Goal: Task Accomplishment & Management: Manage account settings

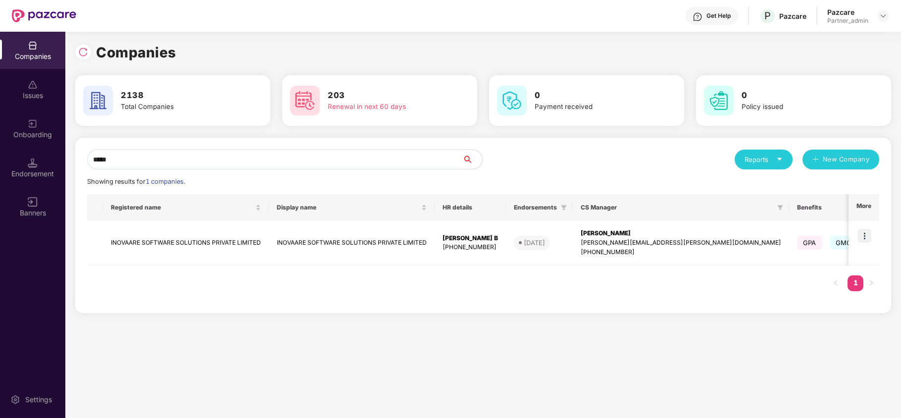
click at [28, 59] on div "Companies" at bounding box center [32, 56] width 65 height 10
click at [140, 150] on input "*****" at bounding box center [274, 159] width 375 height 20
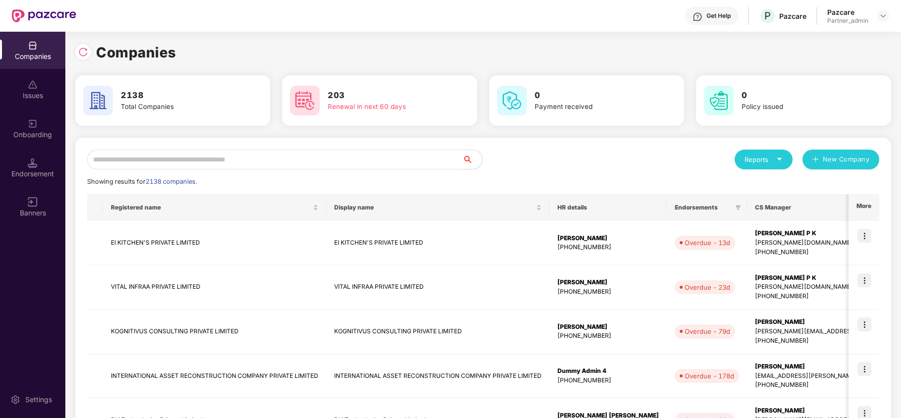
drag, startPoint x: 293, startPoint y: 144, endPoint x: 292, endPoint y: 161, distance: 17.8
click at [293, 145] on div "Reports New Company Showing results for 2138 companies. Registered name Display…" at bounding box center [483, 425] width 816 height 574
click at [292, 161] on input "text" at bounding box center [274, 159] width 375 height 20
paste input "**********"
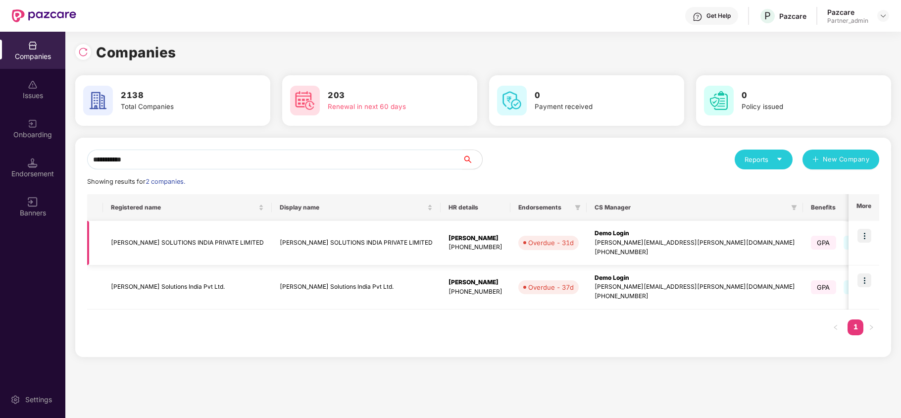
type input "**********"
click at [863, 235] on img at bounding box center [864, 236] width 14 height 14
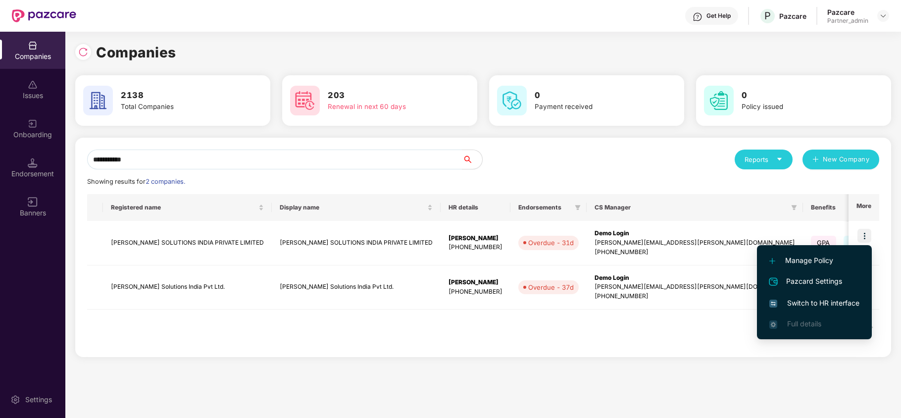
click at [800, 300] on span "Switch to HR interface" at bounding box center [814, 302] width 90 height 11
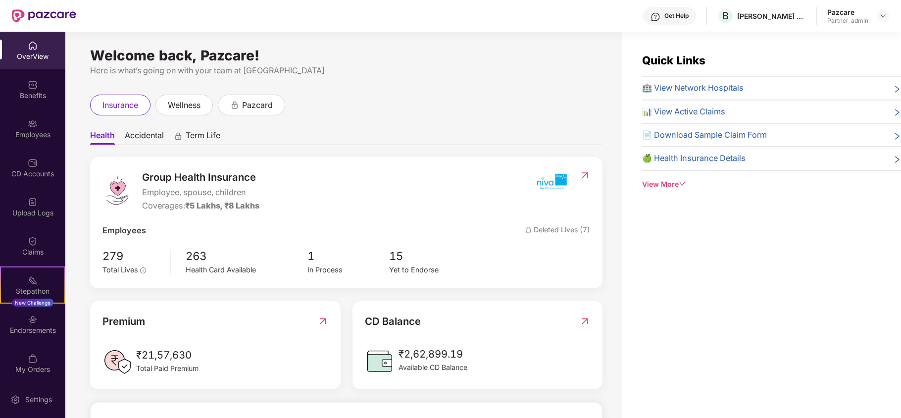
click at [30, 101] on div "Benefits" at bounding box center [32, 89] width 65 height 37
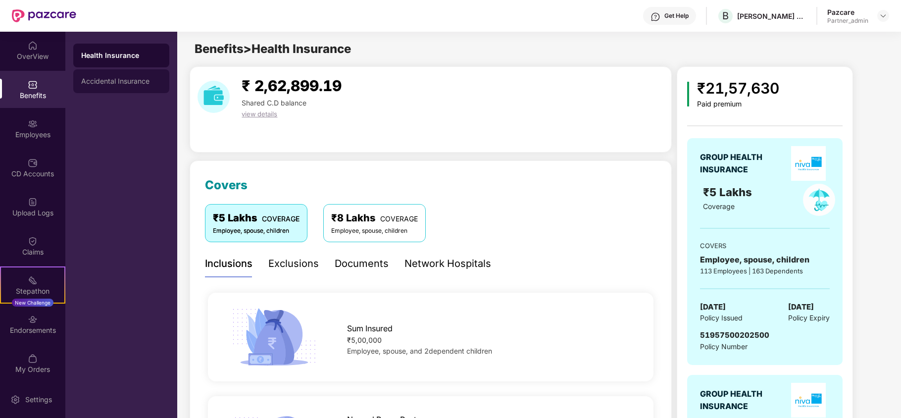
click at [121, 81] on div "Accidental Insurance" at bounding box center [121, 81] width 80 height 8
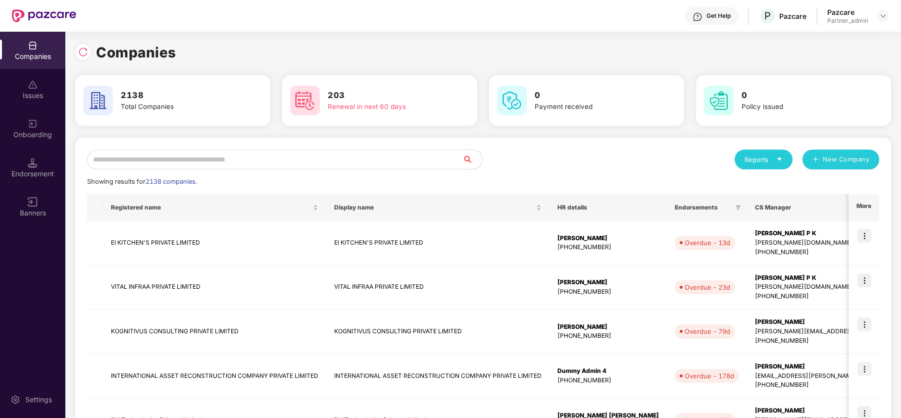
click at [210, 155] on input "text" at bounding box center [274, 159] width 375 height 20
paste input "**********"
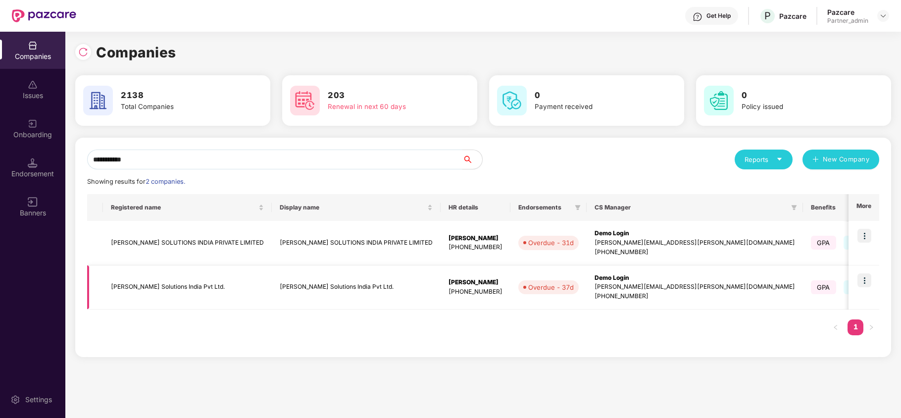
type input "**********"
click at [866, 282] on img at bounding box center [864, 280] width 14 height 14
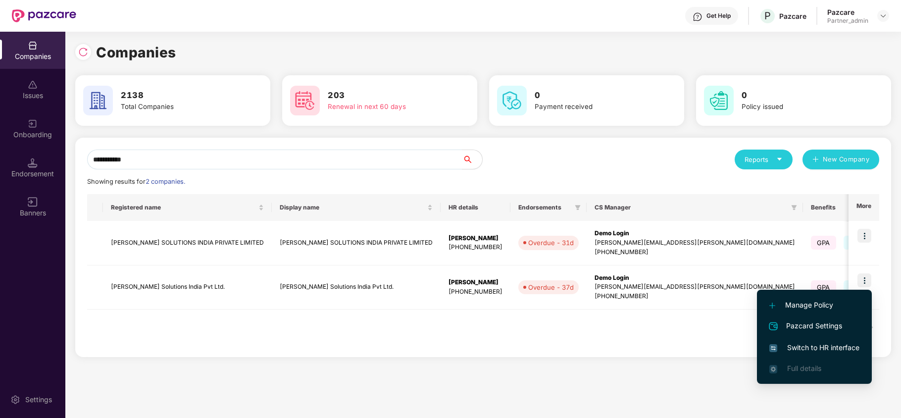
click at [817, 346] on span "Switch to HR interface" at bounding box center [814, 347] width 90 height 11
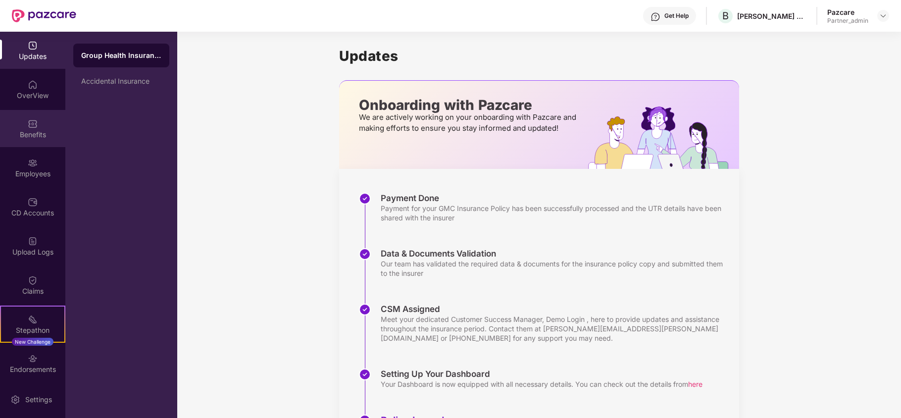
click at [21, 127] on div "Benefits" at bounding box center [32, 128] width 65 height 37
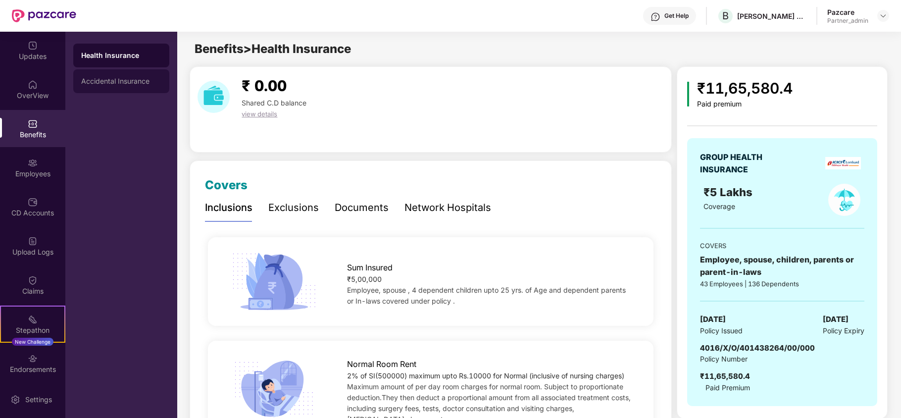
click at [113, 86] on div "Accidental Insurance" at bounding box center [121, 81] width 96 height 24
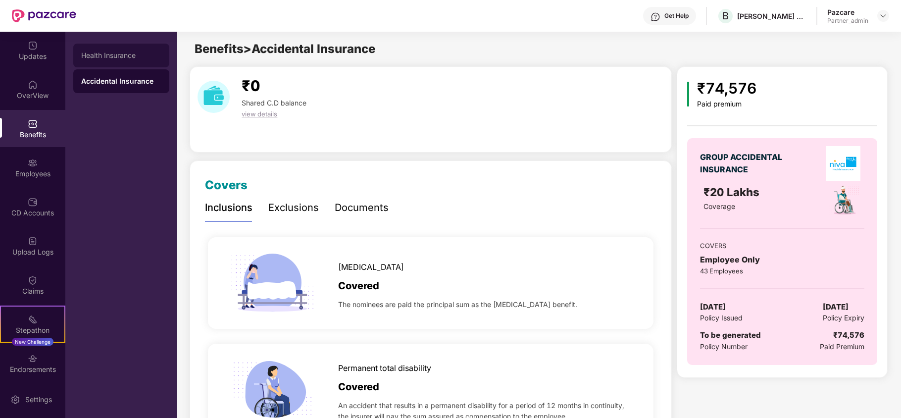
click at [118, 57] on div "Health Insurance" at bounding box center [121, 55] width 80 height 8
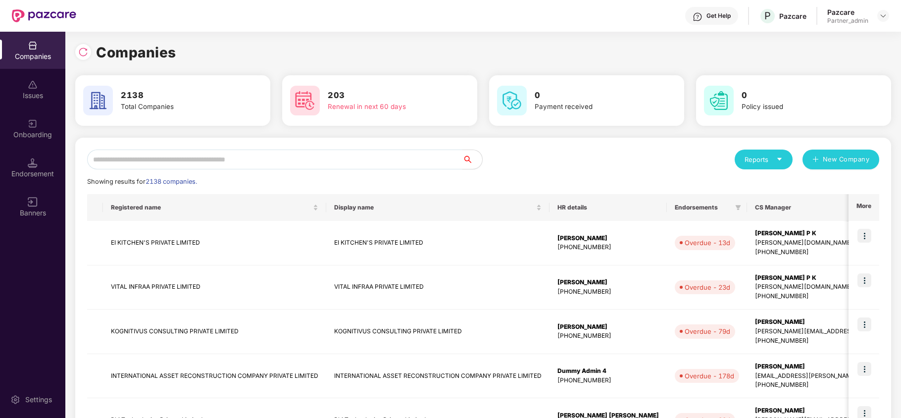
click at [209, 158] on input "text" at bounding box center [274, 159] width 375 height 20
paste input "**********"
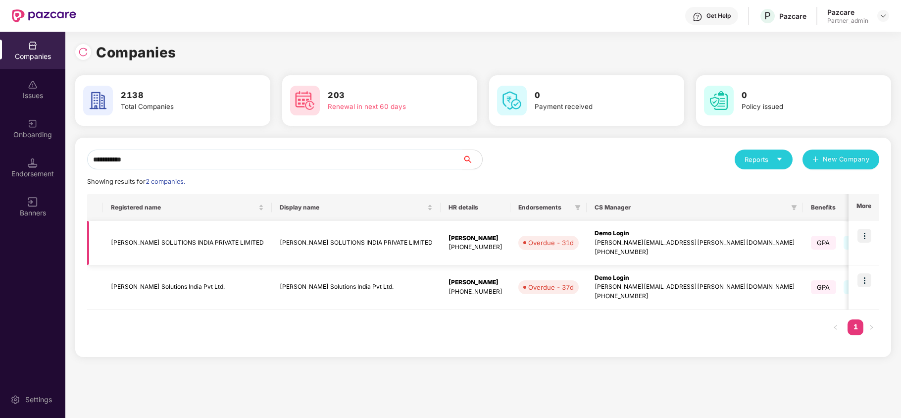
type input "**********"
click at [865, 236] on img at bounding box center [864, 236] width 14 height 14
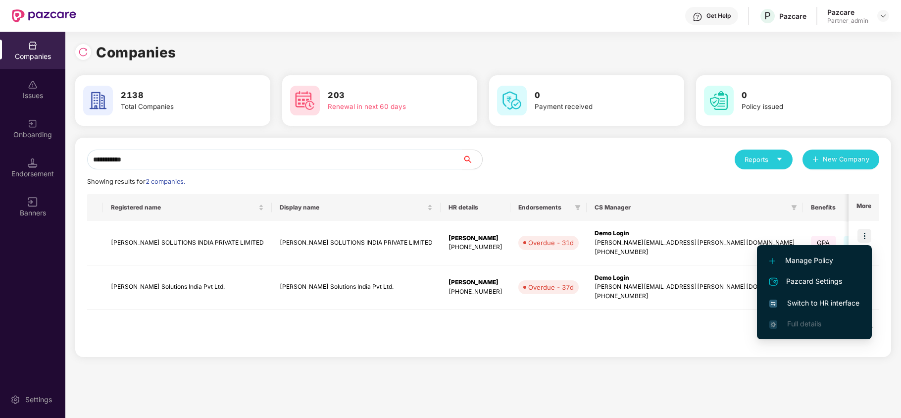
click at [817, 301] on span "Switch to HR interface" at bounding box center [814, 302] width 90 height 11
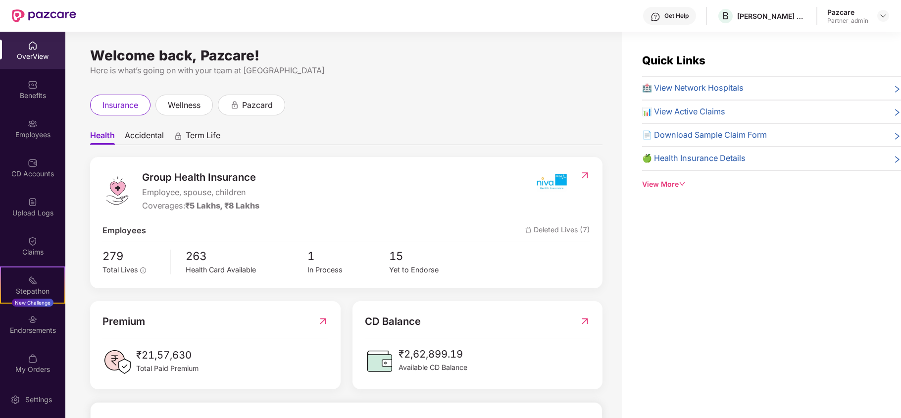
click at [14, 96] on div "Benefits" at bounding box center [32, 96] width 65 height 10
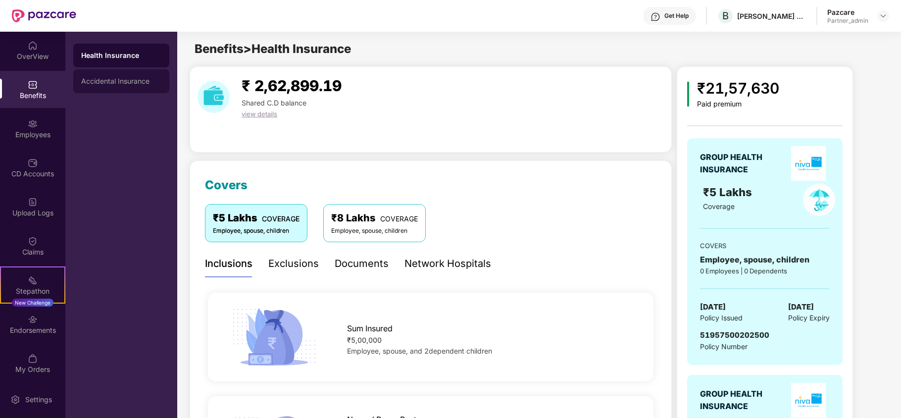
click at [138, 78] on div "Accidental Insurance" at bounding box center [121, 81] width 80 height 8
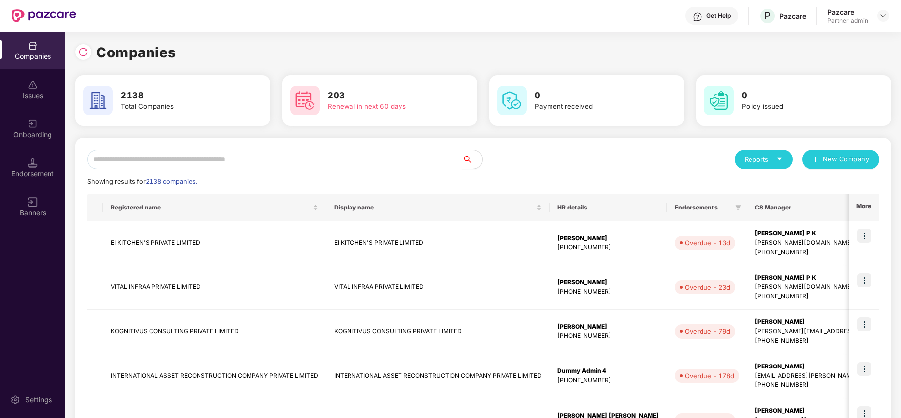
click at [226, 158] on input "text" at bounding box center [274, 159] width 375 height 20
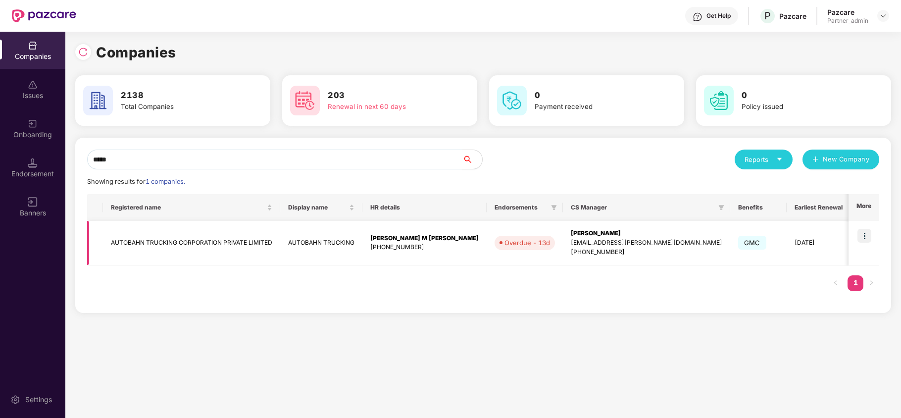
type input "*****"
click at [865, 238] on img at bounding box center [864, 236] width 14 height 14
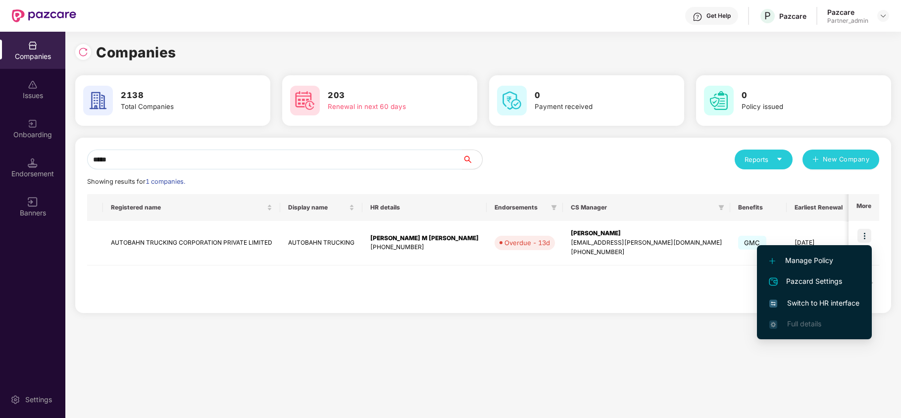
click at [820, 306] on span "Switch to HR interface" at bounding box center [814, 302] width 90 height 11
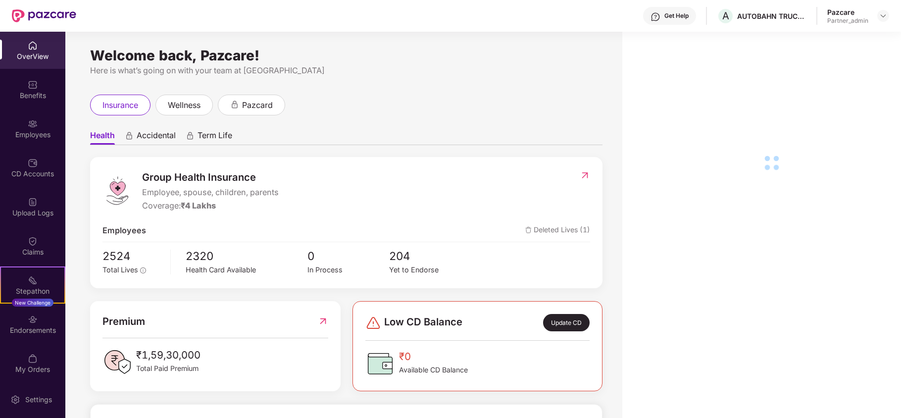
click at [23, 137] on div "Employees" at bounding box center [32, 135] width 65 height 10
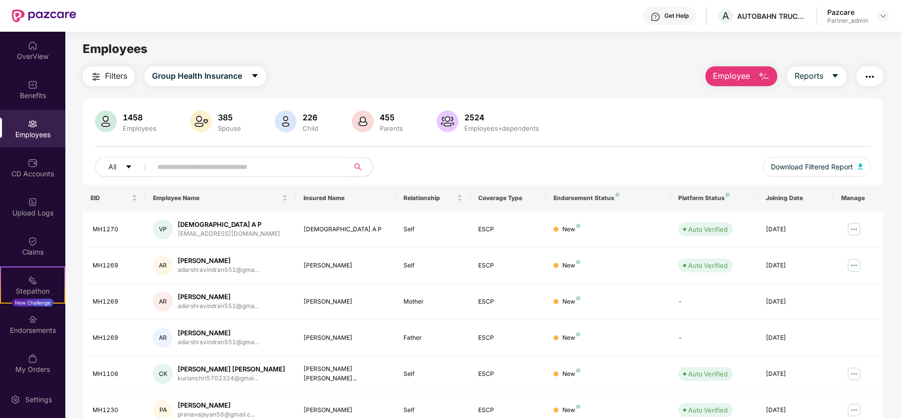
click at [90, 68] on button "Filters" at bounding box center [109, 76] width 52 height 20
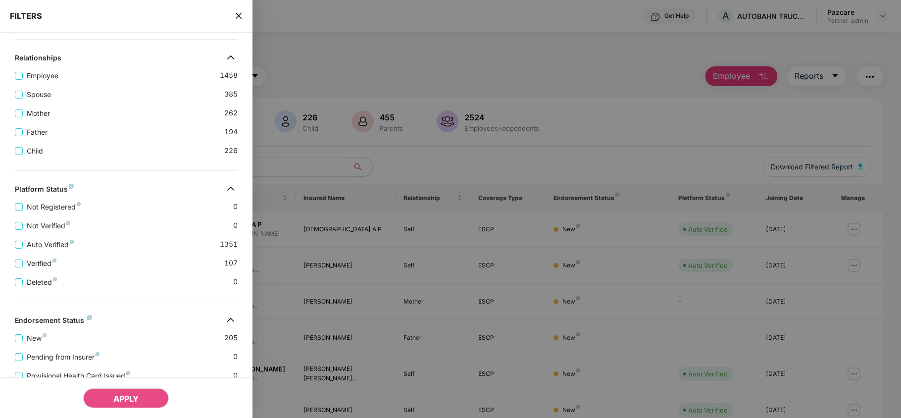
scroll to position [258, 0]
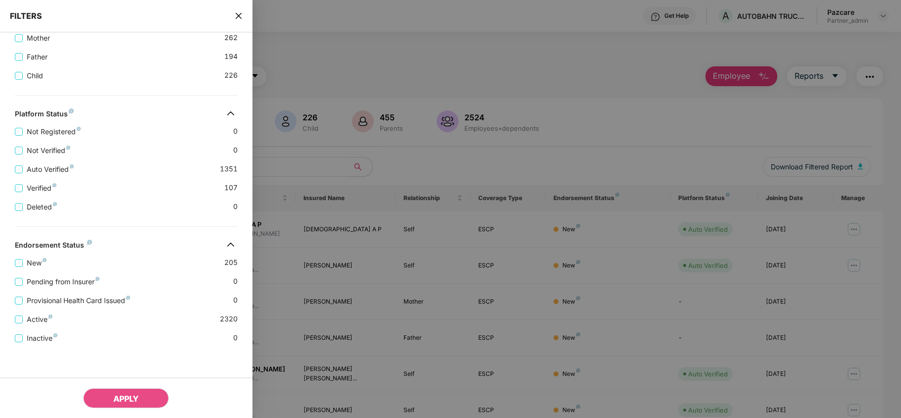
click at [240, 16] on icon "close" at bounding box center [239, 16] width 8 height 8
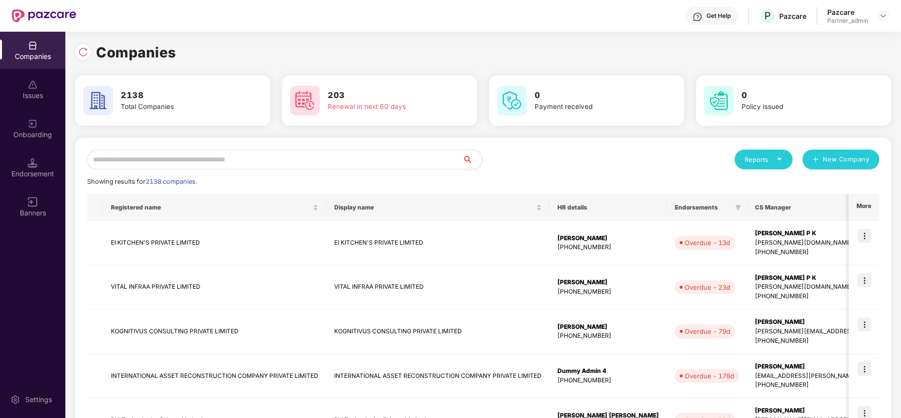
click at [183, 159] on input "text" at bounding box center [274, 159] width 375 height 20
paste input "*******"
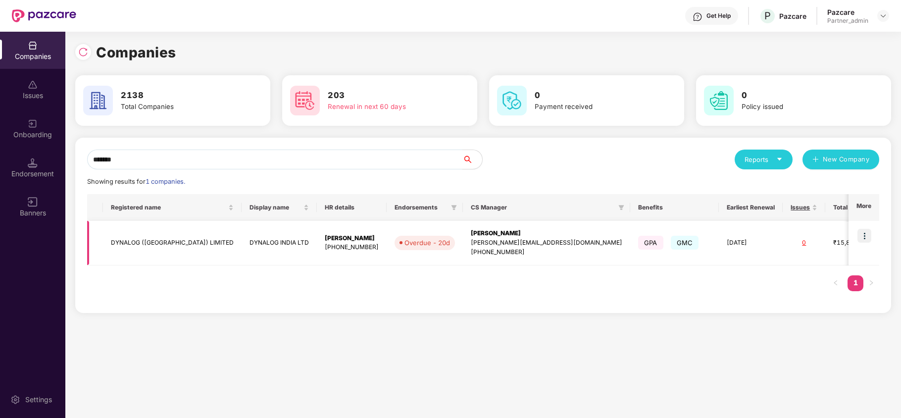
type input "*******"
click at [864, 234] on img at bounding box center [864, 236] width 14 height 14
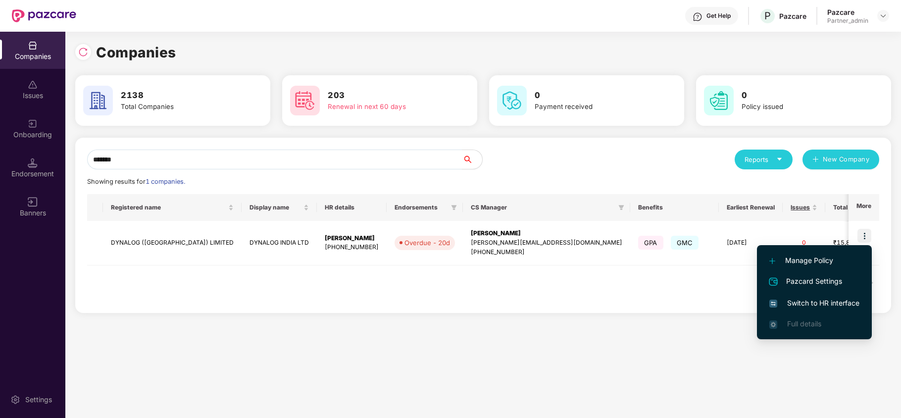
click at [816, 300] on span "Switch to HR interface" at bounding box center [814, 302] width 90 height 11
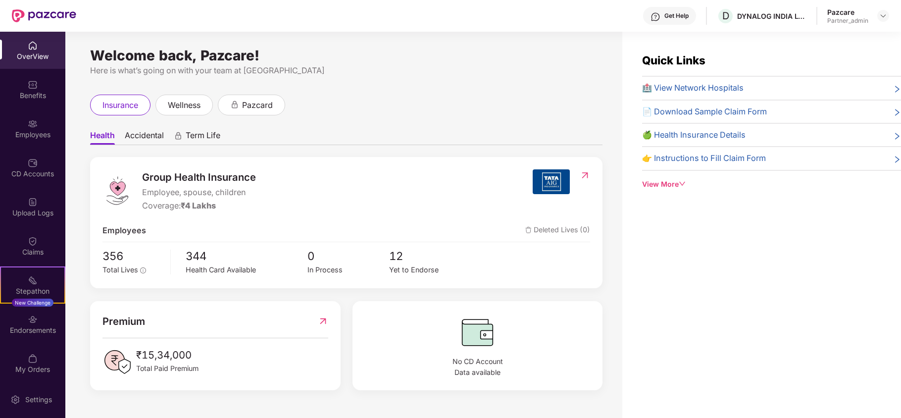
click at [35, 101] on div "Benefits" at bounding box center [32, 89] width 65 height 37
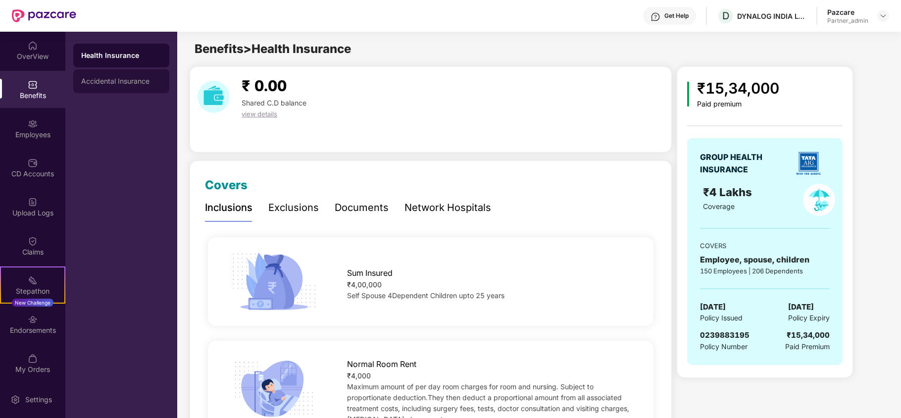
click at [85, 85] on div "Accidental Insurance" at bounding box center [121, 81] width 96 height 24
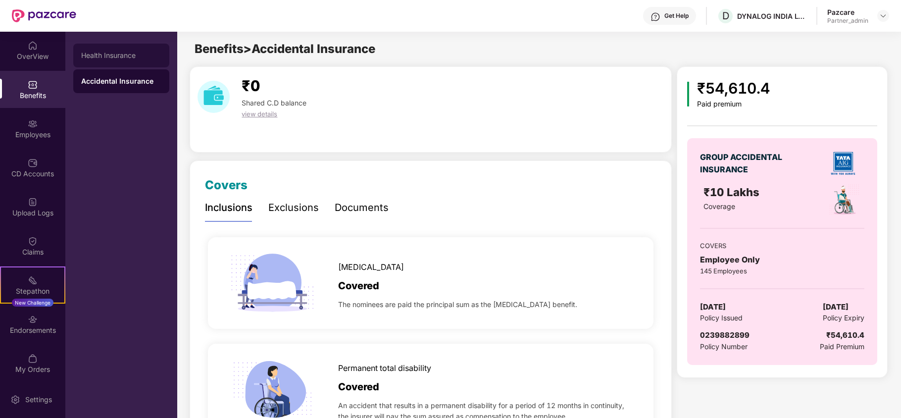
click at [97, 64] on div "Health Insurance" at bounding box center [121, 56] width 96 height 24
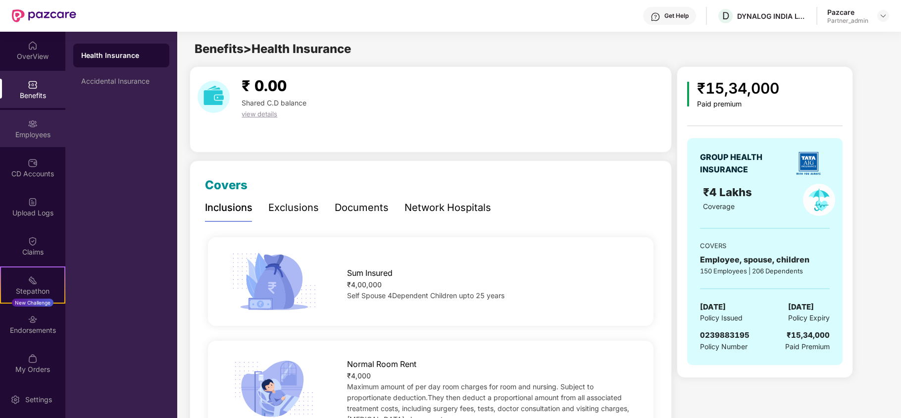
click at [23, 144] on div "Employees" at bounding box center [32, 128] width 65 height 37
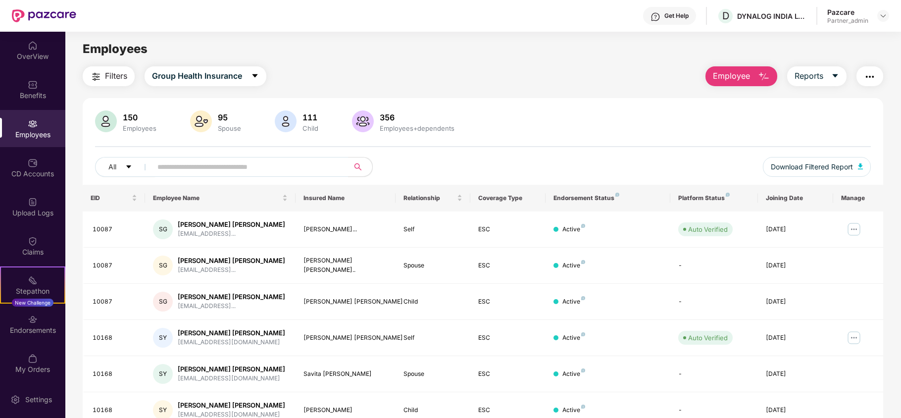
click at [110, 80] on span "Filters" at bounding box center [116, 76] width 22 height 12
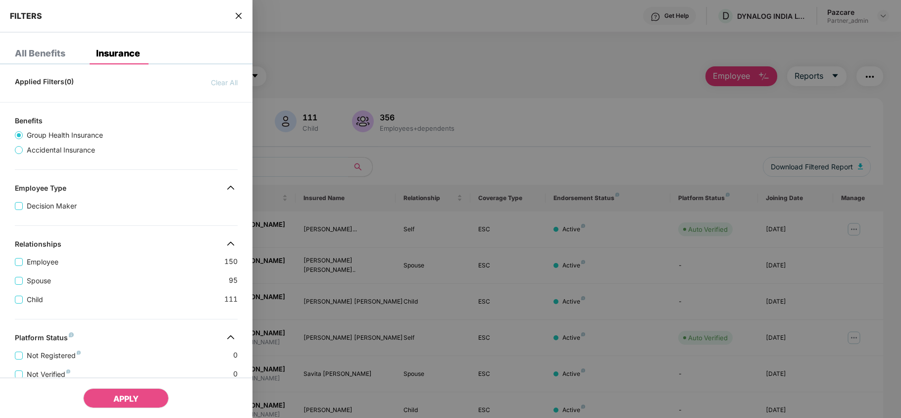
scroll to position [235, 0]
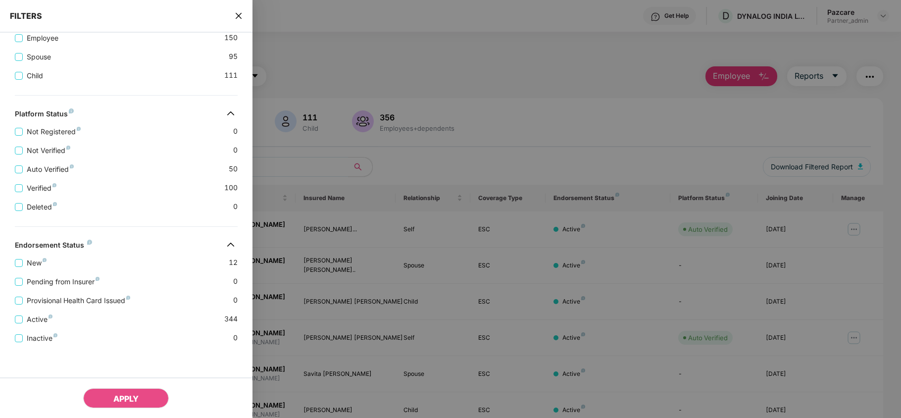
click at [239, 16] on icon "close" at bounding box center [238, 16] width 6 height 6
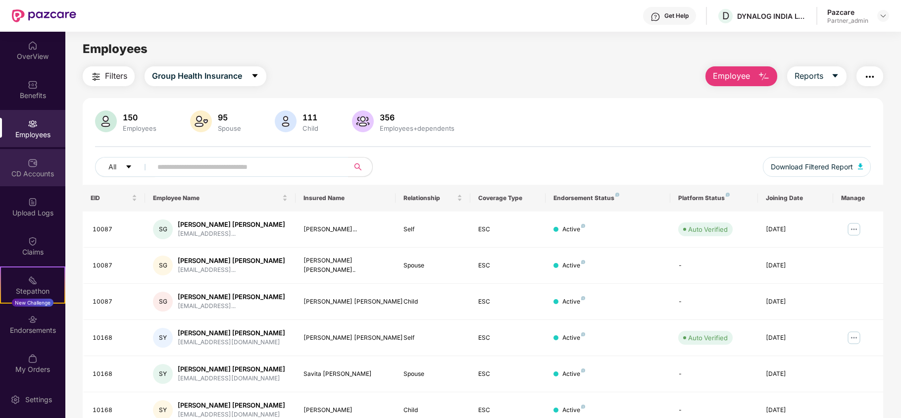
click at [30, 169] on div "CD Accounts" at bounding box center [32, 174] width 65 height 10
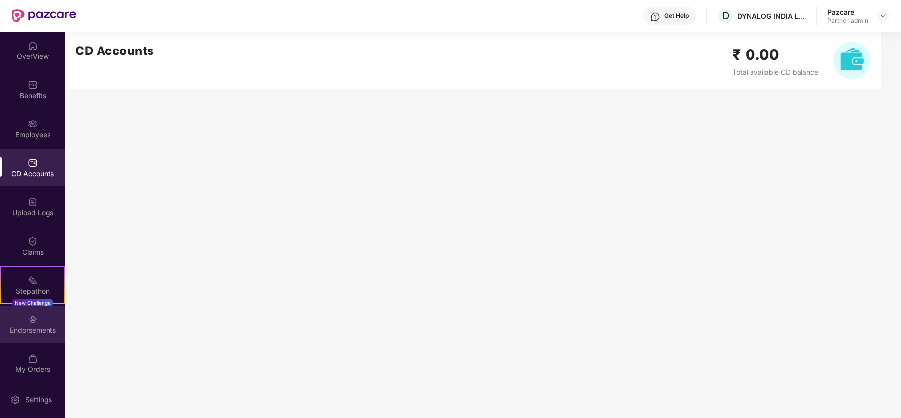
click at [36, 325] on div "Endorsements" at bounding box center [32, 330] width 65 height 10
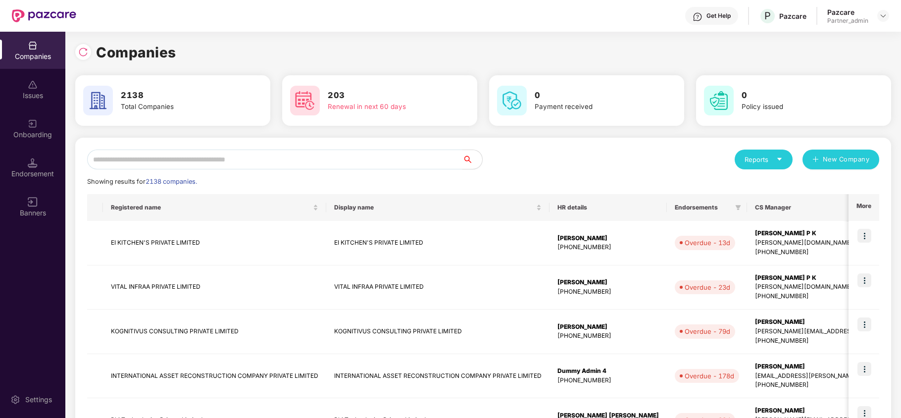
click at [139, 155] on input "text" at bounding box center [274, 159] width 375 height 20
paste input "*******"
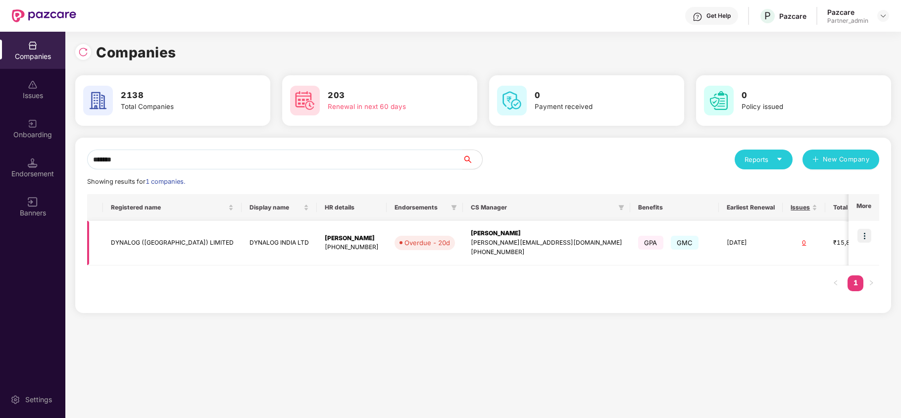
type input "*******"
click at [132, 240] on td "DYNALOG ([GEOGRAPHIC_DATA]) LIMITED" at bounding box center [172, 243] width 139 height 45
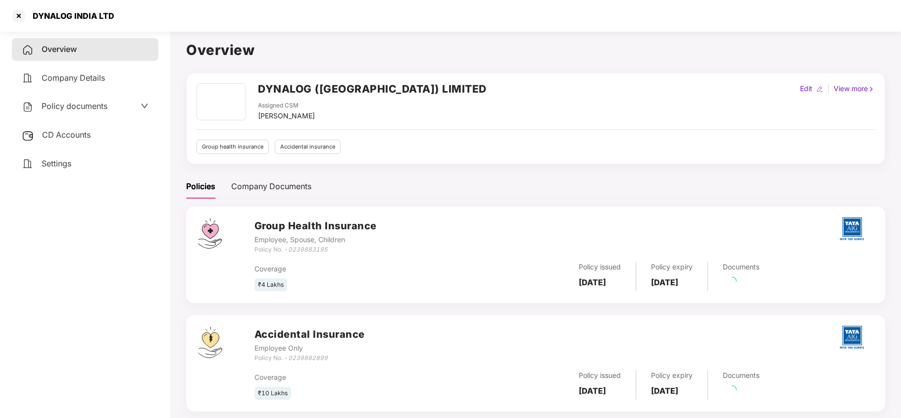
click at [47, 165] on span "Settings" at bounding box center [57, 163] width 30 height 10
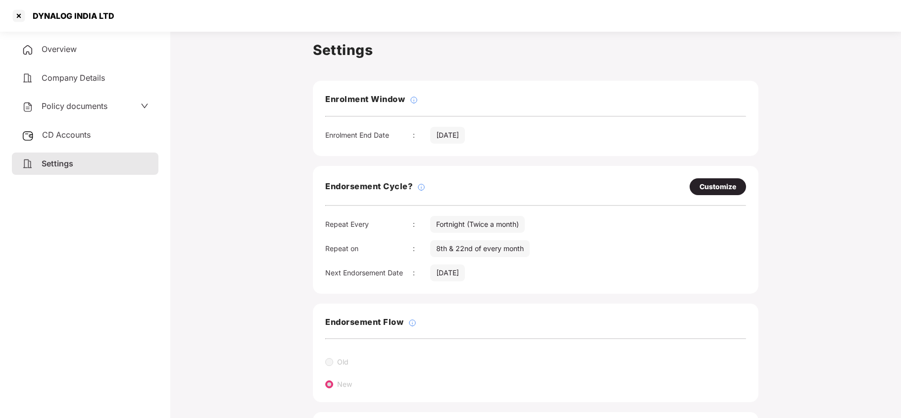
click at [60, 104] on span "Policy documents" at bounding box center [75, 106] width 66 height 10
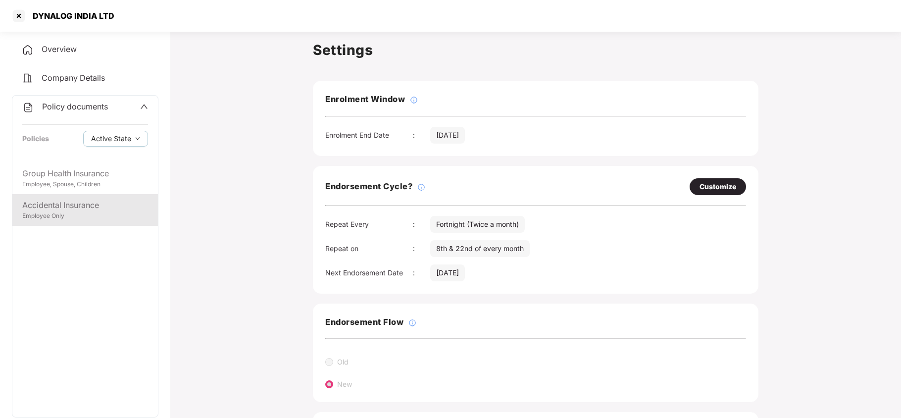
click at [88, 209] on div "Accidental Insurance" at bounding box center [85, 205] width 126 height 12
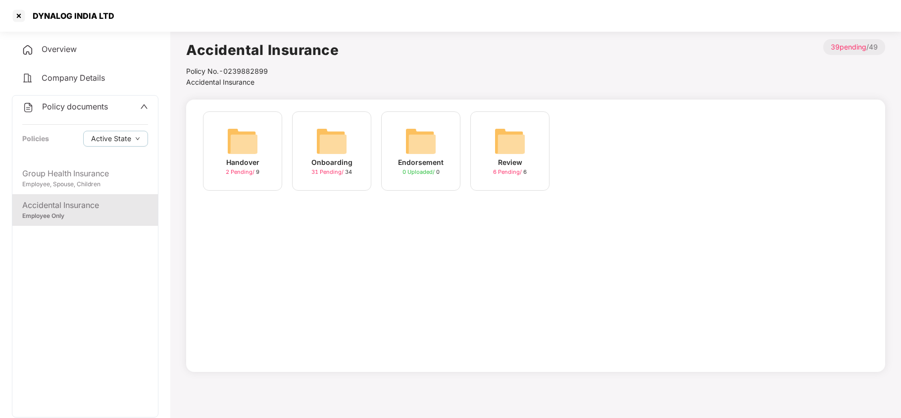
click at [321, 159] on div "Onboarding" at bounding box center [331, 162] width 41 height 11
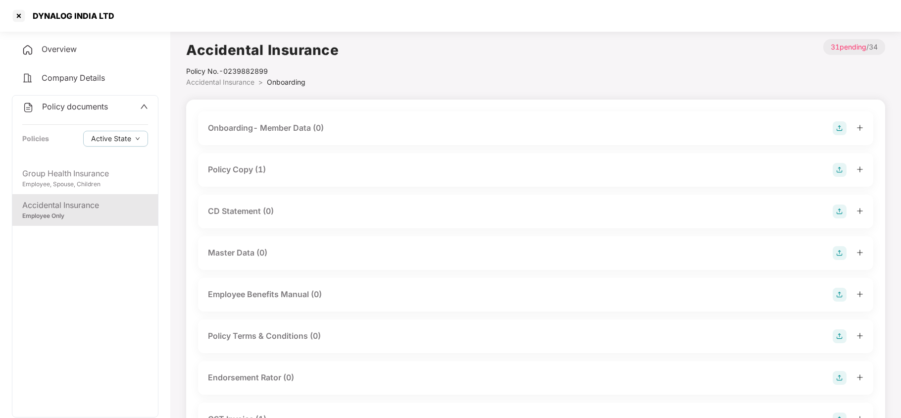
click at [253, 169] on div "Policy Copy (1)" at bounding box center [237, 169] width 58 height 12
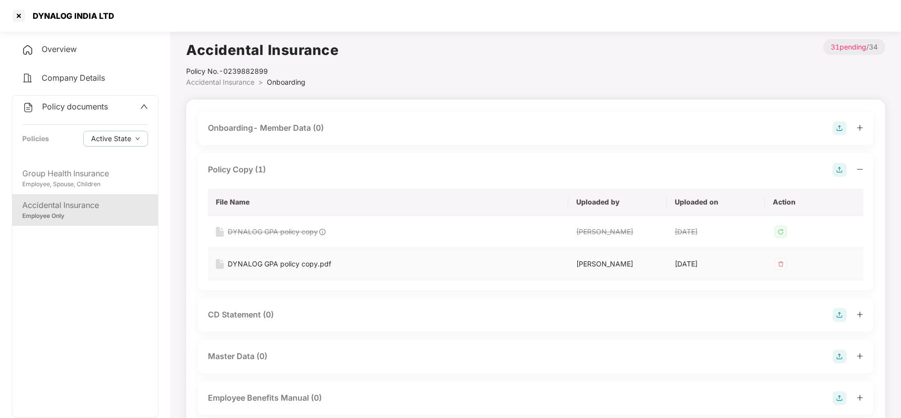
click at [270, 264] on div "DYNALOG GPA policy copy.pdf" at bounding box center [279, 263] width 103 height 11
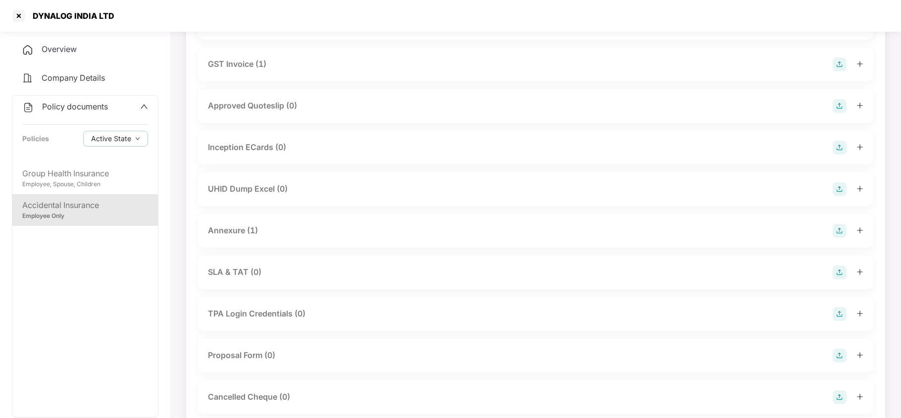
scroll to position [462, 0]
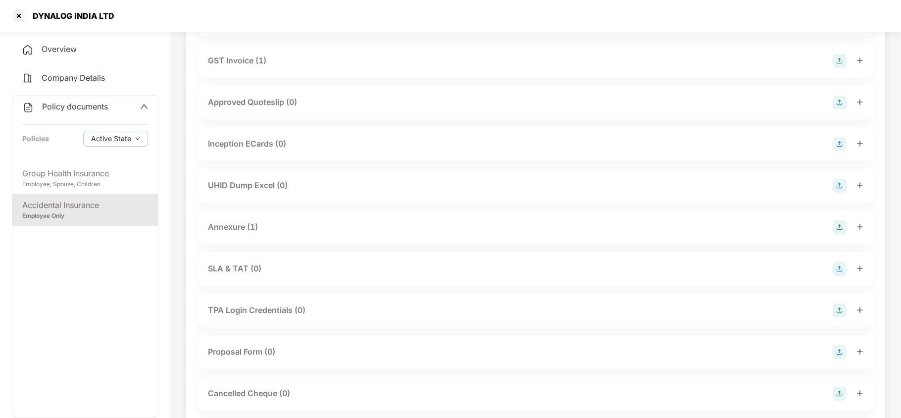
click at [251, 230] on div "Annexure (1)" at bounding box center [233, 227] width 50 height 12
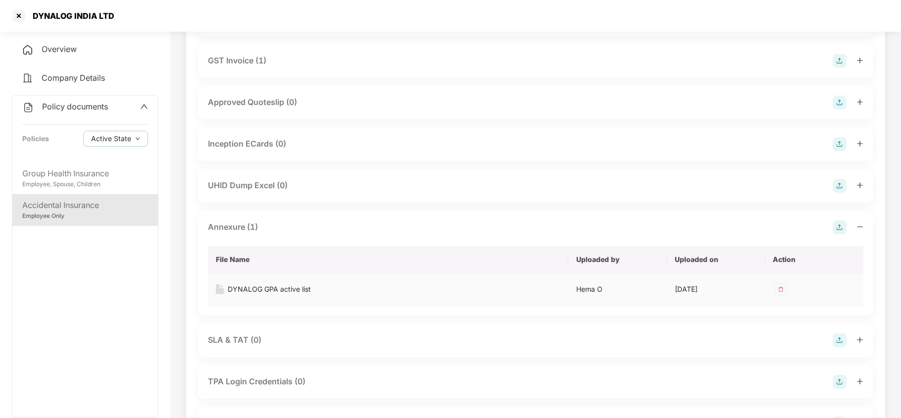
click at [265, 288] on div "DYNALOG GPA active list" at bounding box center [269, 289] width 83 height 11
click at [74, 183] on div "Employee, Spouse, Children" at bounding box center [85, 184] width 126 height 9
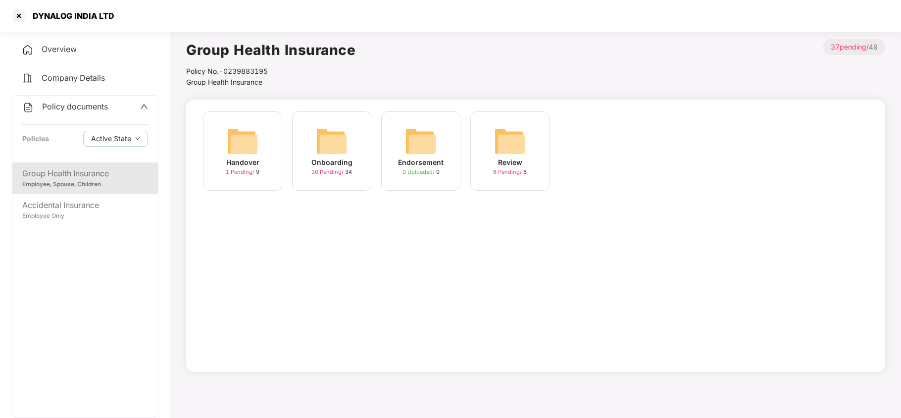
click at [330, 148] on img at bounding box center [332, 141] width 32 height 32
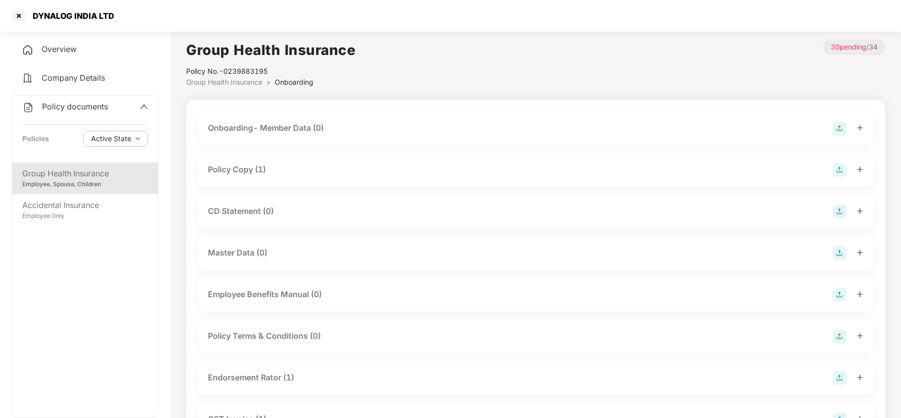
drag, startPoint x: 272, startPoint y: 168, endPoint x: 277, endPoint y: 183, distance: 15.6
click at [272, 169] on div "Policy Copy (1)" at bounding box center [535, 170] width 655 height 14
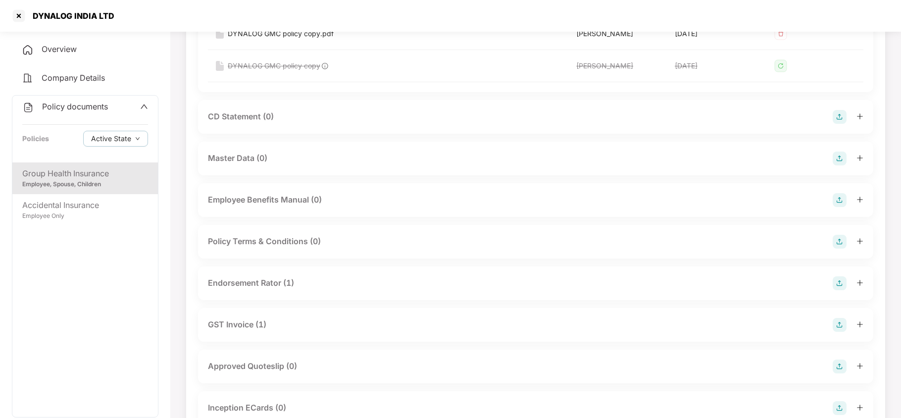
scroll to position [66, 0]
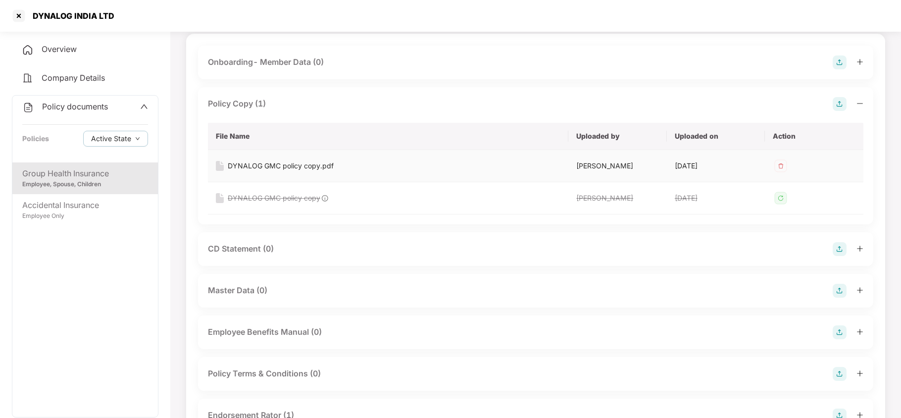
click at [299, 166] on div "DYNALOG GMC policy copy.pdf" at bounding box center [281, 165] width 106 height 11
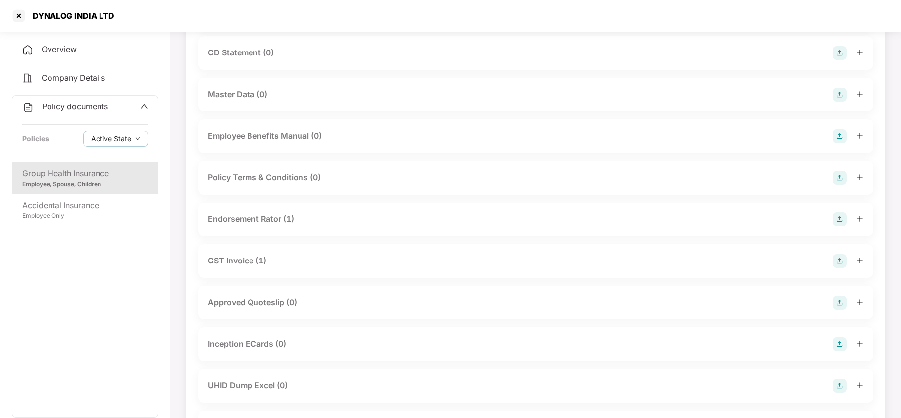
scroll to position [264, 0]
click at [276, 214] on div "Endorsement Rator (1)" at bounding box center [251, 217] width 86 height 12
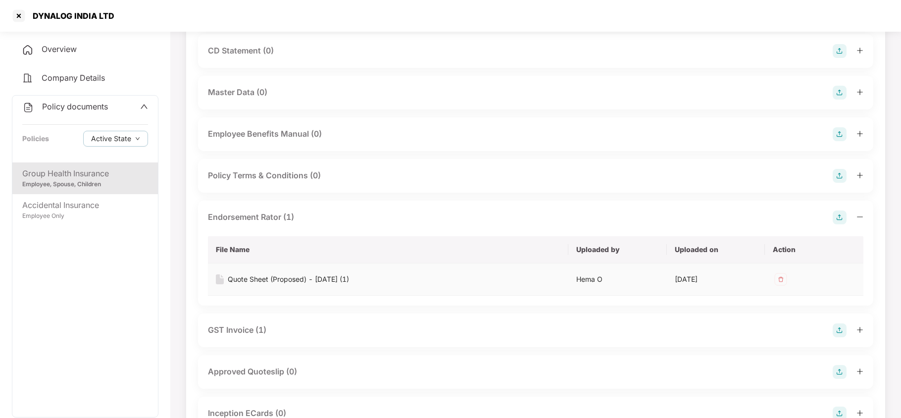
click at [282, 281] on div "Quote Sheet (Proposed) - [DATE] (1)" at bounding box center [288, 279] width 121 height 11
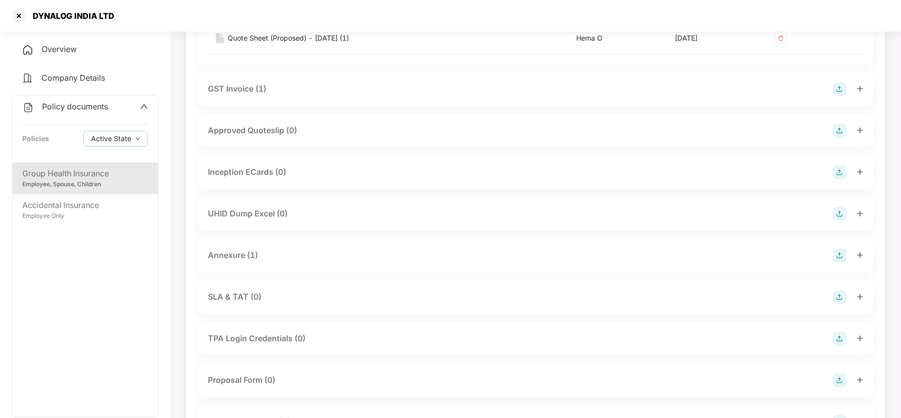
scroll to position [528, 0]
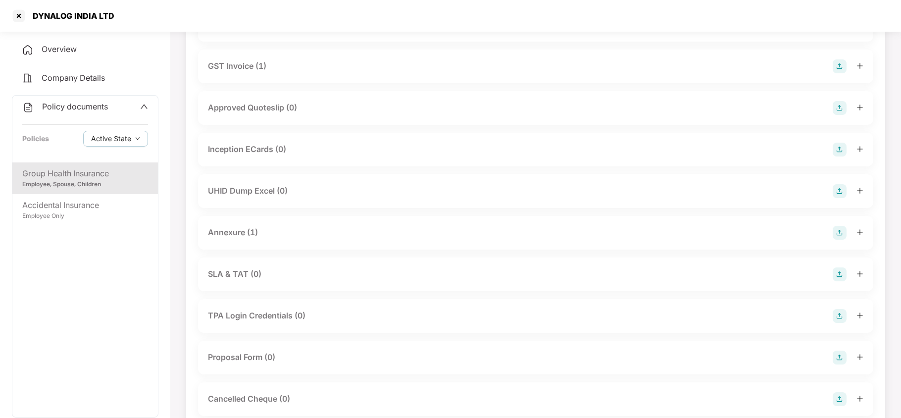
click at [242, 234] on div "Annexure (1)" at bounding box center [233, 232] width 50 height 12
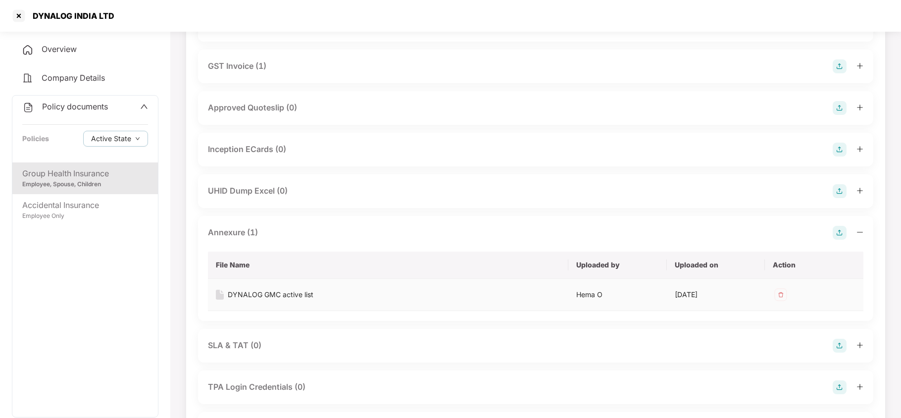
click at [299, 295] on div "DYNALOG GMC active list" at bounding box center [271, 294] width 86 height 11
click at [16, 16] on div at bounding box center [19, 16] width 16 height 16
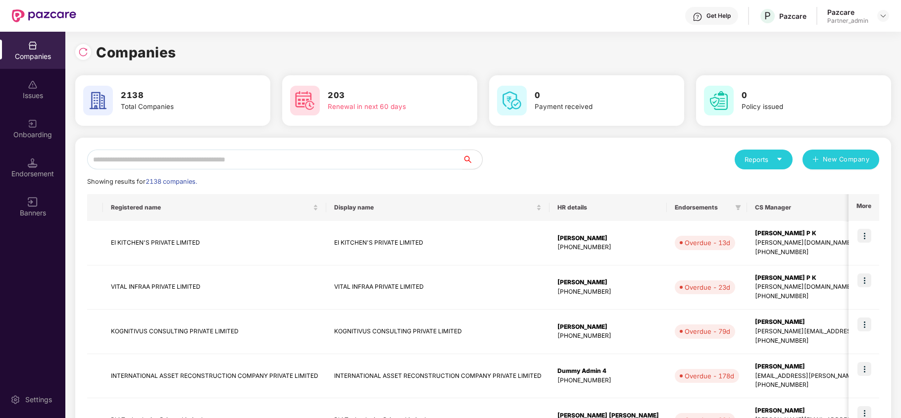
click at [162, 162] on input "text" at bounding box center [274, 159] width 375 height 20
paste input "********"
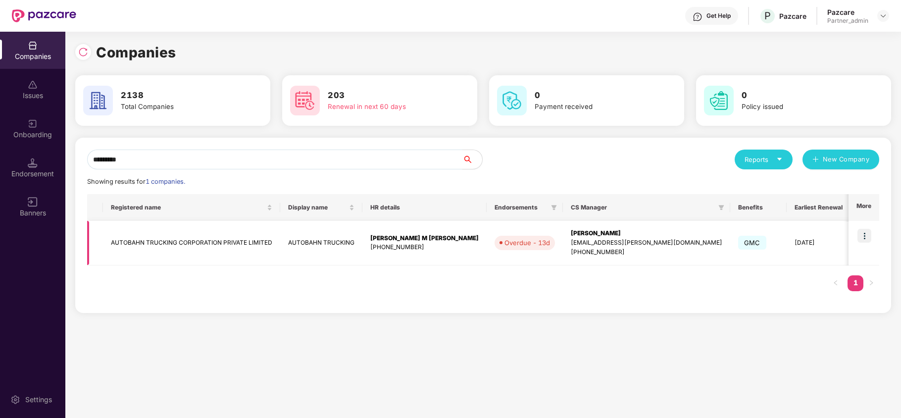
type input "********"
click at [865, 237] on img at bounding box center [864, 236] width 14 height 14
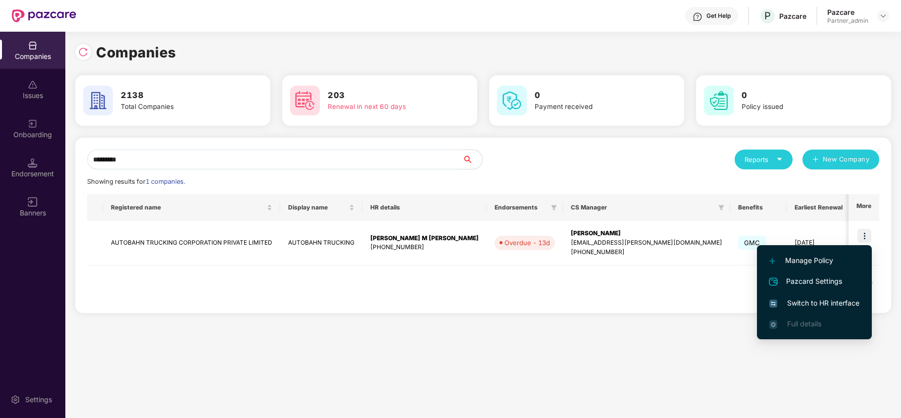
click at [809, 302] on span "Switch to HR interface" at bounding box center [814, 302] width 90 height 11
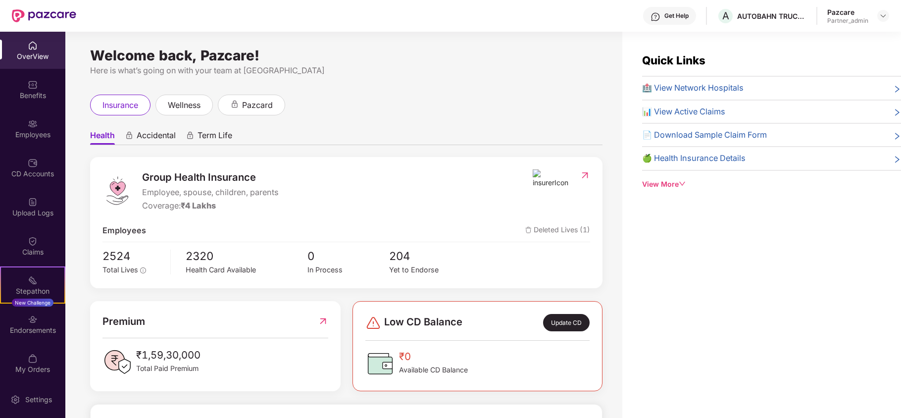
click at [17, 102] on div "Benefits" at bounding box center [32, 89] width 65 height 37
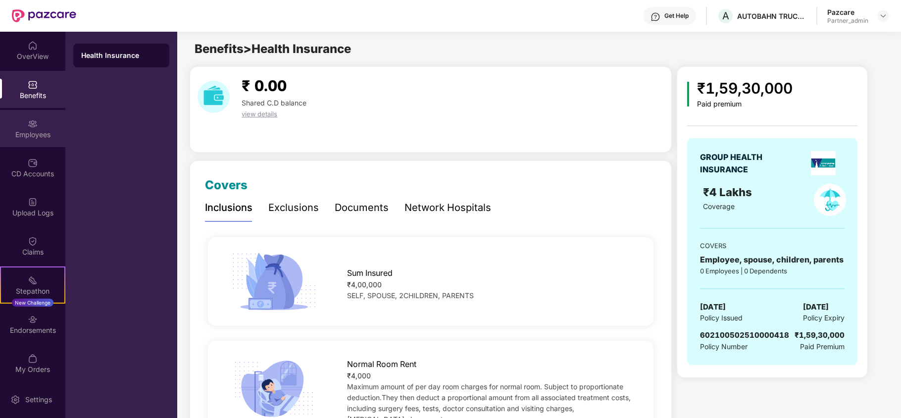
click at [11, 129] on div "Employees" at bounding box center [32, 128] width 65 height 37
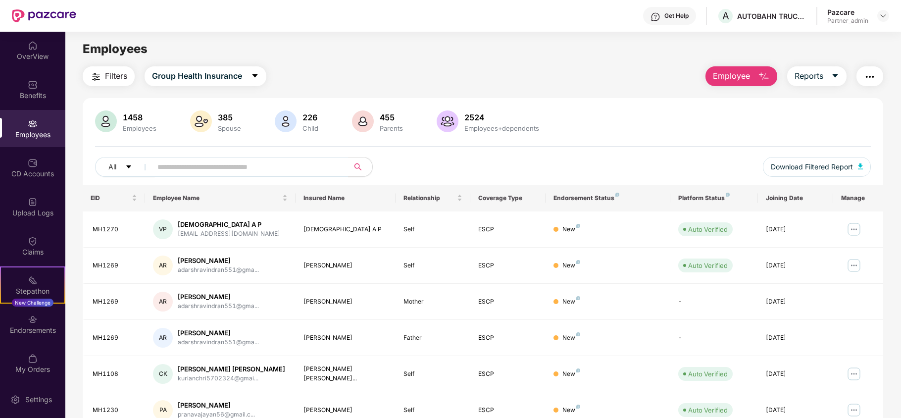
click at [102, 80] on button "Filters" at bounding box center [109, 76] width 52 height 20
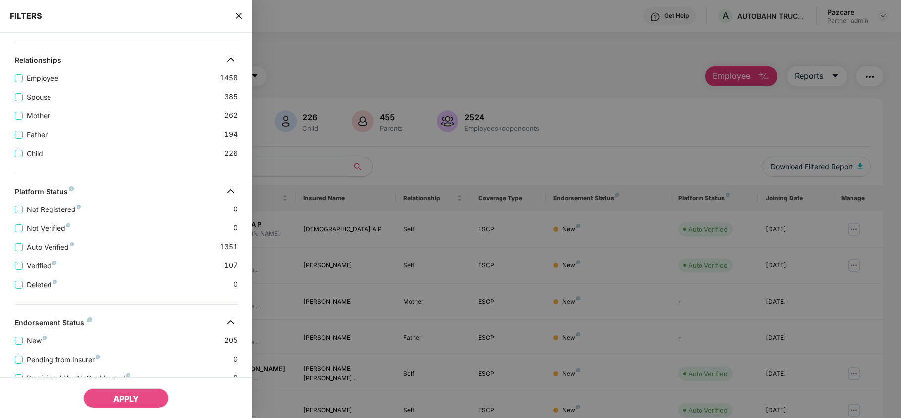
scroll to position [258, 0]
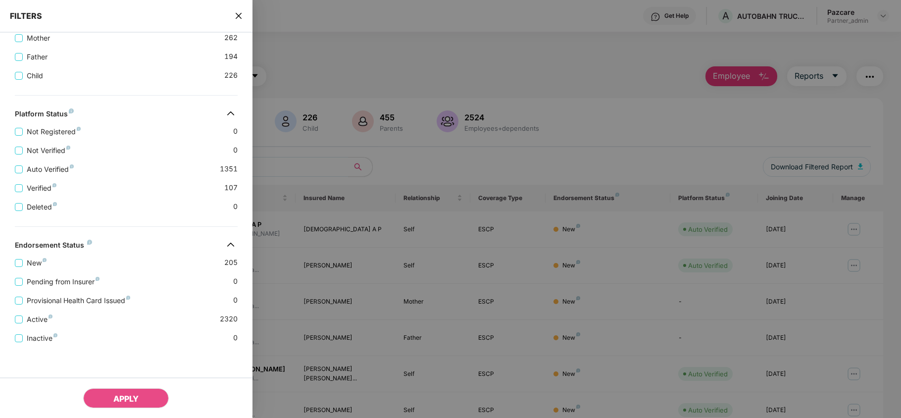
click at [237, 16] on icon "close" at bounding box center [239, 16] width 8 height 8
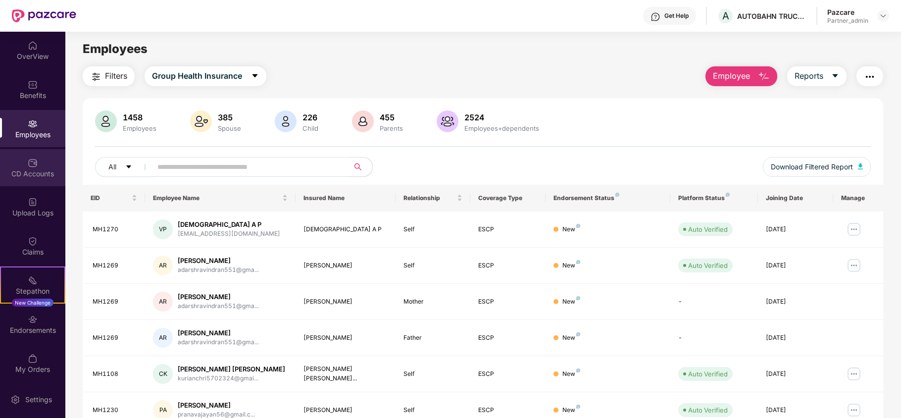
click at [38, 173] on div "CD Accounts" at bounding box center [32, 174] width 65 height 10
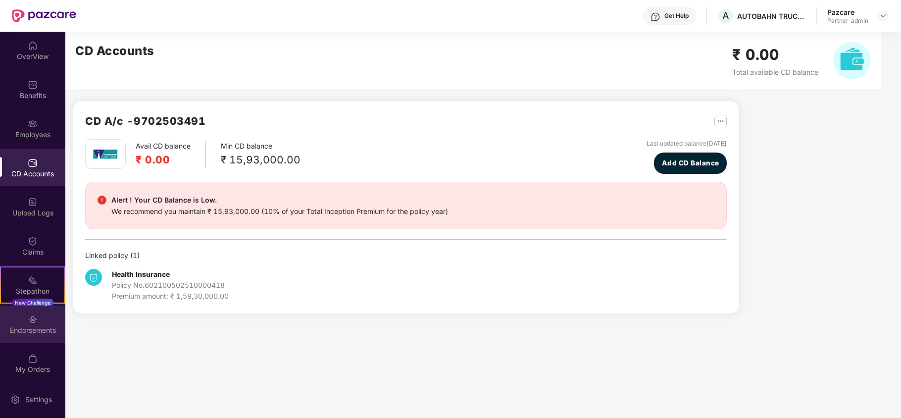
click at [26, 334] on div "Endorsements" at bounding box center [32, 330] width 65 height 10
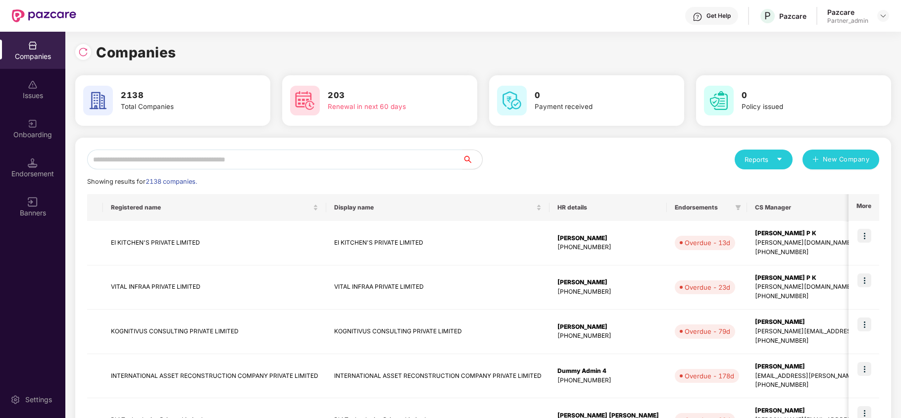
click at [191, 157] on input "text" at bounding box center [274, 159] width 375 height 20
paste input "********"
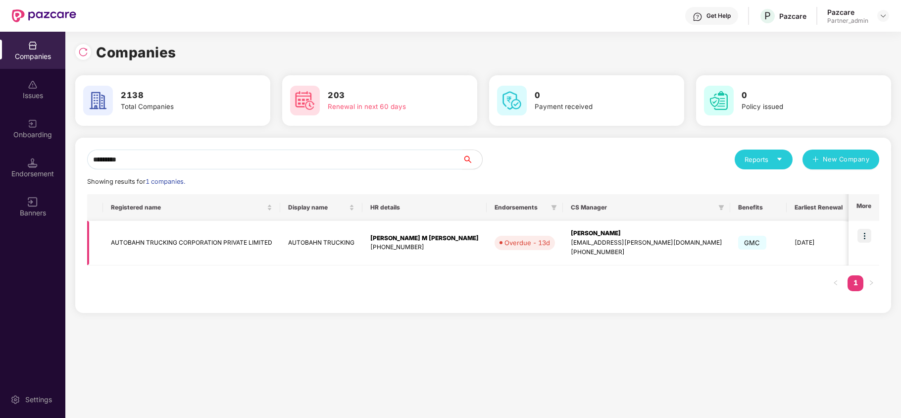
type input "********"
click at [126, 246] on td "AUTOBAHN TRUCKING CORPORATION PRIVATE LIMITED" at bounding box center [191, 243] width 177 height 45
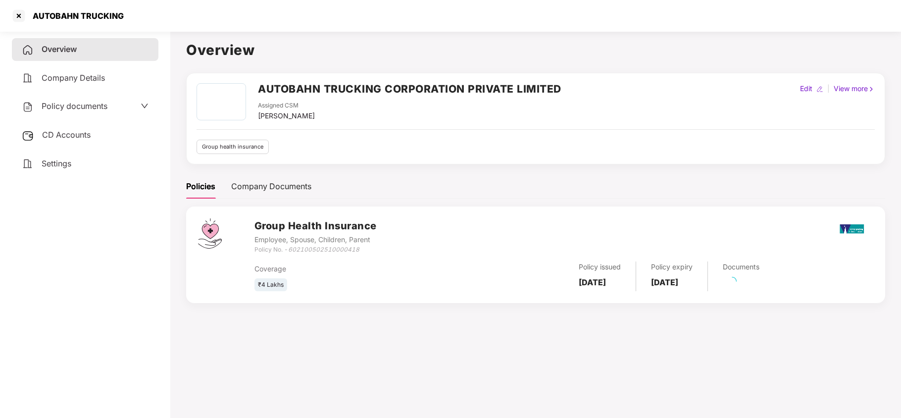
click at [62, 154] on div "Settings" at bounding box center [85, 163] width 146 height 23
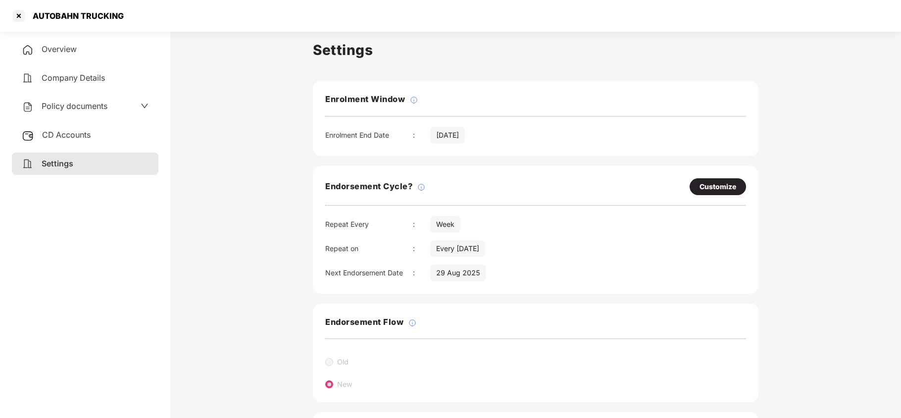
click at [718, 180] on div "Customize" at bounding box center [717, 186] width 56 height 17
select select "****"
select select "***"
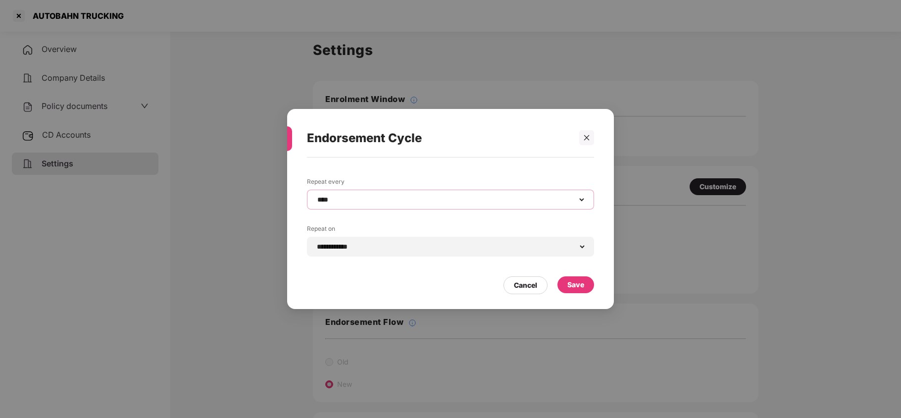
click at [357, 196] on select "**********" at bounding box center [450, 199] width 270 height 8
select select "*********"
click at [315, 195] on select "**********" at bounding box center [450, 199] width 270 height 8
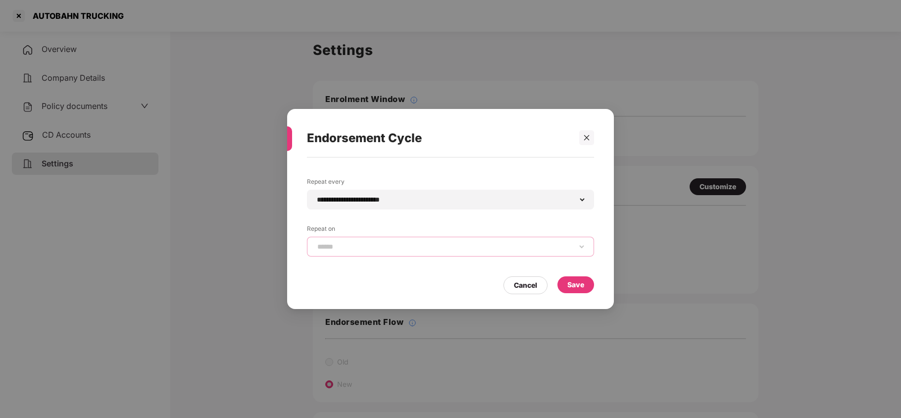
click at [350, 249] on select "**********" at bounding box center [450, 246] width 270 height 8
select select "****"
click at [315, 242] on select "**********" at bounding box center [450, 246] width 270 height 8
click at [571, 280] on div "Save" at bounding box center [575, 284] width 17 height 11
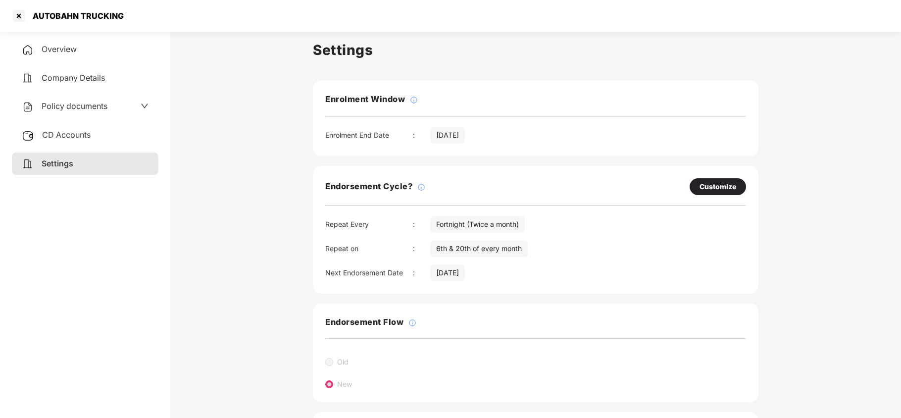
click at [74, 108] on span "Policy documents" at bounding box center [75, 106] width 66 height 10
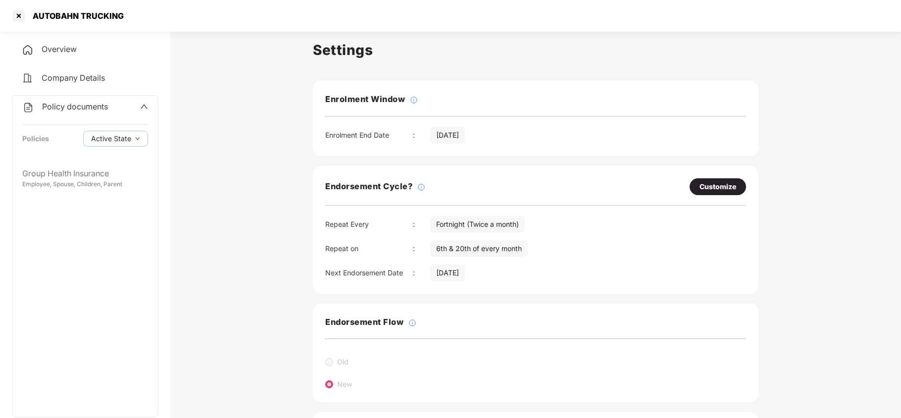
click at [76, 200] on div "Group Health Insurance Employee, Spouse, Children, Parent" at bounding box center [84, 289] width 145 height 254
click at [70, 175] on div "Group Health Insurance" at bounding box center [85, 173] width 126 height 12
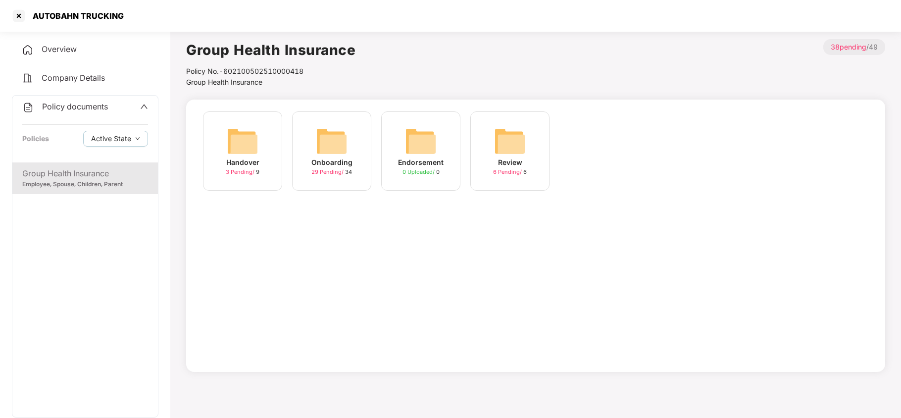
click at [325, 151] on img at bounding box center [332, 141] width 32 height 32
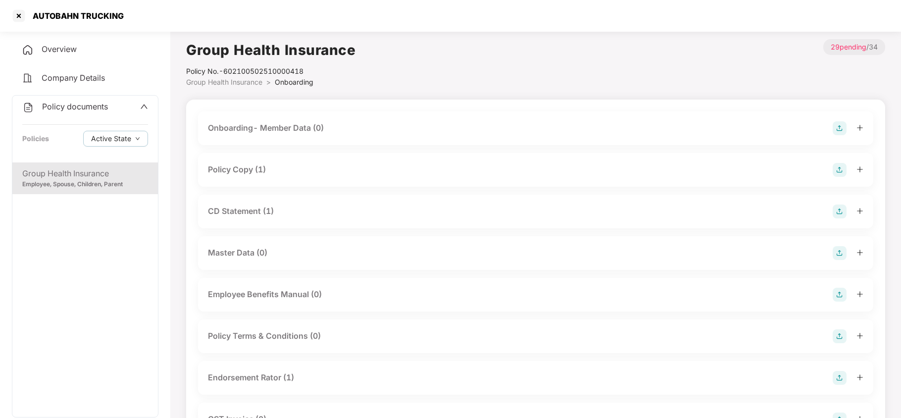
click at [262, 166] on div "Policy Copy (1)" at bounding box center [237, 169] width 58 height 12
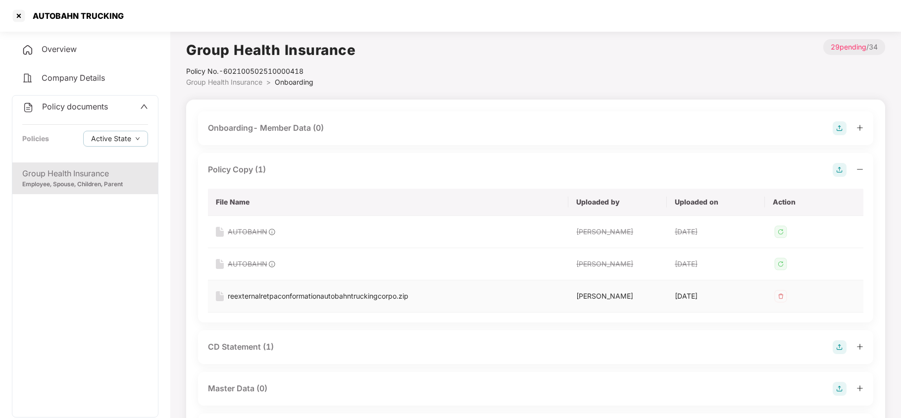
click at [287, 300] on div "reexternalretpaconformationautobahntruckingcorpo.zip" at bounding box center [318, 295] width 181 height 11
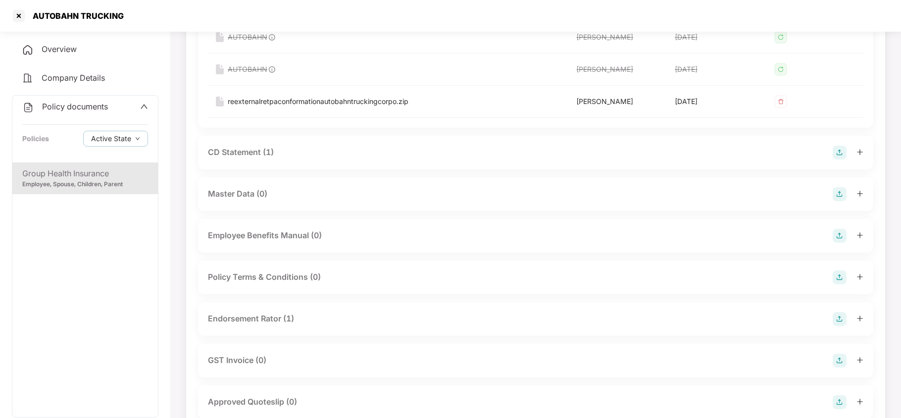
scroll to position [198, 0]
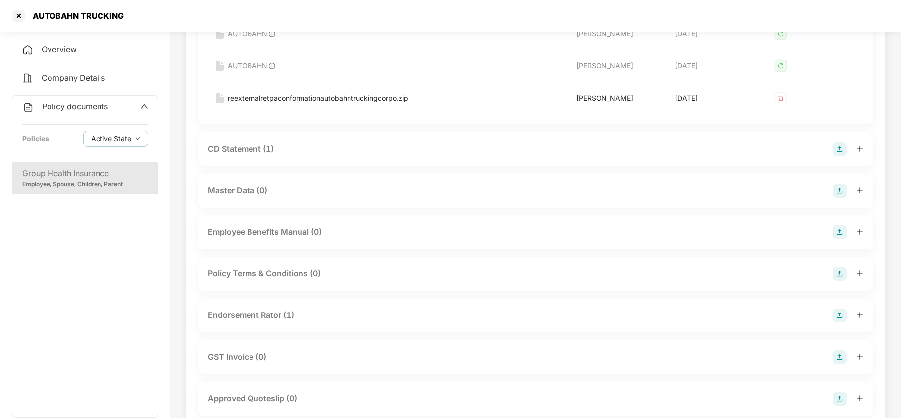
click at [251, 155] on div "CD Statement (1)" at bounding box center [241, 149] width 66 height 12
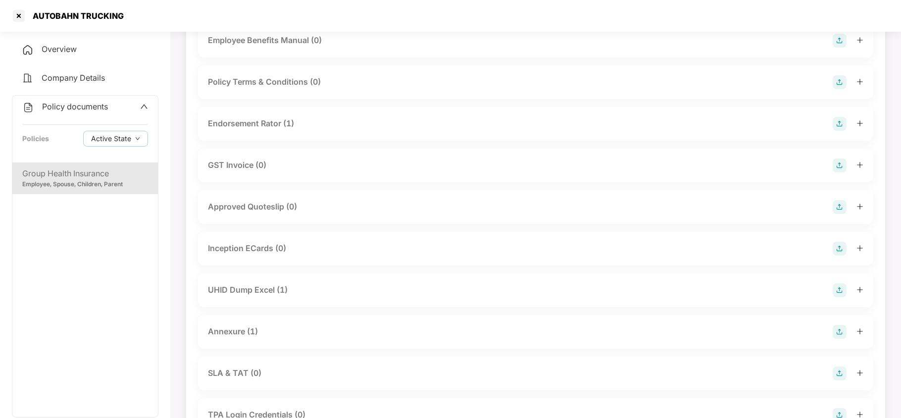
scroll to position [528, 0]
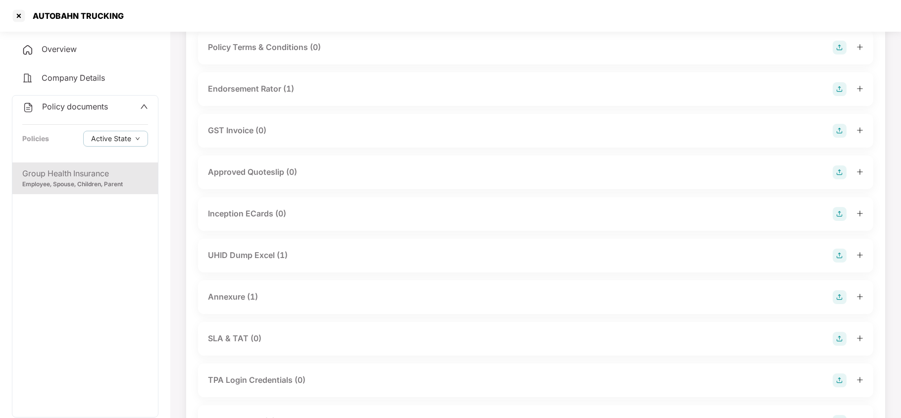
click at [272, 86] on div "Endorsement Rator (1)" at bounding box center [251, 89] width 86 height 12
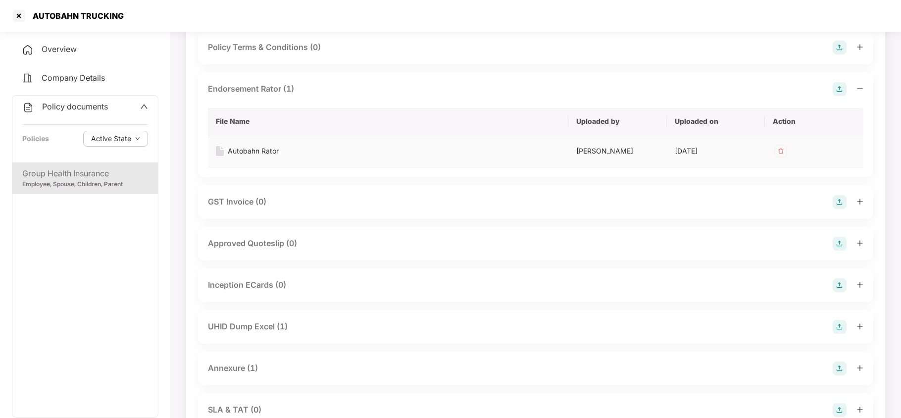
click at [256, 150] on div "Autobahn Rator" at bounding box center [253, 150] width 51 height 11
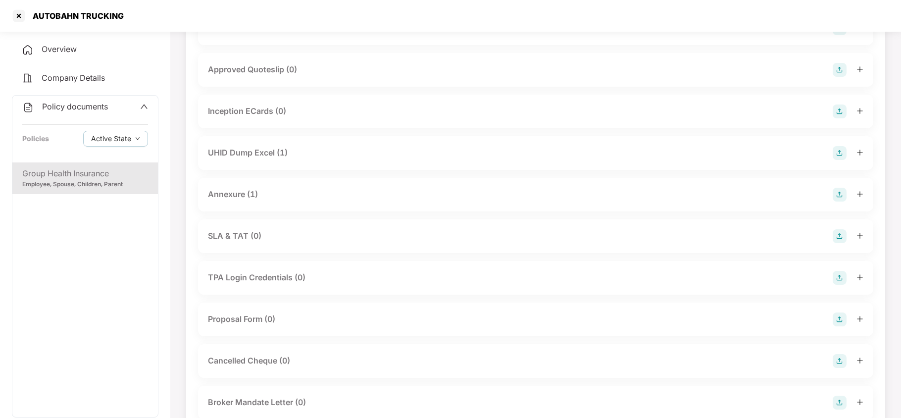
scroll to position [725, 0]
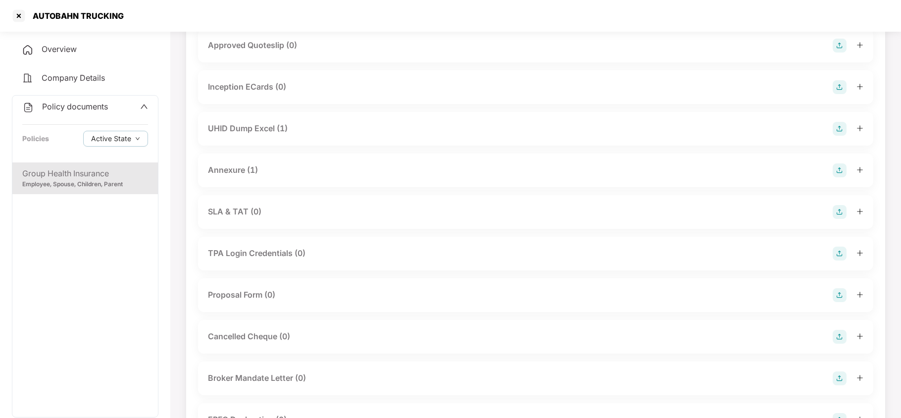
click at [279, 134] on div "UHID Dump Excel (1)" at bounding box center [248, 128] width 80 height 12
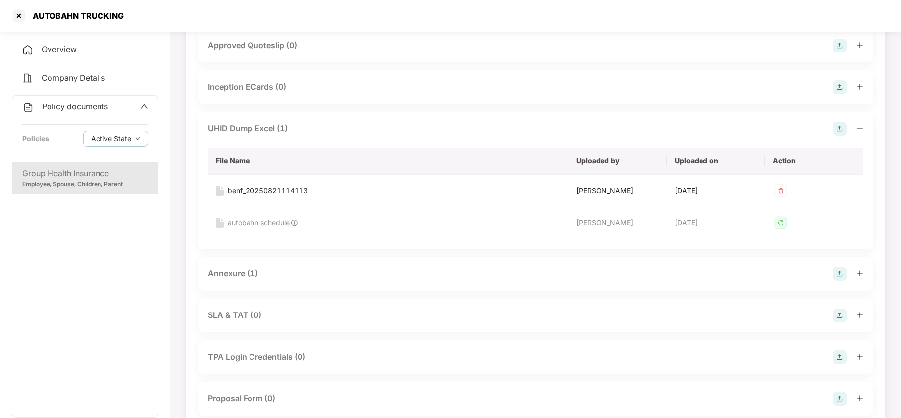
click at [245, 272] on div "Annexure (1)" at bounding box center [233, 273] width 50 height 12
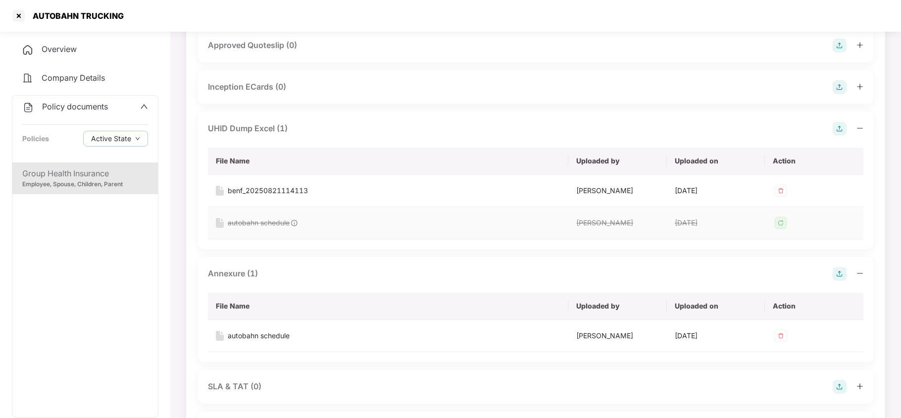
scroll to position [792, 0]
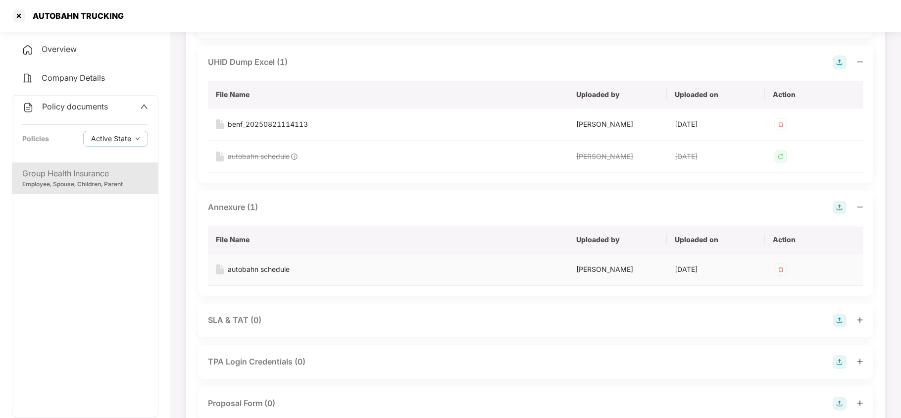
click at [258, 271] on div "autobahn schedule" at bounding box center [259, 269] width 62 height 11
click at [82, 114] on div "Policy documents Policies Active State" at bounding box center [84, 129] width 145 height 67
click at [82, 108] on span "Policy documents" at bounding box center [75, 106] width 66 height 10
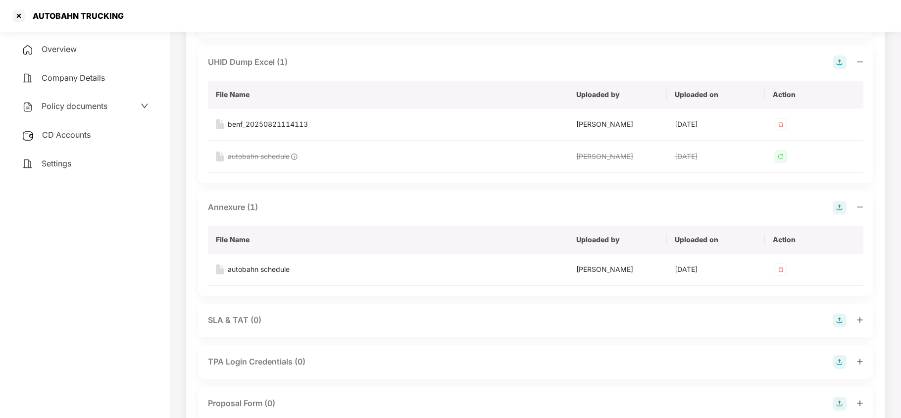
click at [52, 166] on span "Settings" at bounding box center [57, 163] width 30 height 10
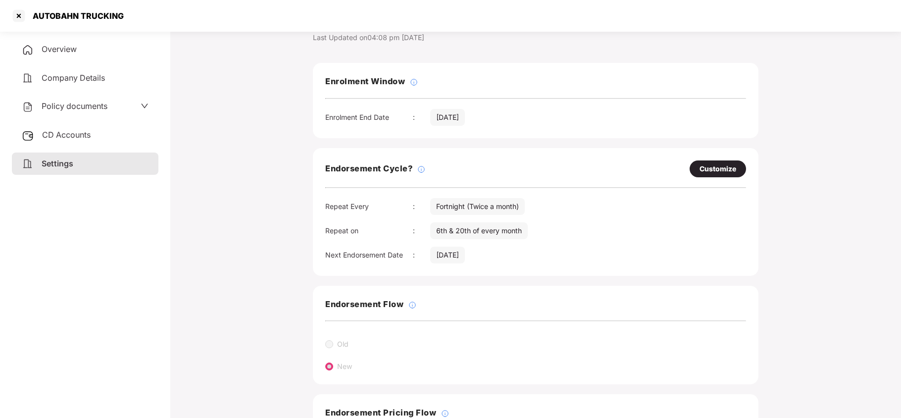
scroll to position [131, 0]
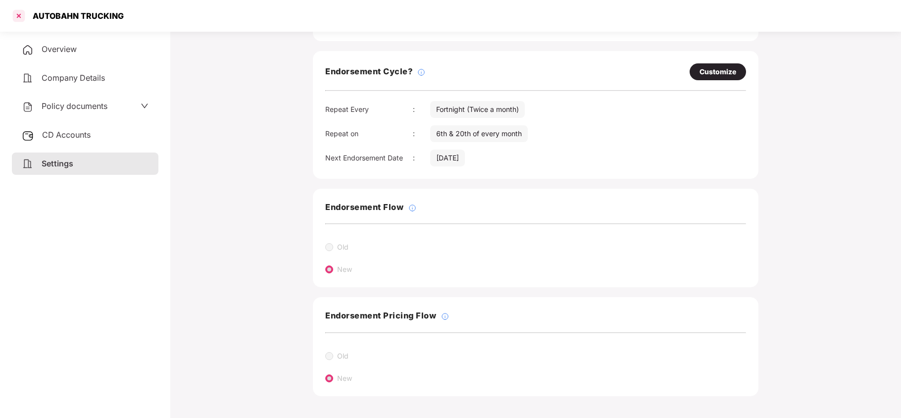
click at [18, 20] on div at bounding box center [19, 16] width 16 height 16
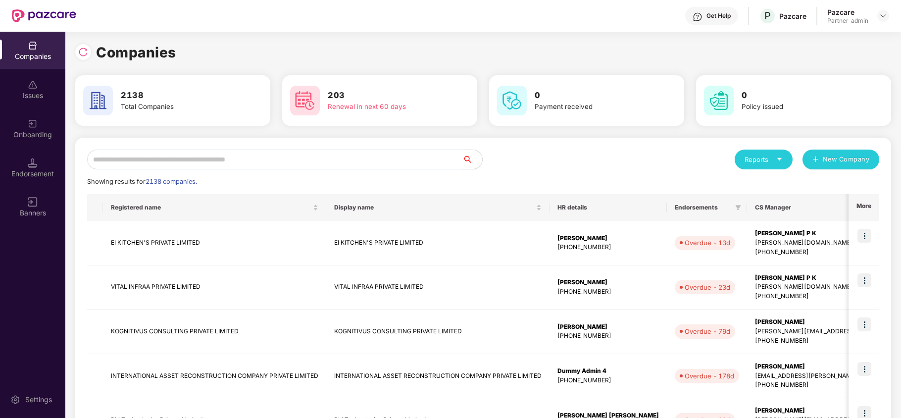
click at [191, 167] on input "text" at bounding box center [274, 159] width 375 height 20
paste input "*******"
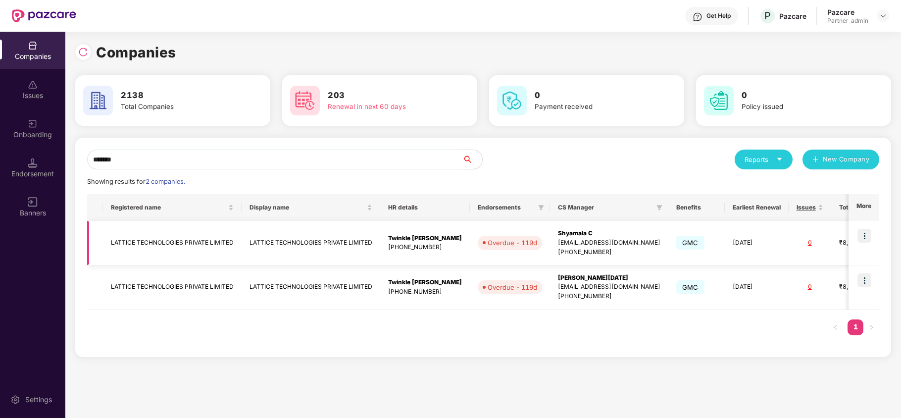
type input "*******"
click at [864, 235] on img at bounding box center [864, 236] width 14 height 14
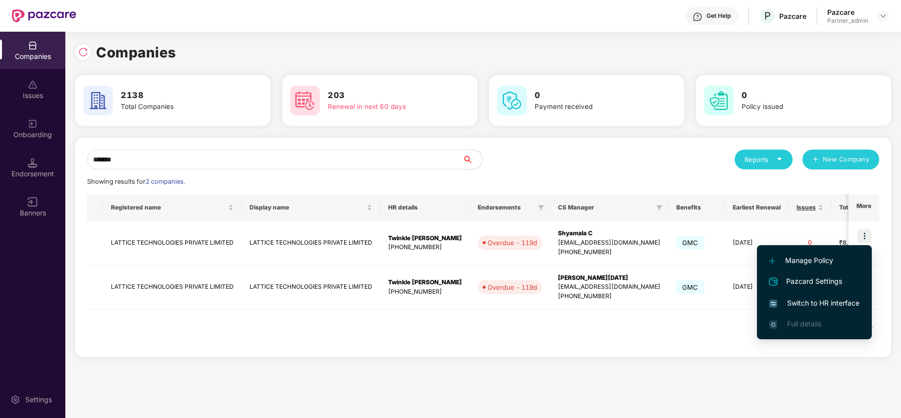
click at [830, 306] on span "Switch to HR interface" at bounding box center [814, 302] width 90 height 11
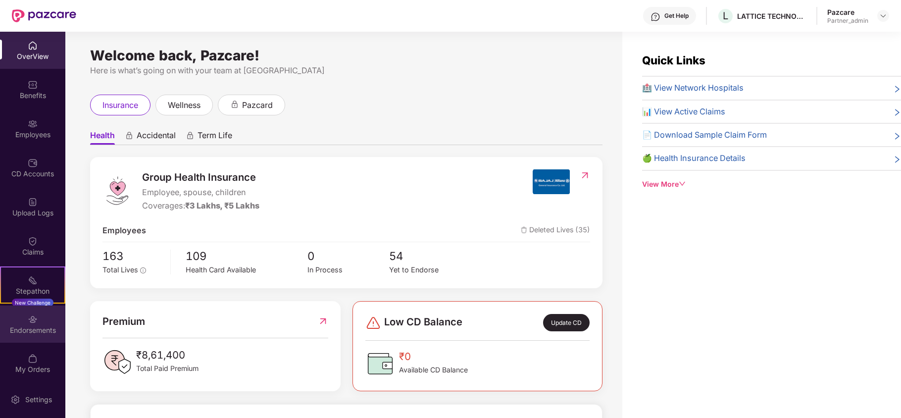
click at [24, 323] on div "Endorsements" at bounding box center [32, 323] width 65 height 37
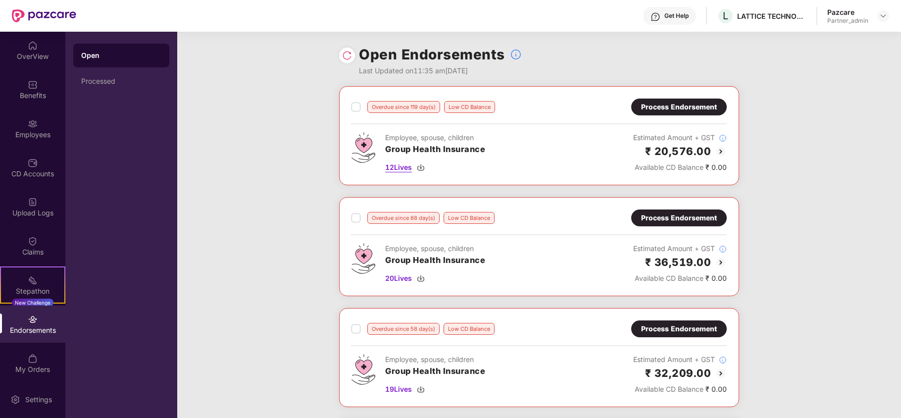
click at [420, 166] on img at bounding box center [421, 167] width 8 height 8
click at [424, 280] on img at bounding box center [421, 278] width 8 height 8
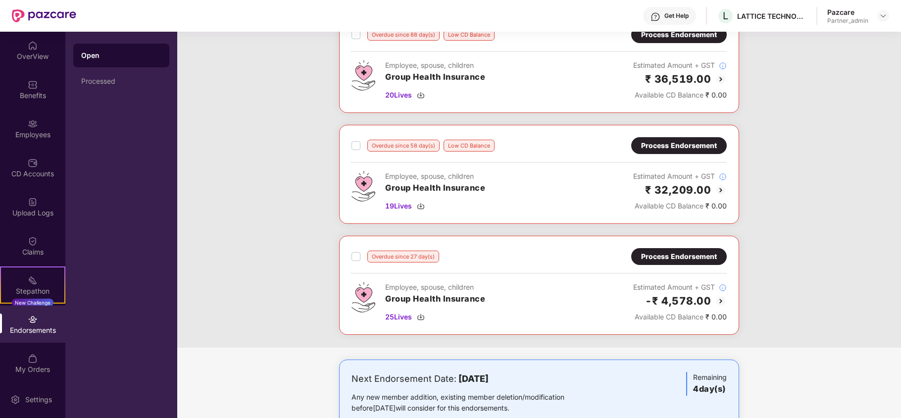
scroll to position [198, 0]
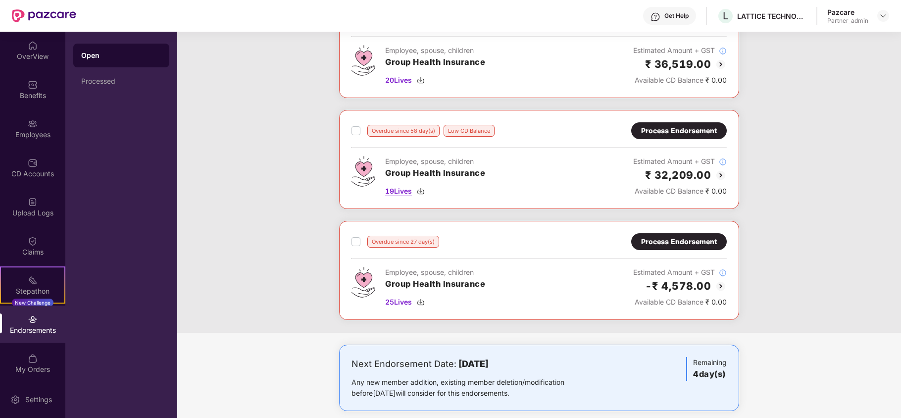
click at [424, 190] on img at bounding box center [421, 191] width 8 height 8
click at [423, 305] on img at bounding box center [421, 302] width 8 height 8
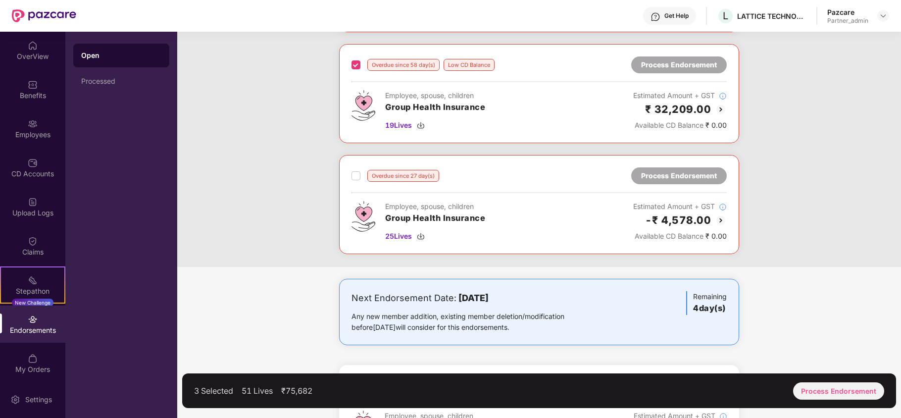
scroll to position [324, 0]
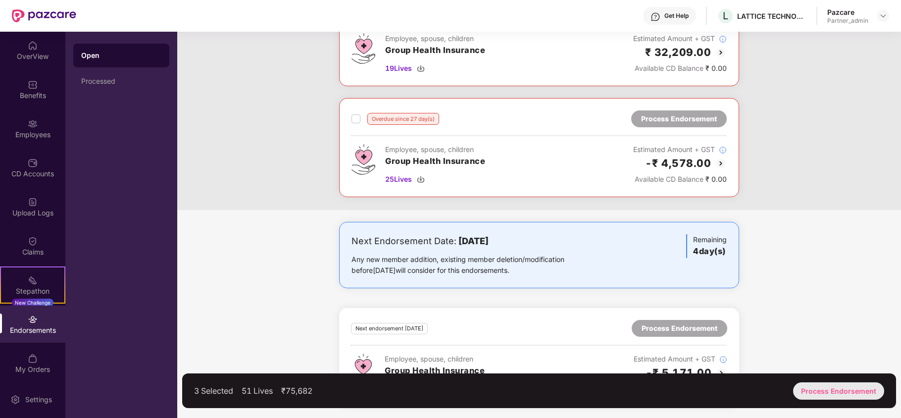
click at [820, 385] on div "Process Endorsement" at bounding box center [838, 390] width 91 height 17
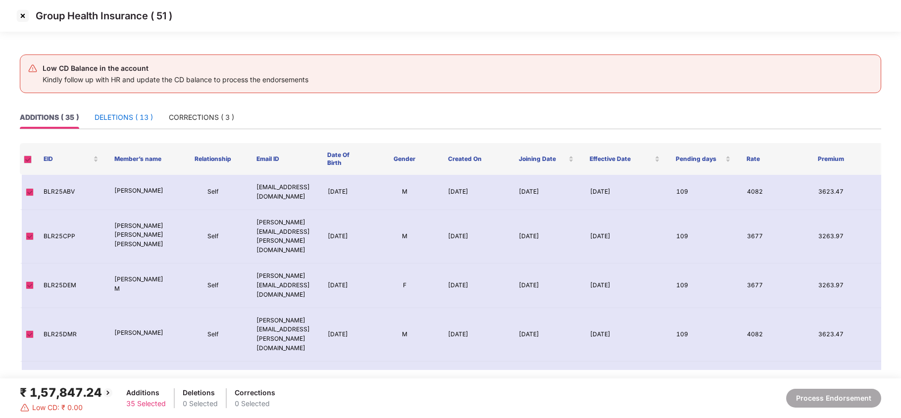
click at [119, 116] on div "DELETIONS ( 13 )" at bounding box center [124, 117] width 58 height 11
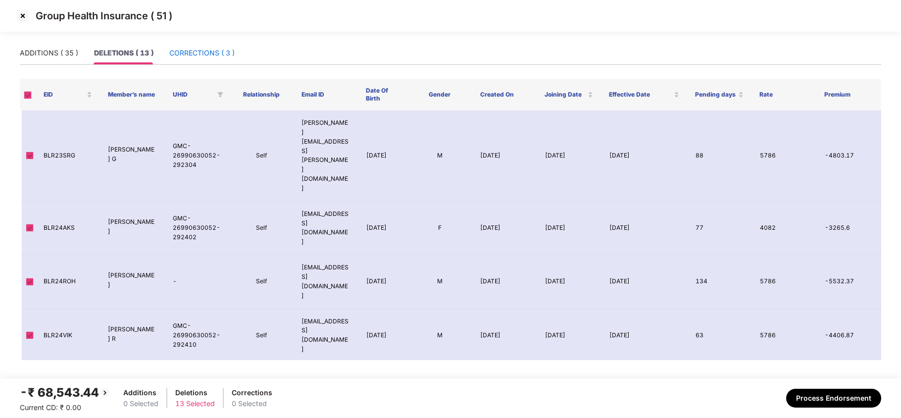
click at [209, 54] on div "CORRECTIONS ( 3 )" at bounding box center [201, 53] width 65 height 11
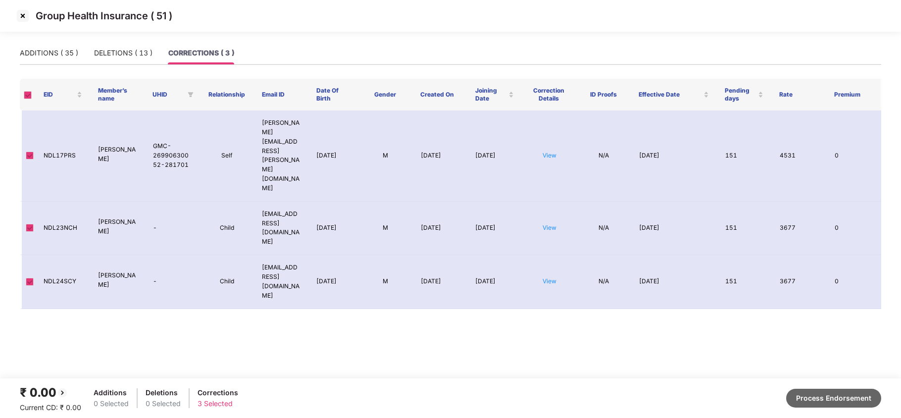
click at [820, 394] on button "Process Endorsement" at bounding box center [833, 397] width 95 height 19
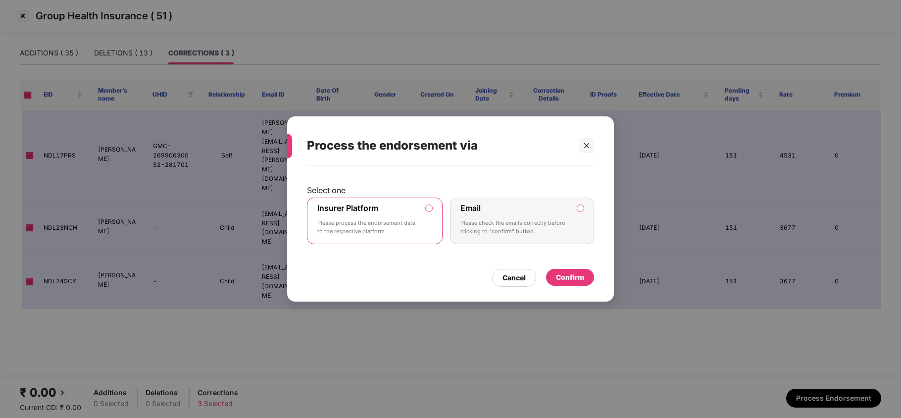
click at [390, 204] on div "Insurer Platform Please process the endorsement data to the respective platform" at bounding box center [367, 221] width 101 height 36
click at [584, 278] on div "Confirm" at bounding box center [570, 277] width 48 height 17
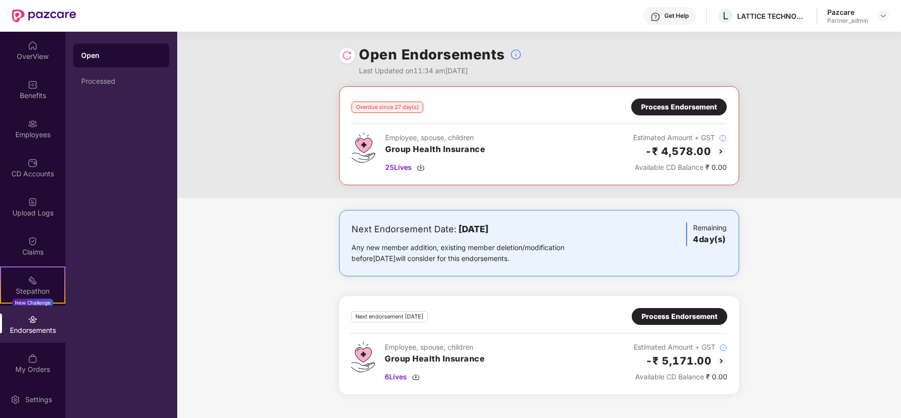
click at [657, 111] on div "Process Endorsement" at bounding box center [679, 106] width 76 height 11
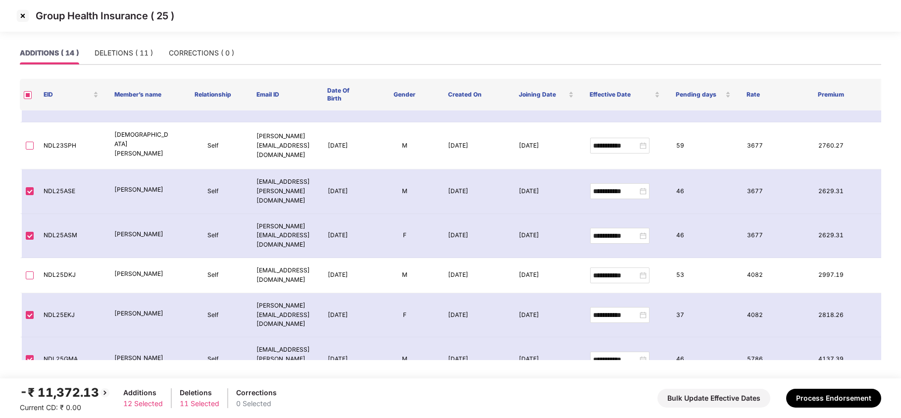
scroll to position [268, 0]
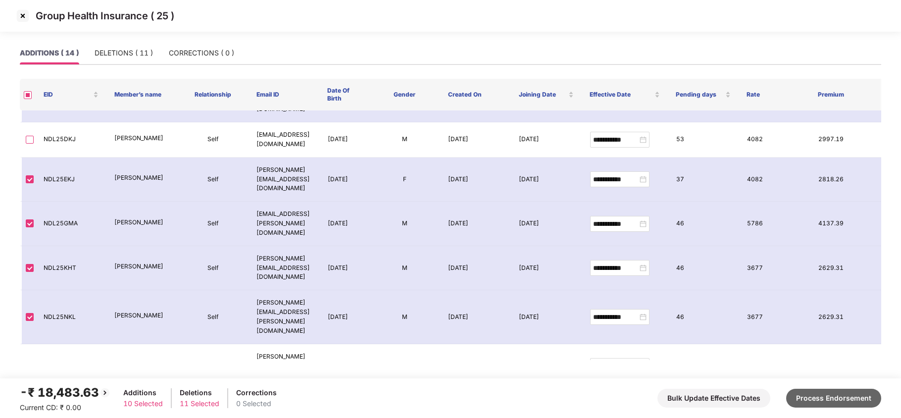
click at [835, 399] on button "Process Endorsement" at bounding box center [833, 397] width 95 height 19
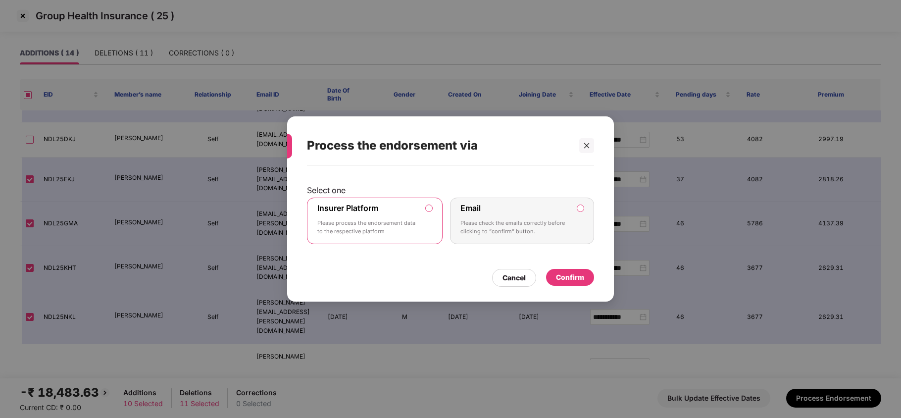
click at [408, 209] on div "Insurer Platform Please process the endorsement data to the respective platform" at bounding box center [367, 221] width 101 height 36
click at [556, 278] on div "Confirm" at bounding box center [570, 277] width 28 height 11
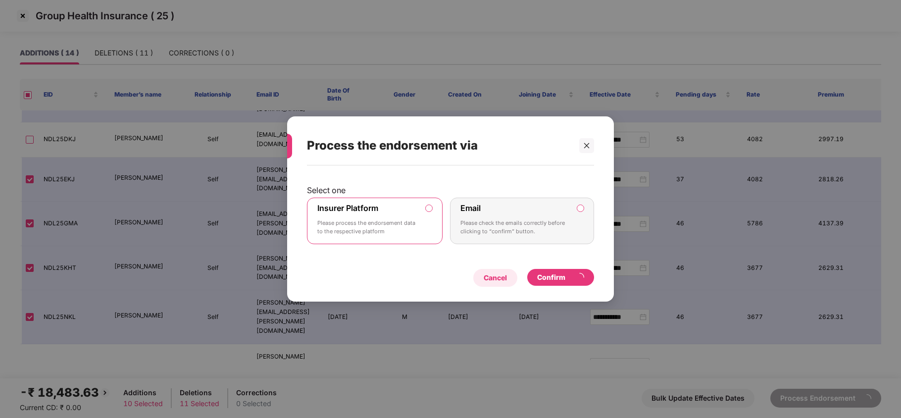
click at [489, 276] on div "Cancel" at bounding box center [494, 277] width 23 height 11
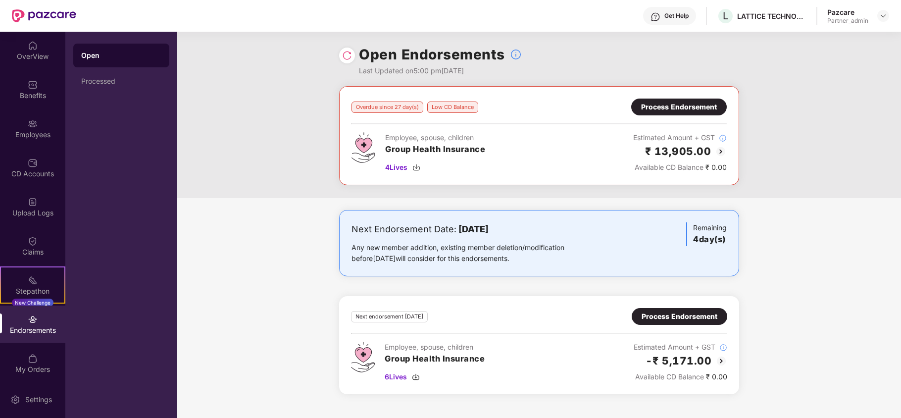
click at [683, 108] on div "Process Endorsement" at bounding box center [679, 106] width 76 height 11
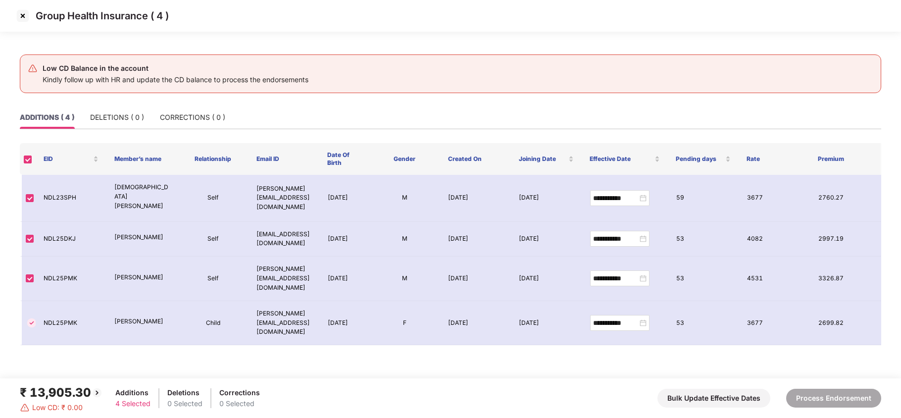
click at [20, 14] on img at bounding box center [23, 16] width 16 height 16
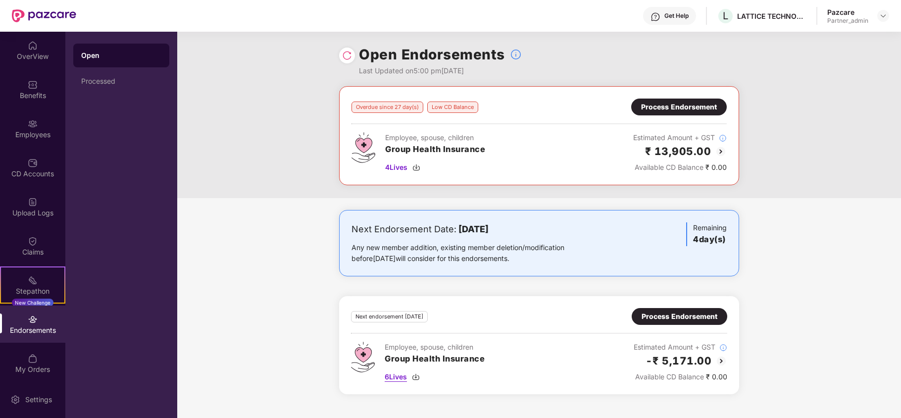
click at [418, 379] on img at bounding box center [416, 377] width 8 height 8
click at [107, 86] on div "Processed" at bounding box center [121, 81] width 96 height 24
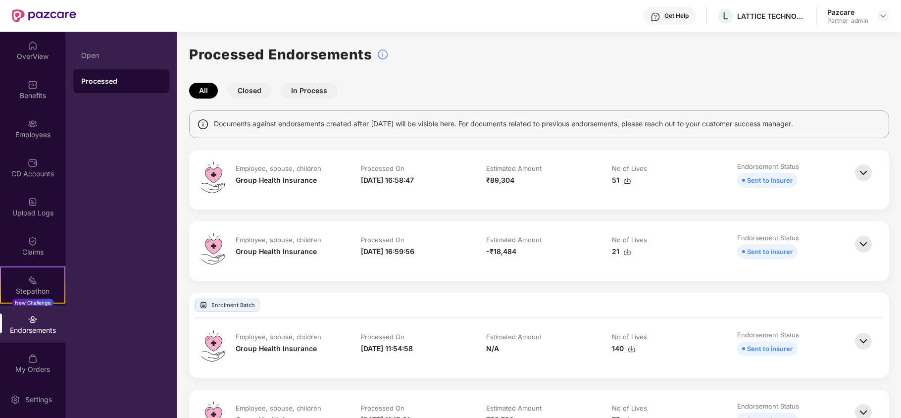
click at [858, 242] on img at bounding box center [863, 244] width 22 height 22
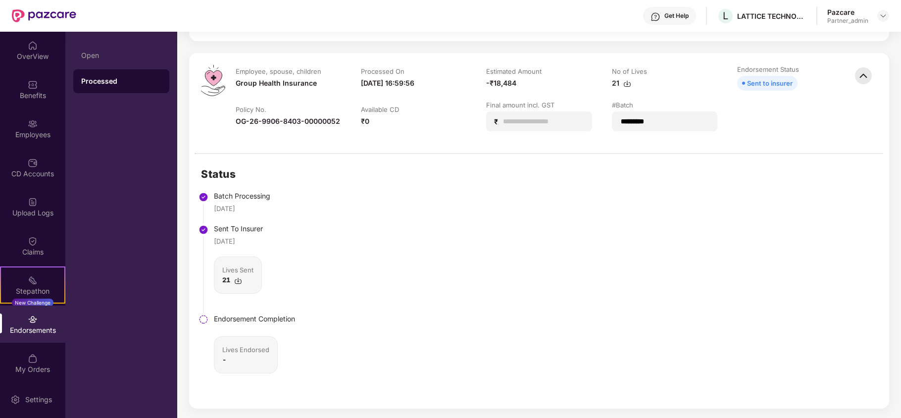
scroll to position [198, 0]
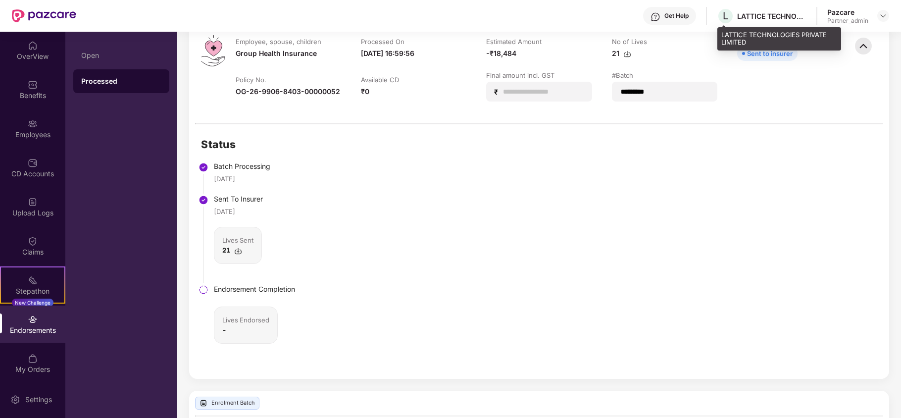
click at [756, 12] on div "LATTICE TECHNOLOGIES PRIVATE LIMITED" at bounding box center [771, 15] width 69 height 9
copy div "LATTICE TECHNOLOGIES PRIVATE LIMITED"
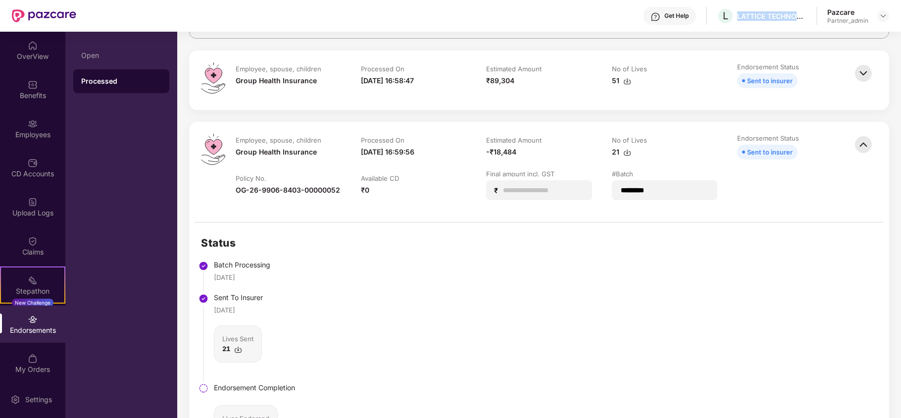
scroll to position [0, 0]
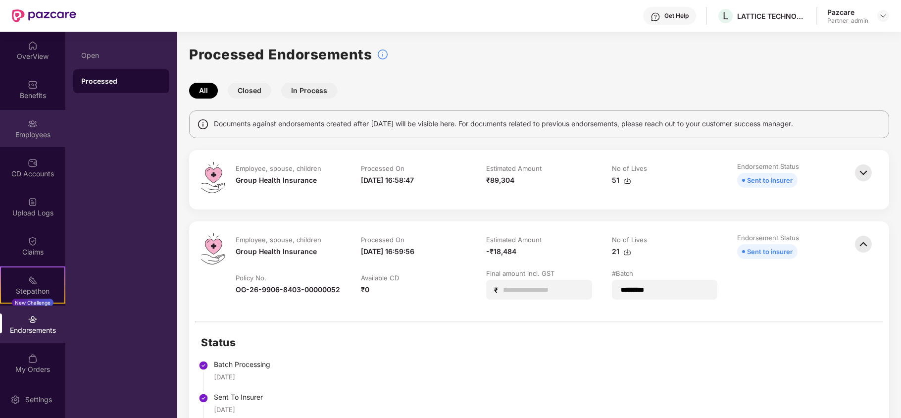
click at [22, 135] on div "Employees" at bounding box center [32, 135] width 65 height 10
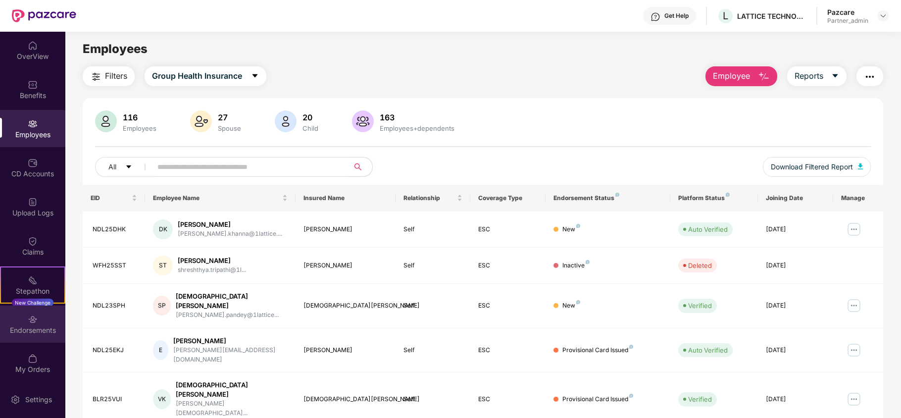
click at [19, 329] on div "Endorsements" at bounding box center [32, 330] width 65 height 10
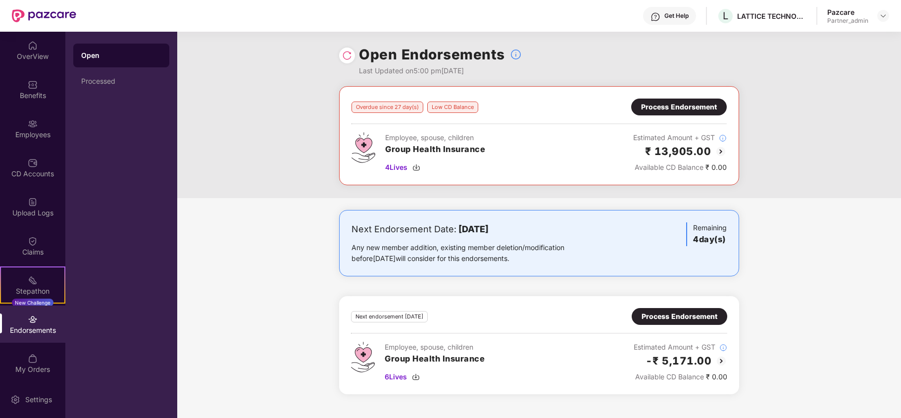
click at [689, 107] on div "Process Endorsement" at bounding box center [679, 106] width 76 height 11
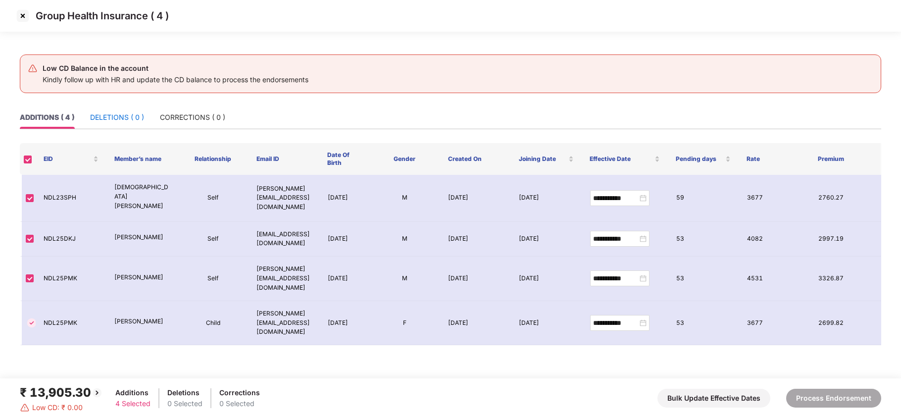
click at [121, 113] on div "DELETIONS ( 0 )" at bounding box center [117, 117] width 54 height 11
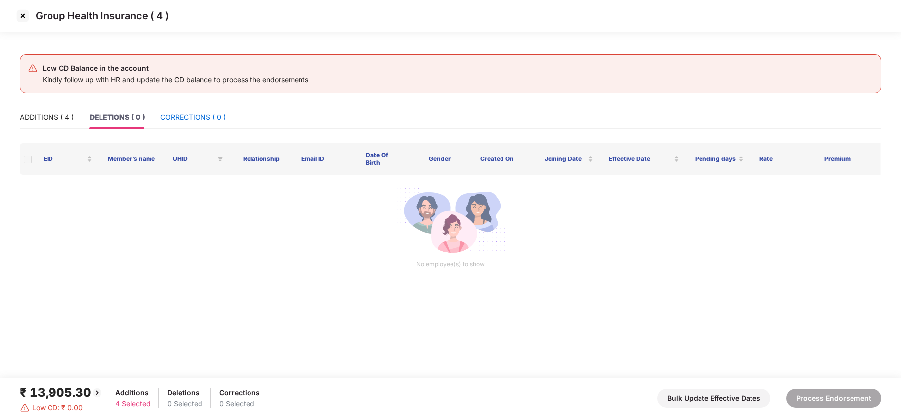
click at [193, 117] on div "CORRECTIONS ( 0 )" at bounding box center [192, 117] width 65 height 11
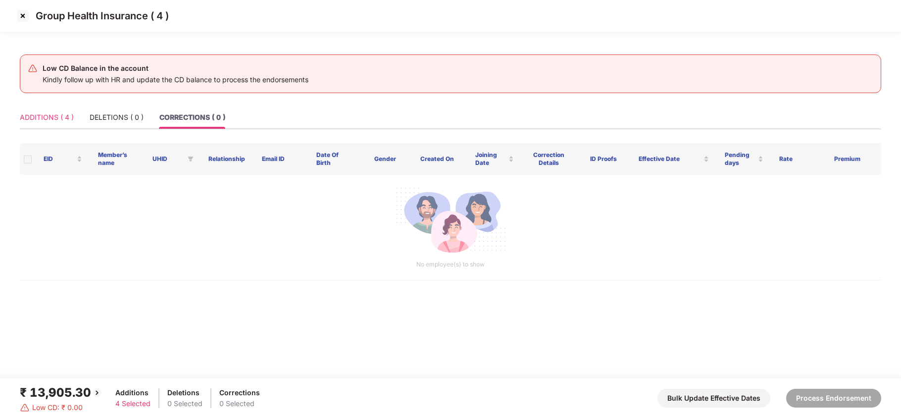
click at [44, 111] on div "ADDITIONS ( 4 )" at bounding box center [47, 117] width 54 height 23
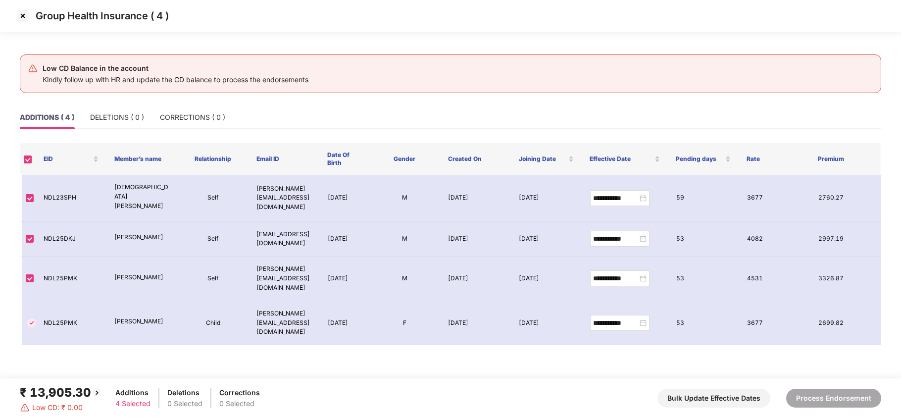
click at [22, 18] on img at bounding box center [23, 16] width 16 height 16
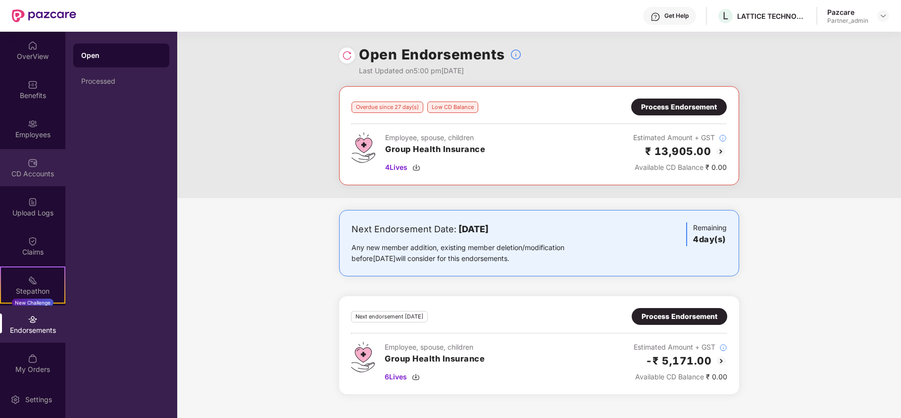
click at [38, 166] on div "CD Accounts" at bounding box center [32, 167] width 65 height 37
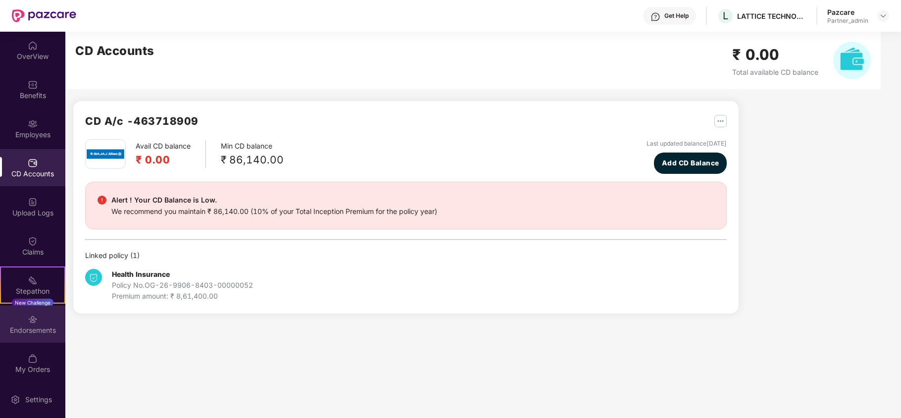
click at [29, 328] on div "Endorsements" at bounding box center [32, 330] width 65 height 10
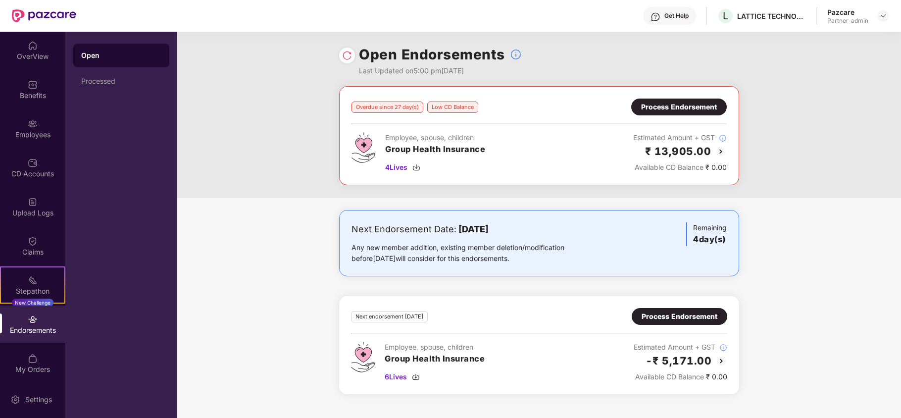
click at [677, 319] on div "Process Endorsement" at bounding box center [679, 316] width 76 height 11
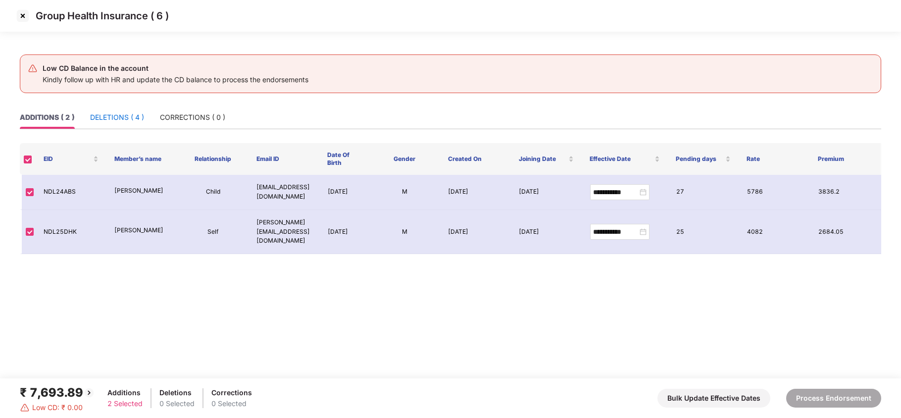
click at [120, 117] on div "DELETIONS ( 4 )" at bounding box center [117, 117] width 54 height 11
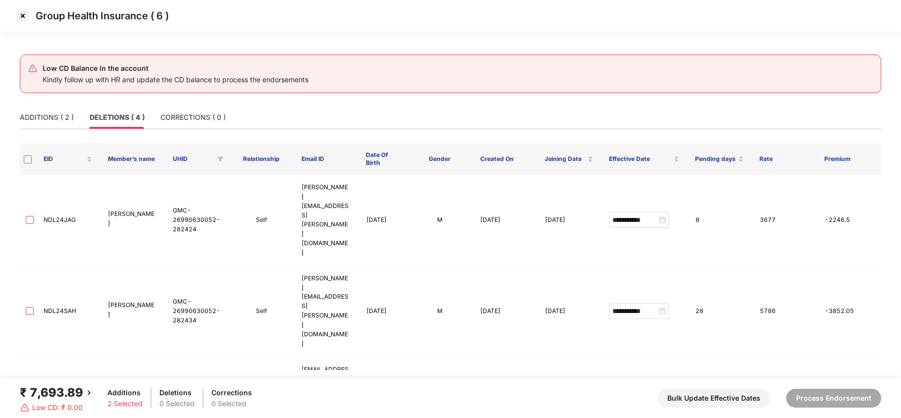
click at [32, 161] on th at bounding box center [28, 159] width 16 height 32
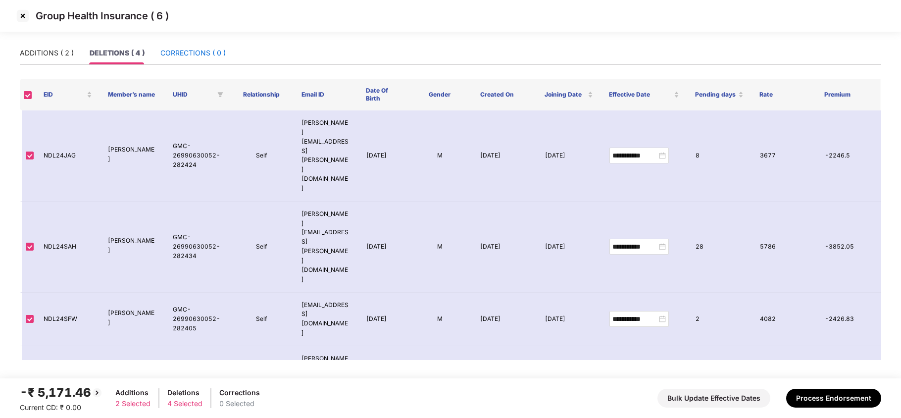
click at [192, 53] on div "CORRECTIONS ( 0 )" at bounding box center [192, 53] width 65 height 11
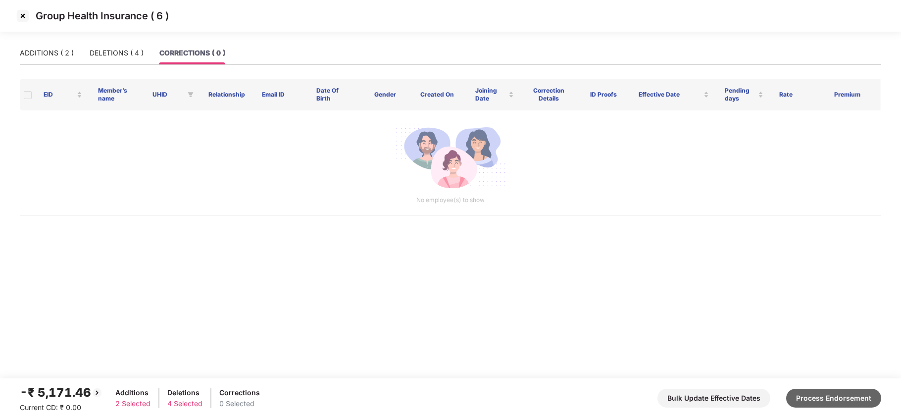
click at [854, 399] on button "Process Endorsement" at bounding box center [833, 397] width 95 height 19
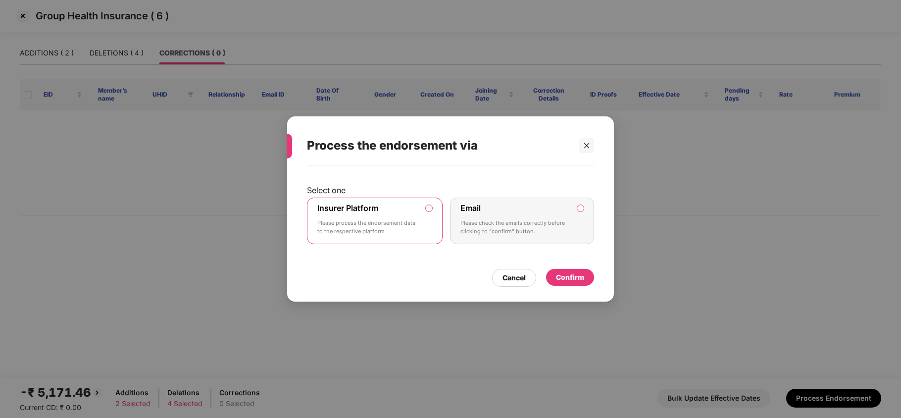
click at [355, 206] on label "Insurer Platform" at bounding box center [347, 208] width 61 height 10
click at [560, 272] on div "Confirm" at bounding box center [570, 277] width 28 height 11
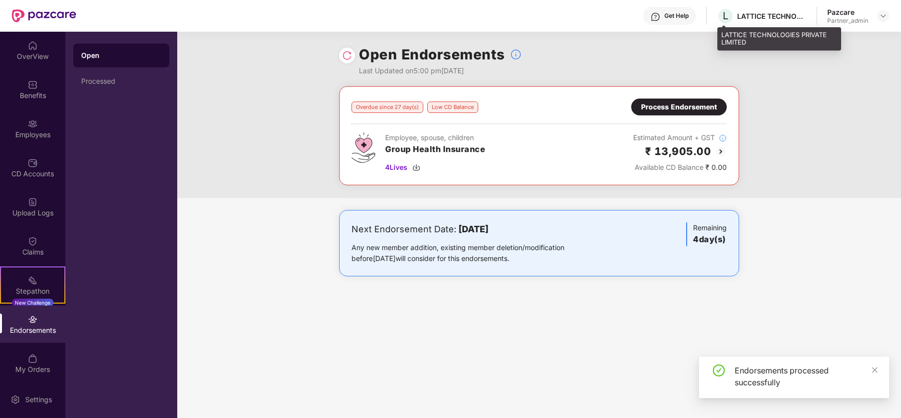
click at [755, 16] on div "LATTICE TECHNOLOGIES PRIVATE LIMITED" at bounding box center [771, 15] width 69 height 9
copy div "LATTICE"
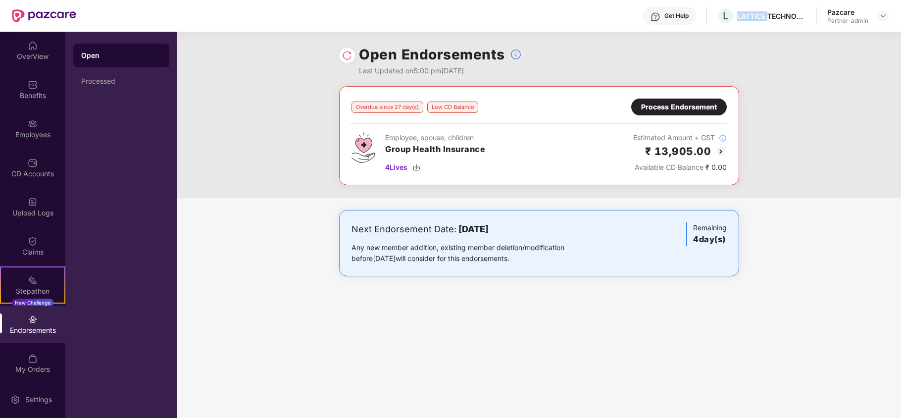
copy div "LATTICE"
drag, startPoint x: 23, startPoint y: 165, endPoint x: 26, endPoint y: 171, distance: 6.2
click at [26, 171] on div "CD Accounts" at bounding box center [32, 167] width 65 height 37
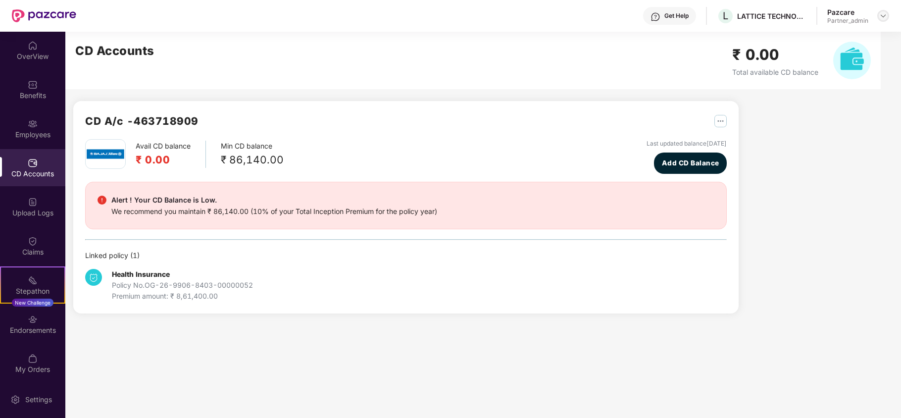
click at [887, 19] on div at bounding box center [883, 16] width 12 height 12
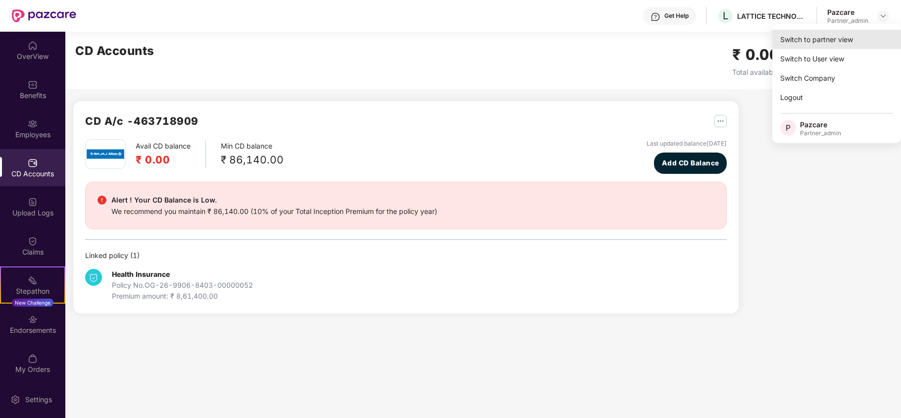
click at [827, 41] on div "Switch to partner view" at bounding box center [836, 39] width 129 height 19
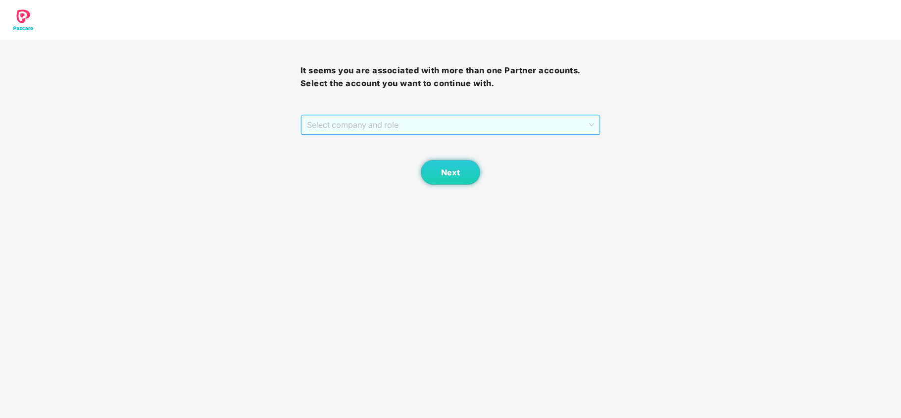
drag, startPoint x: 349, startPoint y: 124, endPoint x: 346, endPoint y: 145, distance: 21.9
click at [349, 127] on span "Select company and role" at bounding box center [451, 124] width 288 height 19
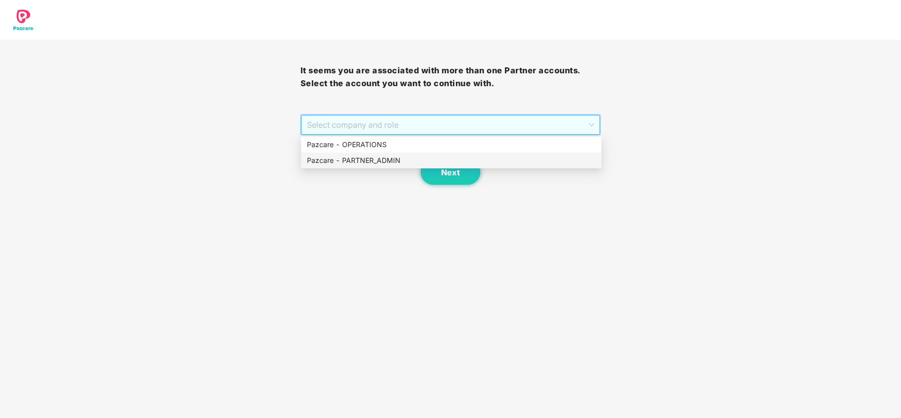
click at [346, 157] on div "Pazcare - PARTNER_ADMIN" at bounding box center [451, 160] width 288 height 11
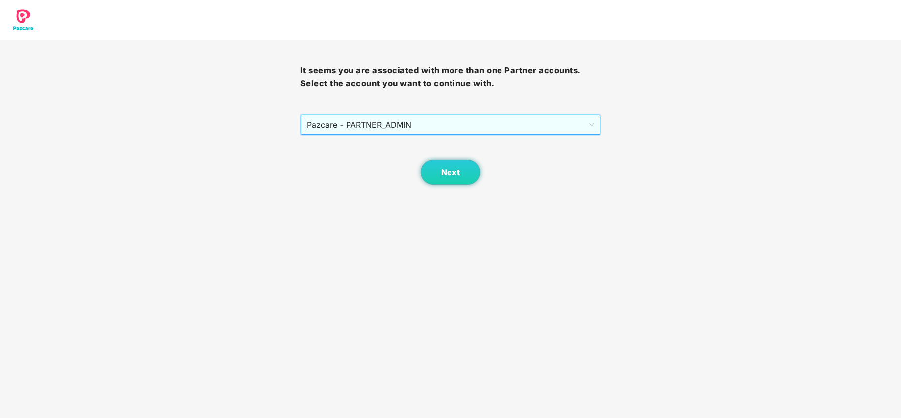
click at [442, 187] on body "It seems you are associated with more than one Partner accounts. Select the acc…" at bounding box center [450, 209] width 901 height 418
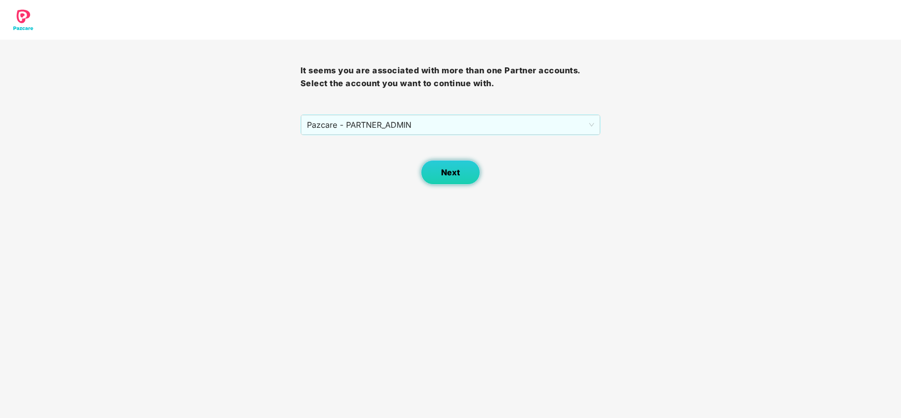
click at [452, 175] on span "Next" at bounding box center [450, 172] width 19 height 9
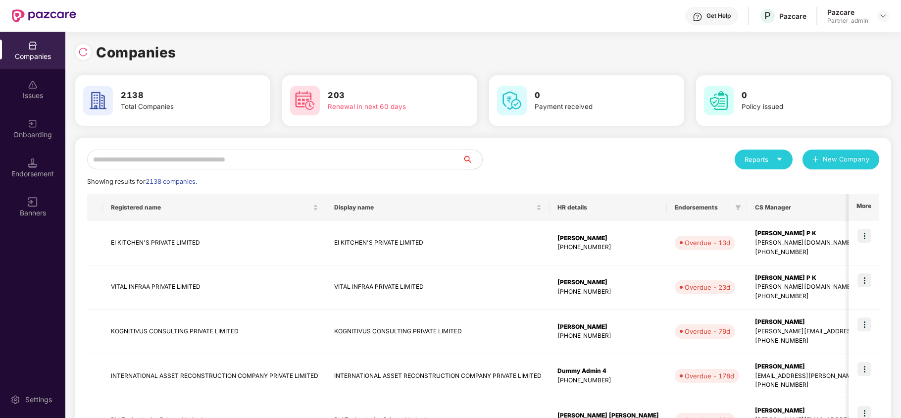
click at [144, 153] on input "text" at bounding box center [274, 159] width 375 height 20
paste input "*******"
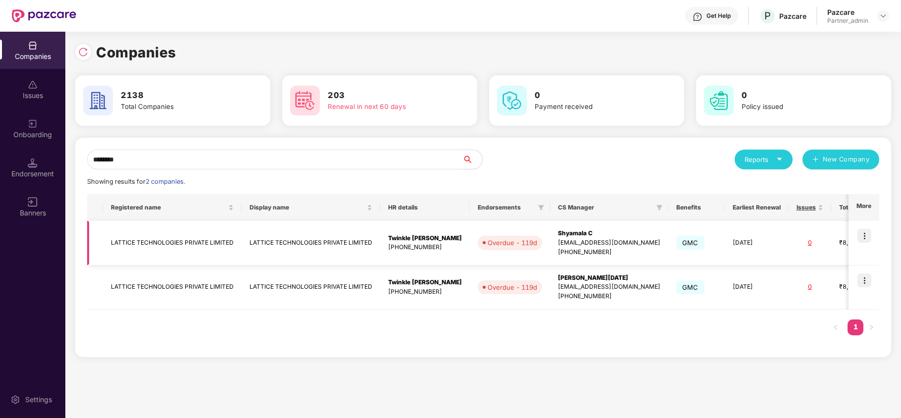
type input "*******"
click at [128, 241] on td "LATTICE TECHNOLOGIES PRIVATE LIMITED" at bounding box center [172, 243] width 139 height 45
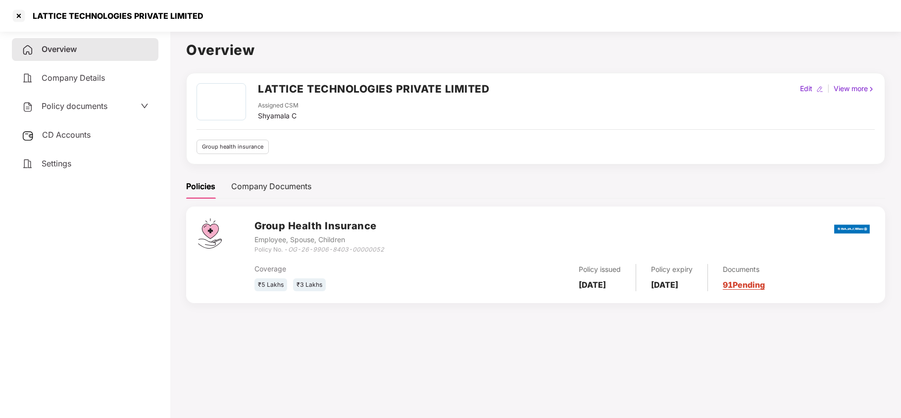
click at [64, 131] on span "CD Accounts" at bounding box center [66, 135] width 48 height 10
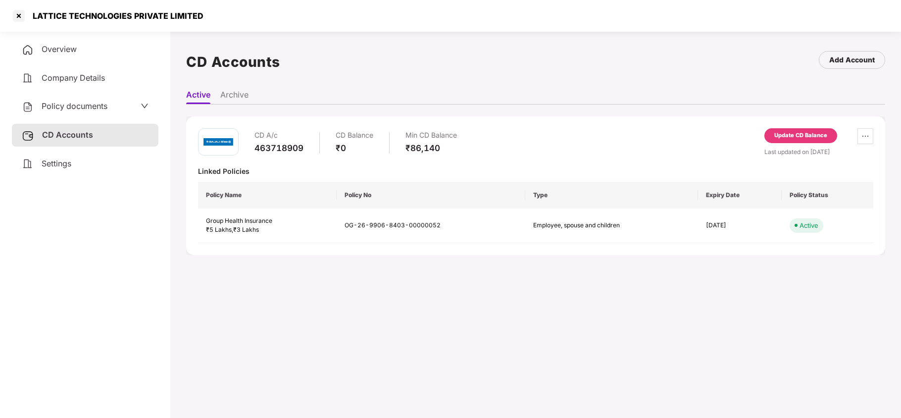
click at [780, 137] on div "Update CD Balance" at bounding box center [800, 135] width 53 height 9
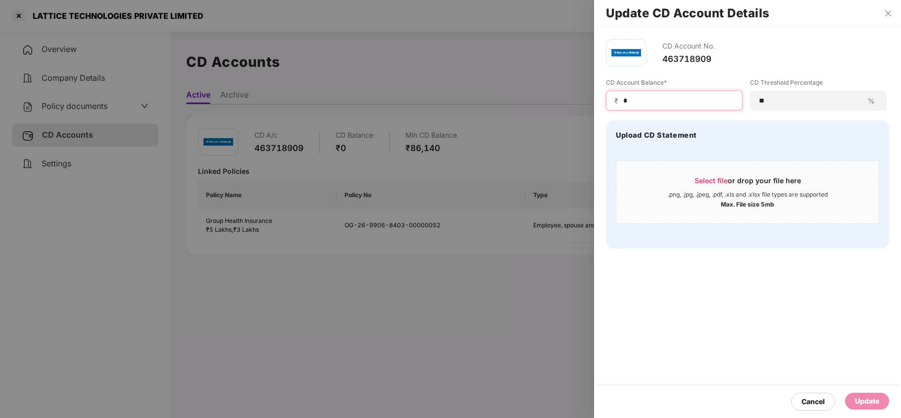
click at [668, 102] on input "*" at bounding box center [678, 101] width 112 height 10
type input "******"
click at [869, 402] on div "Update" at bounding box center [867, 400] width 24 height 11
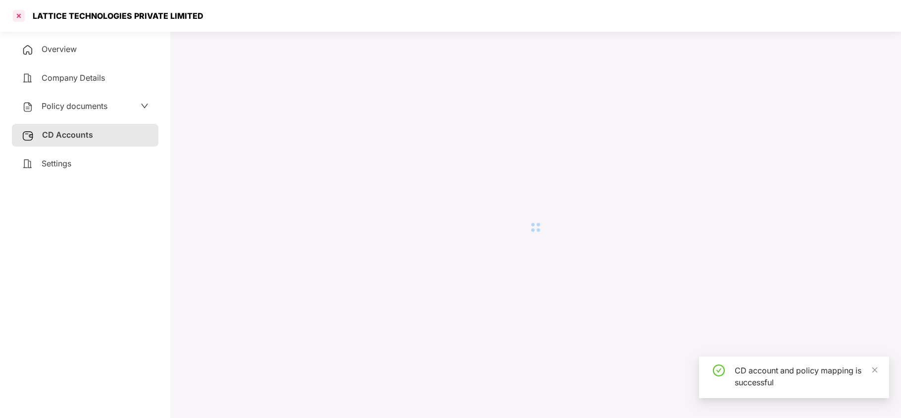
click at [19, 16] on div at bounding box center [19, 16] width 16 height 16
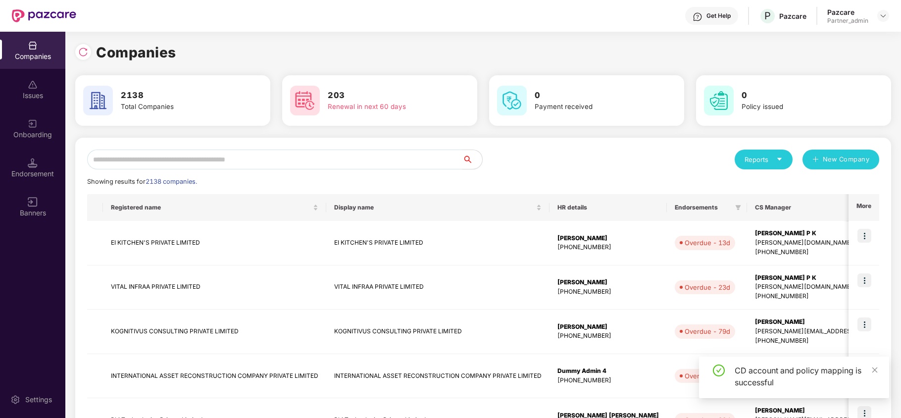
click at [106, 157] on input "text" at bounding box center [274, 159] width 375 height 20
paste input "*******"
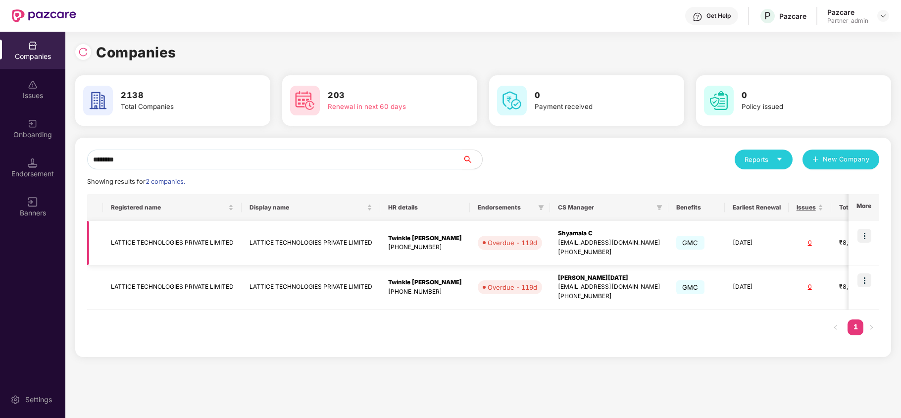
type input "*******"
click at [868, 234] on img at bounding box center [864, 236] width 14 height 14
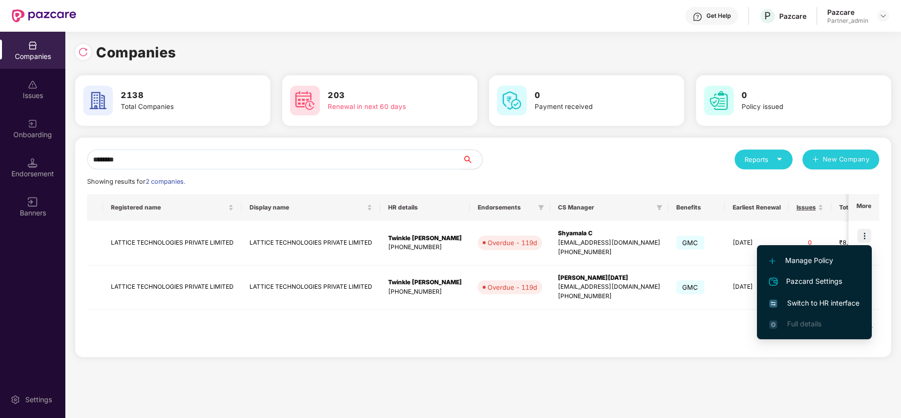
click at [825, 302] on span "Switch to HR interface" at bounding box center [814, 302] width 90 height 11
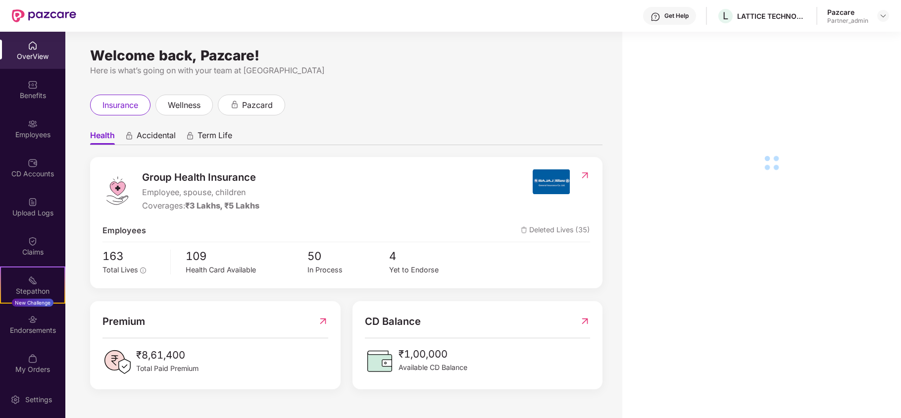
click at [33, 330] on div "Endorsements" at bounding box center [32, 330] width 65 height 10
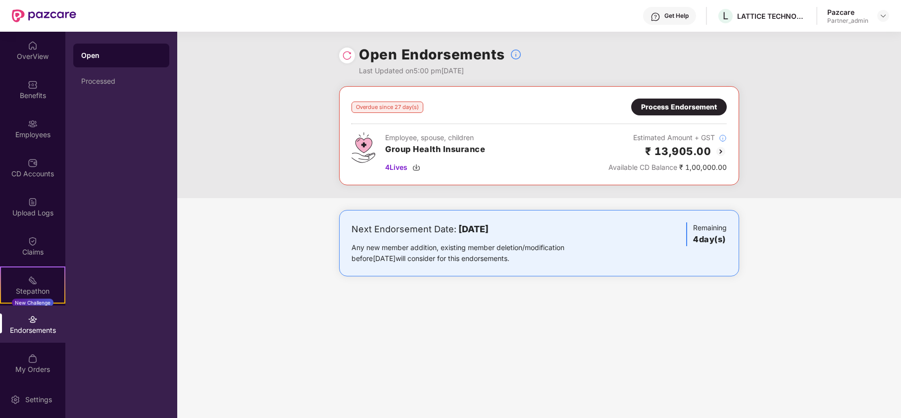
click at [719, 107] on div "Process Endorsement" at bounding box center [679, 106] width 96 height 17
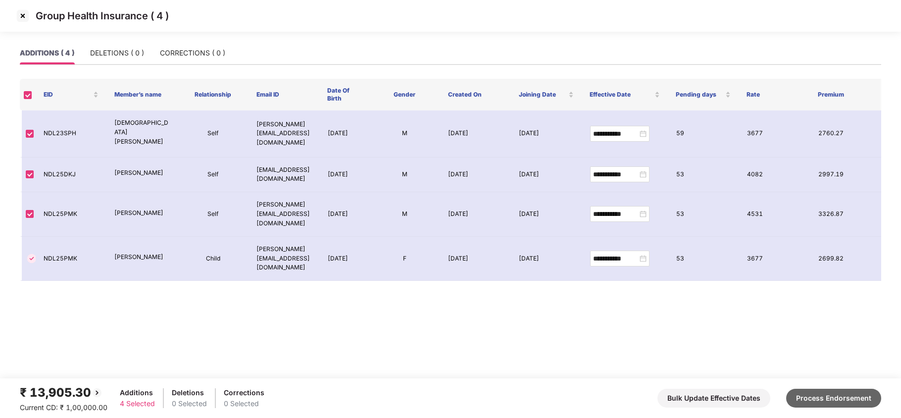
click at [812, 392] on button "Process Endorsement" at bounding box center [833, 397] width 95 height 19
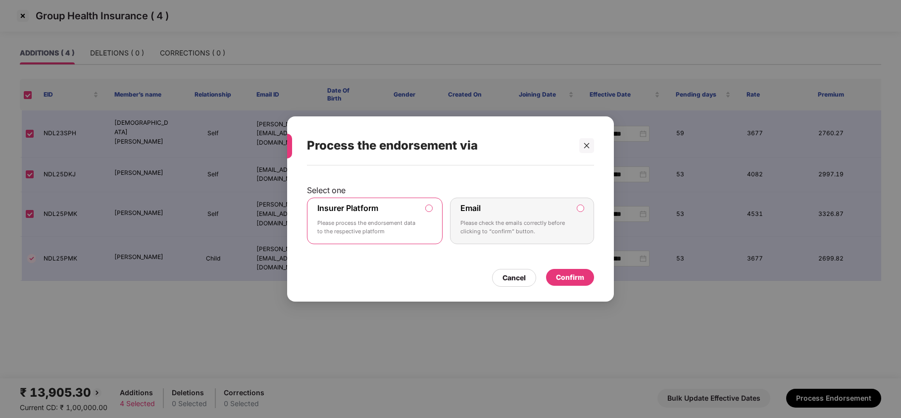
click at [420, 219] on label "Insurer Platform Please process the endorsement data to the respective platform" at bounding box center [375, 220] width 136 height 47
click at [574, 281] on div "Confirm" at bounding box center [570, 277] width 28 height 11
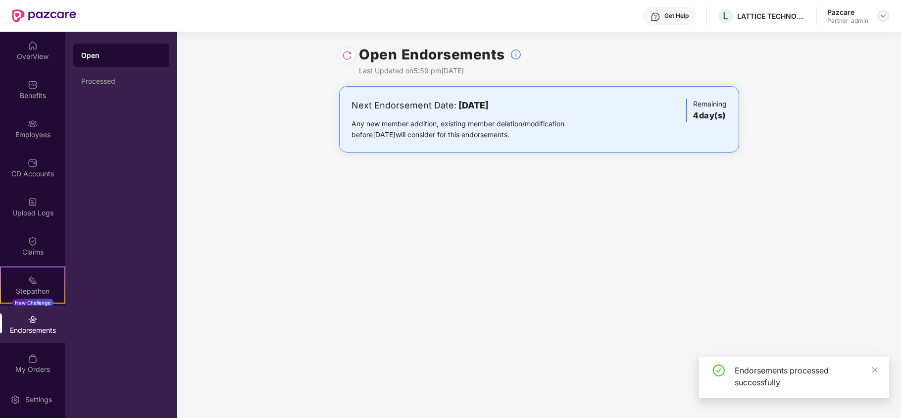
click at [884, 15] on img at bounding box center [883, 16] width 8 height 8
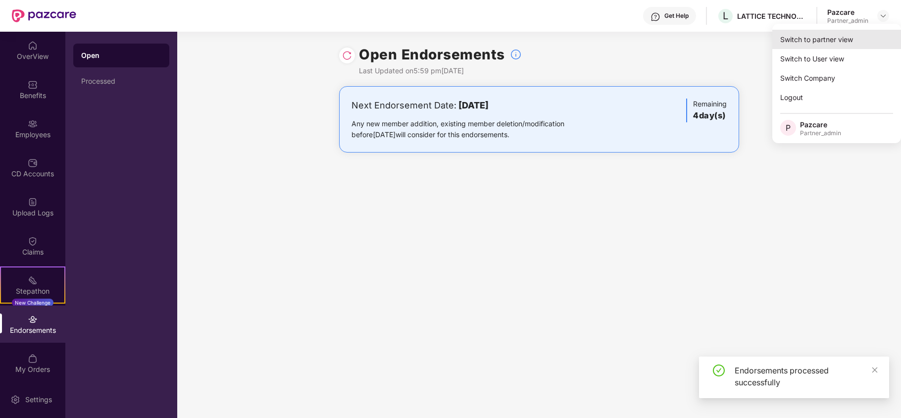
click at [842, 36] on div "Switch to partner view" at bounding box center [836, 39] width 129 height 19
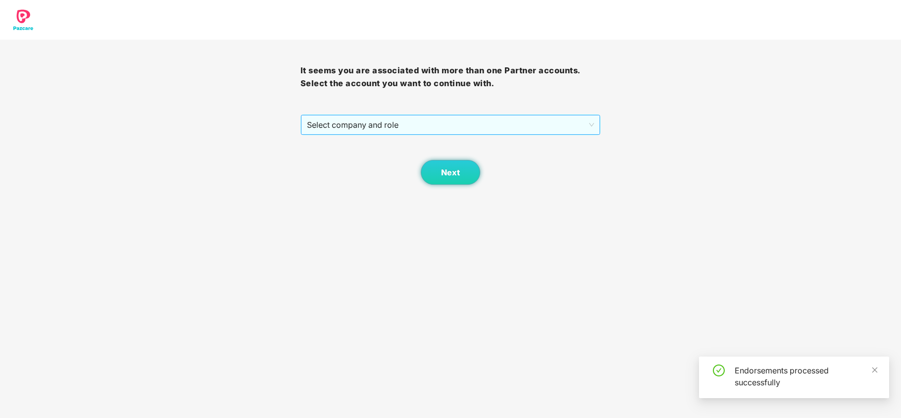
click at [422, 123] on span "Select company and role" at bounding box center [451, 124] width 288 height 19
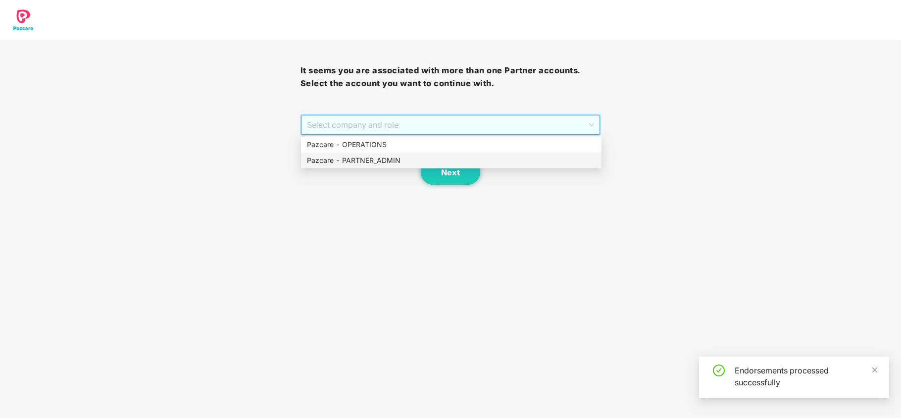
click at [371, 159] on div "Pazcare - PARTNER_ADMIN" at bounding box center [451, 160] width 288 height 11
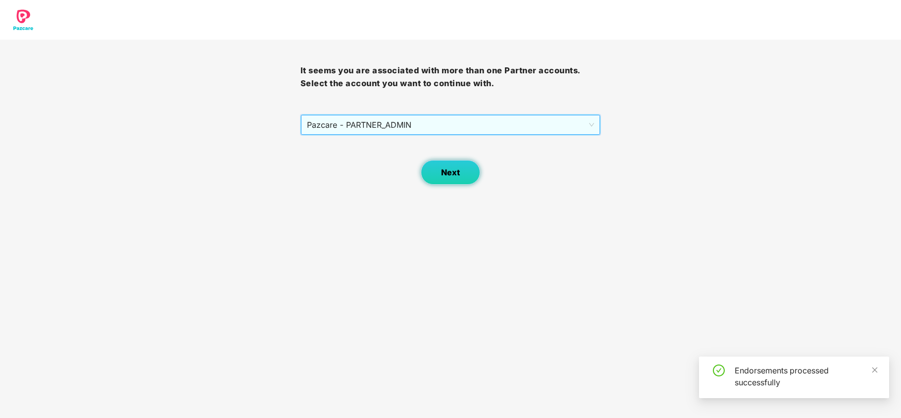
click at [436, 170] on button "Next" at bounding box center [450, 172] width 59 height 25
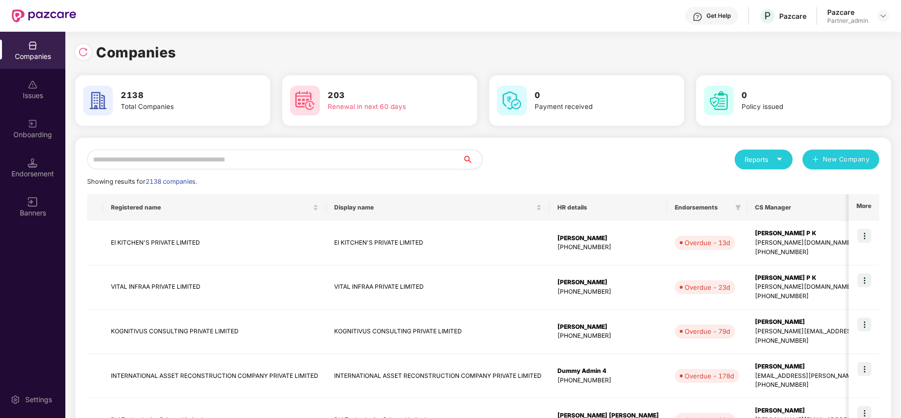
click at [129, 162] on input "text" at bounding box center [274, 159] width 375 height 20
paste input "*******"
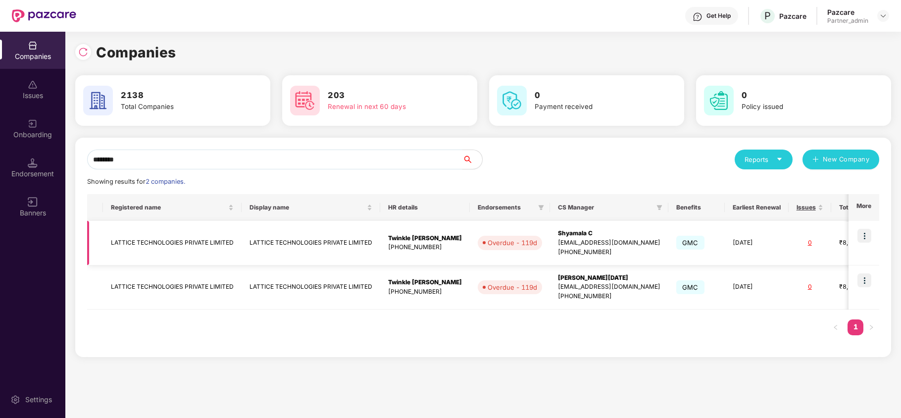
type input "*******"
click at [155, 244] on td "LATTICE TECHNOLOGIES PRIVATE LIMITED" at bounding box center [172, 243] width 139 height 45
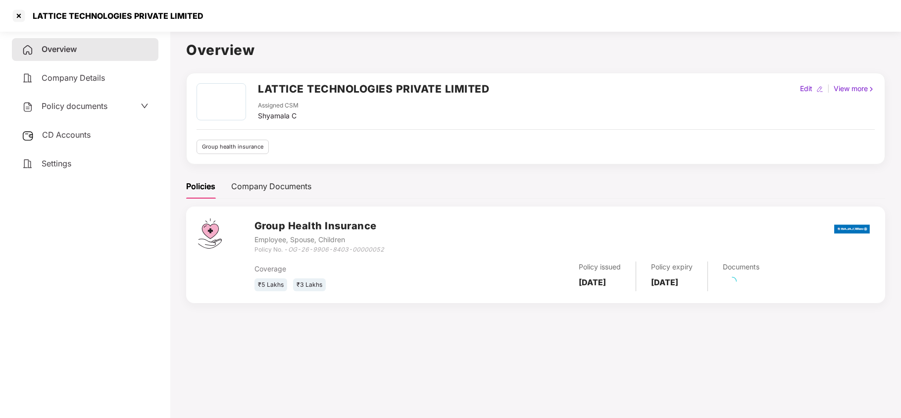
click at [67, 130] on span "CD Accounts" at bounding box center [66, 135] width 48 height 10
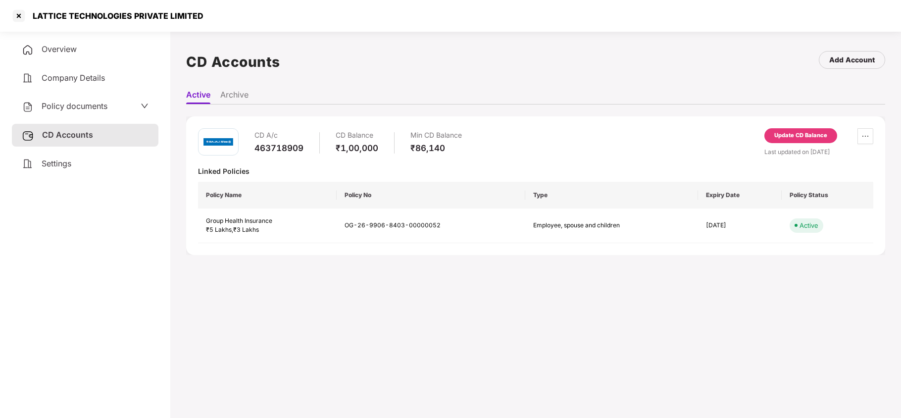
click at [776, 132] on div "Update CD Balance" at bounding box center [800, 135] width 53 height 9
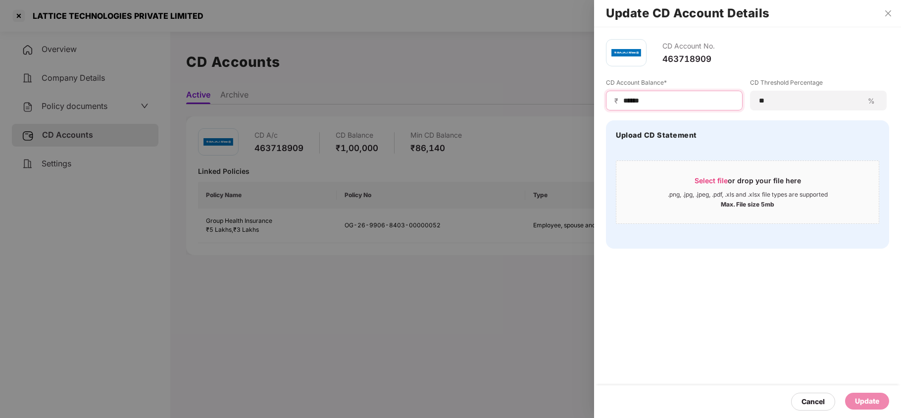
click at [660, 96] on input "******" at bounding box center [678, 101] width 112 height 10
type input "*"
click at [872, 402] on div "Update" at bounding box center [867, 400] width 24 height 11
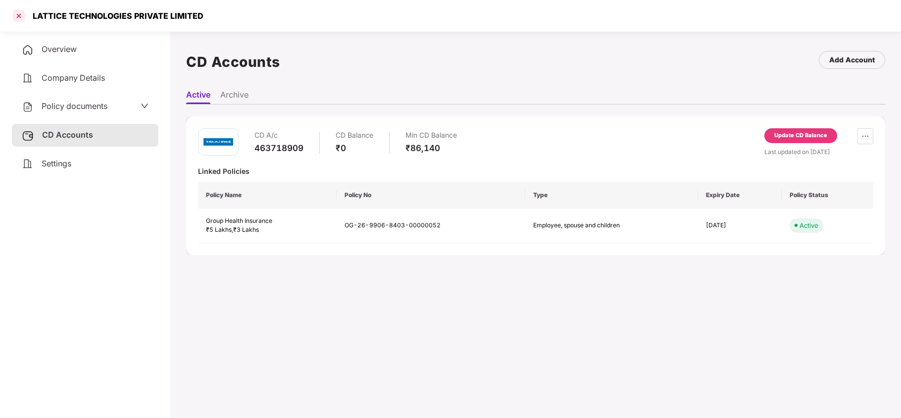
click at [19, 18] on div at bounding box center [19, 16] width 16 height 16
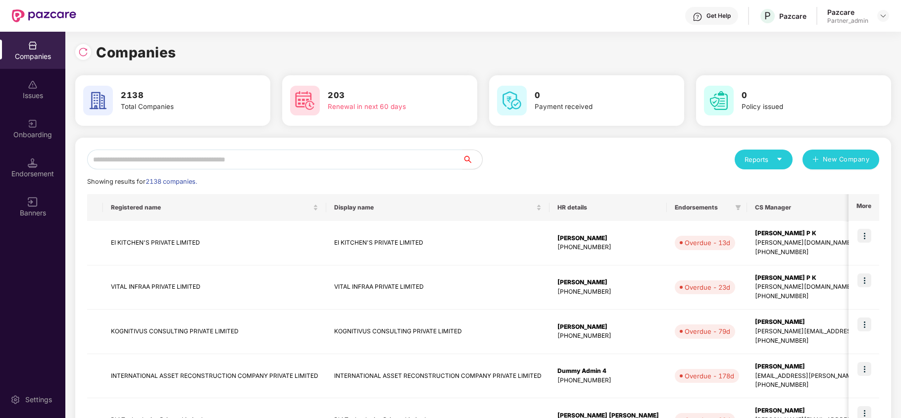
click at [260, 153] on input "text" at bounding box center [274, 159] width 375 height 20
paste input "**********"
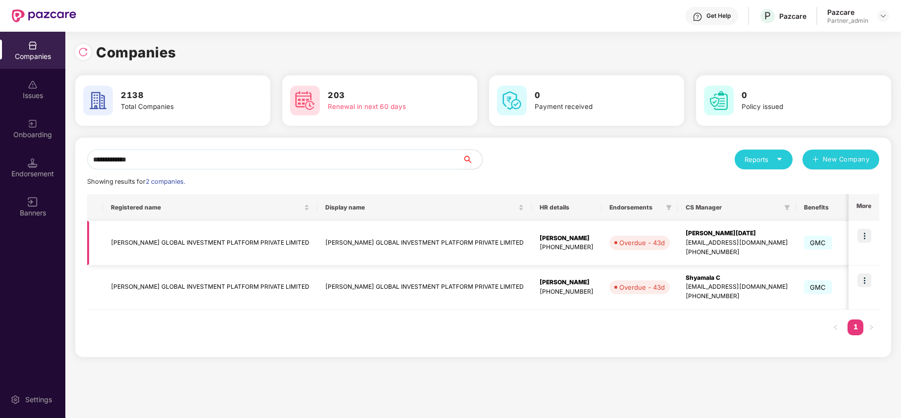
type input "**********"
click at [865, 236] on img at bounding box center [864, 236] width 14 height 14
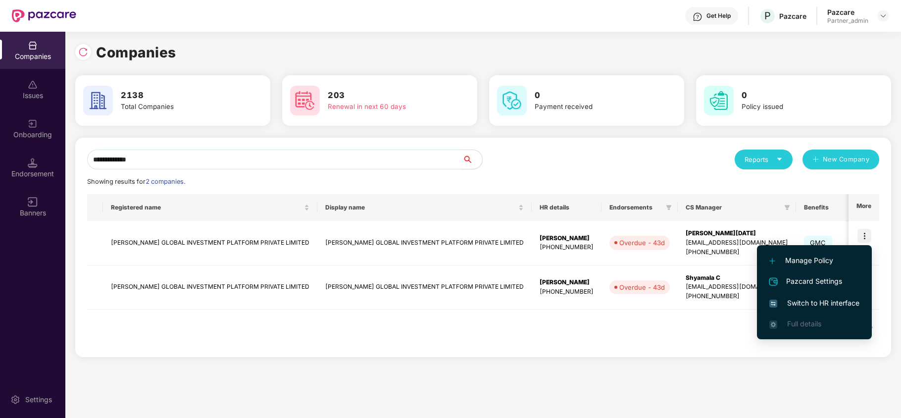
click at [828, 304] on span "Switch to HR interface" at bounding box center [814, 302] width 90 height 11
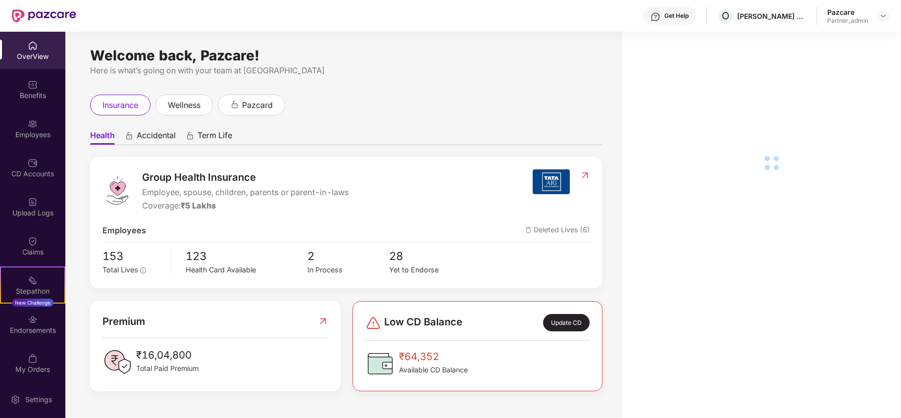
click at [41, 327] on div "Endorsements" at bounding box center [32, 330] width 65 height 10
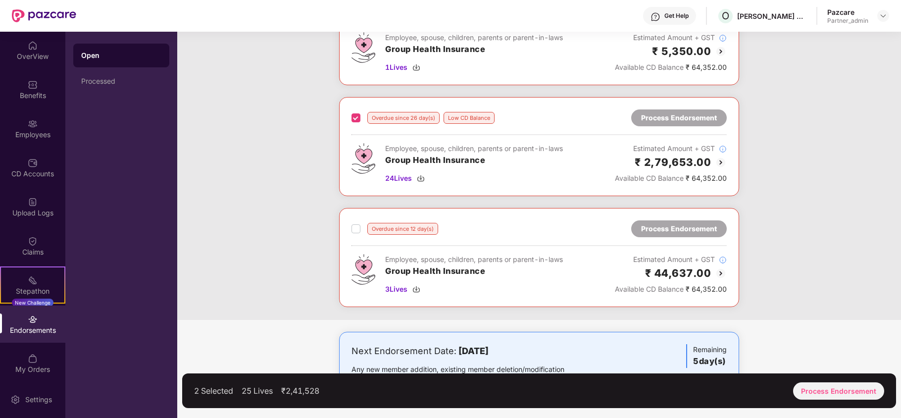
scroll to position [102, 0]
click at [854, 390] on div "Process Endorsement" at bounding box center [838, 390] width 91 height 17
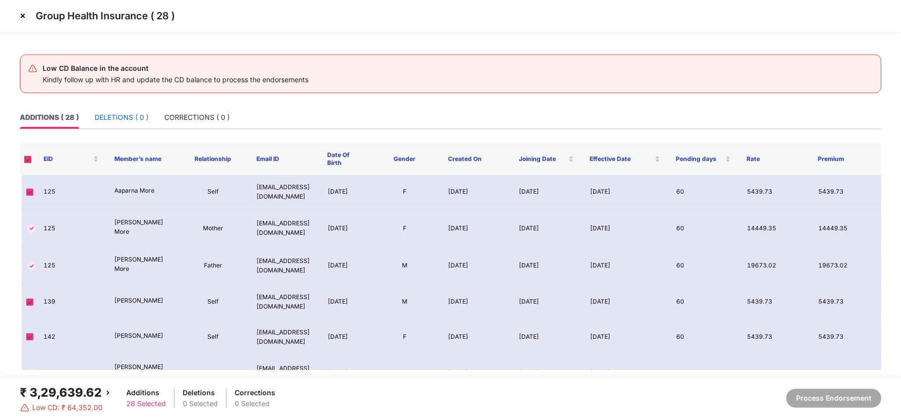
click at [123, 118] on div "DELETIONS ( 0 )" at bounding box center [122, 117] width 54 height 11
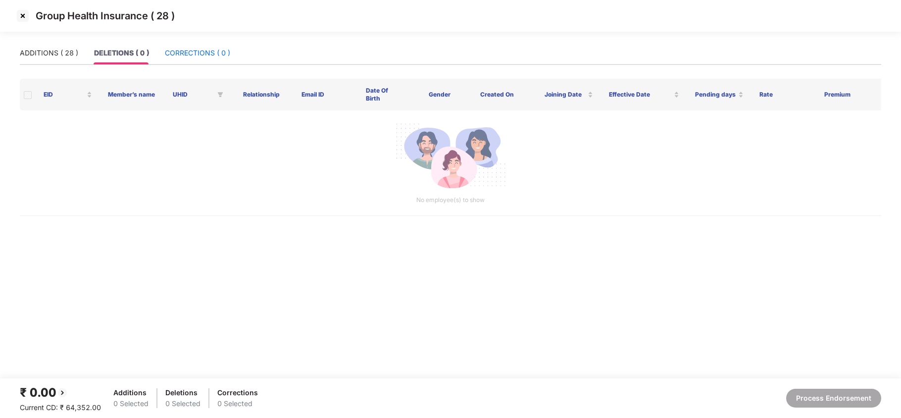
click at [200, 48] on div "CORRECTIONS ( 0 )" at bounding box center [197, 53] width 65 height 11
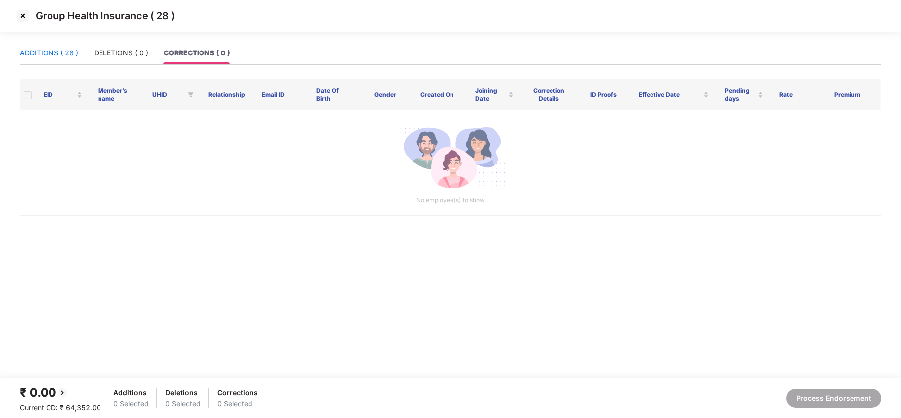
click at [45, 54] on div "ADDITIONS ( 28 )" at bounding box center [49, 53] width 58 height 11
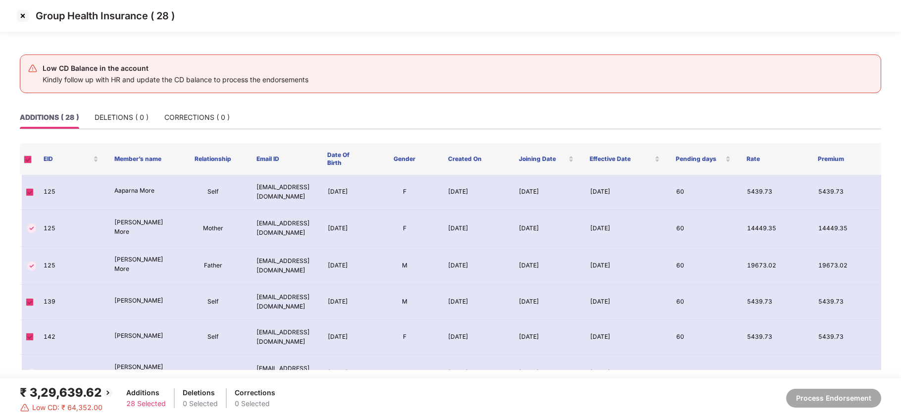
click at [22, 16] on img at bounding box center [23, 16] width 16 height 16
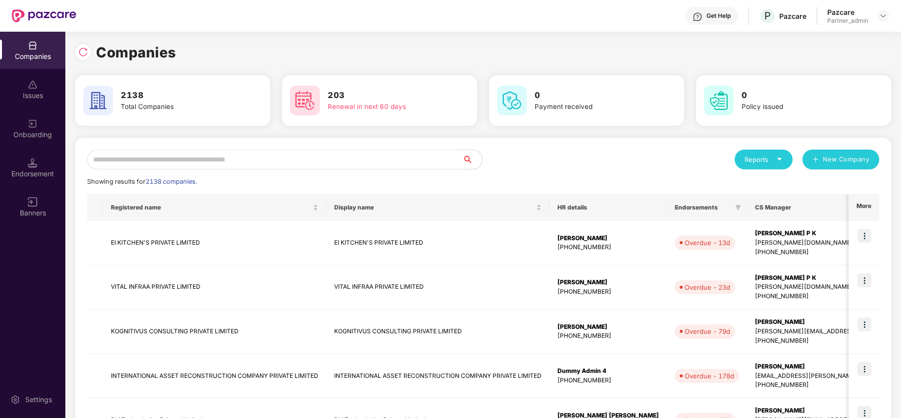
click at [197, 157] on input "text" at bounding box center [274, 159] width 375 height 20
paste input "**********"
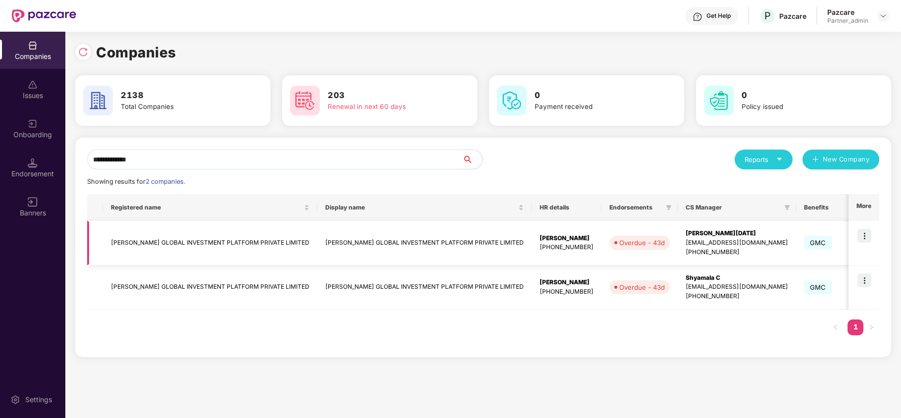
type input "**********"
click at [141, 235] on td "[PERSON_NAME] GLOBAL INVESTMENT PLATFORM PRIVATE LIMITED" at bounding box center [210, 243] width 214 height 45
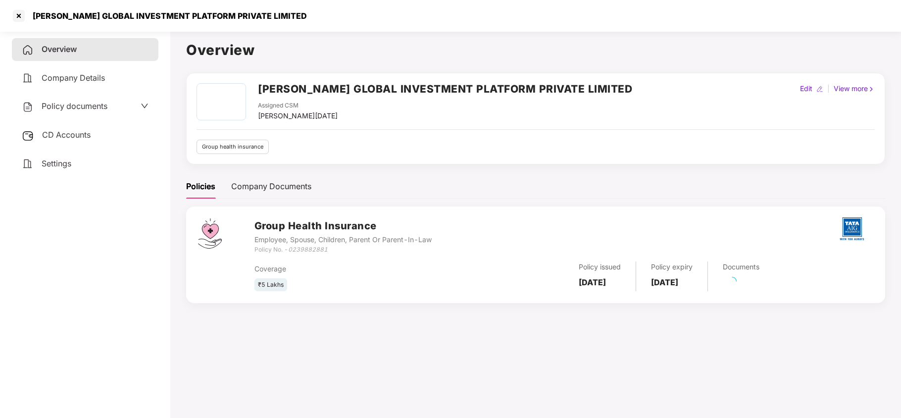
click at [74, 134] on span "CD Accounts" at bounding box center [66, 135] width 48 height 10
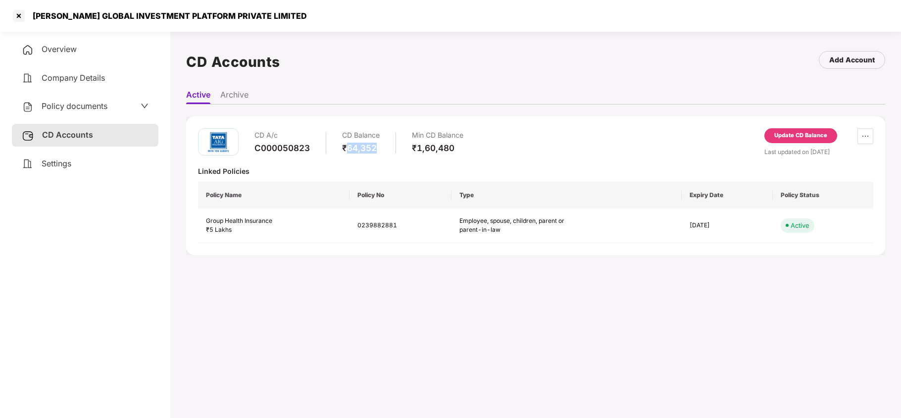
drag, startPoint x: 376, startPoint y: 149, endPoint x: 347, endPoint y: 151, distance: 28.8
click at [347, 151] on div "₹64,352" at bounding box center [361, 148] width 38 height 11
copy div "64,352"
click at [792, 138] on div "Update CD Balance" at bounding box center [800, 135] width 53 height 9
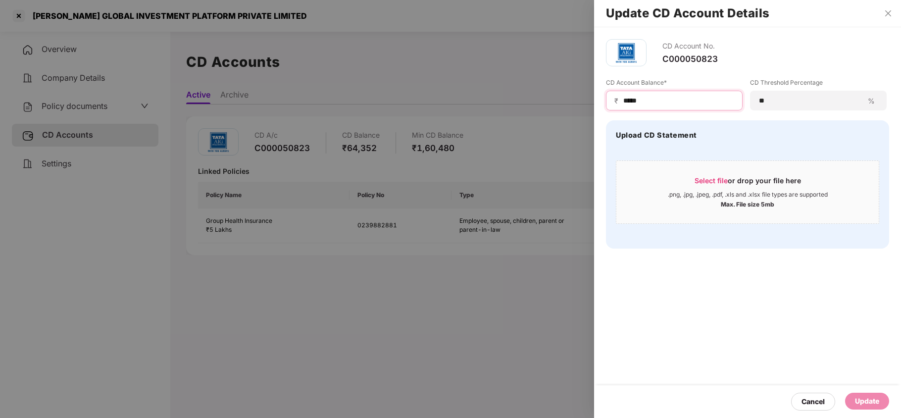
click at [668, 103] on input "*****" at bounding box center [678, 101] width 112 height 10
type input "******"
click at [870, 396] on div "Update" at bounding box center [867, 400] width 24 height 11
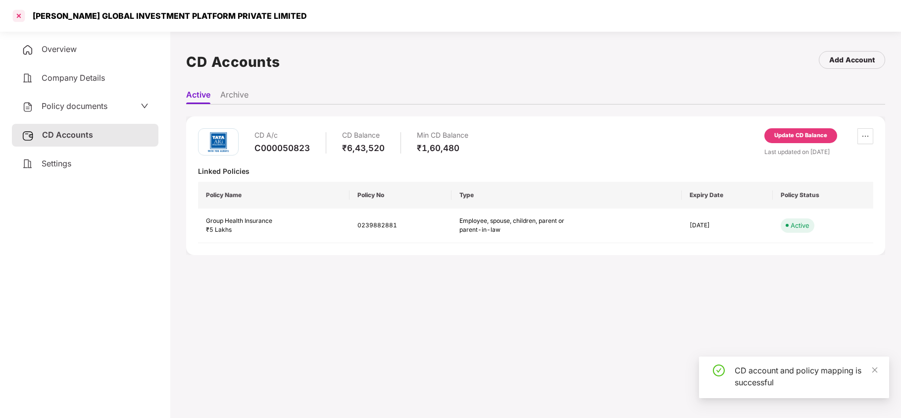
click at [21, 18] on div at bounding box center [19, 16] width 16 height 16
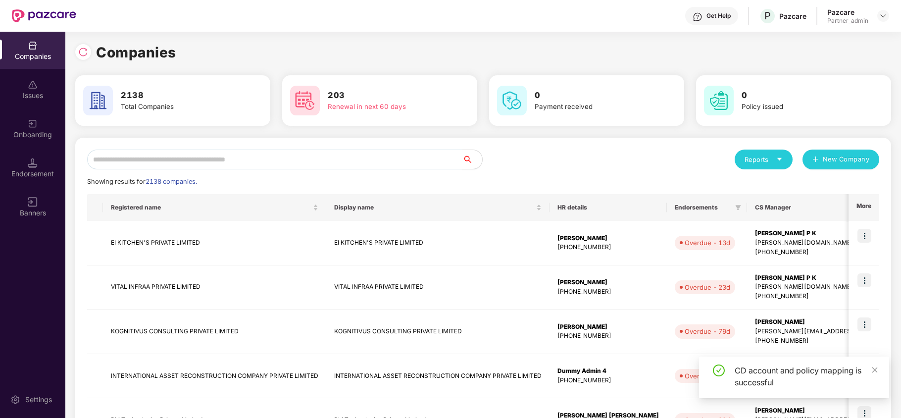
click at [183, 155] on input "text" at bounding box center [274, 159] width 375 height 20
paste input "******"
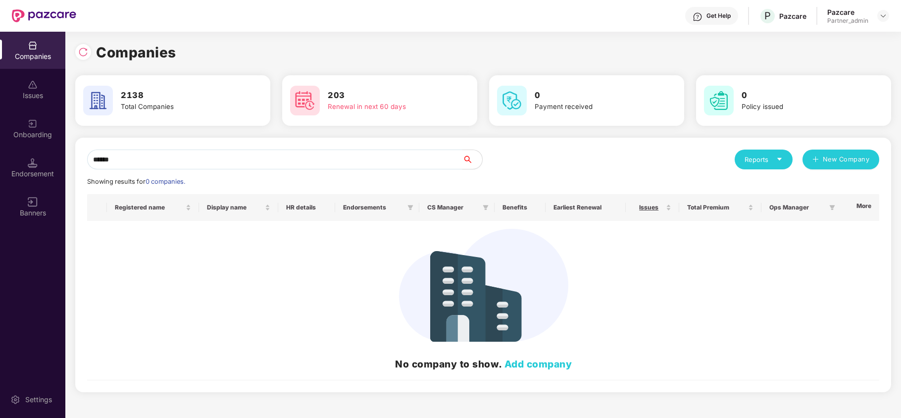
paste input "*******"
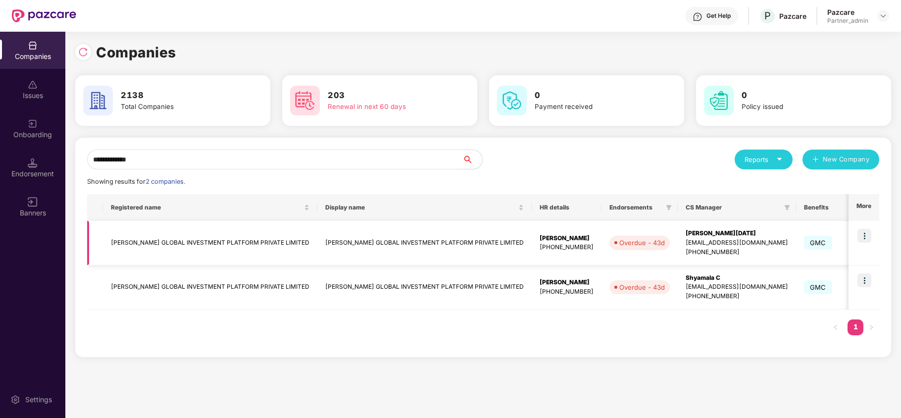
type input "**********"
click at [865, 237] on img at bounding box center [864, 236] width 14 height 14
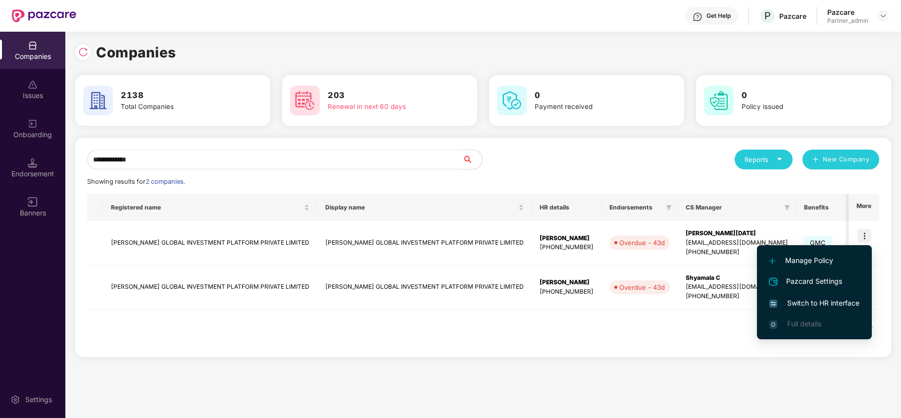
click at [844, 299] on span "Switch to HR interface" at bounding box center [814, 302] width 90 height 11
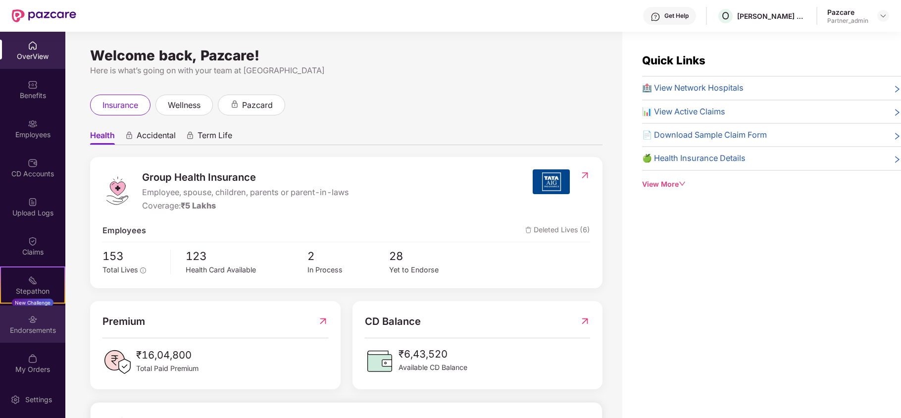
click at [34, 334] on div "Endorsements" at bounding box center [32, 330] width 65 height 10
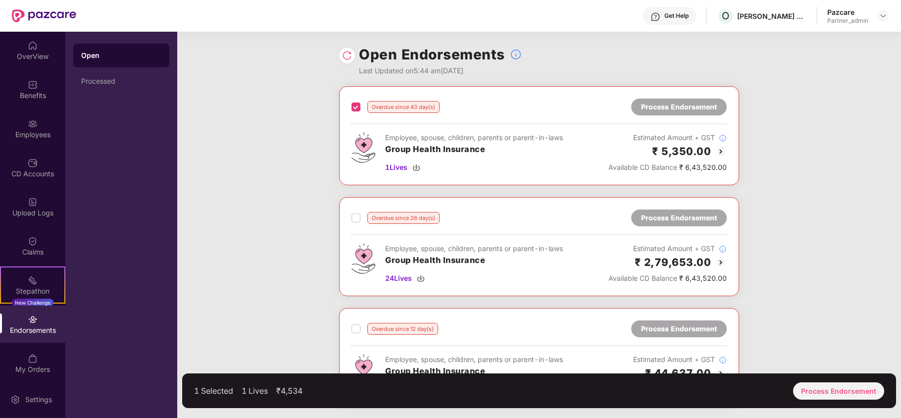
click at [356, 212] on label at bounding box center [355, 218] width 9 height 12
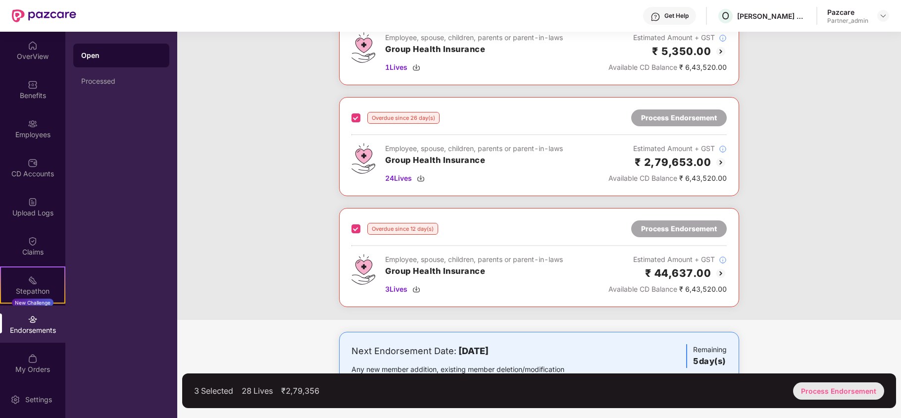
click at [807, 387] on div "Process Endorsement" at bounding box center [838, 390] width 91 height 17
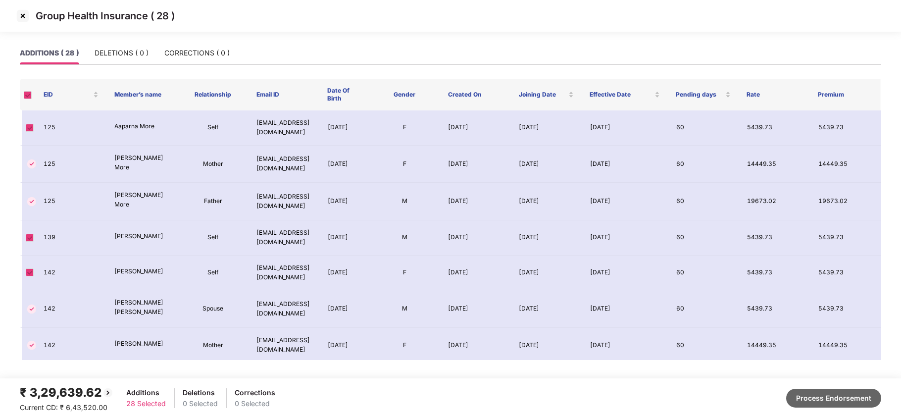
click at [836, 401] on button "Process Endorsement" at bounding box center [833, 397] width 95 height 19
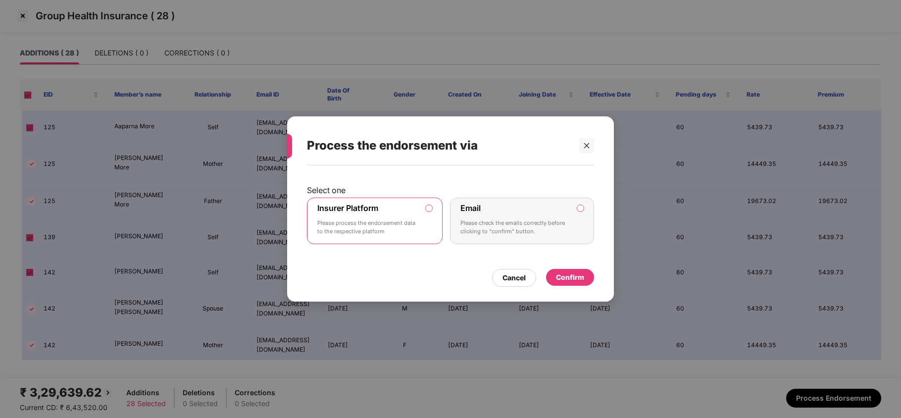
click at [389, 212] on div "Insurer Platform Please process the endorsement data to the respective platform" at bounding box center [367, 221] width 101 height 36
click at [580, 281] on div "Confirm" at bounding box center [570, 277] width 28 height 11
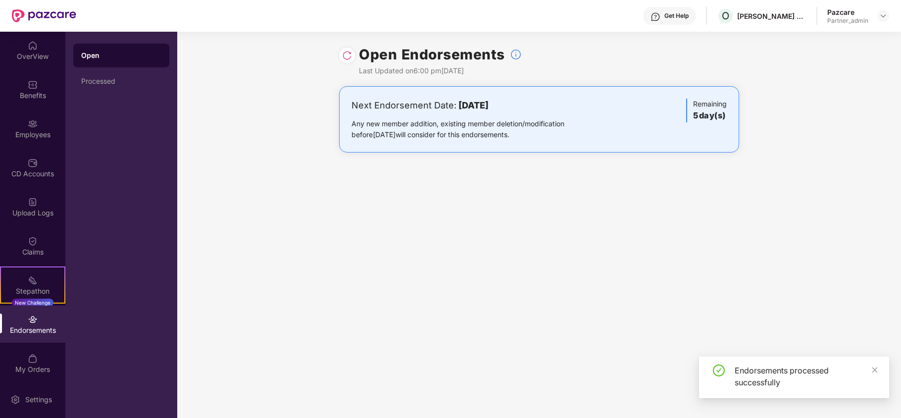
drag, startPoint x: 883, startPoint y: 12, endPoint x: 877, endPoint y: 22, distance: 11.3
click at [882, 12] on img at bounding box center [883, 16] width 8 height 8
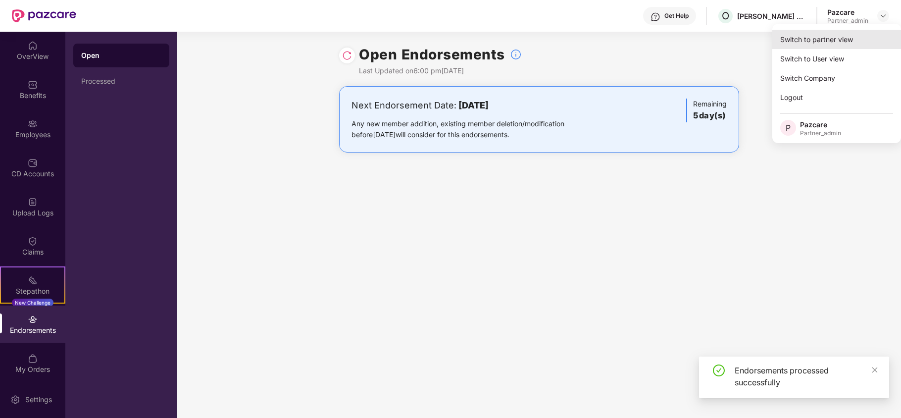
click at [849, 45] on div "Switch to partner view" at bounding box center [836, 39] width 129 height 19
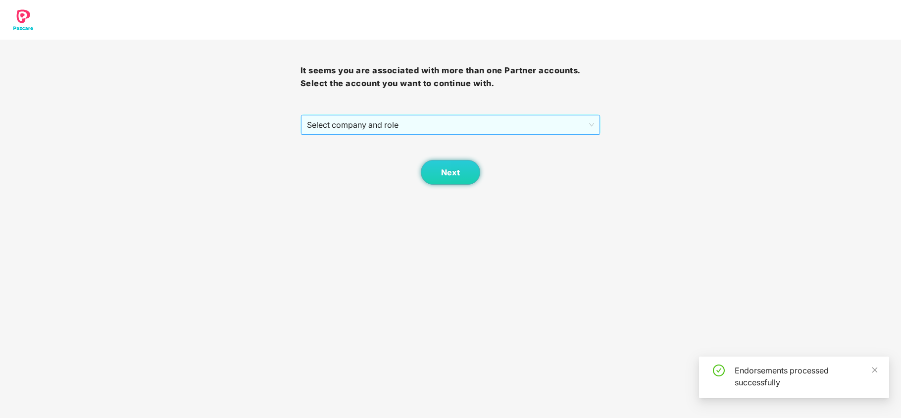
drag, startPoint x: 368, startPoint y: 124, endPoint x: 365, endPoint y: 133, distance: 9.4
click at [368, 126] on span "Select company and role" at bounding box center [451, 124] width 288 height 19
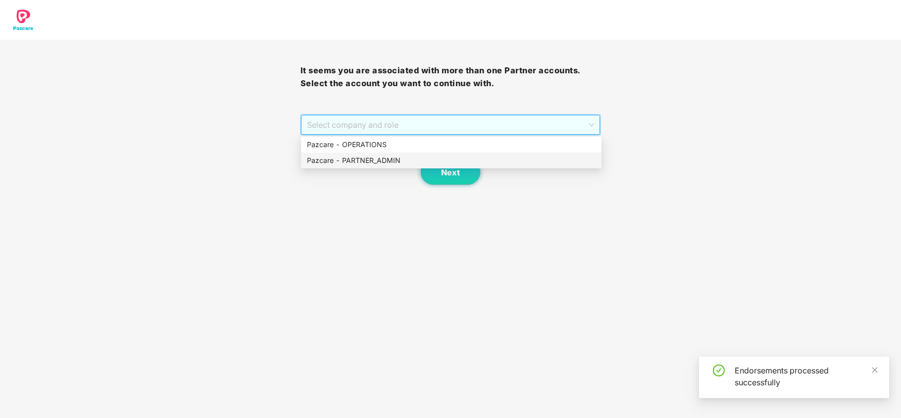
click at [353, 158] on div "Pazcare - PARTNER_ADMIN" at bounding box center [451, 160] width 288 height 11
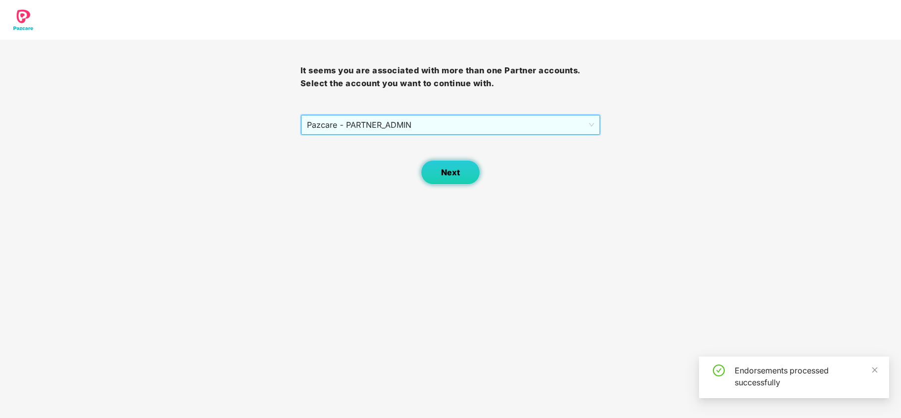
click at [438, 173] on button "Next" at bounding box center [450, 172] width 59 height 25
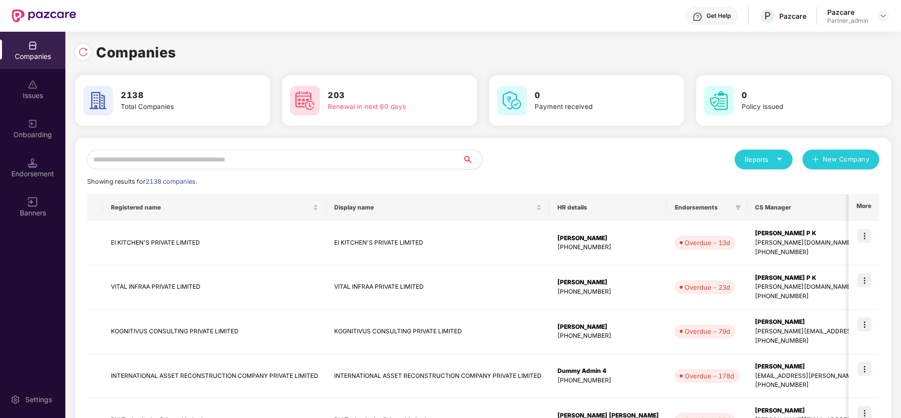
click at [337, 165] on input "text" at bounding box center [274, 159] width 375 height 20
paste input "**********"
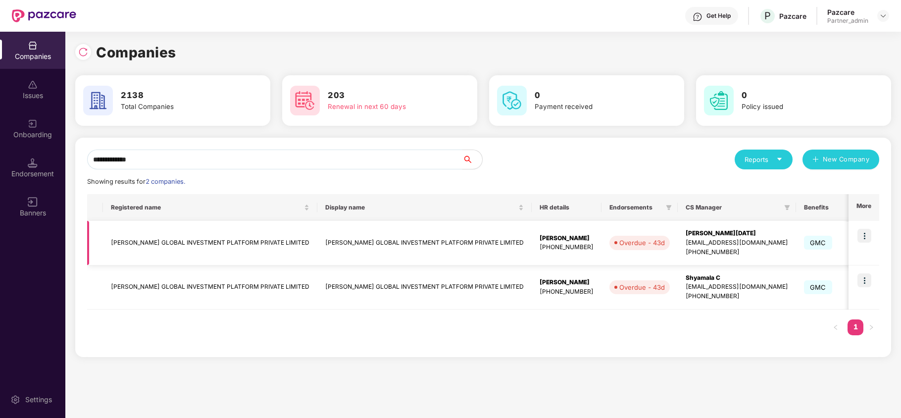
type input "**********"
click at [143, 236] on td "[PERSON_NAME] GLOBAL INVESTMENT PLATFORM PRIVATE LIMITED" at bounding box center [210, 243] width 214 height 45
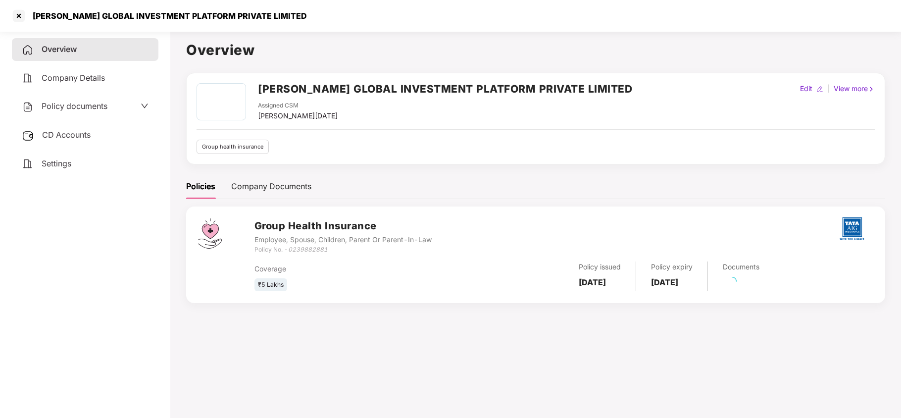
click at [68, 135] on span "CD Accounts" at bounding box center [66, 135] width 48 height 10
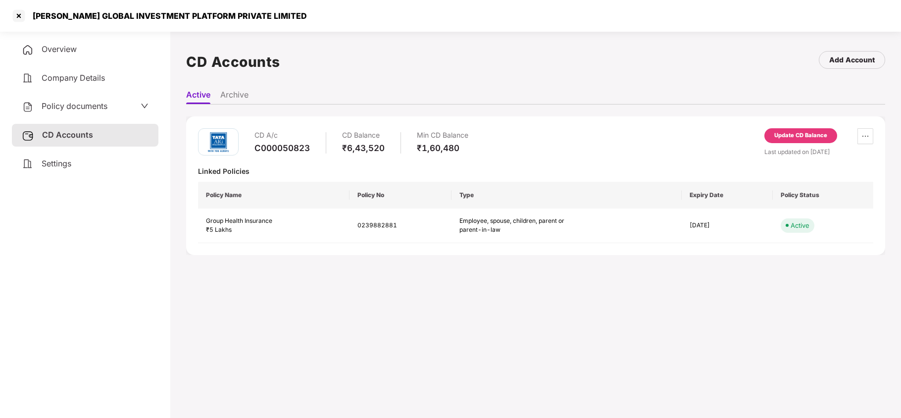
click at [781, 139] on div "Update CD Balance" at bounding box center [800, 135] width 53 height 9
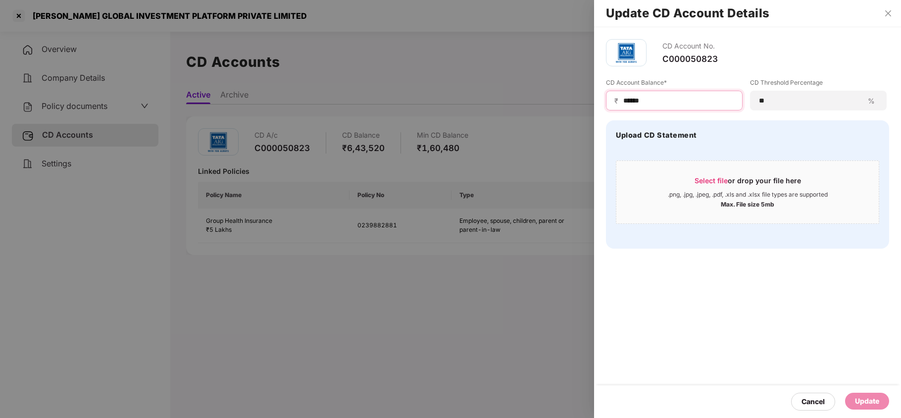
click at [684, 100] on input "******" at bounding box center [678, 101] width 112 height 10
type input "*****"
click at [875, 395] on div "Update" at bounding box center [867, 400] width 24 height 11
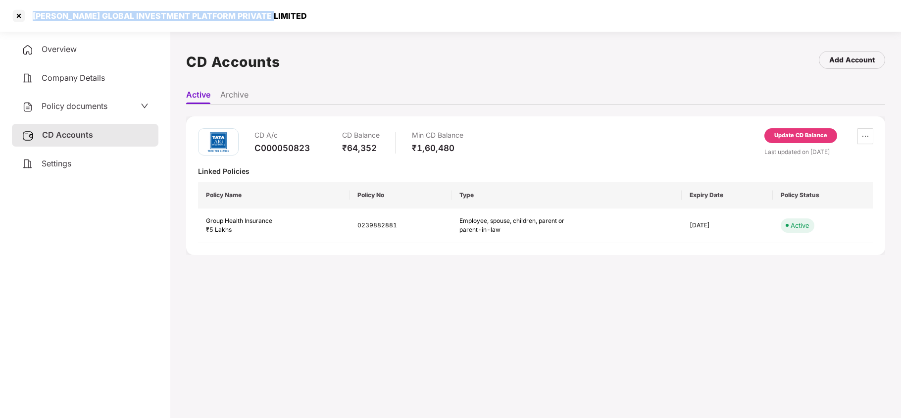
drag, startPoint x: 34, startPoint y: 14, endPoint x: 263, endPoint y: 14, distance: 229.6
click at [263, 14] on div "[PERSON_NAME] GLOBAL INVESTMENT PLATFORM PRIVATE LIMITED" at bounding box center [167, 16] width 280 height 10
copy div "[PERSON_NAME] GLOBAL INVESTMENT PLATFORM PRIVATE LIMITED"
click at [20, 9] on div at bounding box center [19, 16] width 16 height 16
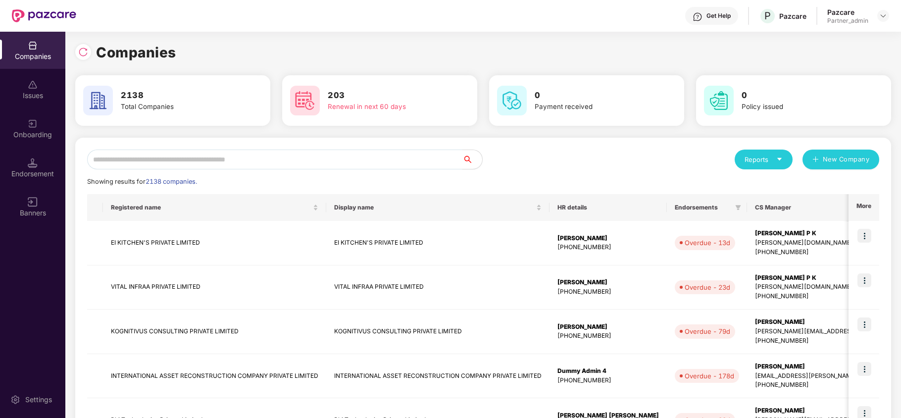
click at [173, 157] on input "text" at bounding box center [274, 159] width 375 height 20
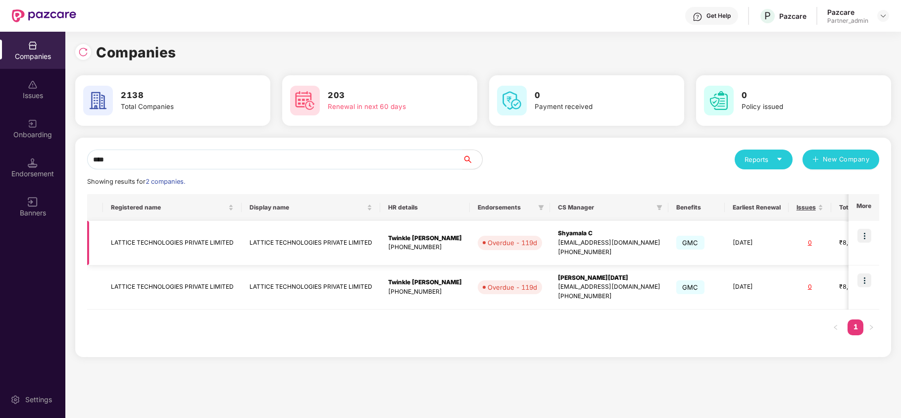
type input "****"
click at [179, 241] on td "LATTICE TECHNOLOGIES PRIVATE LIMITED" at bounding box center [172, 243] width 139 height 45
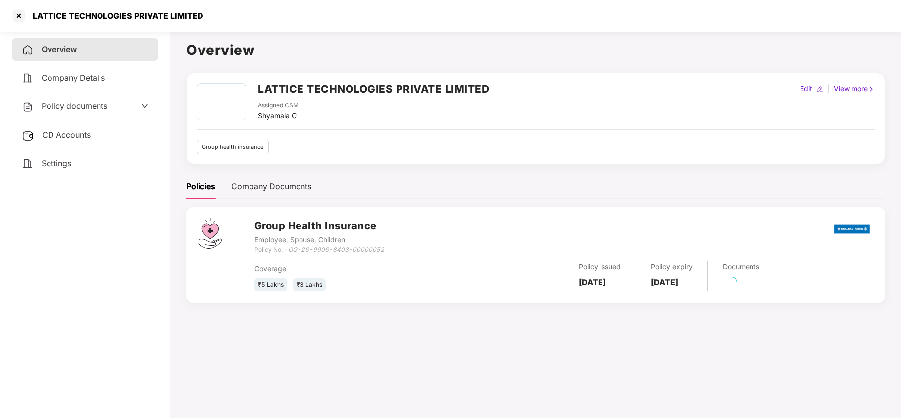
click at [68, 130] on span "CD Accounts" at bounding box center [66, 135] width 48 height 10
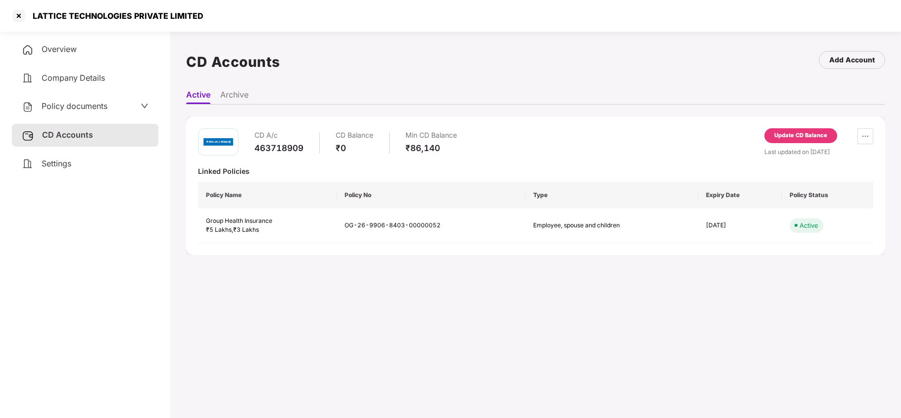
click at [798, 137] on div "Update CD Balance" at bounding box center [800, 135] width 53 height 9
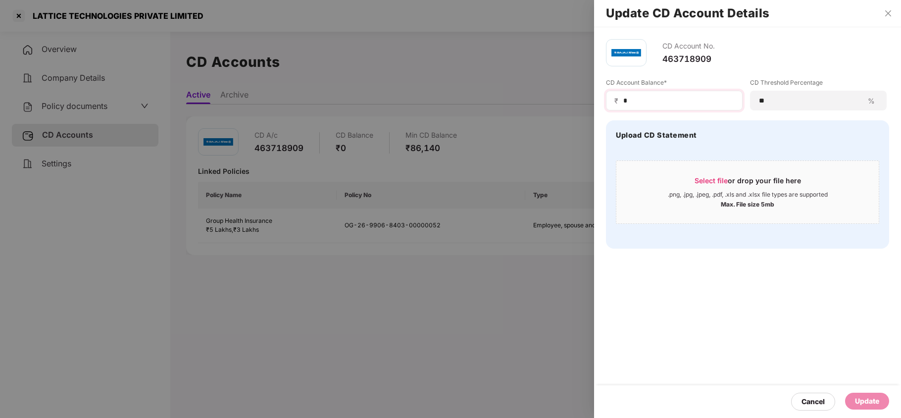
click at [654, 108] on div "₹ *" at bounding box center [674, 101] width 137 height 20
click at [654, 105] on input "*" at bounding box center [678, 101] width 112 height 10
paste input "****"
type input "*****"
click at [867, 396] on div "Update" at bounding box center [867, 400] width 24 height 11
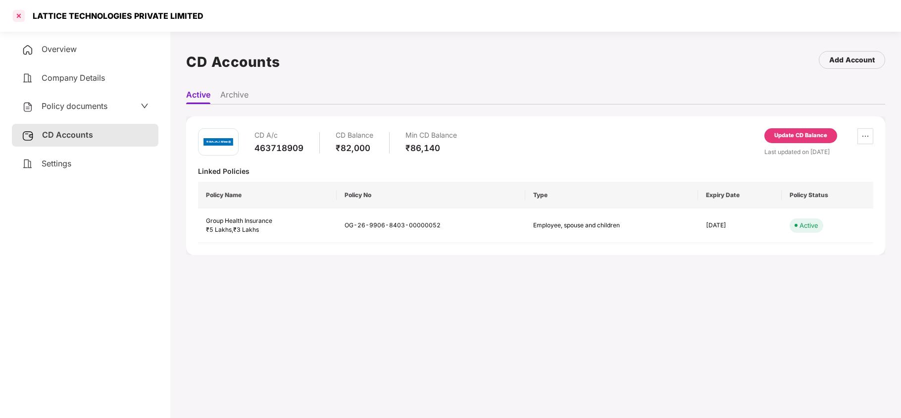
click at [14, 16] on div at bounding box center [19, 16] width 16 height 16
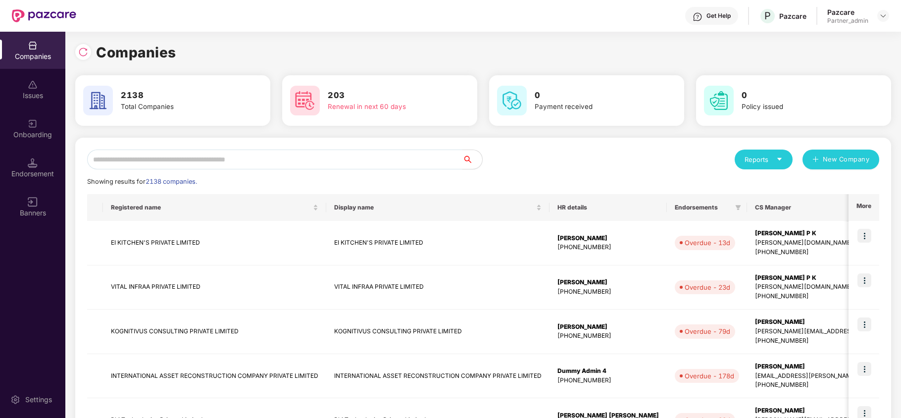
click at [167, 162] on input "text" at bounding box center [274, 159] width 375 height 20
paste input "********"
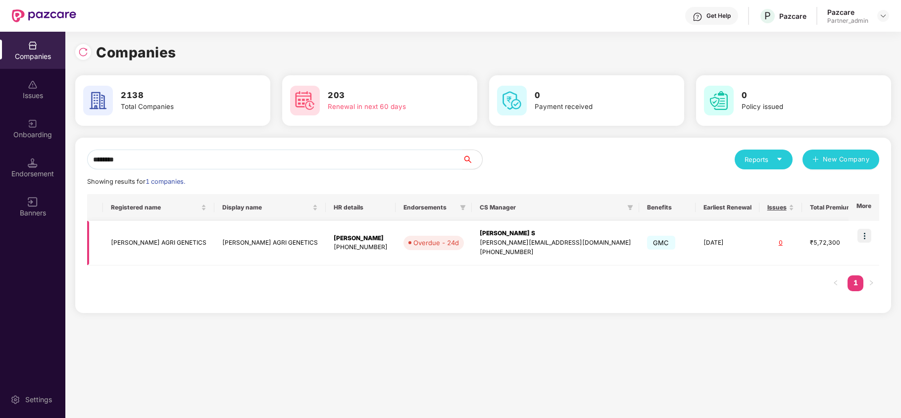
type input "********"
click at [865, 234] on img at bounding box center [864, 236] width 14 height 14
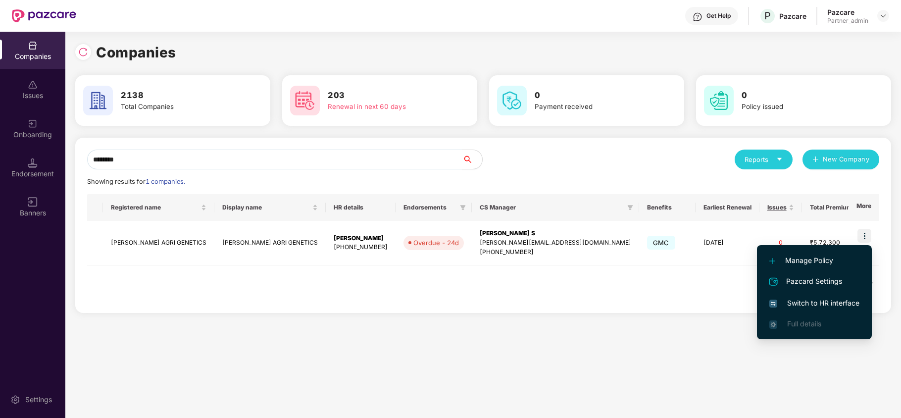
click at [821, 301] on span "Switch to HR interface" at bounding box center [814, 302] width 90 height 11
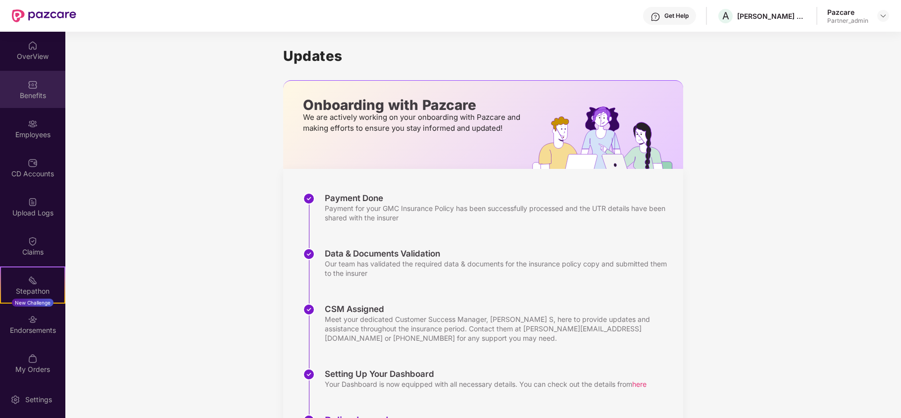
click at [24, 96] on div "Benefits" at bounding box center [32, 96] width 65 height 10
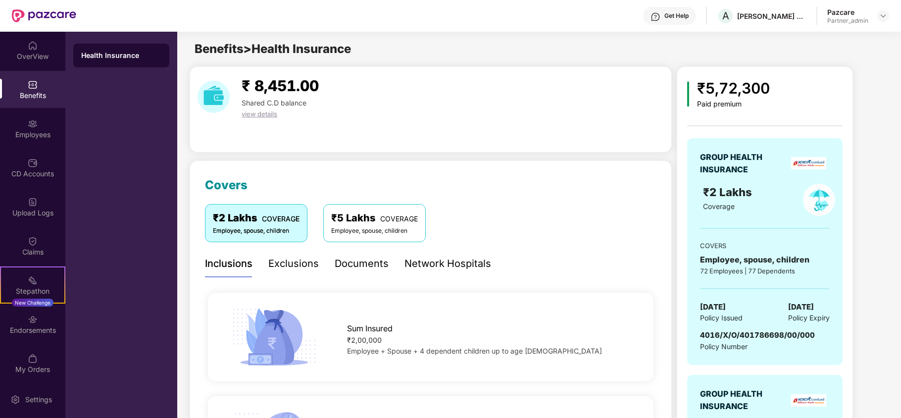
drag, startPoint x: 23, startPoint y: 131, endPoint x: 62, endPoint y: 129, distance: 39.6
click at [28, 131] on div "Employees" at bounding box center [32, 135] width 65 height 10
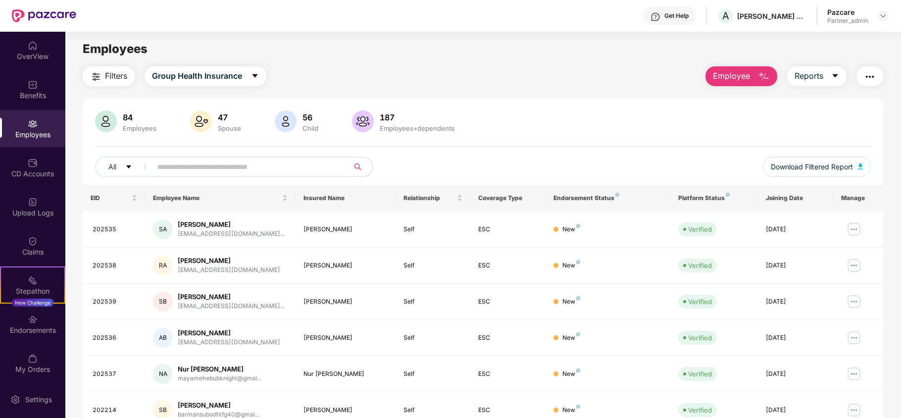
click at [107, 76] on span "Filters" at bounding box center [116, 76] width 22 height 12
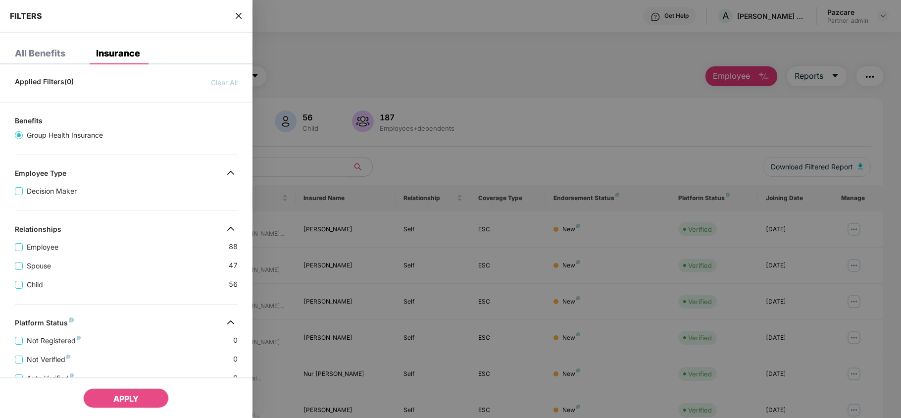
scroll to position [220, 0]
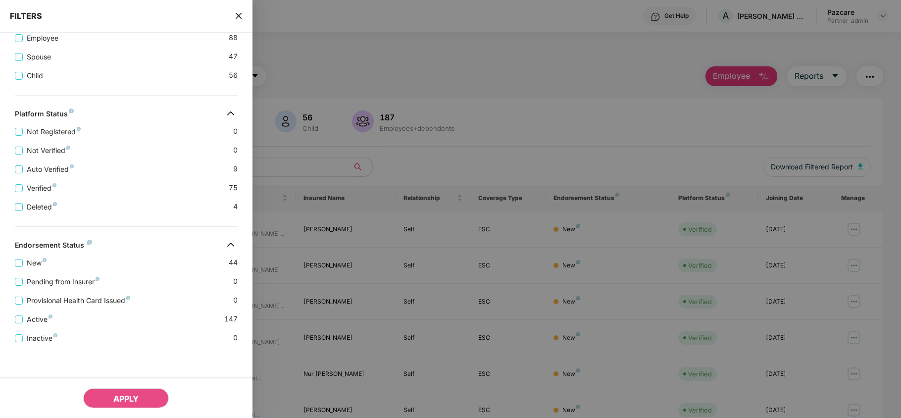
click at [239, 14] on icon "close" at bounding box center [239, 16] width 8 height 8
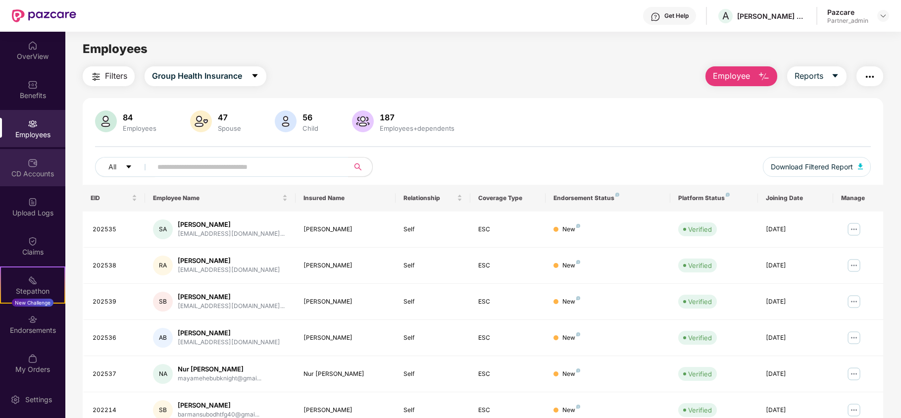
click at [32, 172] on div "CD Accounts" at bounding box center [32, 174] width 65 height 10
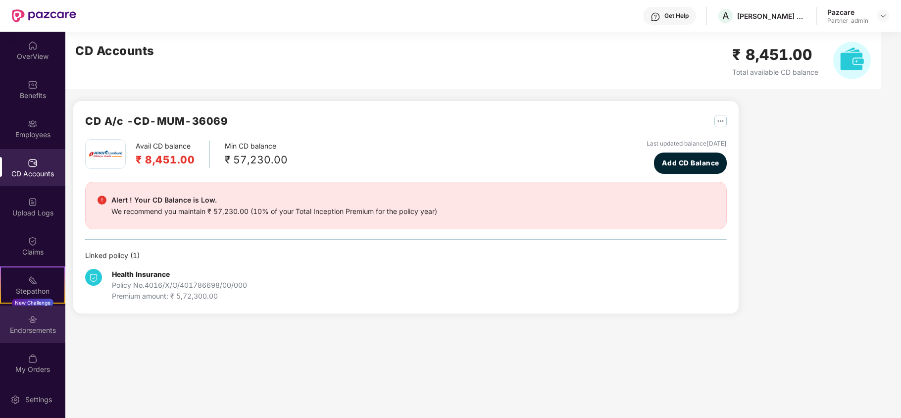
click at [14, 331] on div "Endorsements" at bounding box center [32, 330] width 65 height 10
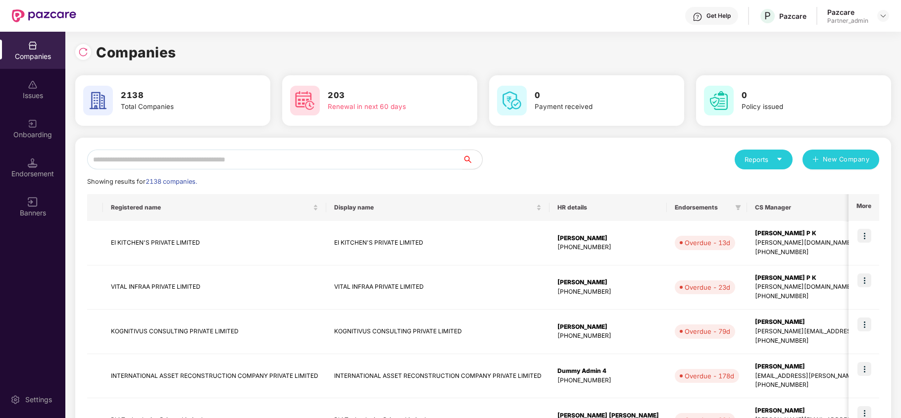
click at [163, 163] on input "text" at bounding box center [274, 159] width 375 height 20
paste input "********"
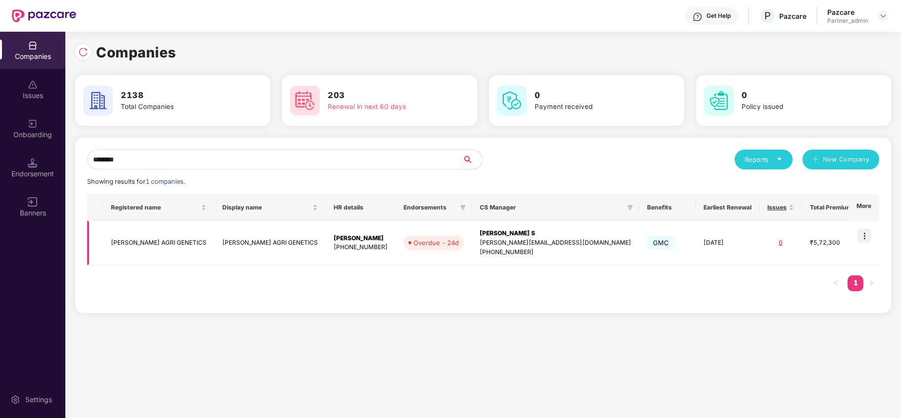
type input "********"
click at [126, 236] on td "[PERSON_NAME] AGRI GENETICS" at bounding box center [158, 243] width 111 height 45
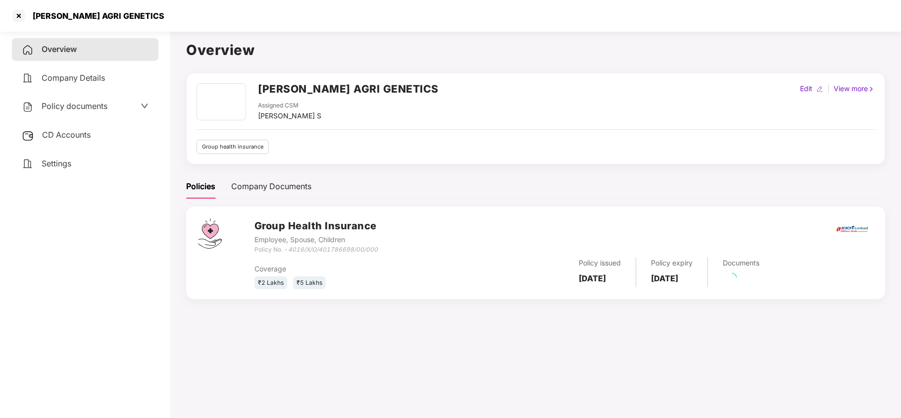
click at [56, 168] on div "Settings" at bounding box center [85, 163] width 146 height 23
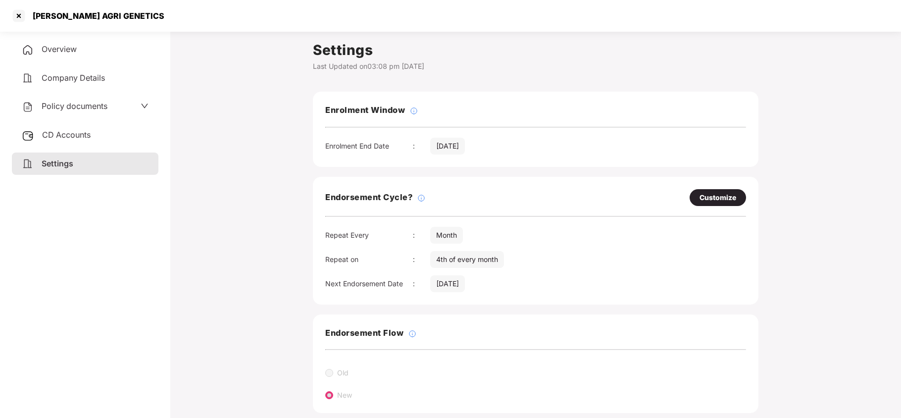
click at [74, 100] on div "Policy documents" at bounding box center [65, 106] width 86 height 13
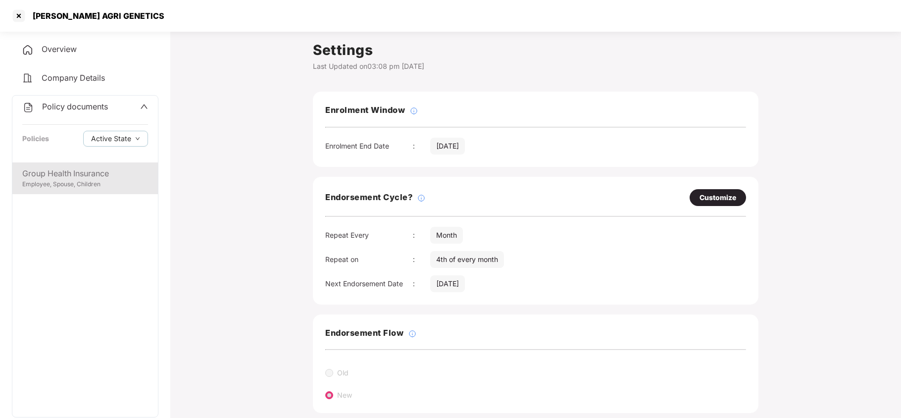
click at [66, 182] on div "Employee, Spouse, Children" at bounding box center [85, 184] width 126 height 9
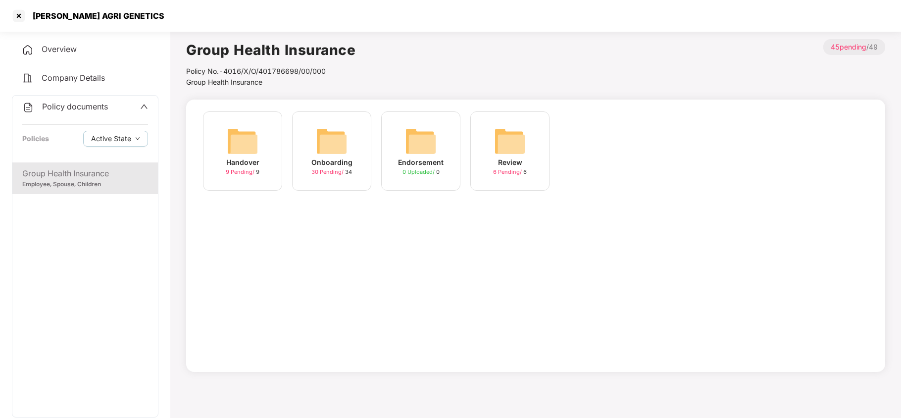
click at [331, 144] on img at bounding box center [332, 141] width 32 height 32
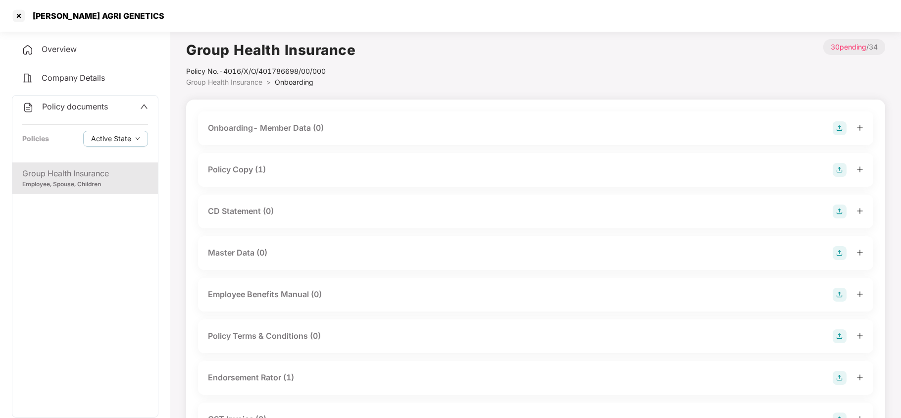
click at [242, 170] on div "Policy Copy (1)" at bounding box center [237, 169] width 58 height 12
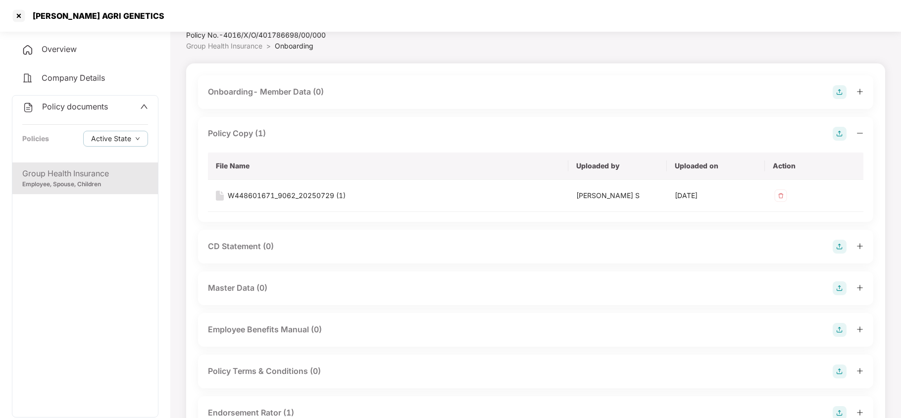
scroll to position [66, 0]
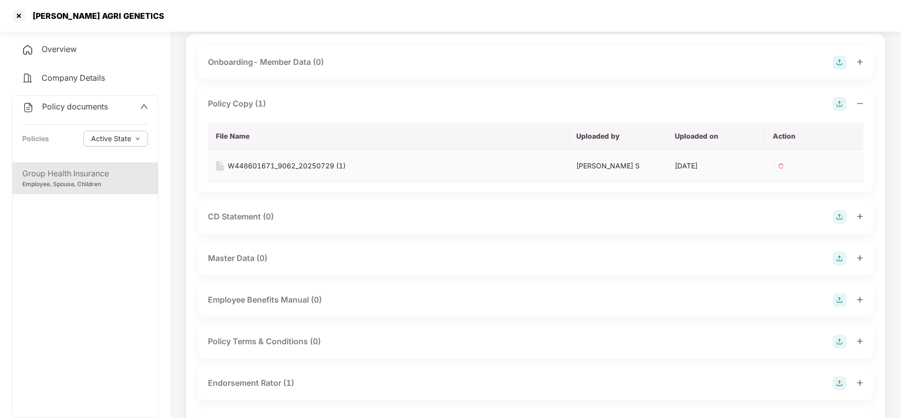
click at [305, 163] on div "W448601671_9062_20250729 (1)" at bounding box center [287, 165] width 118 height 11
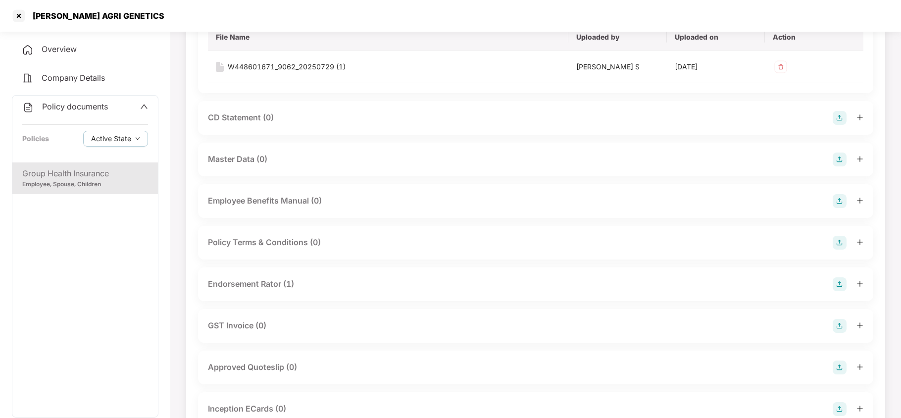
scroll to position [198, 0]
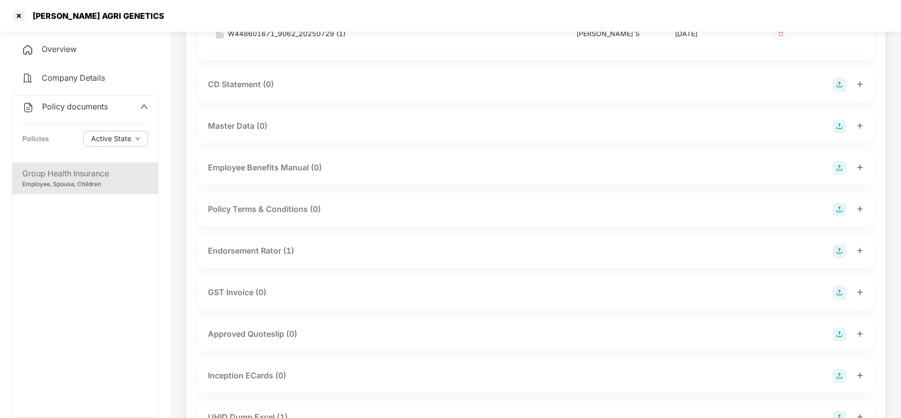
click at [284, 252] on div "Endorsement Rator (1)" at bounding box center [251, 250] width 86 height 12
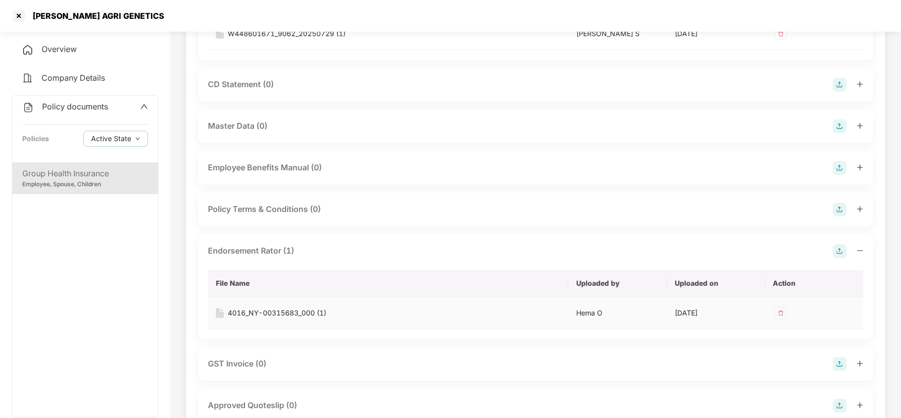
click at [272, 309] on div "4016_NY-00315683_000 (1)" at bounding box center [277, 312] width 98 height 11
click at [23, 16] on div at bounding box center [19, 16] width 16 height 16
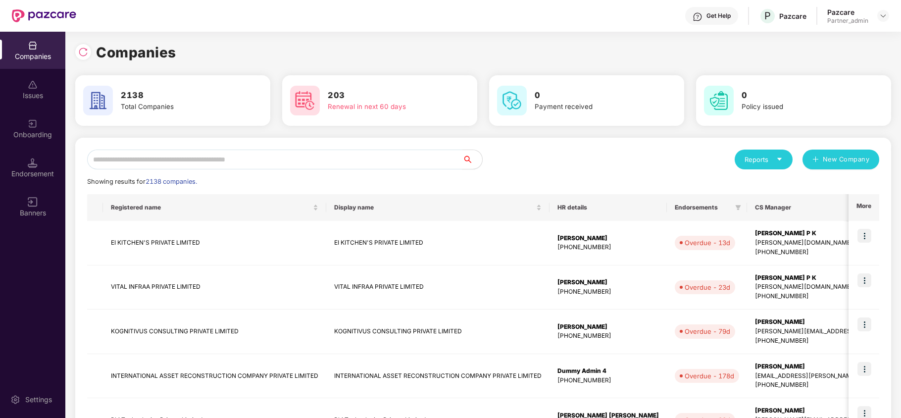
click at [185, 159] on input "text" at bounding box center [274, 159] width 375 height 20
paste input "**********"
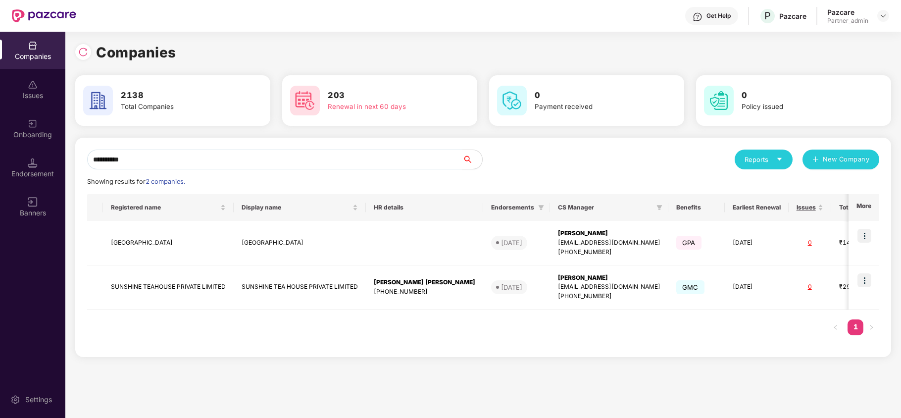
type input "**********"
click at [152, 281] on td "SUNSHINE TEAHOUSE PRIVATE LIMITED" at bounding box center [168, 287] width 131 height 45
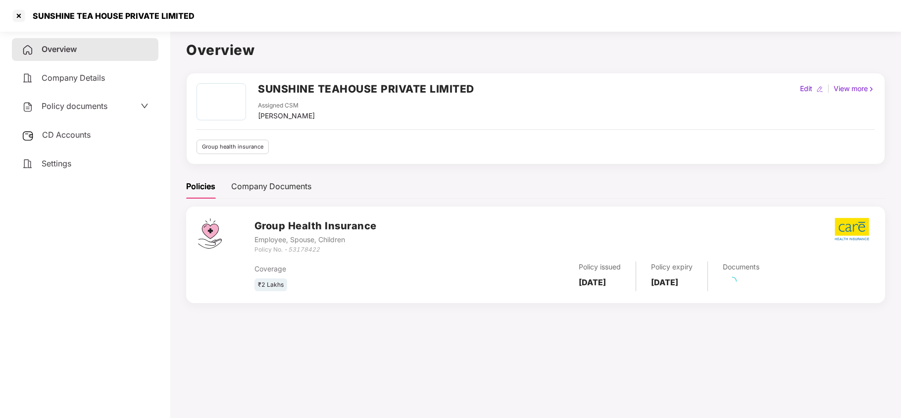
click at [47, 166] on span "Settings" at bounding box center [57, 163] width 30 height 10
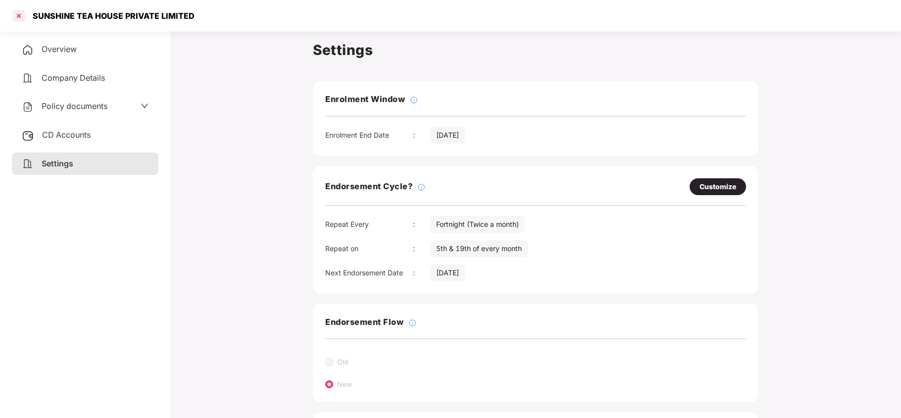
click at [16, 17] on div at bounding box center [19, 16] width 16 height 16
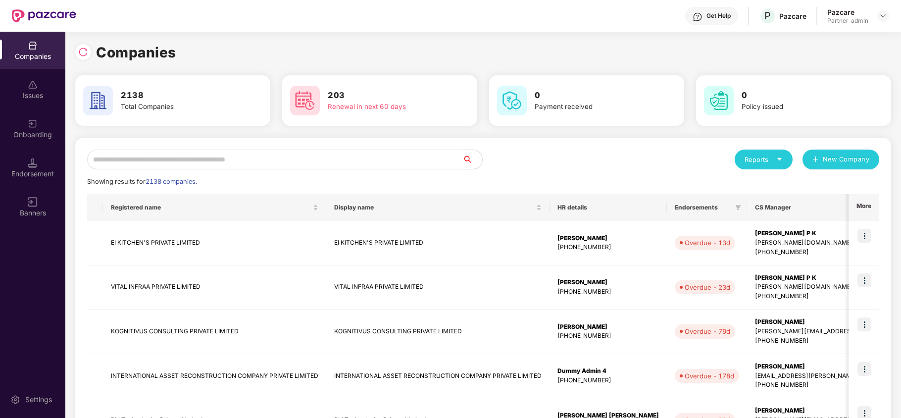
click at [144, 161] on input "text" at bounding box center [274, 159] width 375 height 20
paste input "**********"
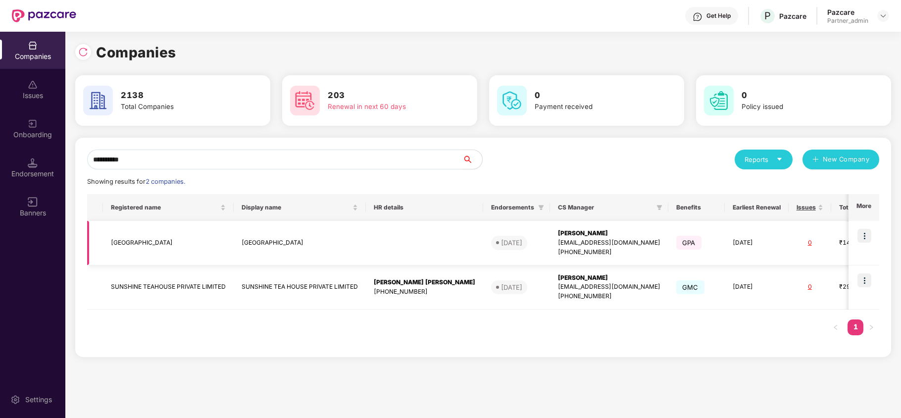
type input "**********"
click at [135, 240] on td "[GEOGRAPHIC_DATA]" at bounding box center [168, 243] width 131 height 45
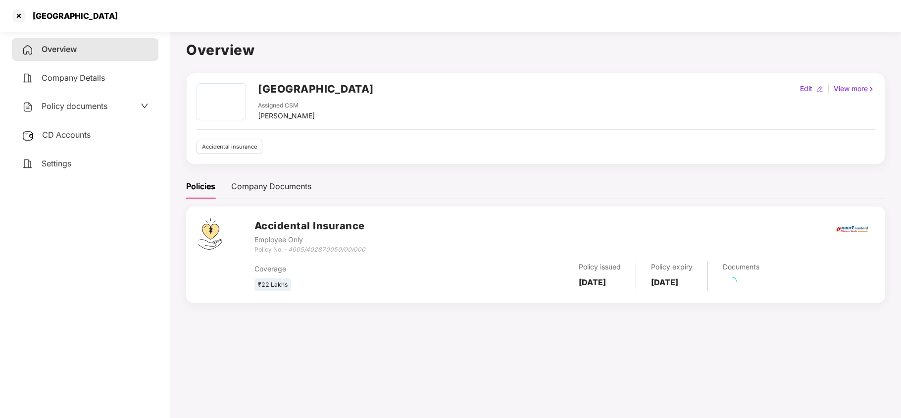
click at [60, 163] on span "Settings" at bounding box center [57, 163] width 30 height 10
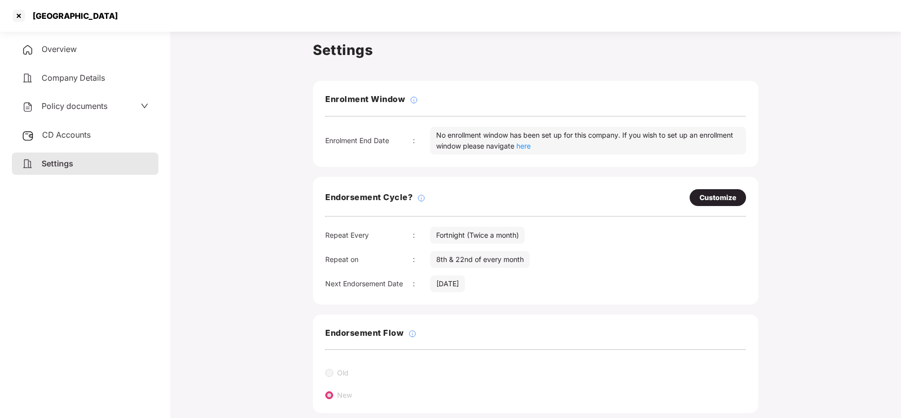
click at [700, 195] on div "Customize" at bounding box center [717, 197] width 37 height 11
select select "*********"
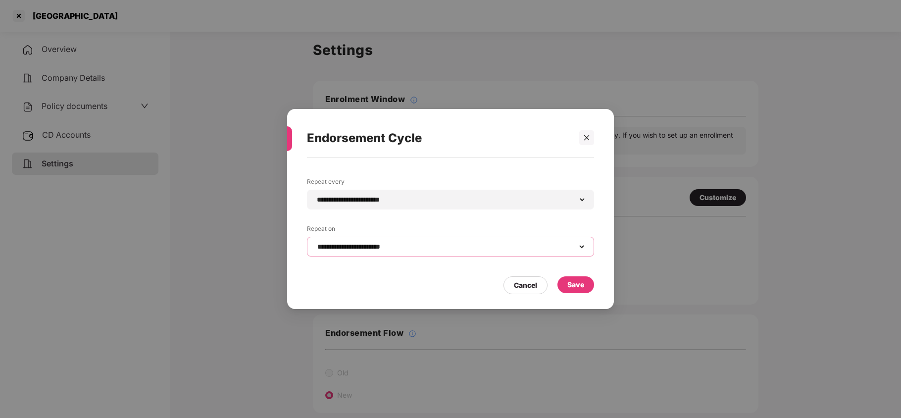
click at [372, 245] on select "**********" at bounding box center [450, 246] width 270 height 8
select select "****"
click at [315, 242] on select "**********" at bounding box center [450, 246] width 270 height 8
click at [569, 282] on div "Save" at bounding box center [575, 284] width 17 height 11
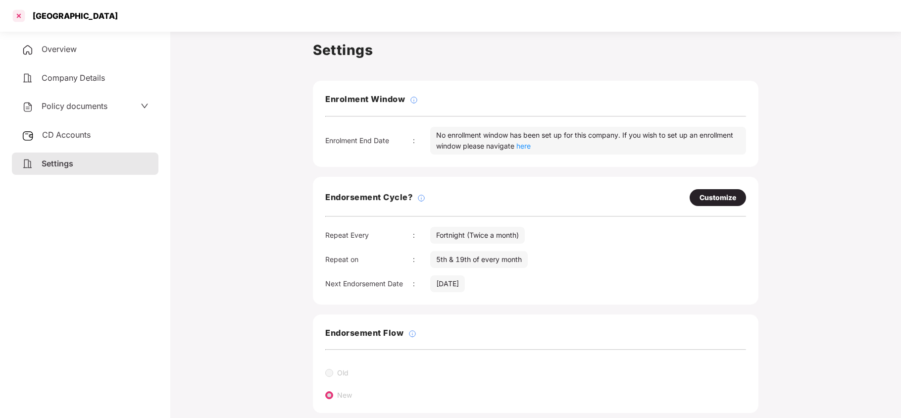
click at [14, 16] on div at bounding box center [19, 16] width 16 height 16
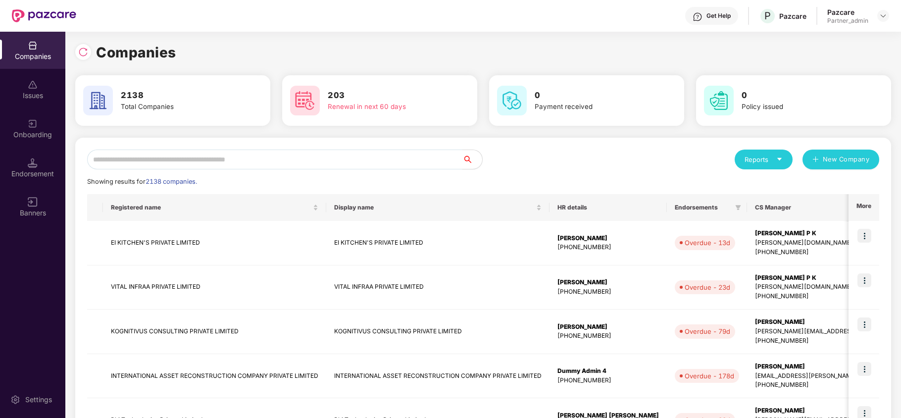
click at [369, 166] on input "text" at bounding box center [274, 159] width 375 height 20
paste input "**********"
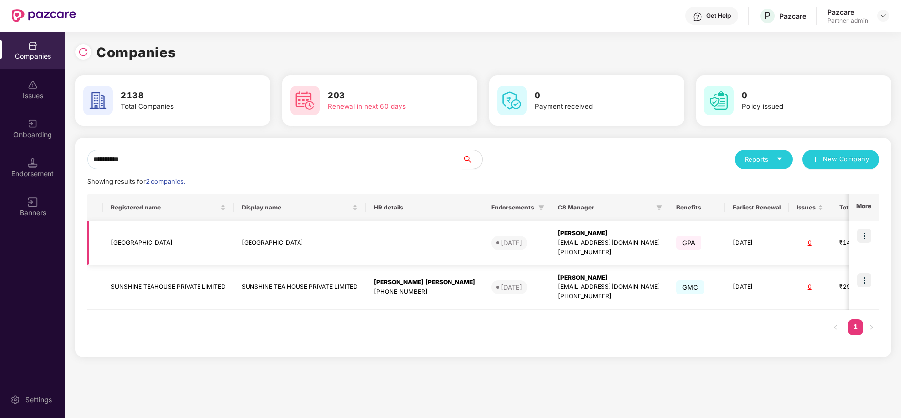
type input "**********"
click at [867, 234] on img at bounding box center [864, 236] width 14 height 14
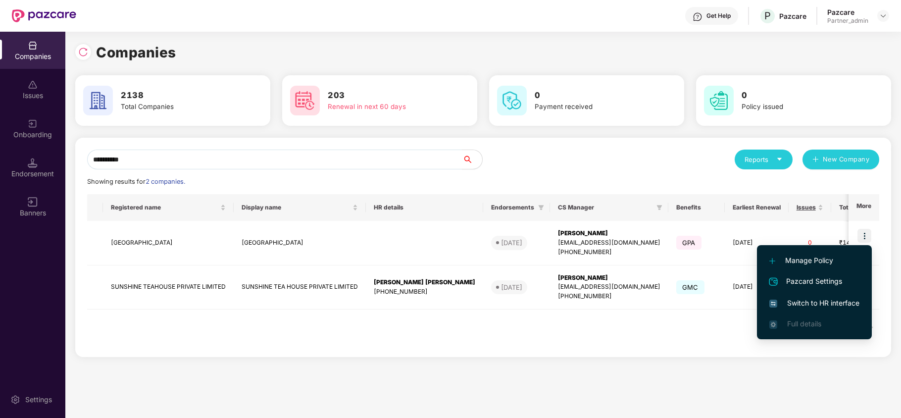
click at [810, 303] on span "Switch to HR interface" at bounding box center [814, 302] width 90 height 11
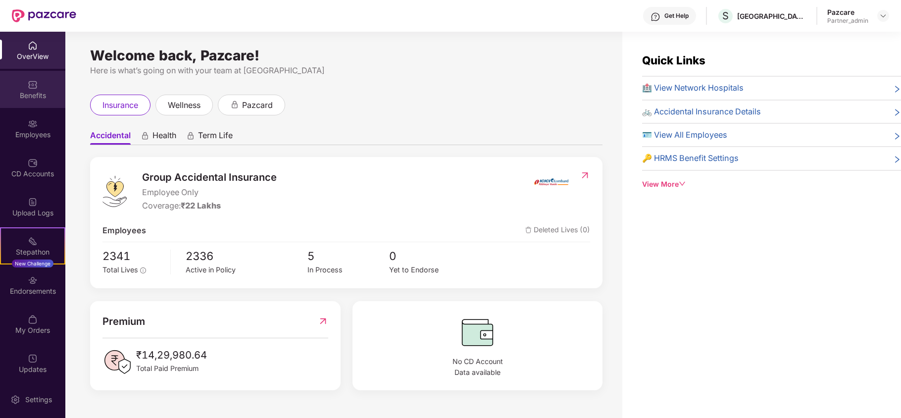
click at [30, 80] on img at bounding box center [33, 85] width 10 height 10
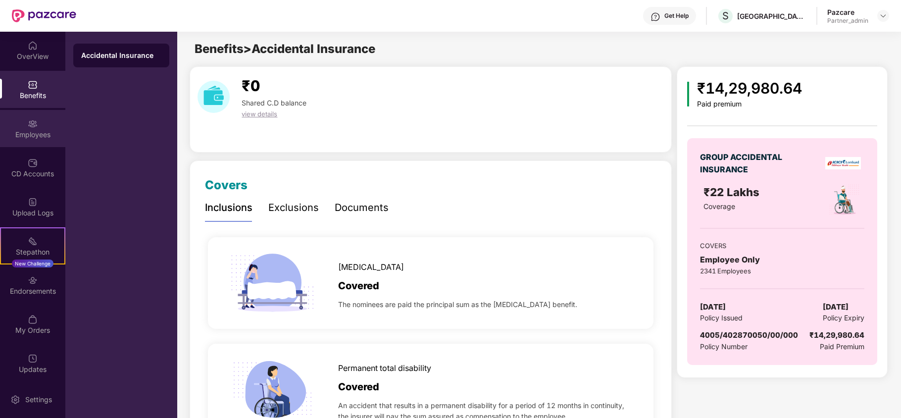
click at [12, 130] on div "Employees" at bounding box center [32, 135] width 65 height 10
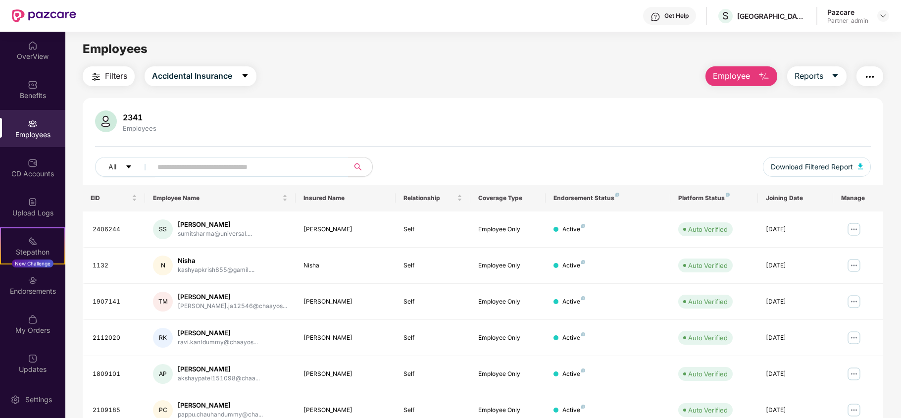
click at [101, 79] on img "button" at bounding box center [96, 77] width 12 height 12
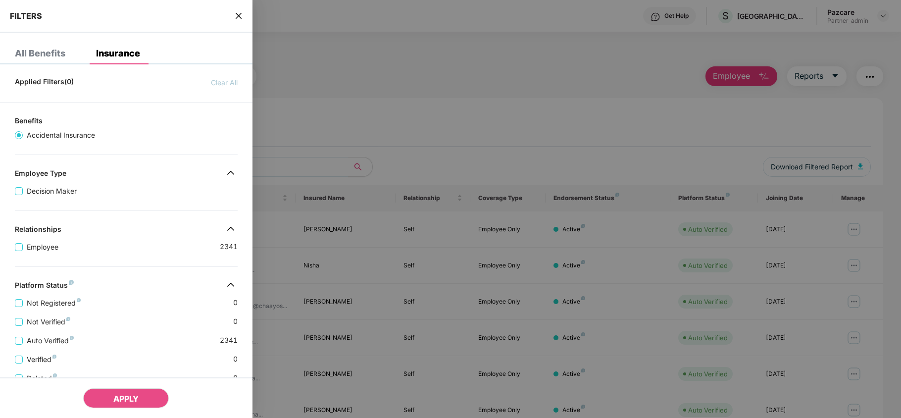
scroll to position [181, 0]
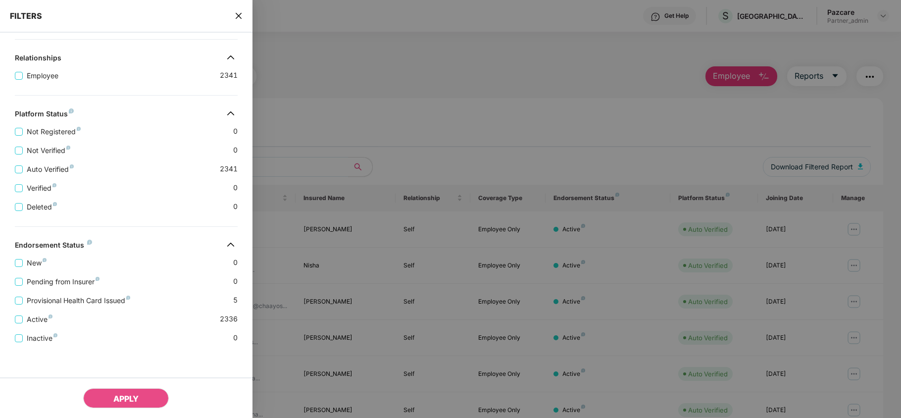
click at [236, 18] on icon "close" at bounding box center [239, 16] width 8 height 8
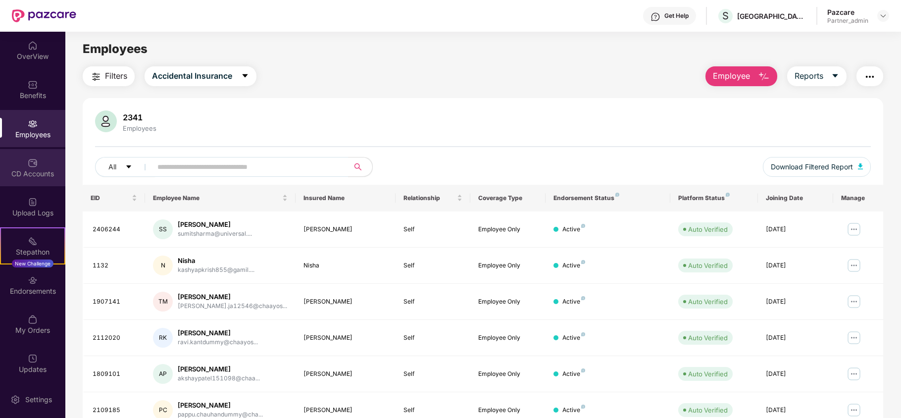
click at [28, 177] on div "CD Accounts" at bounding box center [32, 174] width 65 height 10
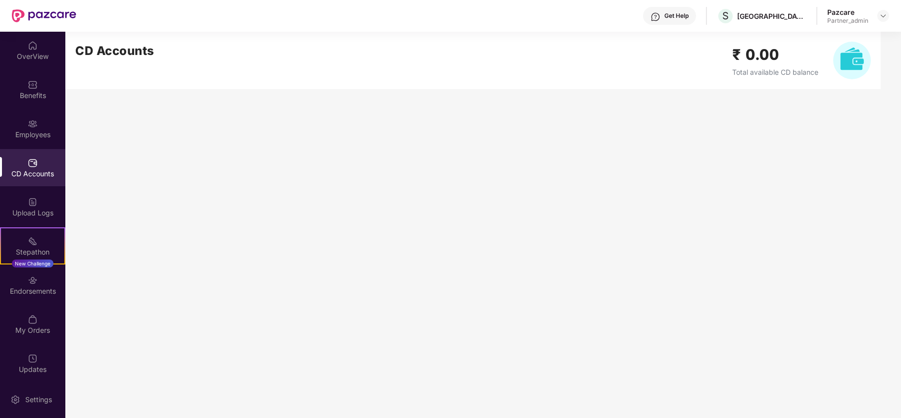
drag, startPoint x: 39, startPoint y: 286, endPoint x: 67, endPoint y: 271, distance: 32.1
click at [41, 284] on div "Endorsements" at bounding box center [32, 284] width 65 height 37
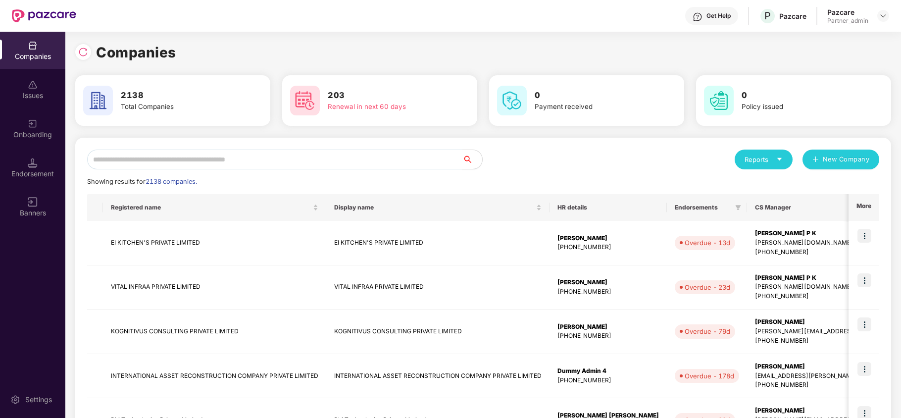
click at [129, 155] on input "text" at bounding box center [274, 159] width 375 height 20
paste input "**********"
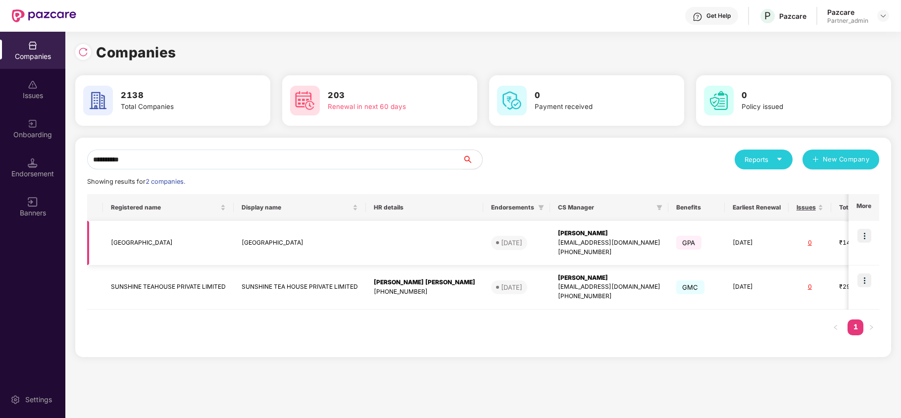
type input "**********"
click at [136, 240] on td "[GEOGRAPHIC_DATA]" at bounding box center [168, 243] width 131 height 45
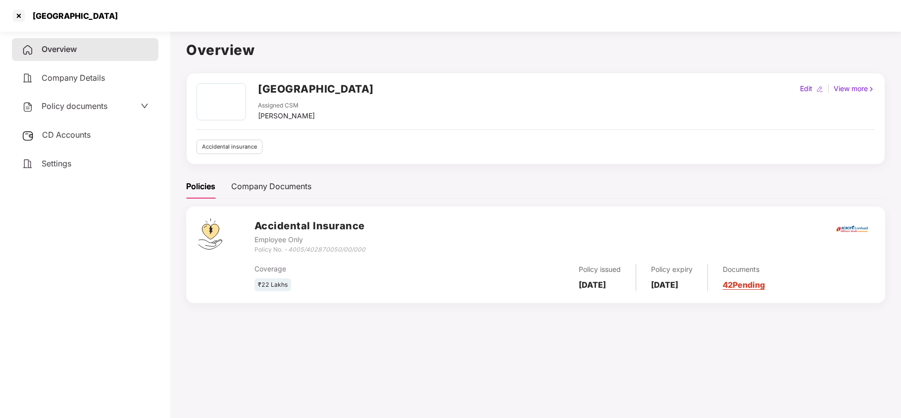
drag, startPoint x: 64, startPoint y: 104, endPoint x: 86, endPoint y: 157, distance: 57.1
click at [64, 107] on span "Policy documents" at bounding box center [75, 106] width 66 height 10
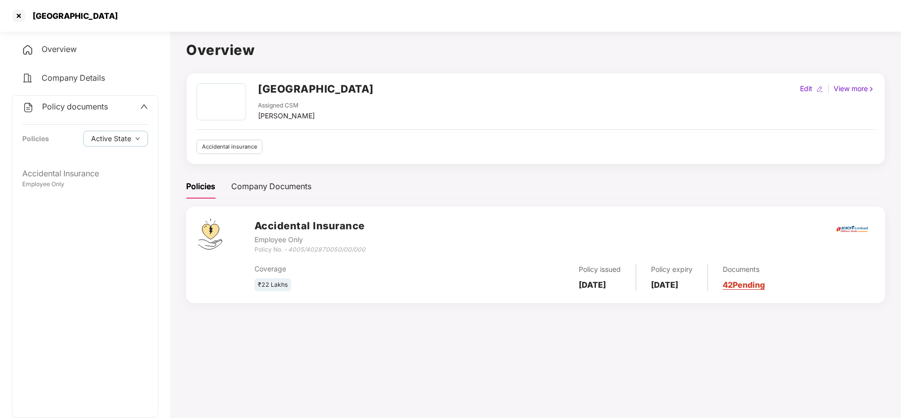
click at [73, 194] on div "Accidental Insurance Employee Only" at bounding box center [84, 289] width 145 height 254
click at [69, 185] on div "Employee Only" at bounding box center [85, 184] width 126 height 9
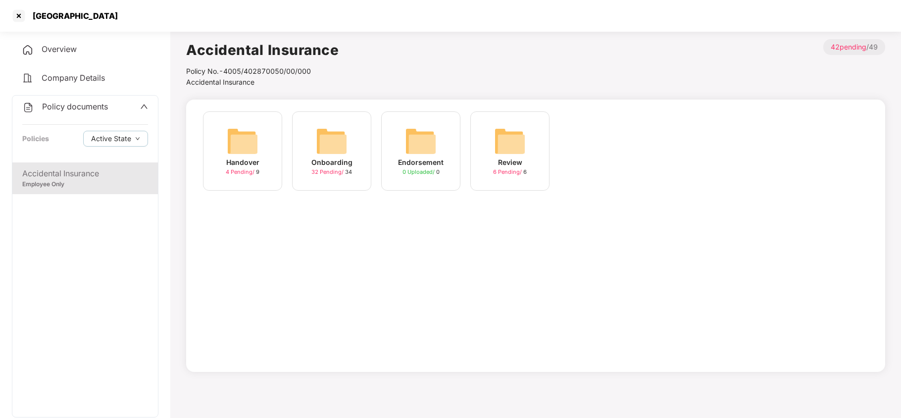
click at [337, 139] on img at bounding box center [332, 141] width 32 height 32
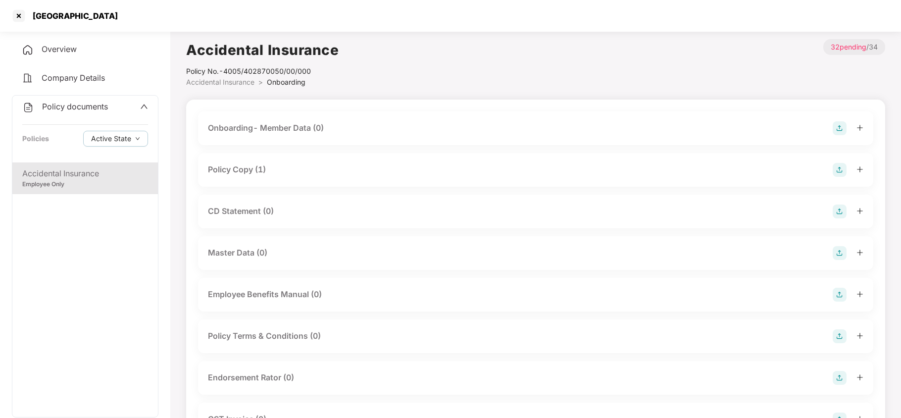
click at [260, 166] on div "Policy Copy (1)" at bounding box center [237, 169] width 58 height 12
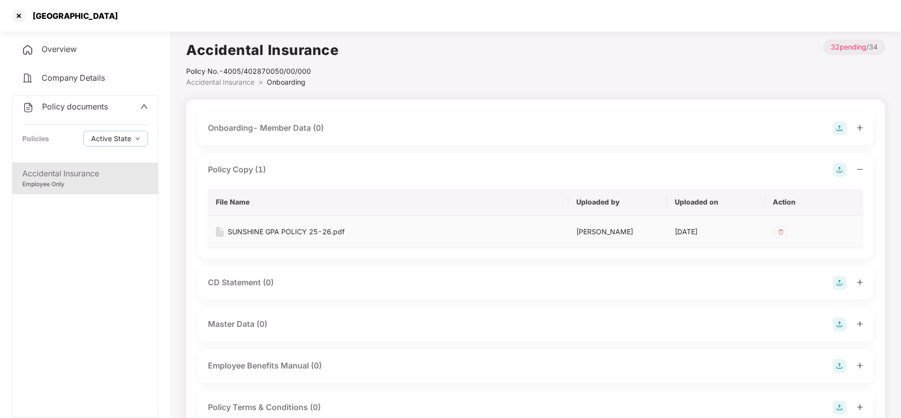
click at [289, 230] on div "SUNSHINE GPA POLICY 25-26.pdf" at bounding box center [286, 231] width 117 height 11
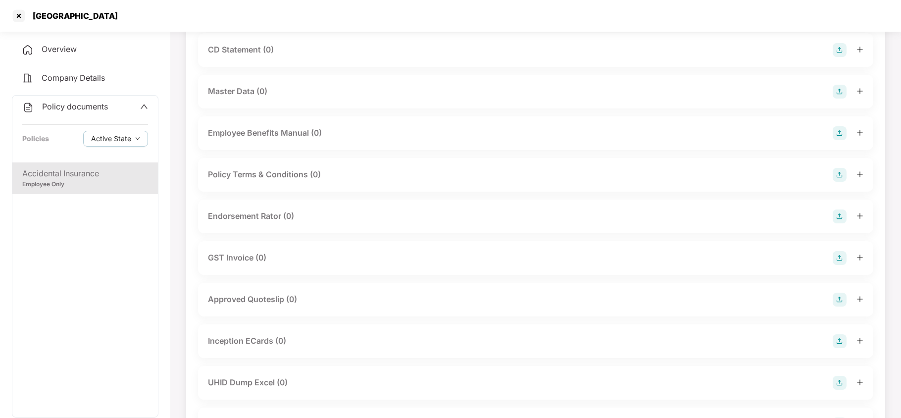
scroll to position [330, 0]
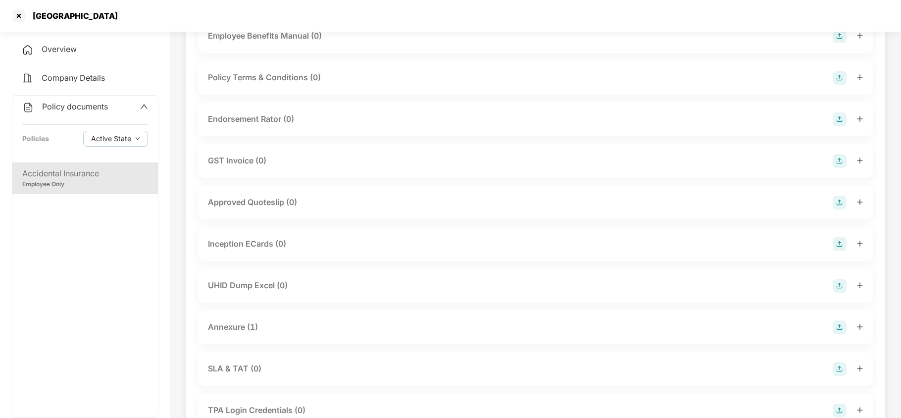
click at [232, 324] on div "Annexure (1)" at bounding box center [233, 327] width 50 height 12
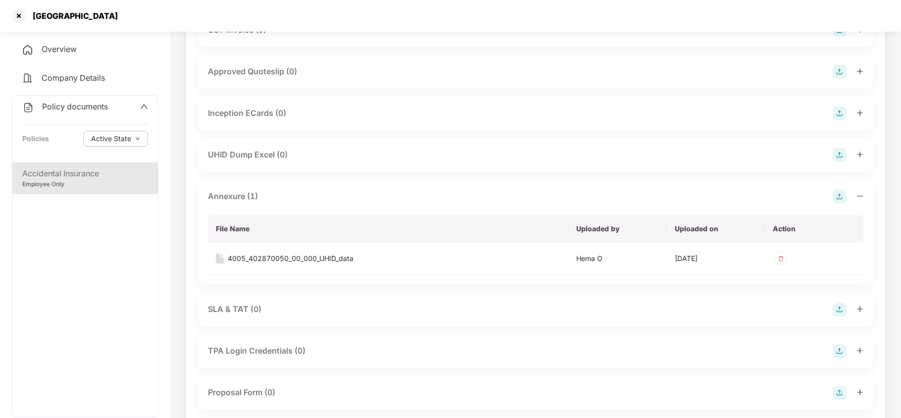
scroll to position [462, 0]
click at [297, 256] on div "4005_402870050_00_000_UHID_data" at bounding box center [291, 256] width 126 height 11
click at [18, 14] on div at bounding box center [19, 16] width 16 height 16
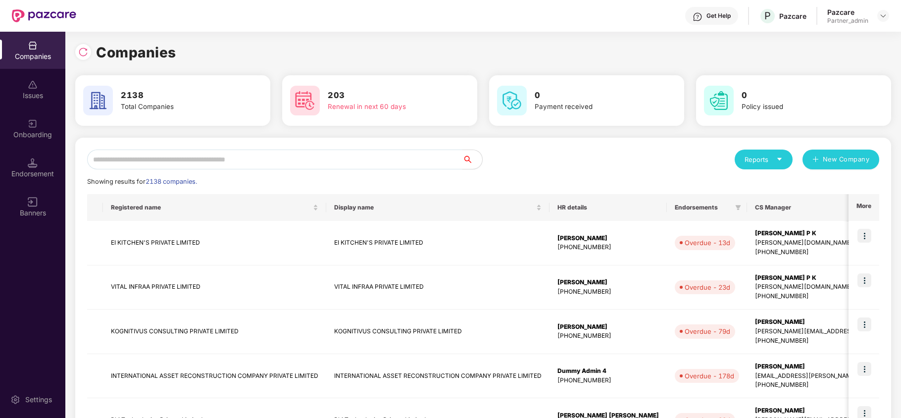
click at [228, 157] on input "text" at bounding box center [274, 159] width 375 height 20
paste input "**********"
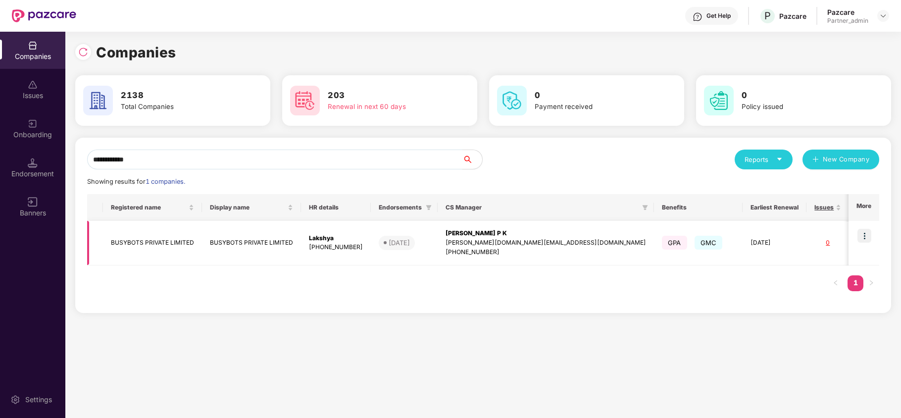
type input "**********"
click at [862, 232] on img at bounding box center [864, 236] width 14 height 14
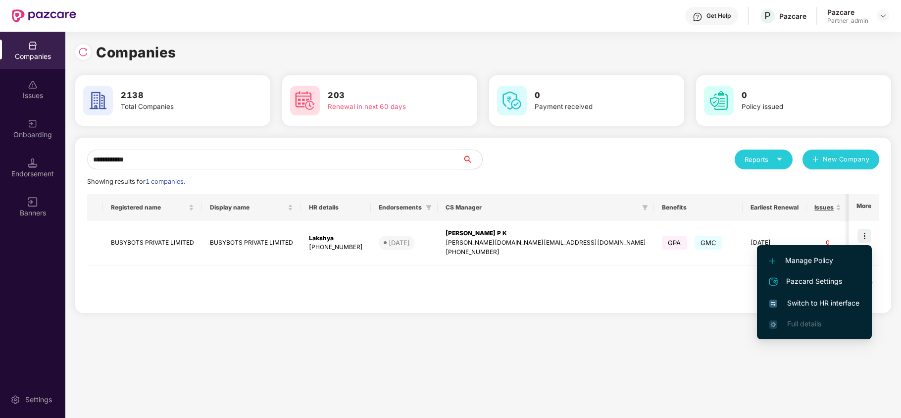
click at [818, 302] on span "Switch to HR interface" at bounding box center [814, 302] width 90 height 11
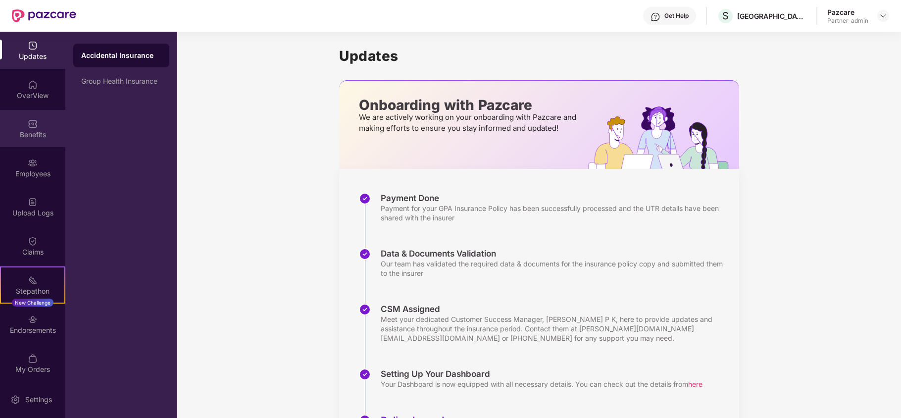
click at [34, 127] on img at bounding box center [33, 124] width 10 height 10
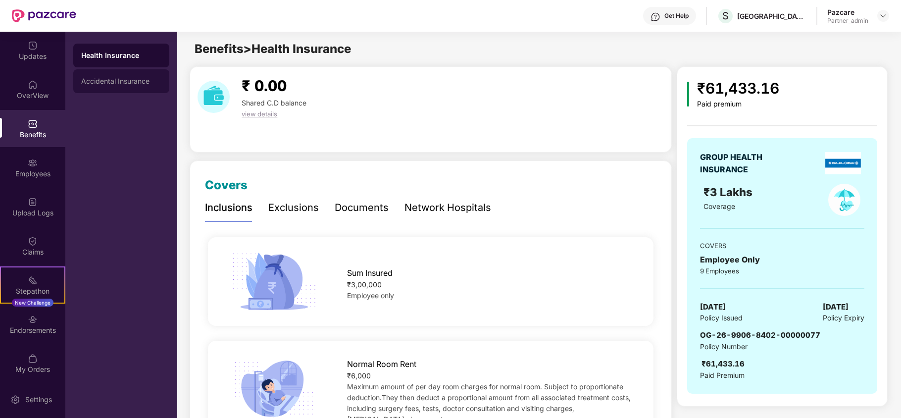
click at [122, 74] on div "Accidental Insurance" at bounding box center [121, 81] width 96 height 24
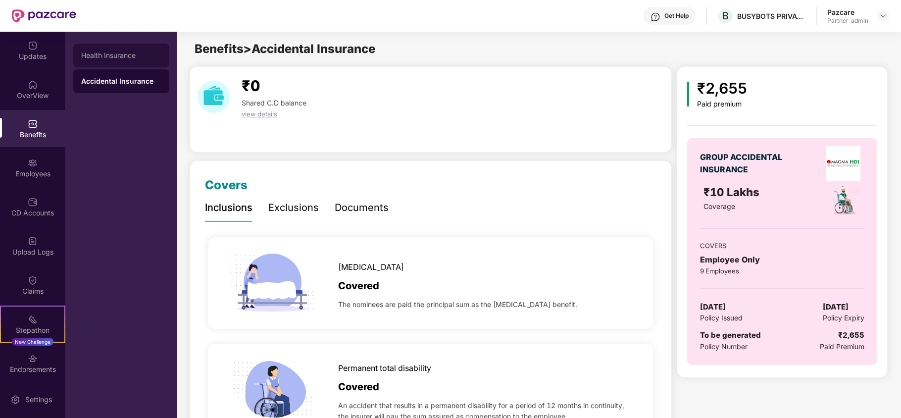
click at [116, 51] on div "Health Insurance" at bounding box center [121, 55] width 80 height 8
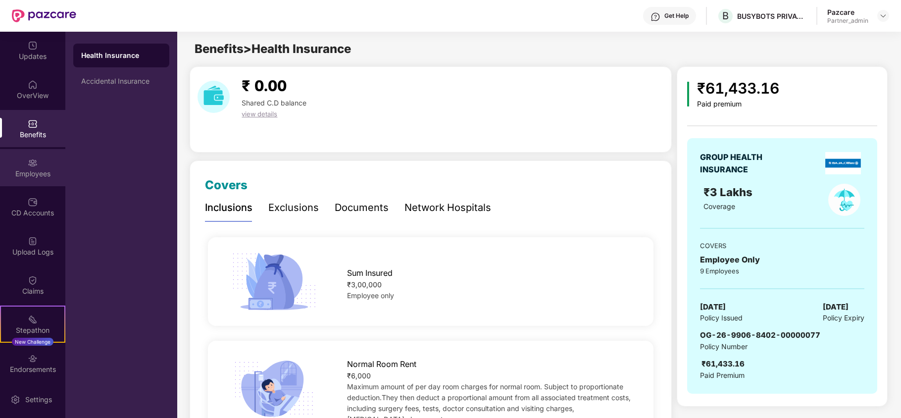
click at [25, 169] on div "Employees" at bounding box center [32, 174] width 65 height 10
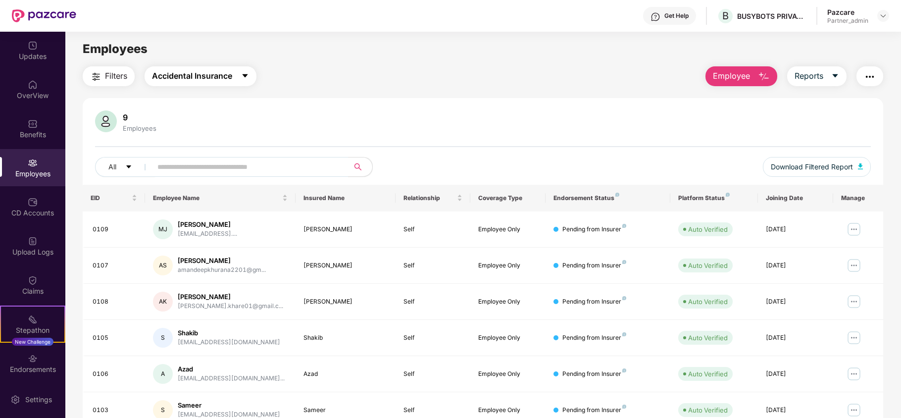
click at [196, 72] on span "Accidental Insurance" at bounding box center [192, 76] width 80 height 12
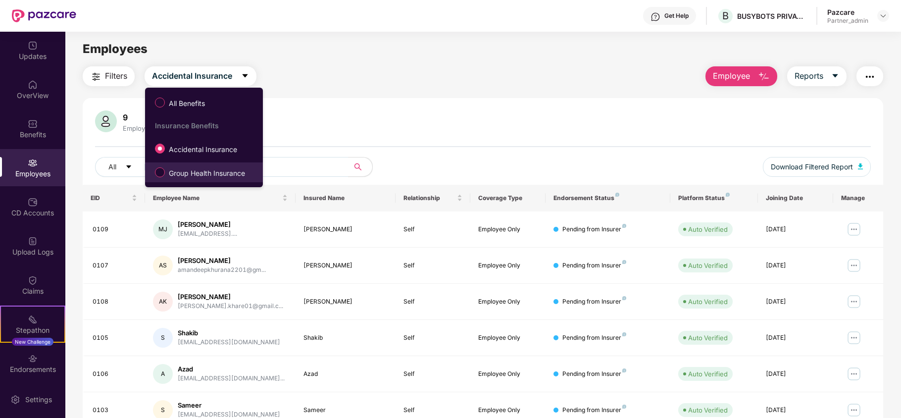
click at [191, 173] on span "Group Health Insurance" at bounding box center [207, 173] width 84 height 11
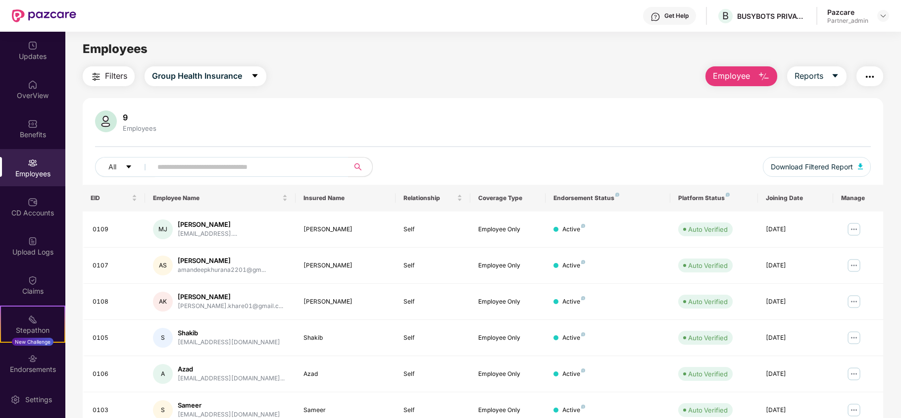
click at [111, 77] on span "Filters" at bounding box center [116, 76] width 22 height 12
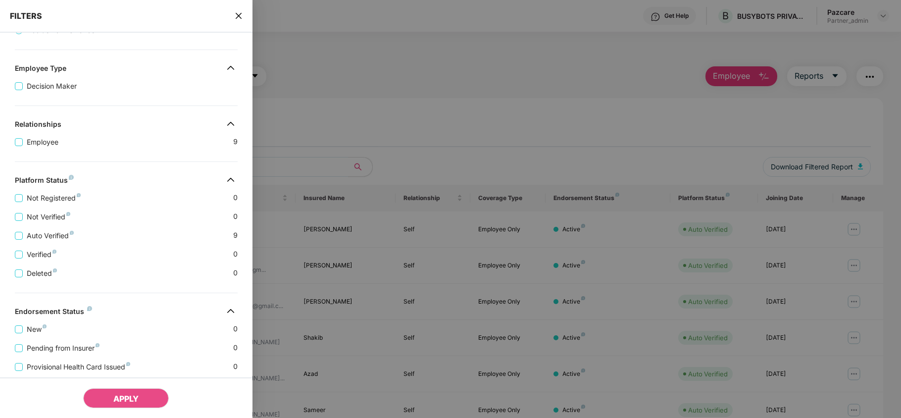
scroll to position [196, 0]
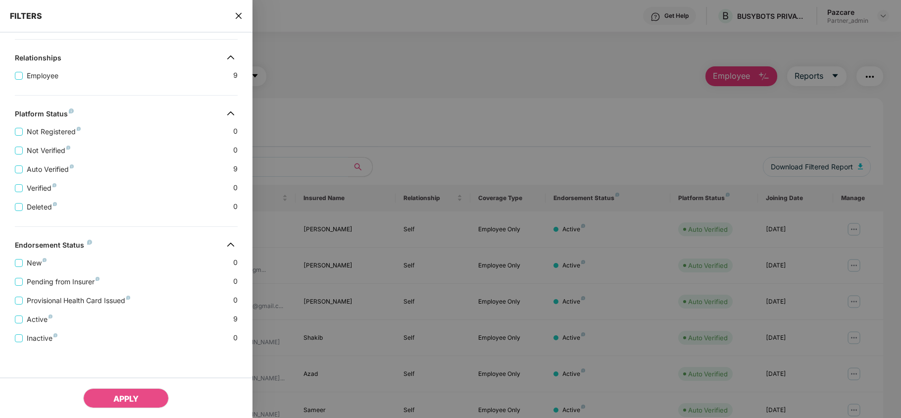
click at [236, 12] on icon "close" at bounding box center [239, 16] width 8 height 8
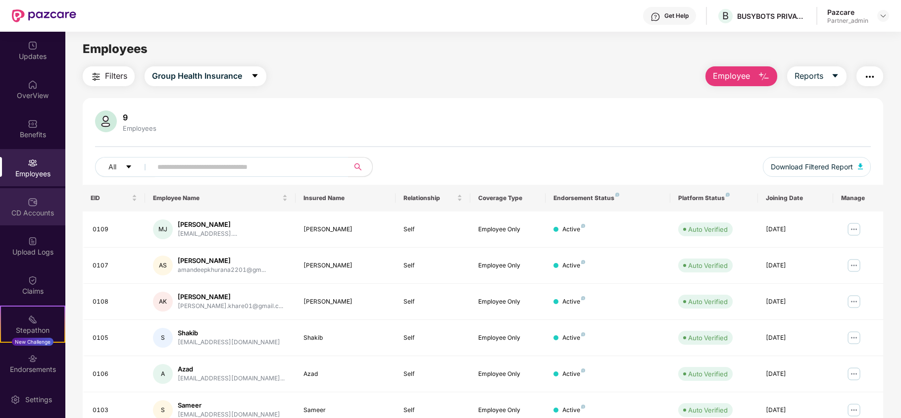
click at [37, 208] on div "CD Accounts" at bounding box center [32, 213] width 65 height 10
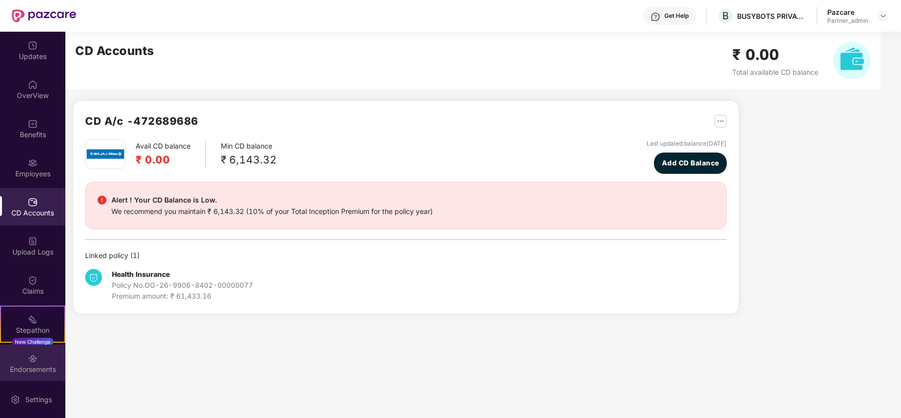
click at [46, 364] on div "Endorsements" at bounding box center [32, 369] width 65 height 10
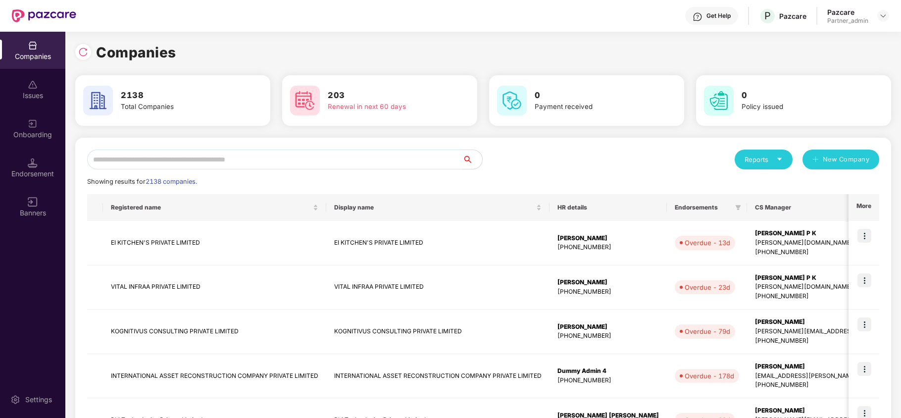
click at [141, 163] on input "text" at bounding box center [274, 159] width 375 height 20
paste input "**********"
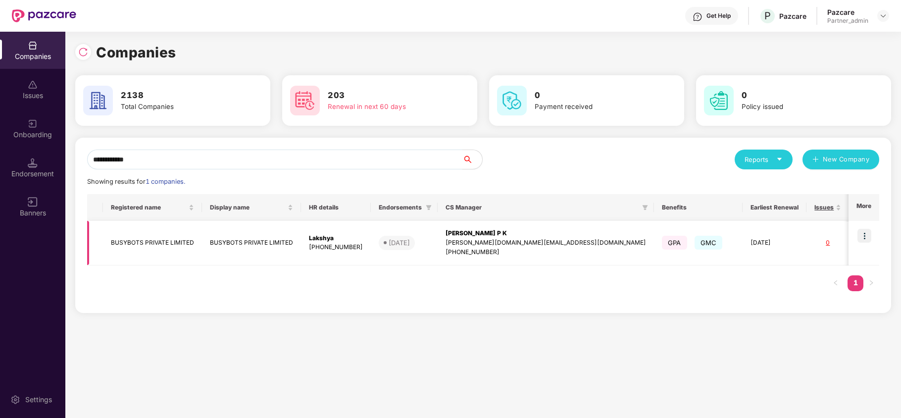
type input "**********"
click at [137, 237] on td "BUSYBOTS PRIVATE LIMITED" at bounding box center [152, 243] width 99 height 45
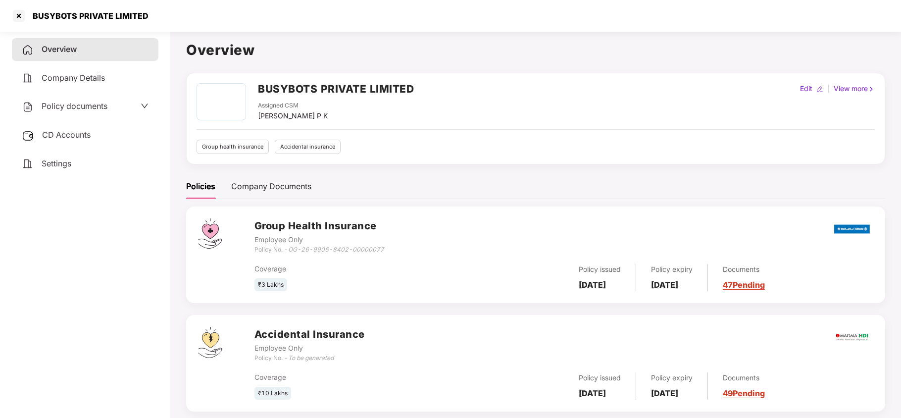
click at [60, 162] on span "Settings" at bounding box center [57, 163] width 30 height 10
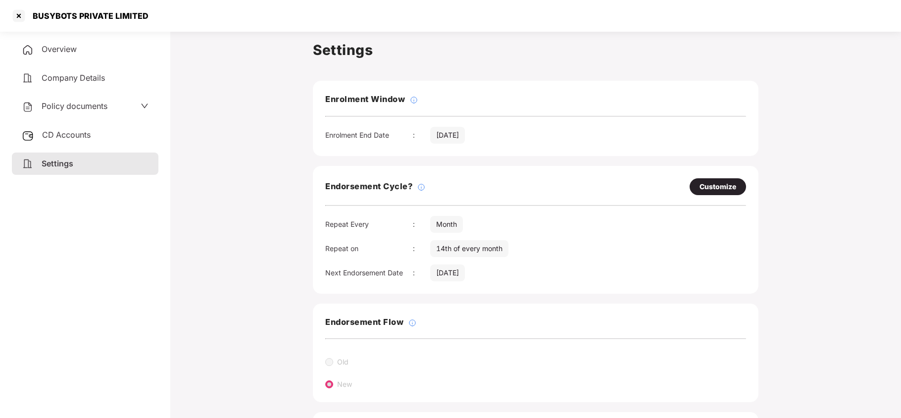
click at [717, 188] on div "Customize" at bounding box center [717, 186] width 37 height 11
select select "*****"
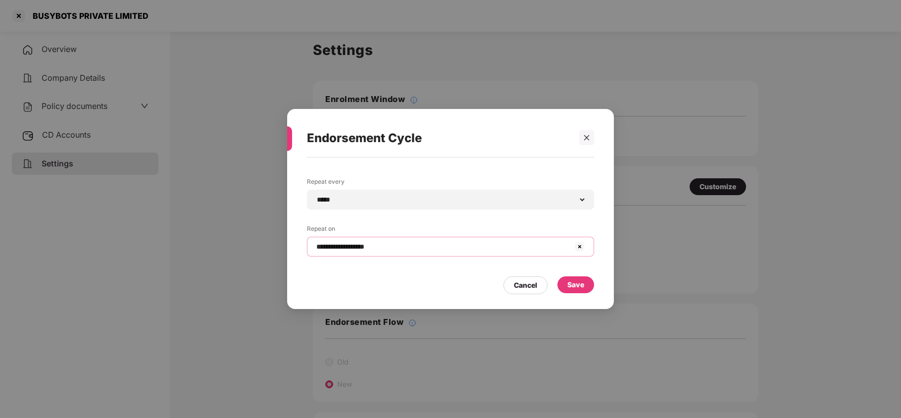
click at [414, 245] on input "**********" at bounding box center [444, 246] width 258 height 10
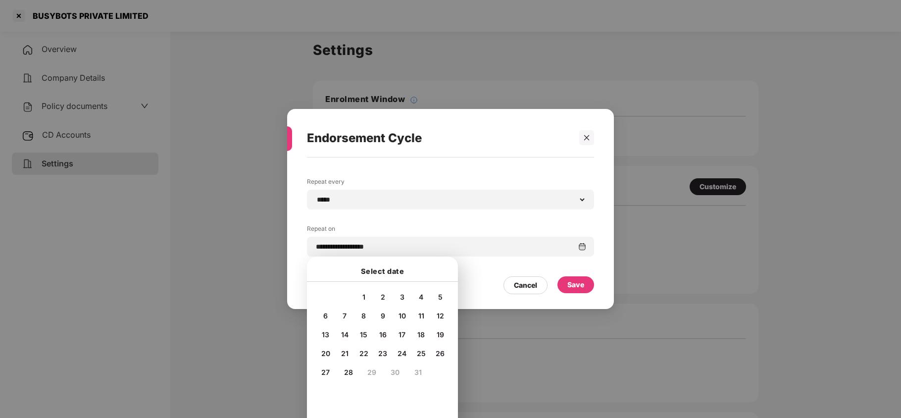
click at [323, 355] on span "20" at bounding box center [325, 353] width 9 height 8
type input "**********"
click at [577, 284] on div "Save" at bounding box center [575, 284] width 17 height 11
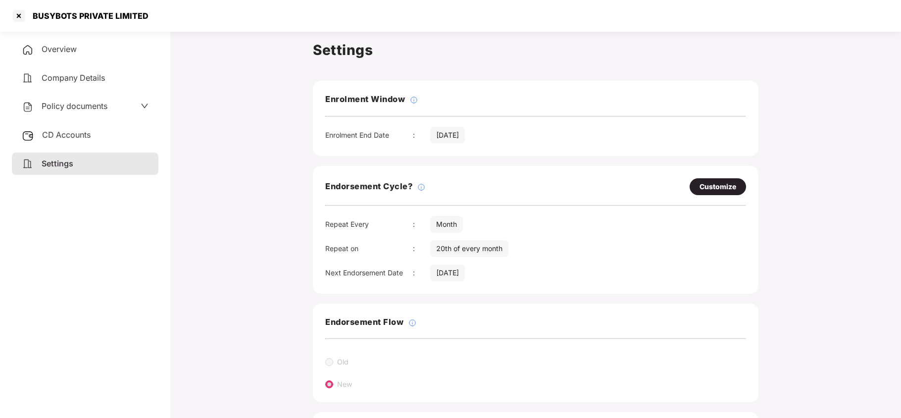
click at [88, 102] on span "Policy documents" at bounding box center [75, 106] width 66 height 10
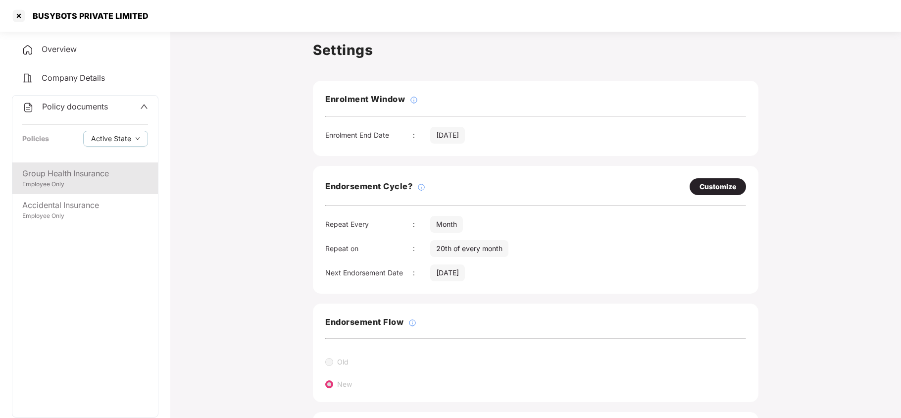
click at [69, 169] on div "Group Health Insurance" at bounding box center [85, 173] width 126 height 12
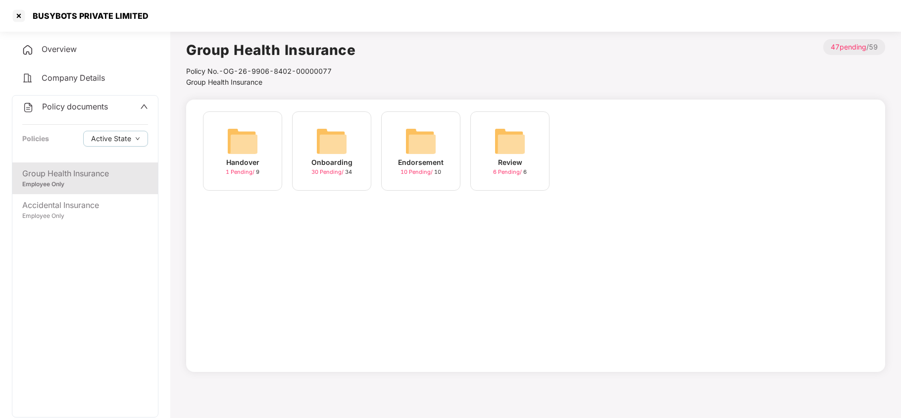
click at [324, 141] on img at bounding box center [332, 141] width 32 height 32
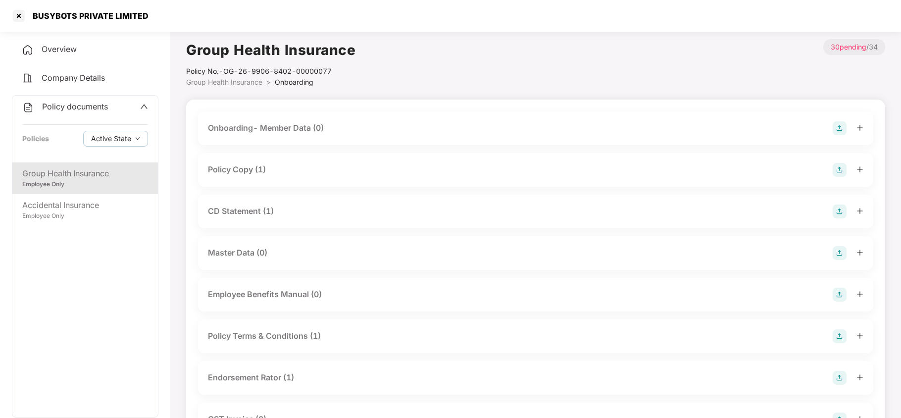
click at [246, 169] on div "Policy Copy (1)" at bounding box center [237, 169] width 58 height 12
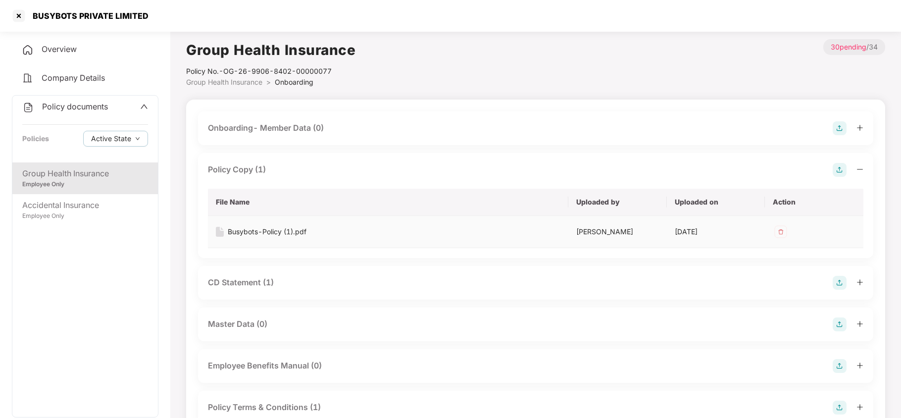
click at [286, 232] on div "Busybots-Policy (1).pdf" at bounding box center [267, 231] width 79 height 11
click at [40, 208] on div "Accidental Insurance" at bounding box center [85, 205] width 126 height 12
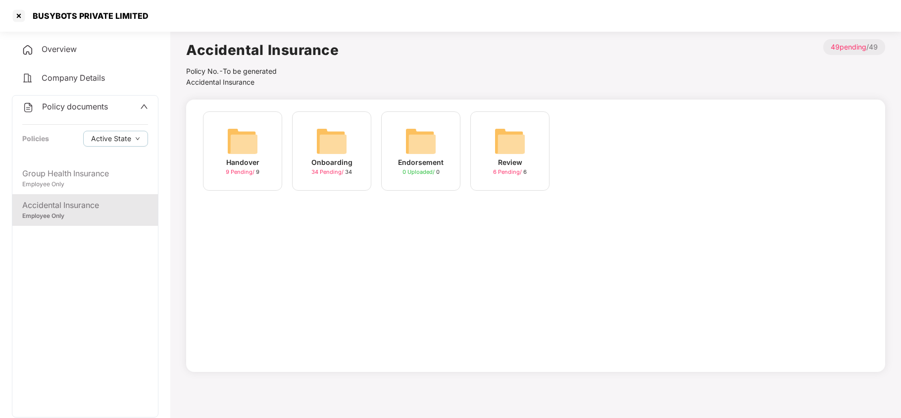
click at [339, 149] on img at bounding box center [332, 141] width 32 height 32
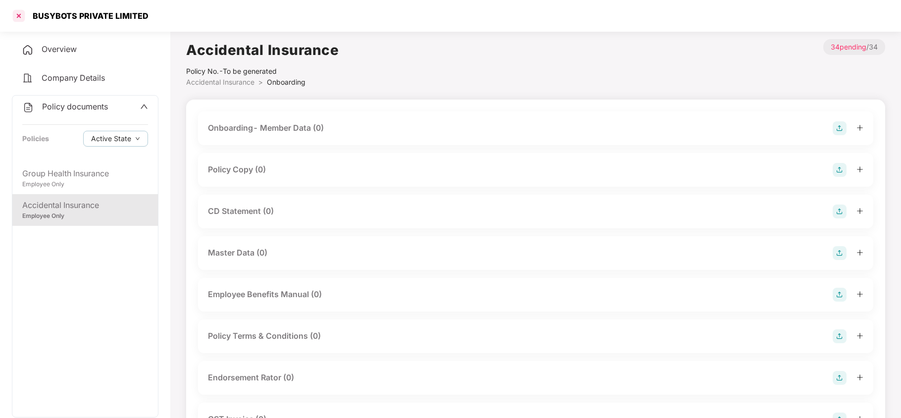
click at [17, 20] on div at bounding box center [19, 16] width 16 height 16
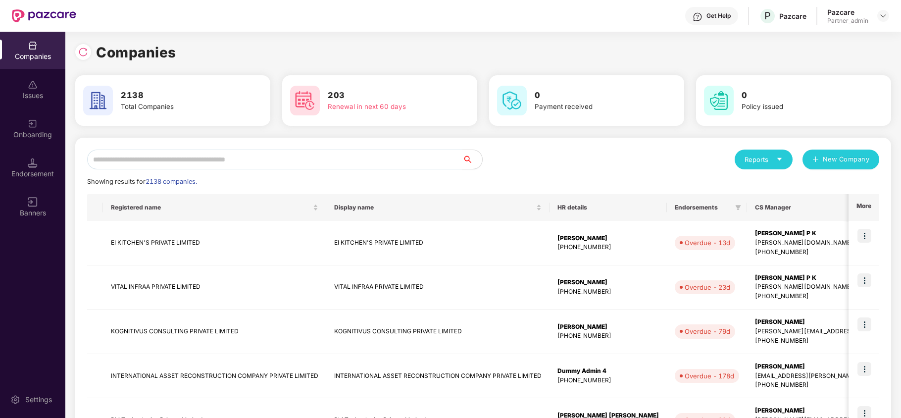
click at [182, 153] on input "text" at bounding box center [274, 159] width 375 height 20
paste input "**********"
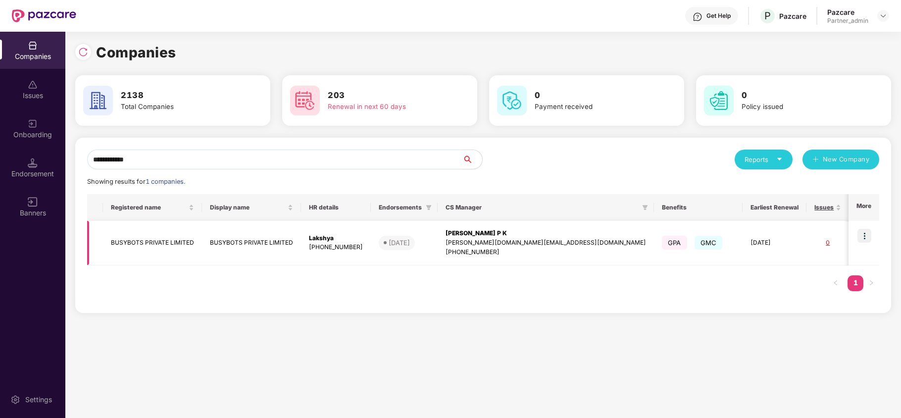
type input "**********"
click at [865, 235] on img at bounding box center [864, 236] width 14 height 14
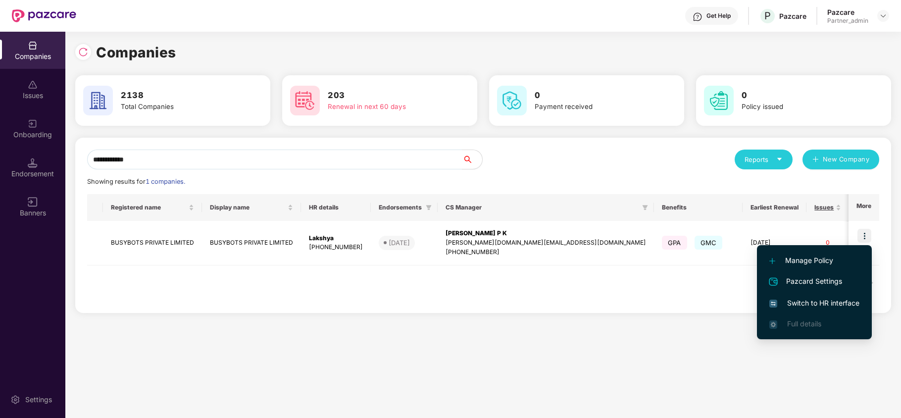
click at [834, 299] on span "Switch to HR interface" at bounding box center [814, 302] width 90 height 11
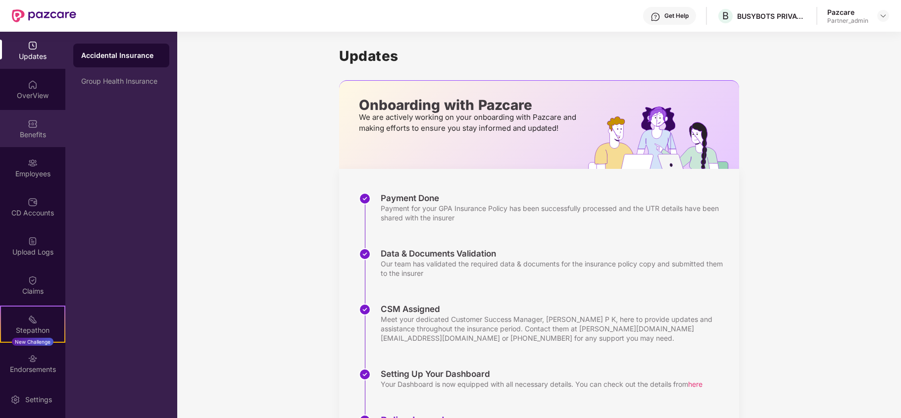
click at [28, 137] on div "Benefits" at bounding box center [32, 135] width 65 height 10
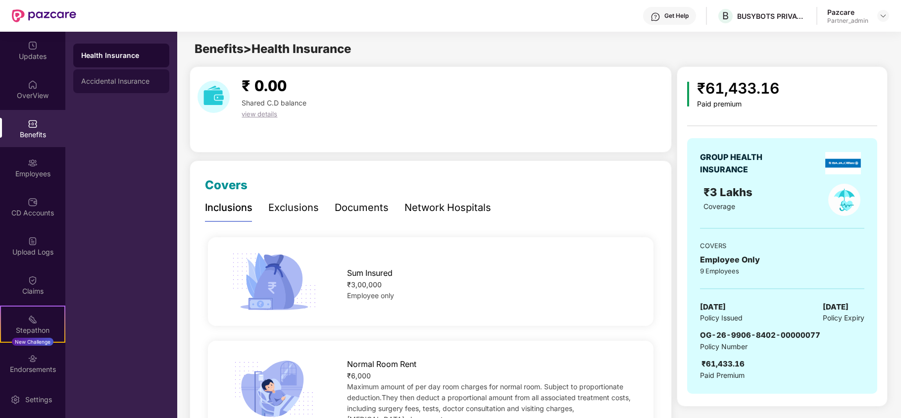
click at [118, 76] on div "Accidental Insurance" at bounding box center [121, 81] width 96 height 24
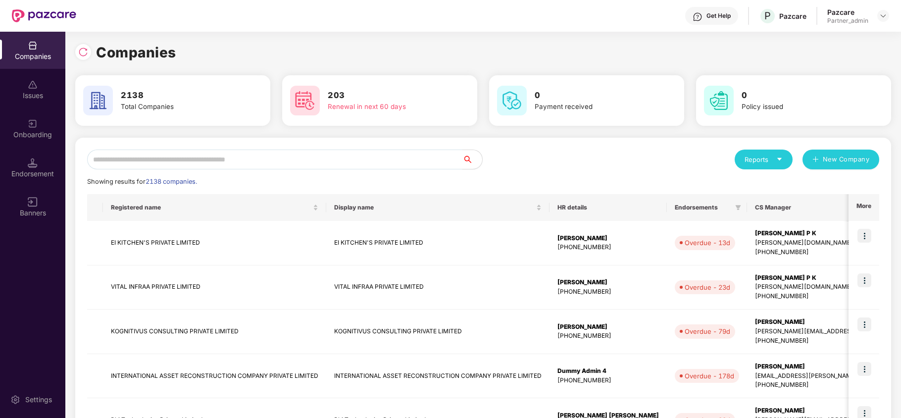
click at [170, 161] on input "text" at bounding box center [274, 159] width 375 height 20
paste input "**********"
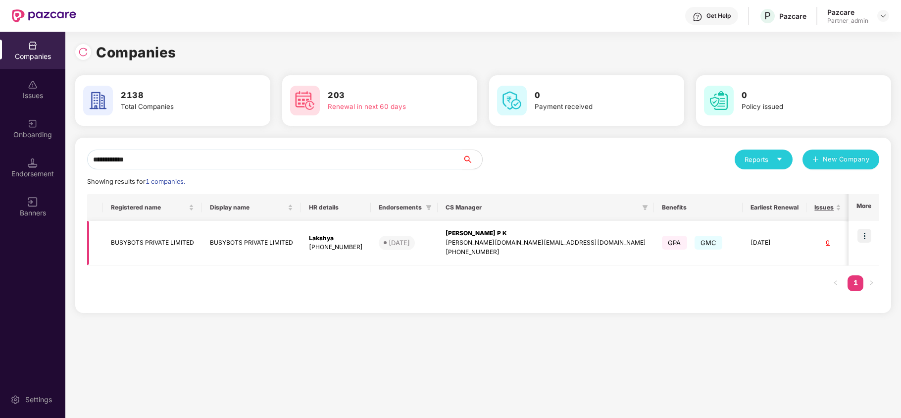
type input "**********"
click at [144, 246] on td "BUSYBOTS PRIVATE LIMITED" at bounding box center [152, 243] width 99 height 45
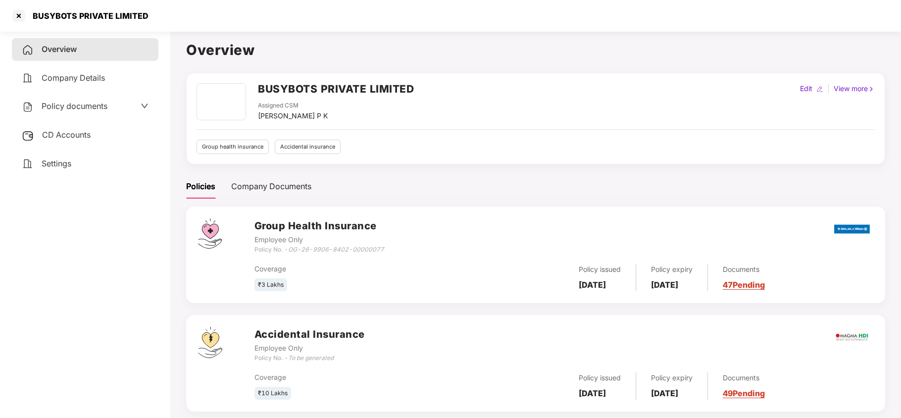
click at [46, 101] on span "Policy documents" at bounding box center [75, 106] width 66 height 10
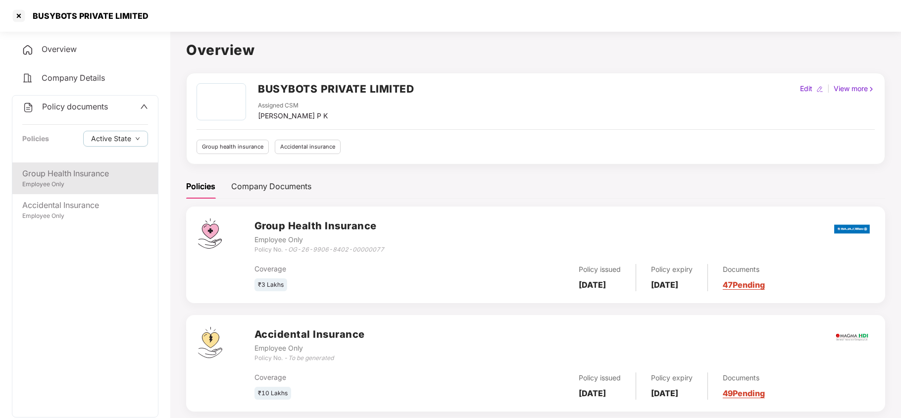
click at [77, 184] on div "Employee Only" at bounding box center [85, 184] width 126 height 9
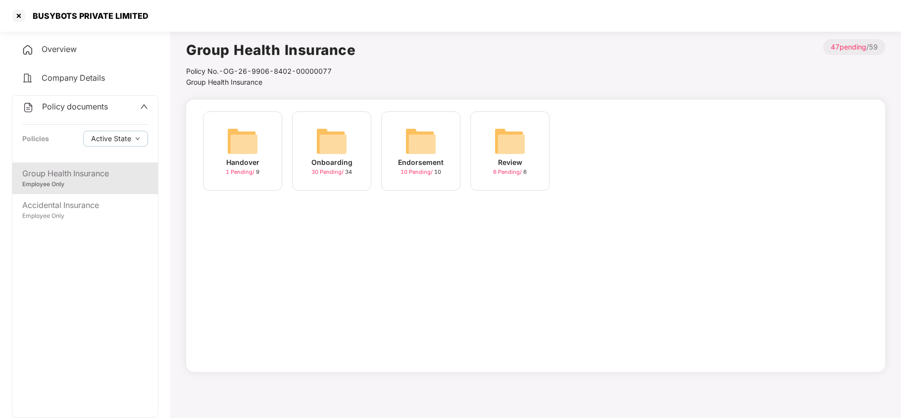
click at [335, 134] on img at bounding box center [332, 141] width 32 height 32
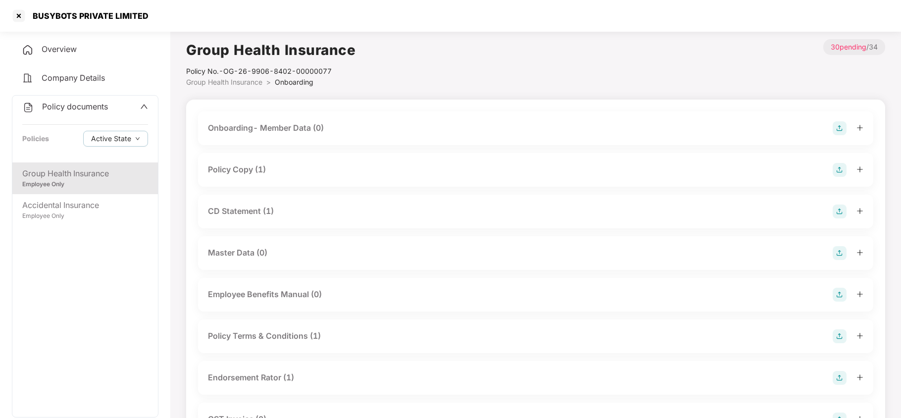
click at [266, 210] on div "CD Statement (1)" at bounding box center [241, 211] width 66 height 12
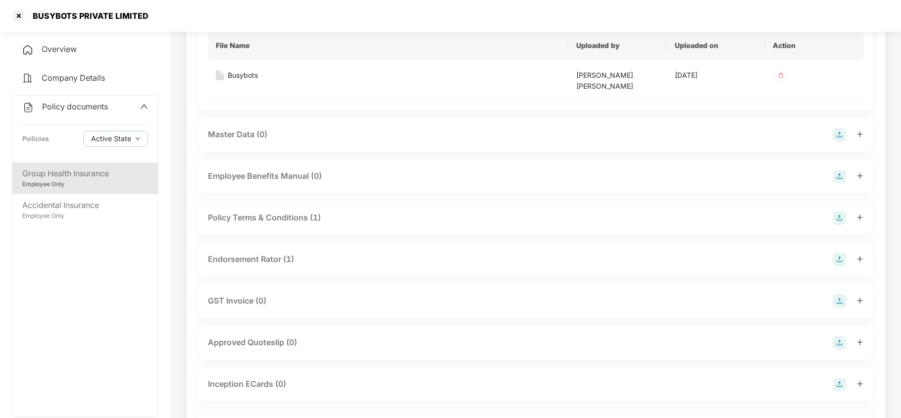
click at [240, 253] on div "Endorsement Rator (1)" at bounding box center [251, 259] width 86 height 12
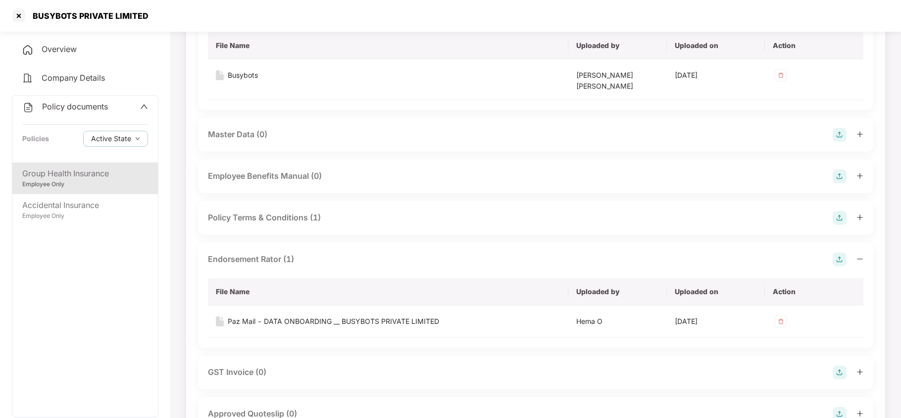
scroll to position [264, 0]
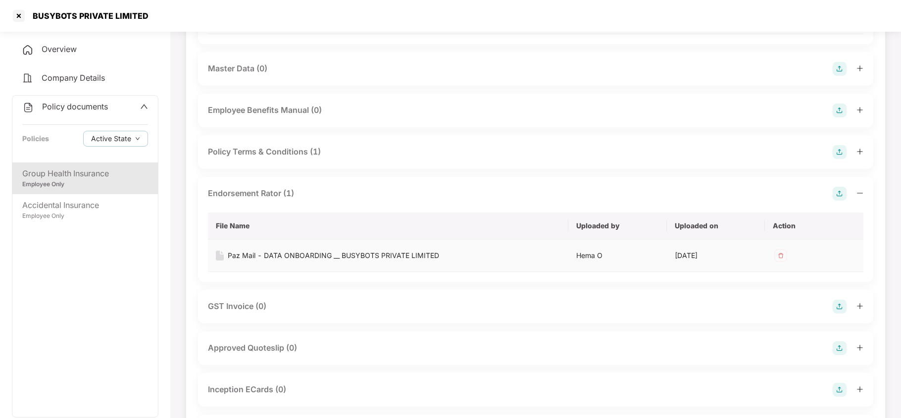
click at [307, 250] on div "Paz Mail - DATA ONBOARDING __ BUSYBOTS PRIVATE LIMITED" at bounding box center [333, 255] width 211 height 11
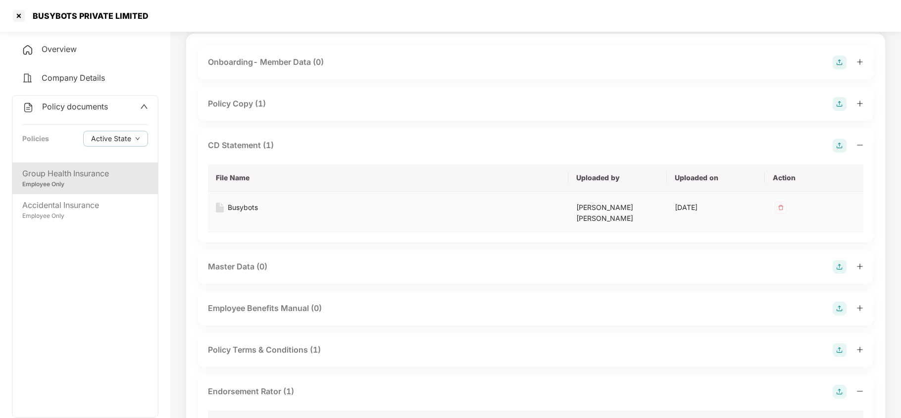
scroll to position [0, 0]
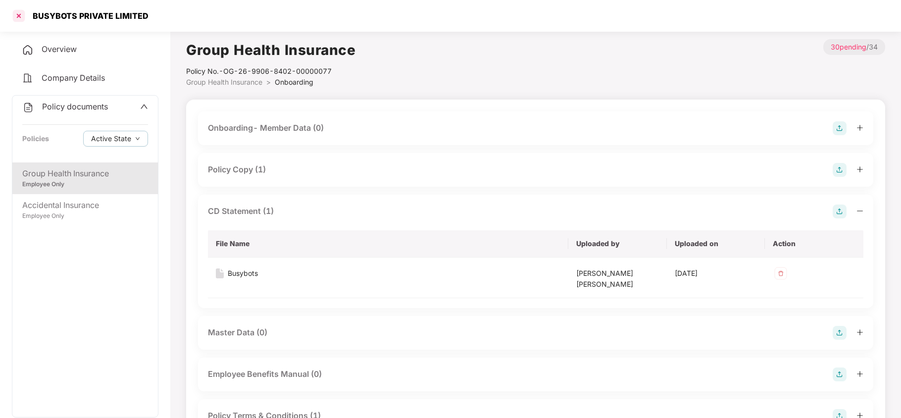
click at [23, 14] on div at bounding box center [19, 16] width 16 height 16
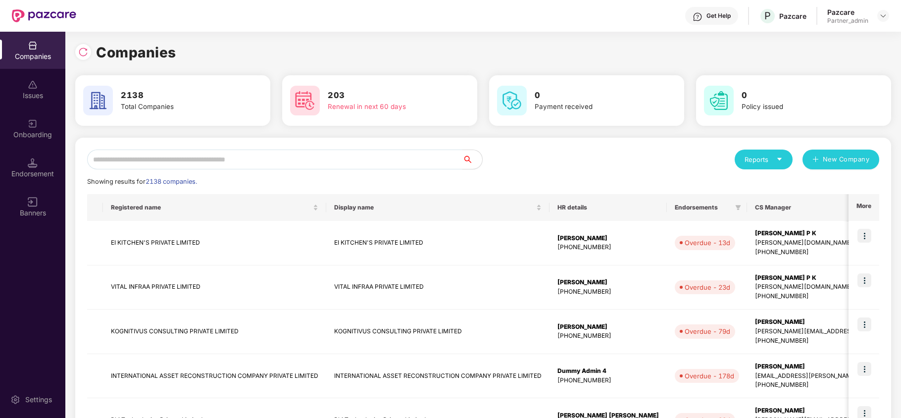
click at [224, 153] on input "text" at bounding box center [274, 159] width 375 height 20
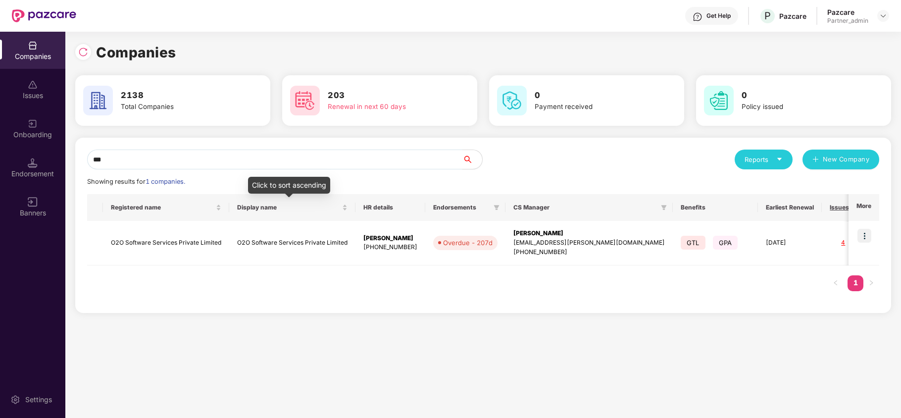
paste input "**********"
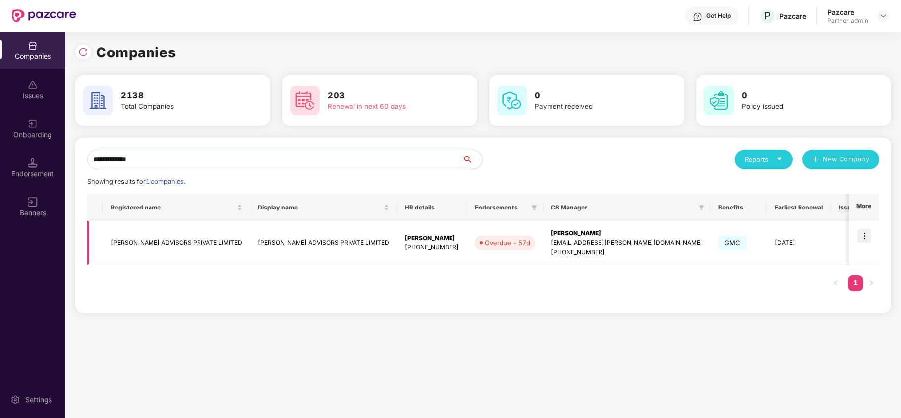
type input "**********"
click at [867, 233] on img at bounding box center [864, 236] width 14 height 14
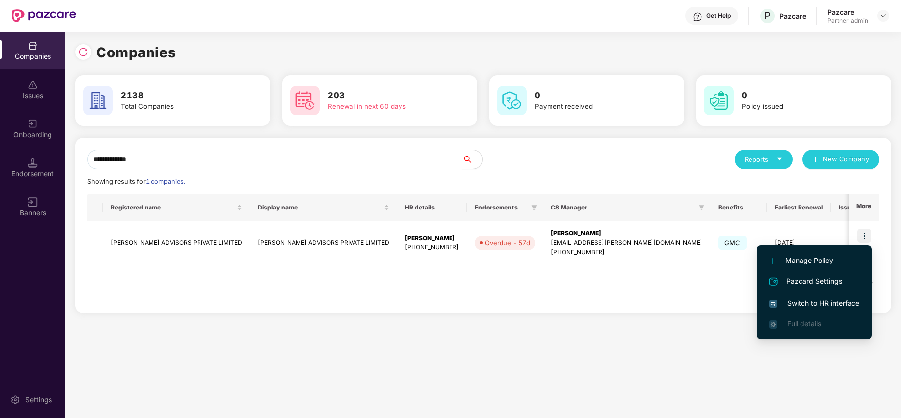
click at [798, 295] on li "Switch to HR interface" at bounding box center [814, 302] width 115 height 21
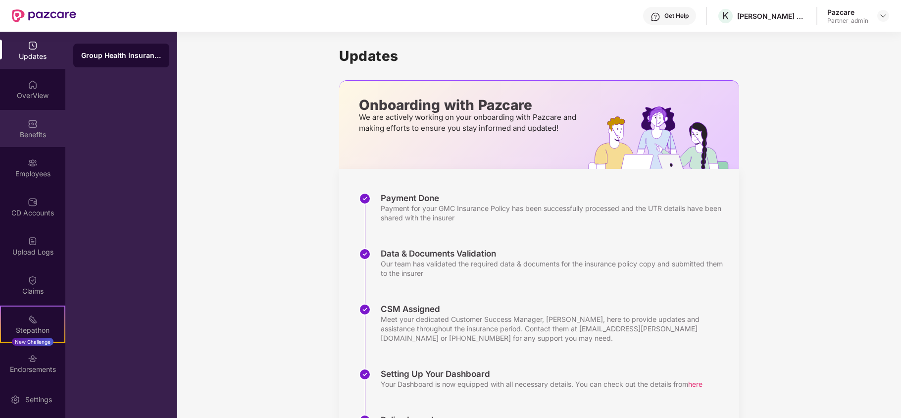
click at [26, 130] on div "Benefits" at bounding box center [32, 135] width 65 height 10
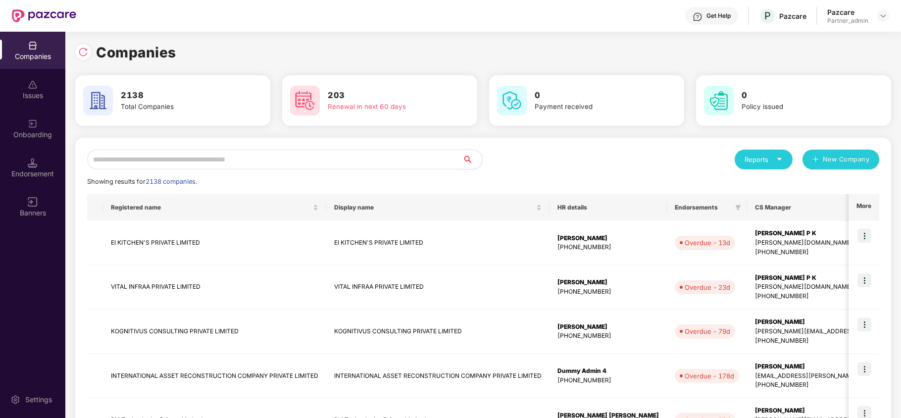
click at [167, 159] on input "text" at bounding box center [274, 159] width 375 height 20
paste input "**********"
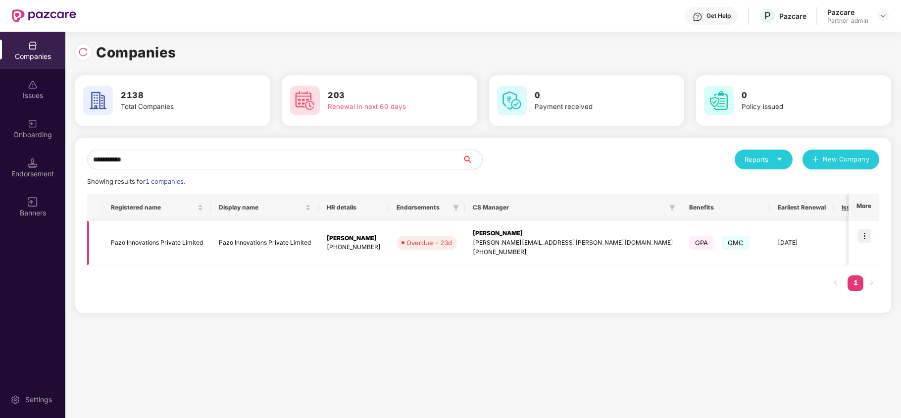
type input "**********"
click at [860, 229] on img at bounding box center [864, 236] width 14 height 14
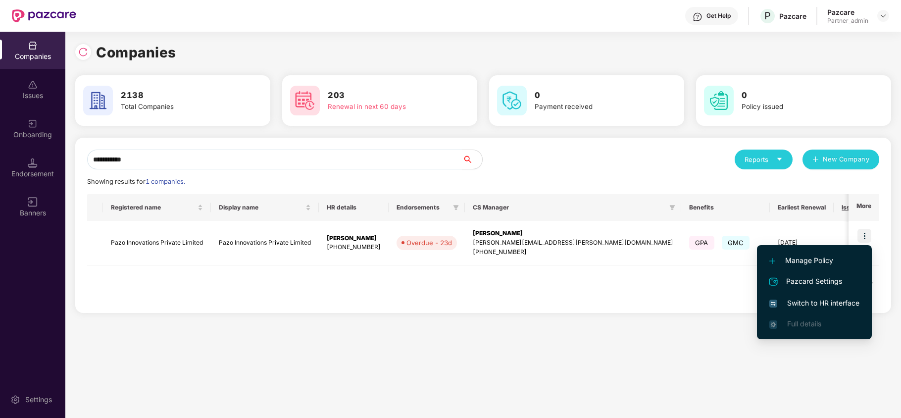
click at [813, 299] on span "Switch to HR interface" at bounding box center [814, 302] width 90 height 11
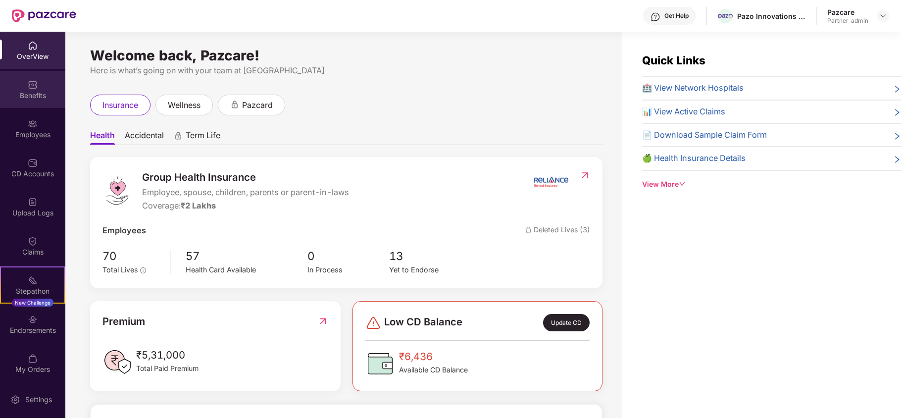
click at [22, 89] on div "Benefits" at bounding box center [32, 89] width 65 height 37
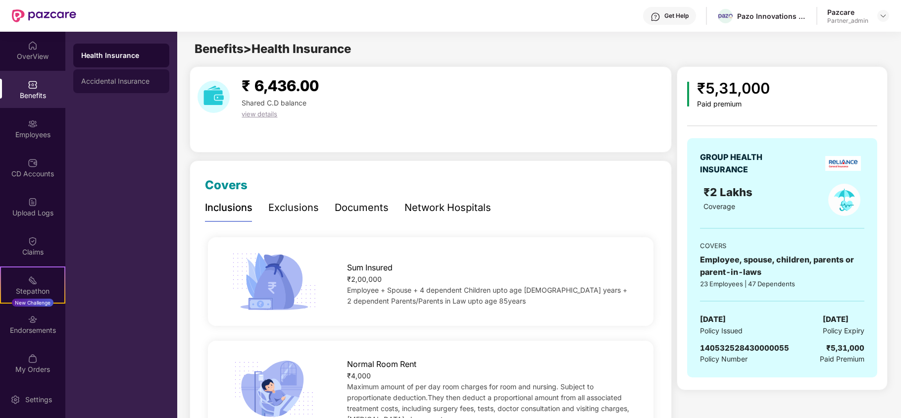
click at [103, 78] on div "Accidental Insurance" at bounding box center [121, 81] width 80 height 8
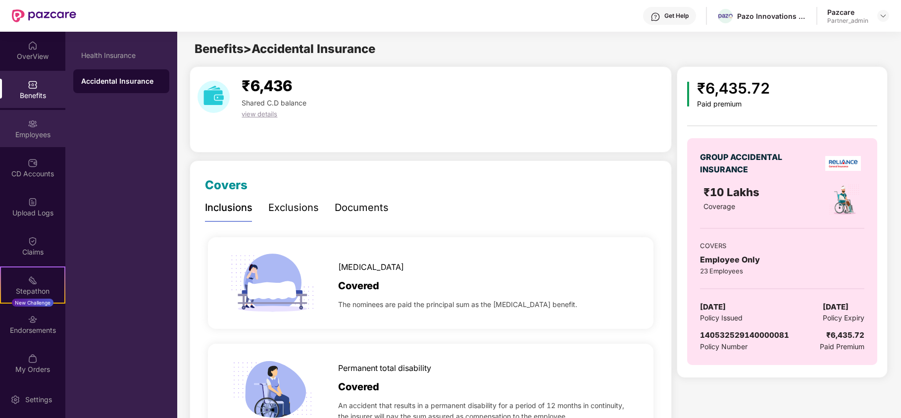
click at [11, 130] on div "Employees" at bounding box center [32, 135] width 65 height 10
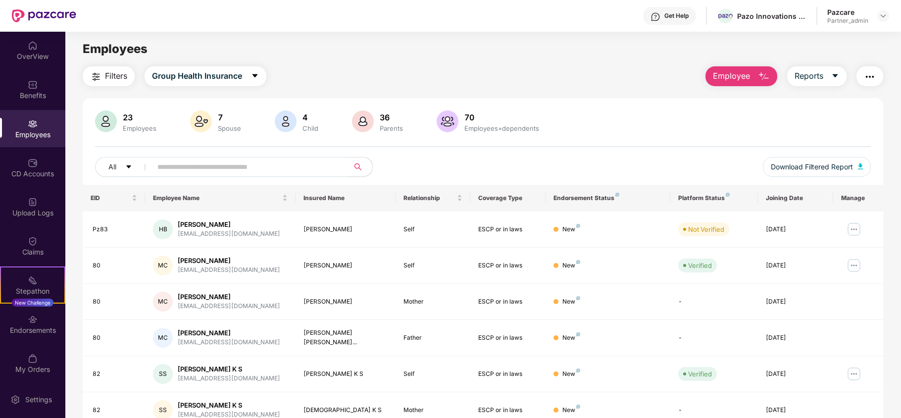
click at [99, 72] on img "button" at bounding box center [96, 77] width 12 height 12
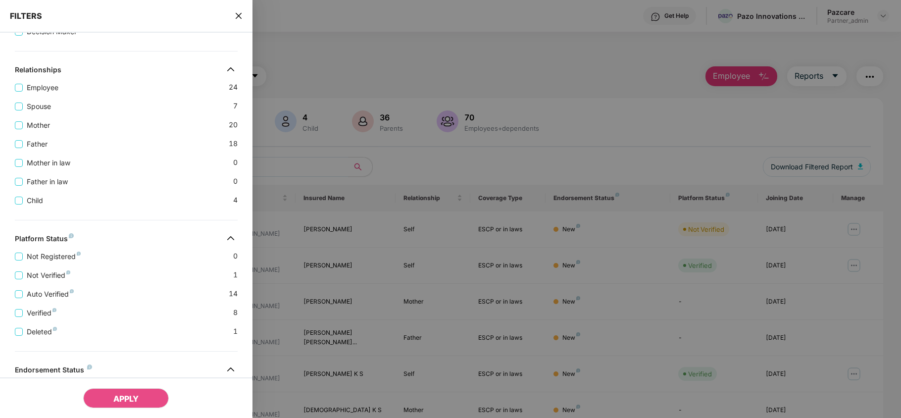
scroll to position [313, 0]
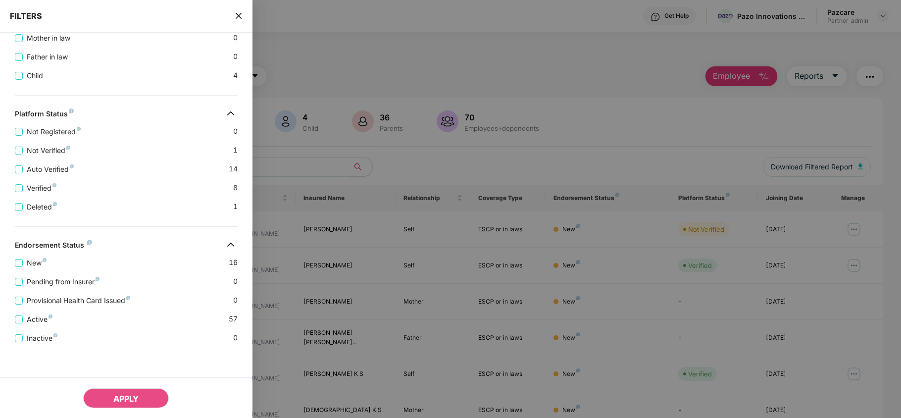
click at [236, 12] on icon "close" at bounding box center [239, 16] width 8 height 8
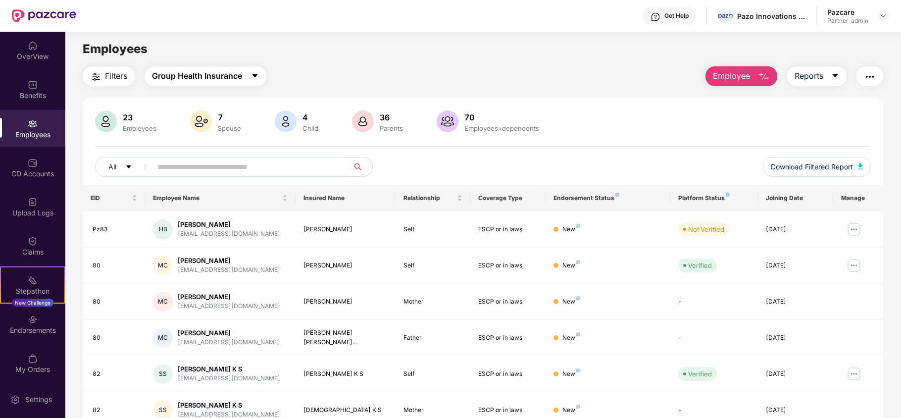
click at [202, 72] on span "Group Health Insurance" at bounding box center [197, 76] width 90 height 12
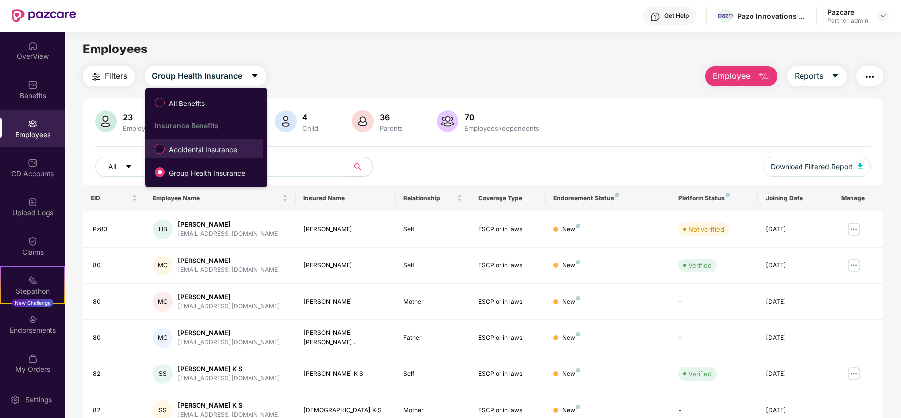
click at [178, 153] on span "Accidental Insurance" at bounding box center [203, 149] width 76 height 11
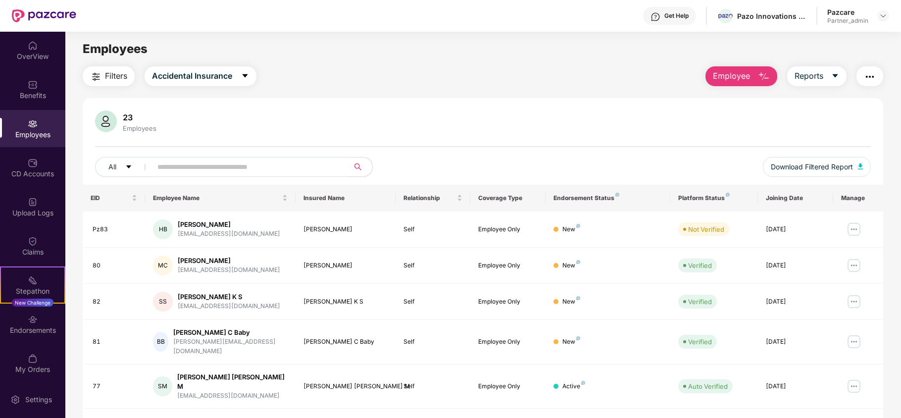
click at [115, 72] on span "Filters" at bounding box center [116, 76] width 22 height 12
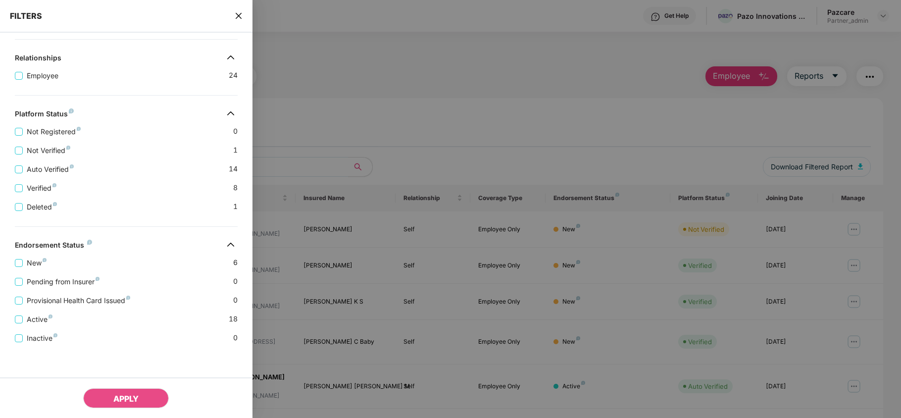
click at [236, 12] on icon "close" at bounding box center [239, 16] width 8 height 8
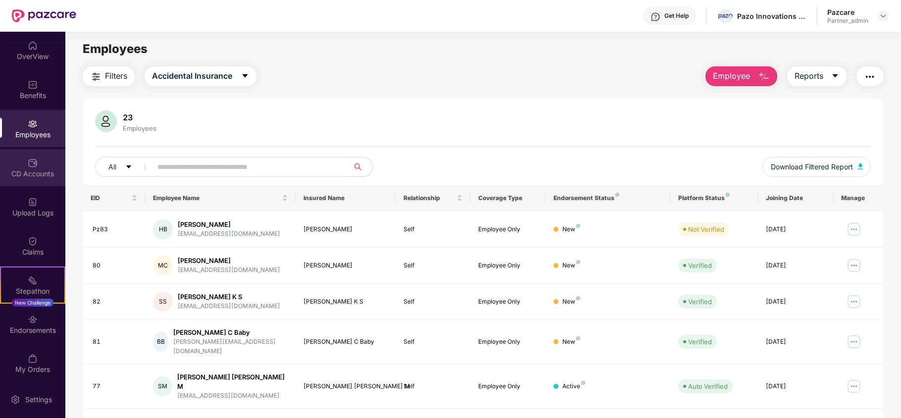
click at [40, 165] on div "CD Accounts" at bounding box center [32, 167] width 65 height 37
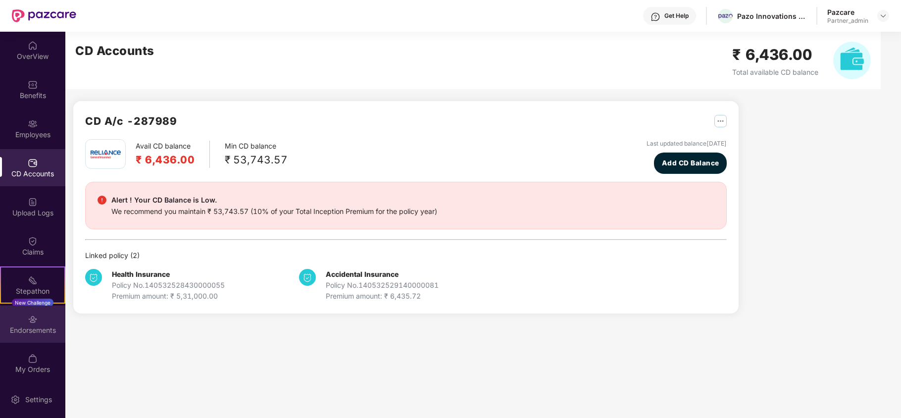
click at [31, 323] on img at bounding box center [33, 319] width 10 height 10
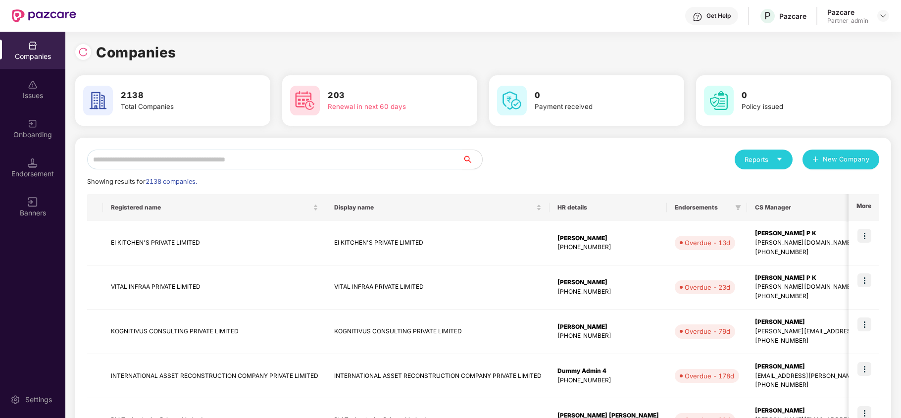
click at [118, 155] on input "text" at bounding box center [274, 159] width 375 height 20
paste input "**********"
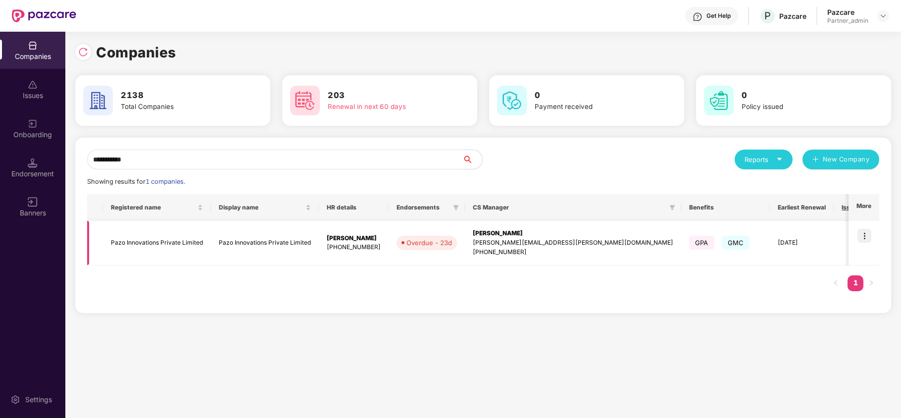
type input "**********"
click at [123, 246] on td "Pazo Innovations Private Limited" at bounding box center [157, 243] width 108 height 45
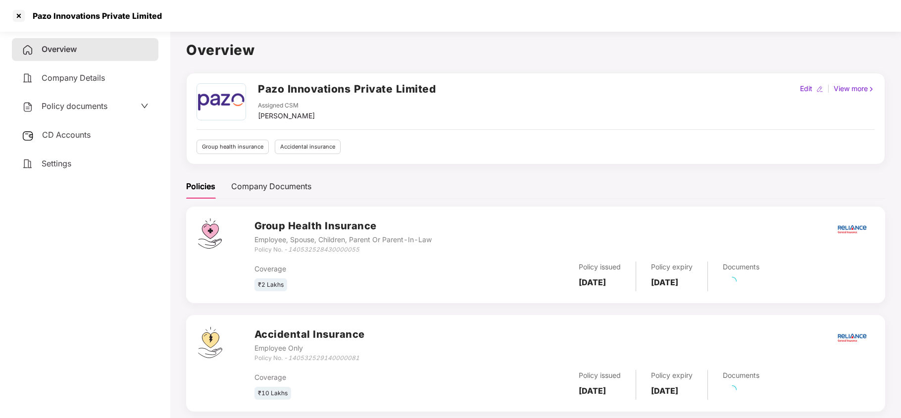
click at [60, 168] on div "Settings" at bounding box center [85, 163] width 146 height 23
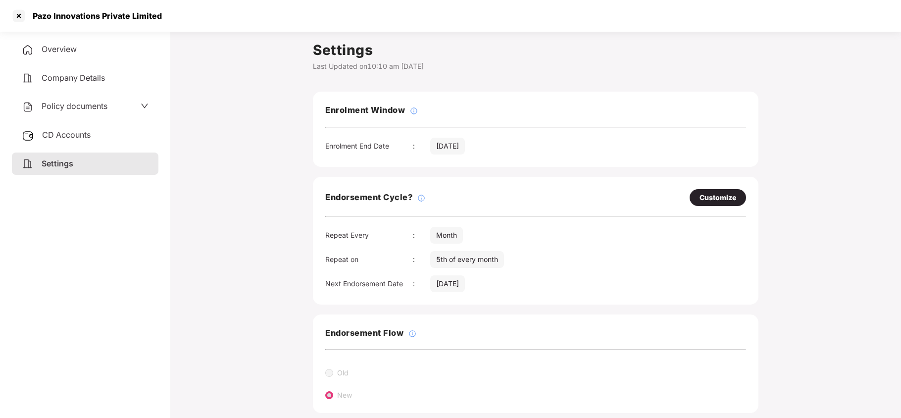
click at [70, 106] on span "Policy documents" at bounding box center [75, 106] width 66 height 10
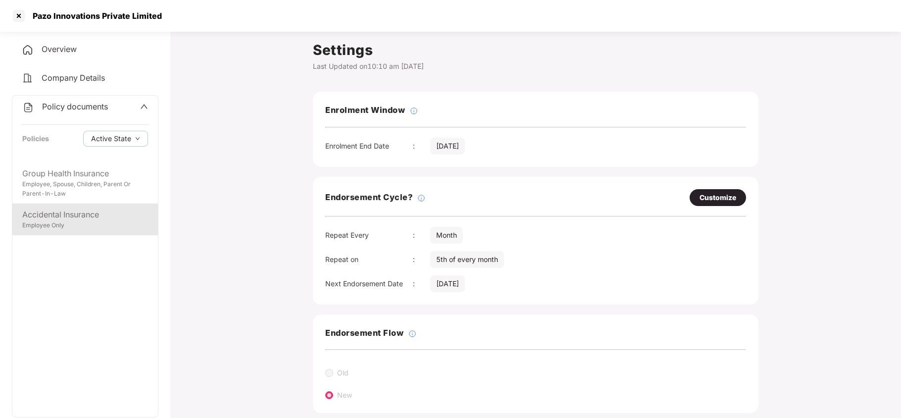
click at [83, 218] on div "Accidental Insurance" at bounding box center [85, 214] width 126 height 12
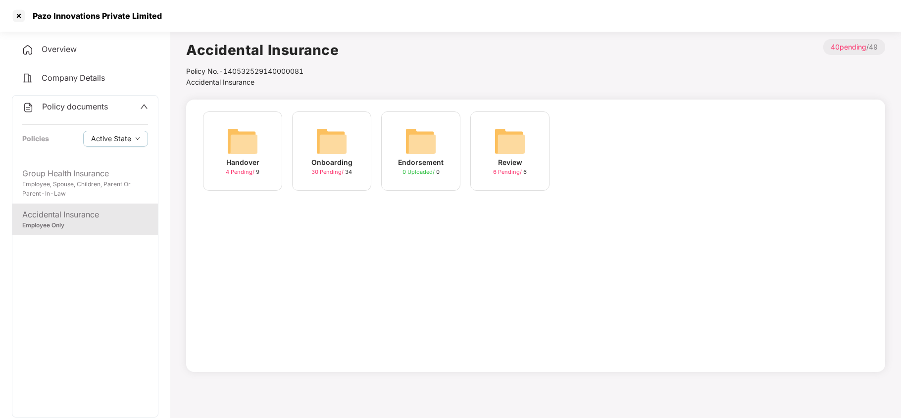
click at [335, 149] on img at bounding box center [332, 141] width 32 height 32
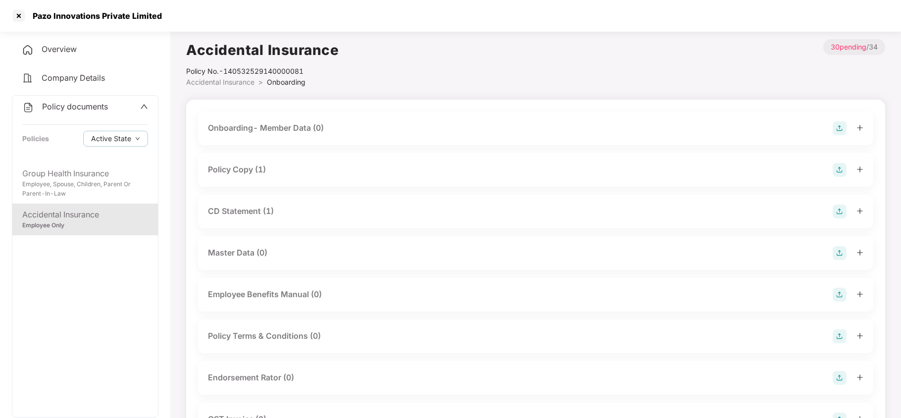
click at [250, 167] on div "Policy Copy (1)" at bounding box center [237, 169] width 58 height 12
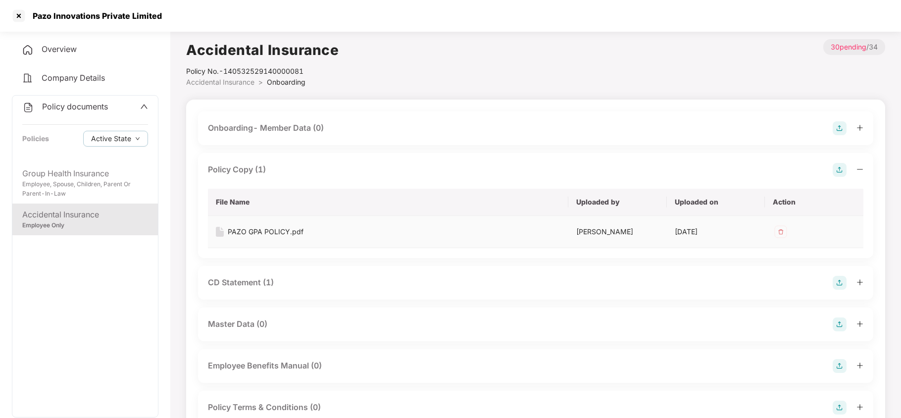
click at [283, 228] on div "PAZO GPA POLICY.pdf" at bounding box center [266, 231] width 76 height 11
click at [247, 280] on div "CD Statement (1)" at bounding box center [241, 282] width 66 height 12
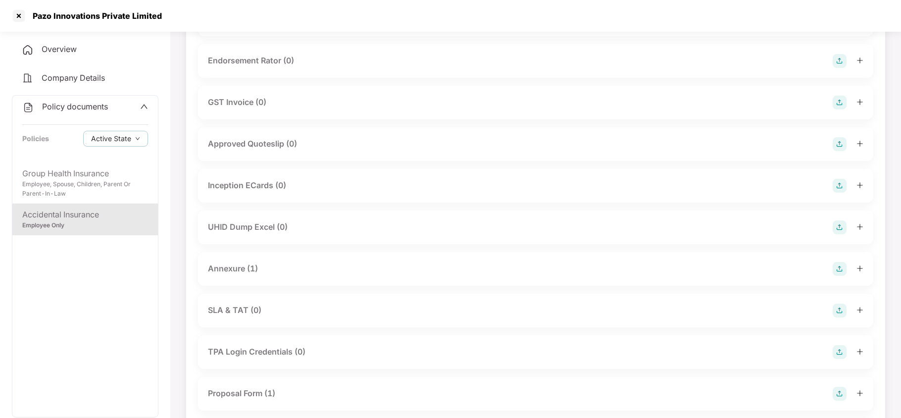
scroll to position [462, 0]
click at [248, 270] on div "Annexure (1)" at bounding box center [233, 266] width 50 height 12
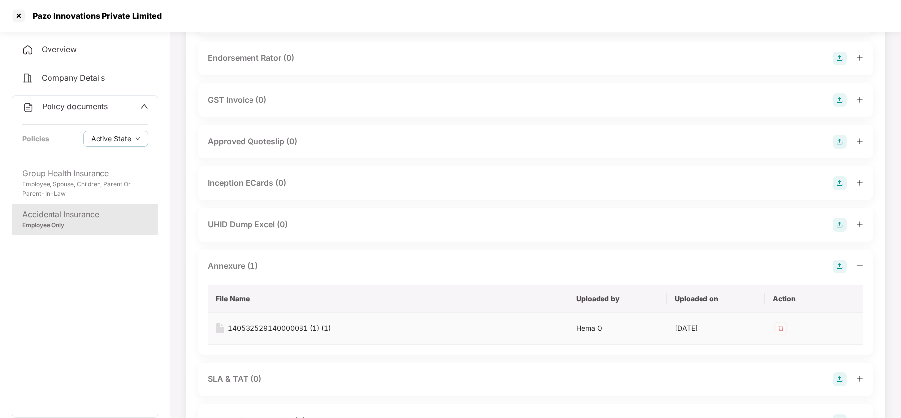
click at [269, 327] on div "140532529140000081 (1) (1)" at bounding box center [279, 328] width 103 height 11
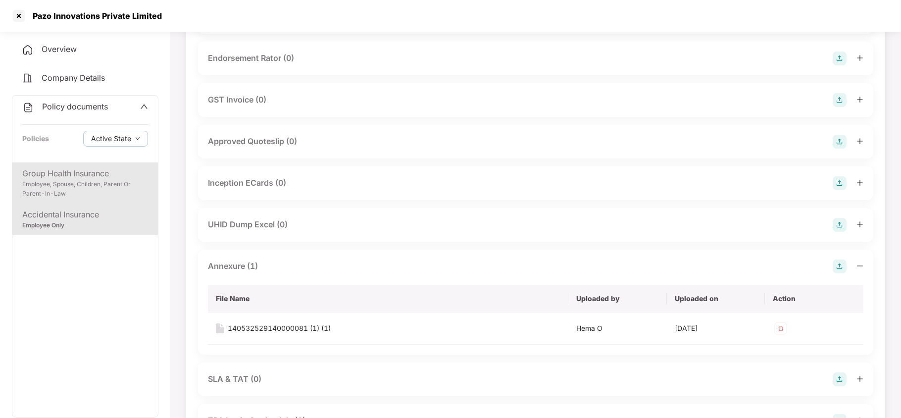
click at [98, 171] on div "Group Health Insurance" at bounding box center [85, 173] width 126 height 12
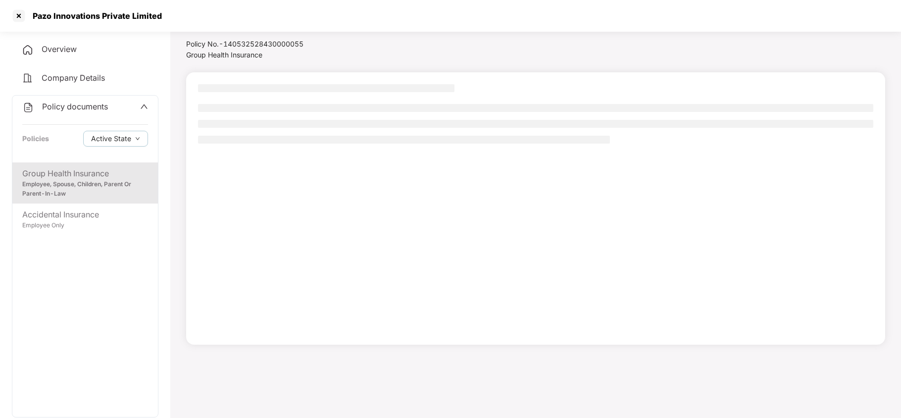
scroll to position [27, 0]
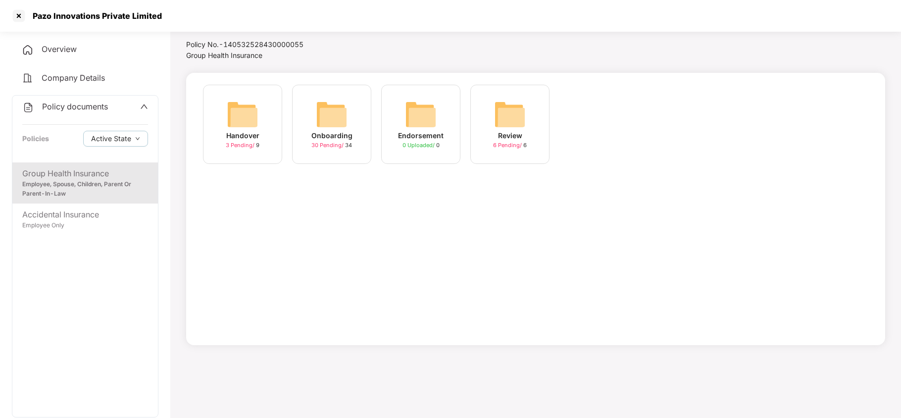
click at [341, 118] on img at bounding box center [332, 114] width 32 height 32
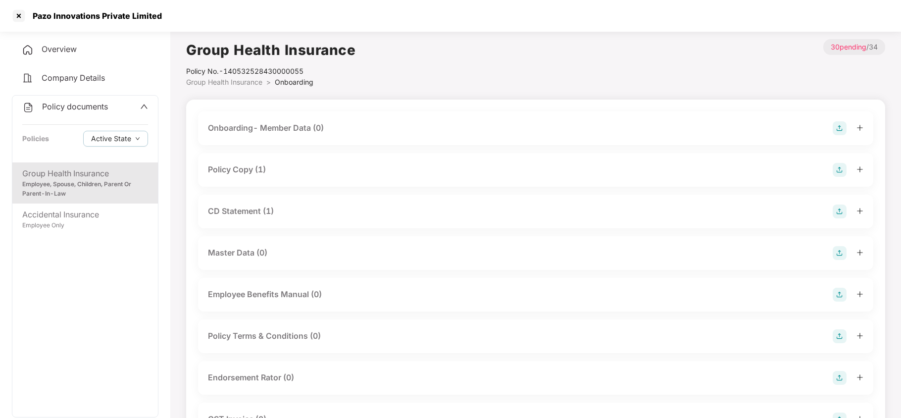
click at [247, 168] on div "Policy Copy (1)" at bounding box center [237, 169] width 58 height 12
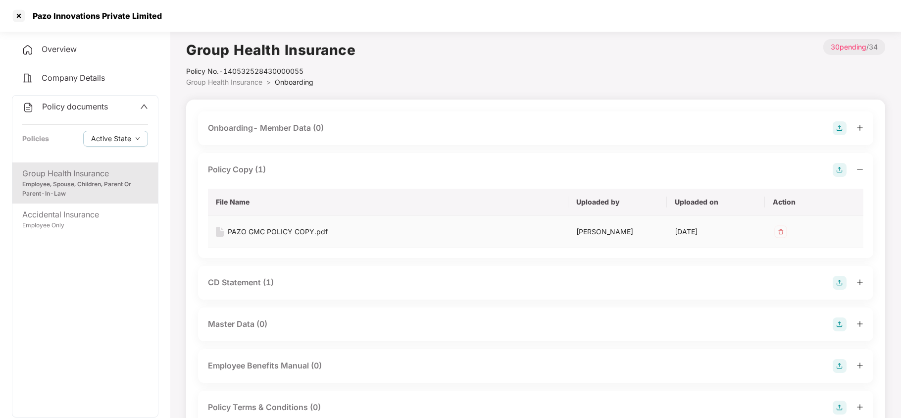
click at [273, 229] on div "PAZO GMC POLICY COPY.pdf" at bounding box center [278, 231] width 100 height 11
click at [258, 278] on div "CD Statement (1)" at bounding box center [241, 282] width 66 height 12
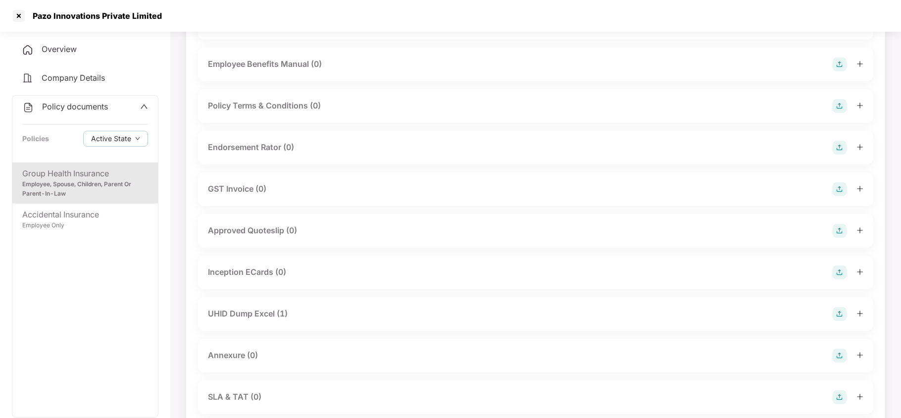
scroll to position [396, 0]
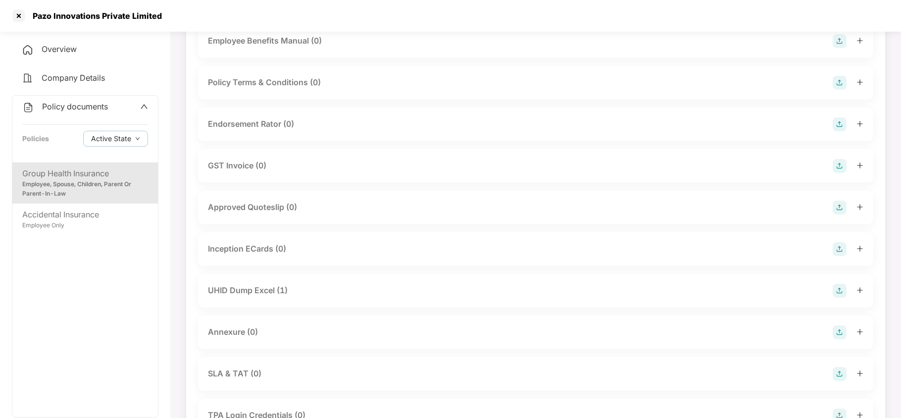
click at [252, 286] on div "UHID Dump Excel (1)" at bounding box center [248, 290] width 80 height 12
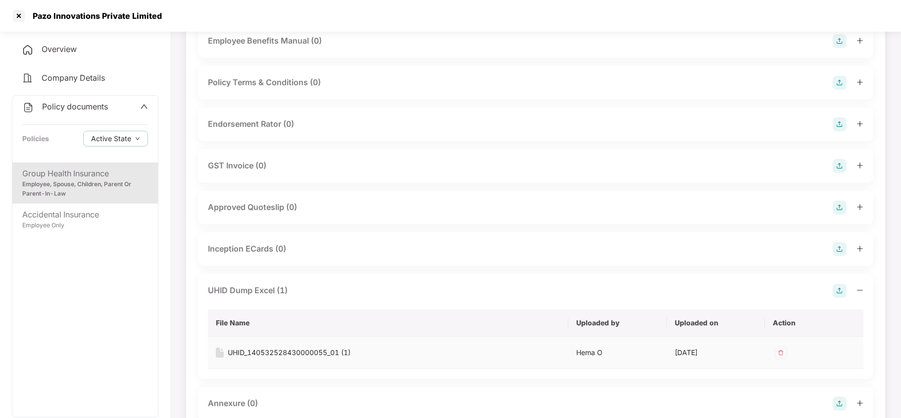
click at [283, 353] on div "UHID_140532528430000055_01 (1)" at bounding box center [289, 352] width 123 height 11
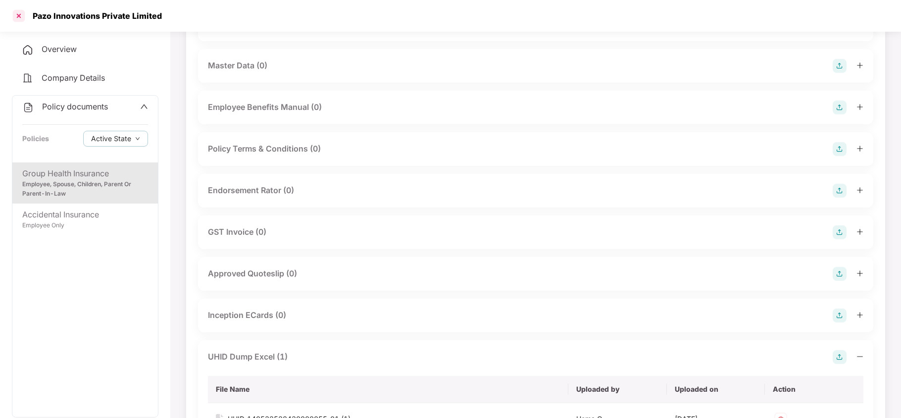
click at [15, 13] on div at bounding box center [19, 16] width 16 height 16
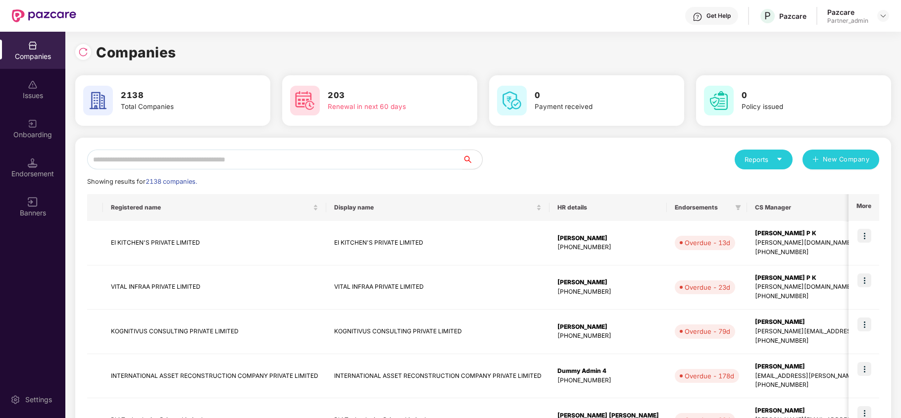
click at [209, 157] on input "text" at bounding box center [274, 159] width 375 height 20
paste input "**********"
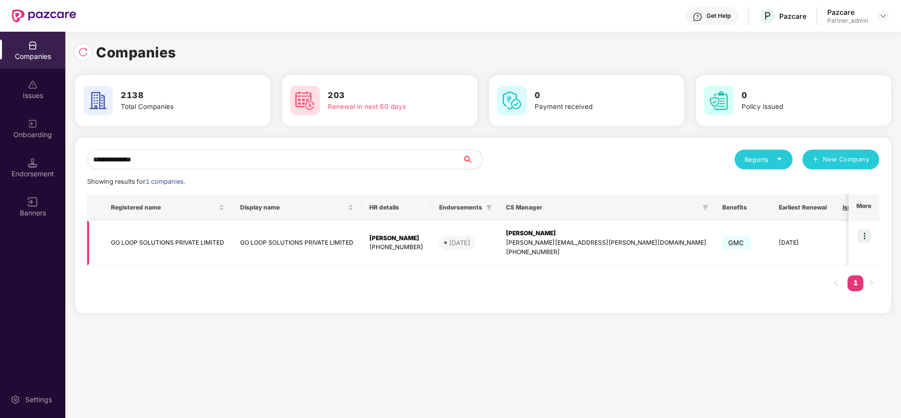
type input "**********"
click at [864, 234] on img at bounding box center [864, 236] width 14 height 14
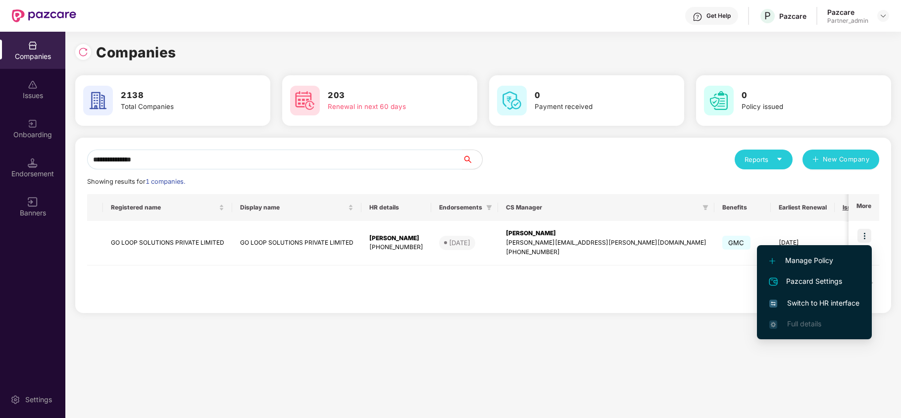
click at [812, 302] on span "Switch to HR interface" at bounding box center [814, 302] width 90 height 11
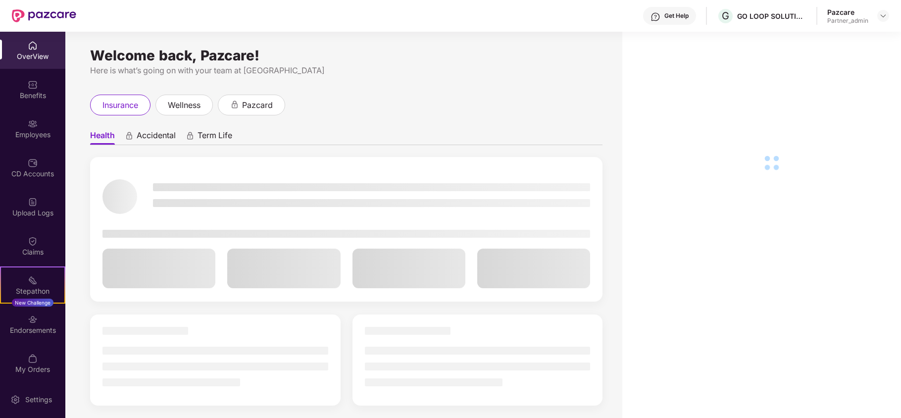
click at [27, 93] on div "Benefits" at bounding box center [32, 96] width 65 height 10
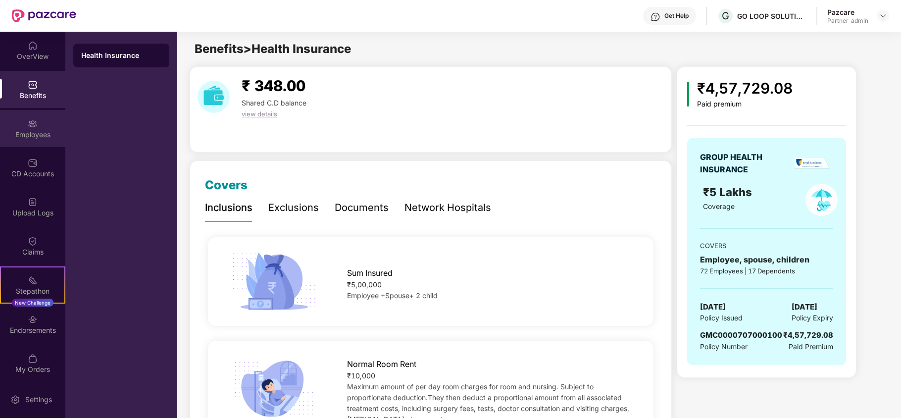
click at [18, 132] on div "Employees" at bounding box center [32, 135] width 65 height 10
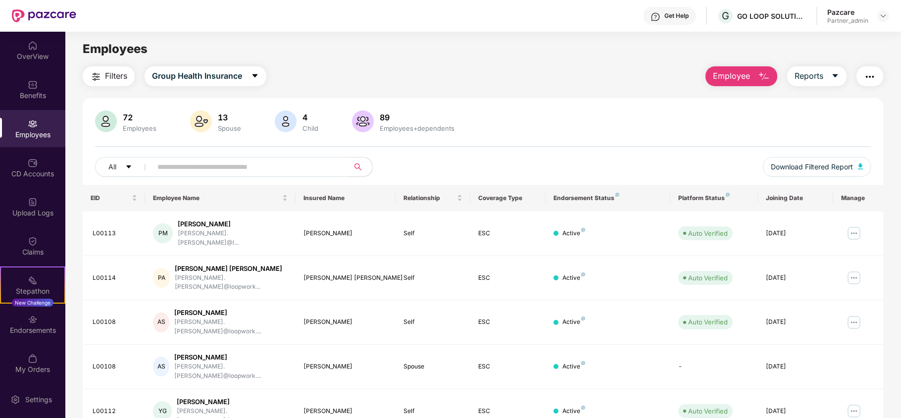
click at [108, 73] on span "Filters" at bounding box center [116, 76] width 22 height 12
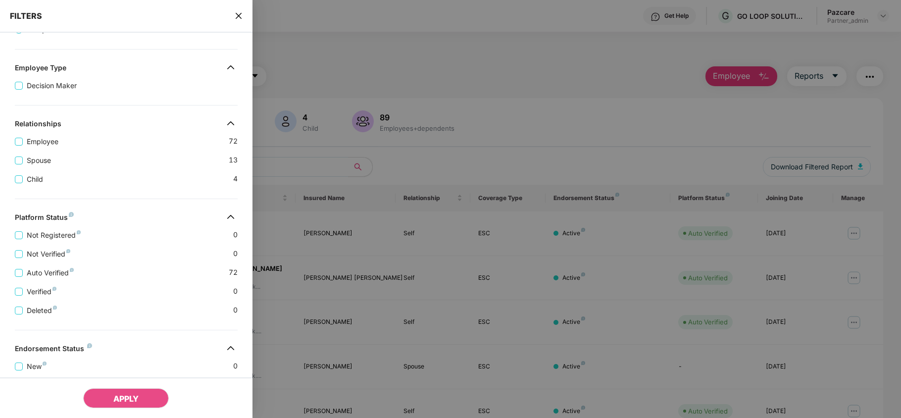
scroll to position [220, 0]
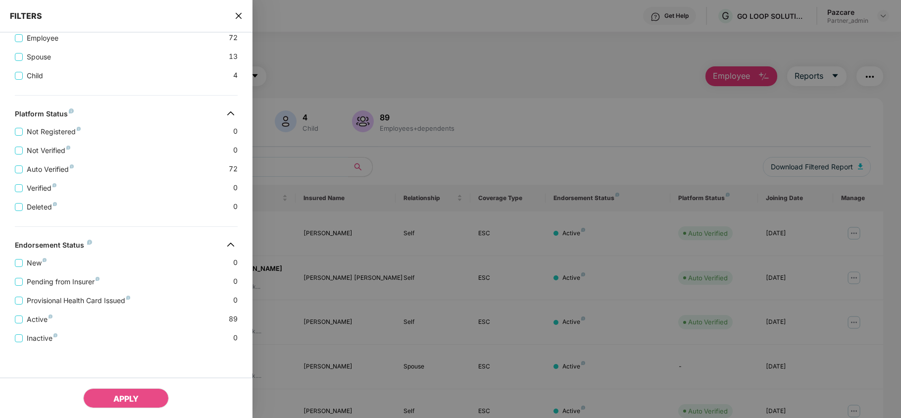
click at [240, 16] on icon "close" at bounding box center [238, 16] width 6 height 6
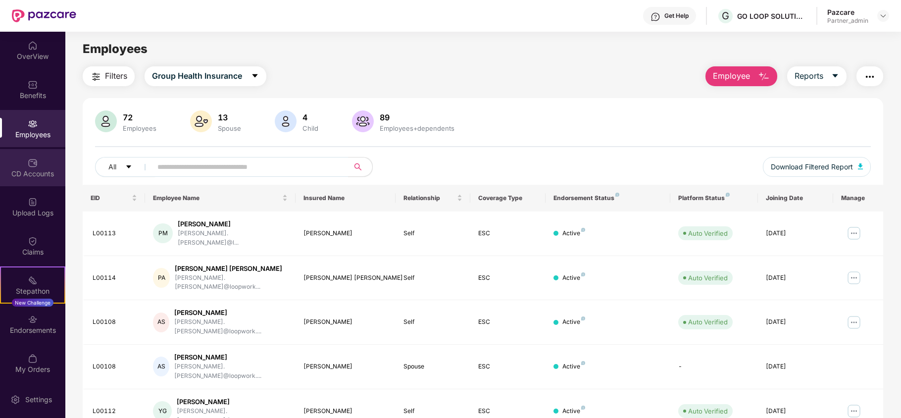
click at [36, 171] on div "CD Accounts" at bounding box center [32, 174] width 65 height 10
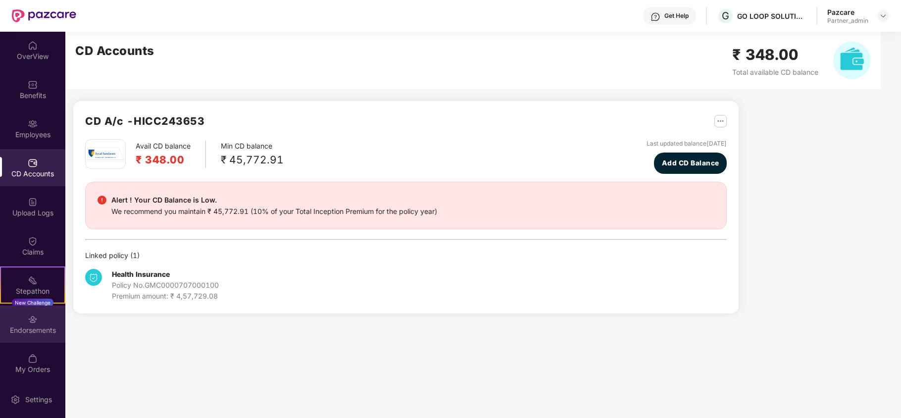
click at [41, 335] on div "Endorsements" at bounding box center [32, 330] width 65 height 10
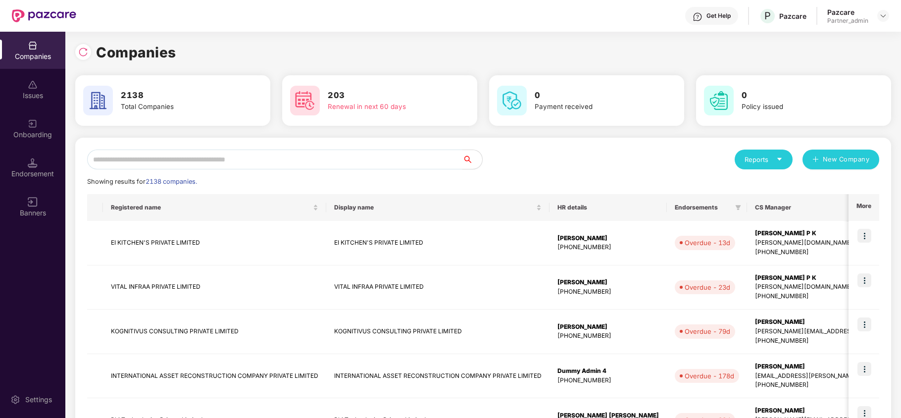
click at [128, 153] on input "text" at bounding box center [274, 159] width 375 height 20
paste input "**********"
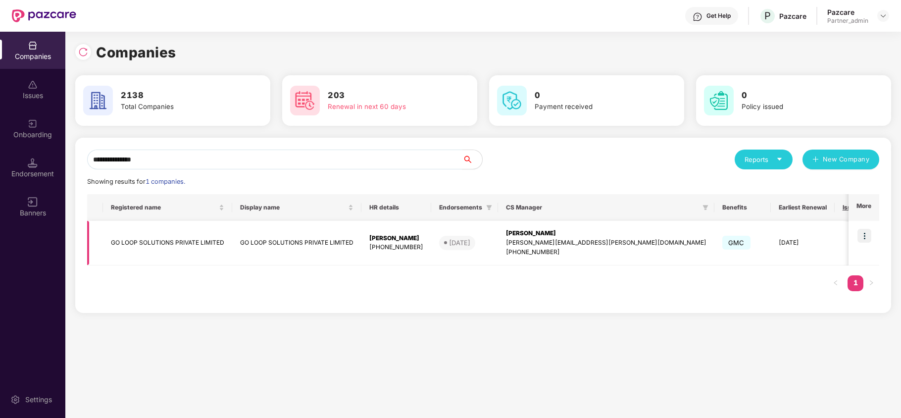
type input "**********"
click at [128, 245] on td "GO LOOP SOLUTIONS PRIVATE LIMITED" at bounding box center [167, 243] width 129 height 45
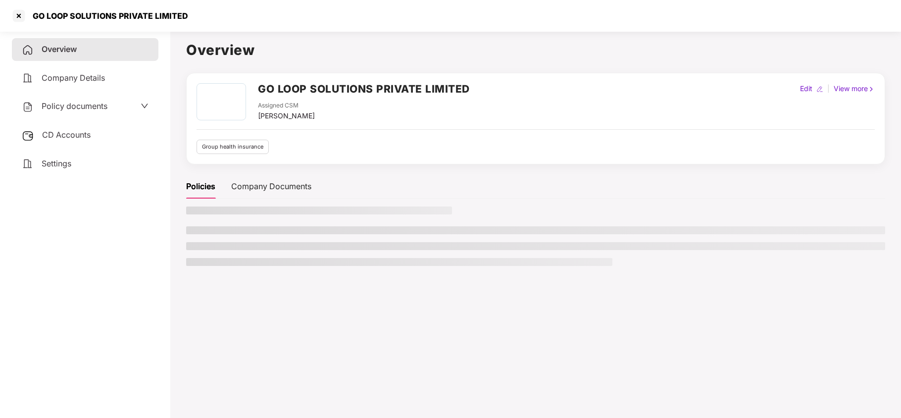
click at [57, 165] on span "Settings" at bounding box center [57, 163] width 30 height 10
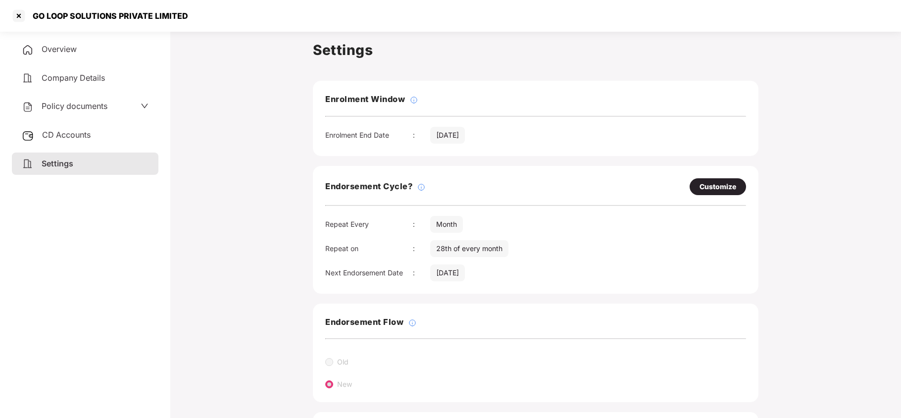
click at [62, 104] on span "Policy documents" at bounding box center [75, 106] width 66 height 10
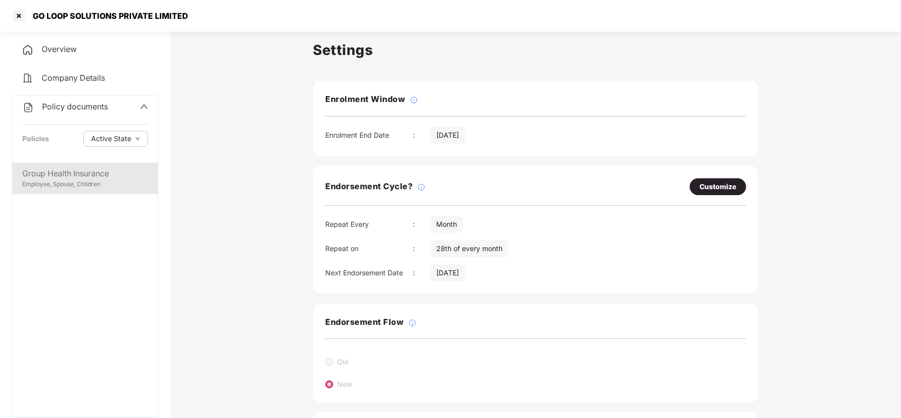
click at [64, 173] on div "Group Health Insurance" at bounding box center [85, 173] width 126 height 12
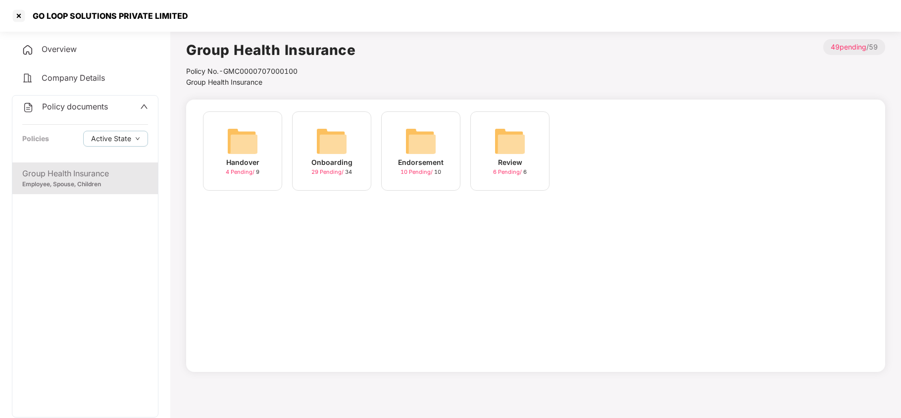
click at [326, 131] on img at bounding box center [332, 141] width 32 height 32
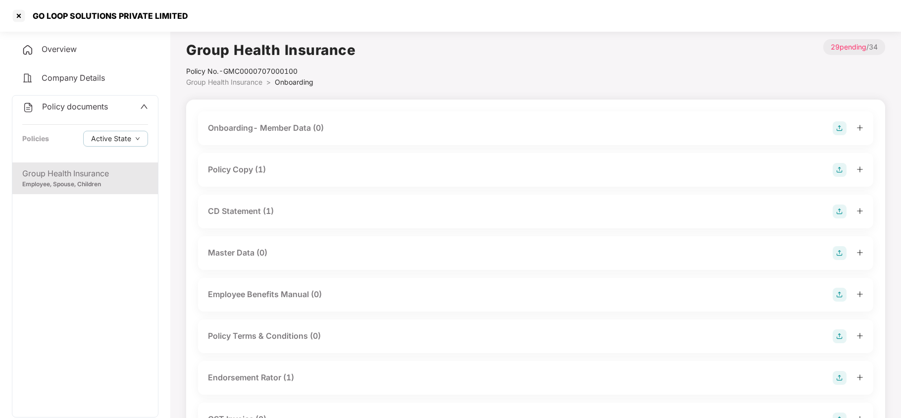
click at [265, 163] on div "Policy Copy (1)" at bounding box center [237, 169] width 58 height 12
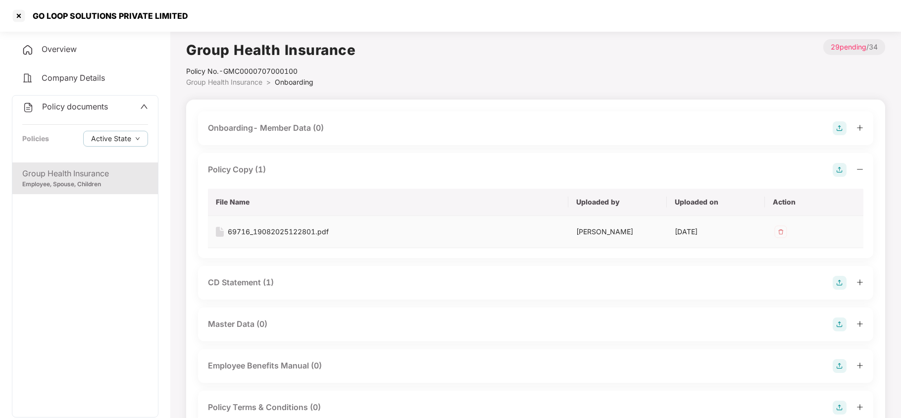
click at [284, 233] on div "69716_19082025122801.pdf" at bounding box center [278, 231] width 101 height 11
click at [253, 282] on div "CD Statement (1)" at bounding box center [241, 282] width 66 height 12
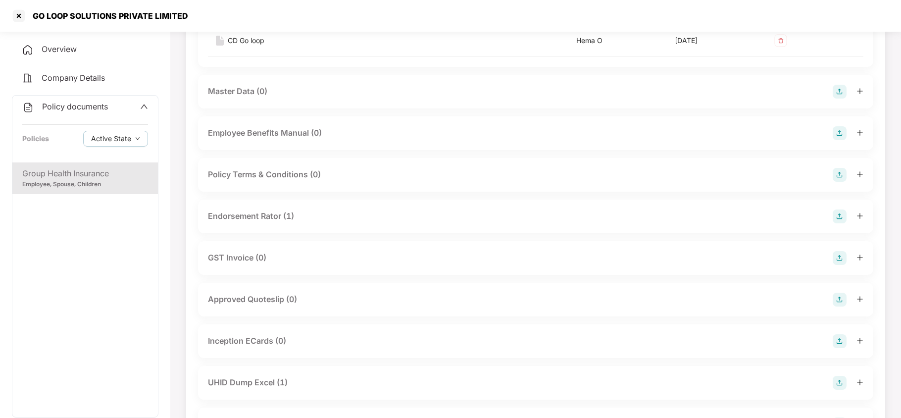
scroll to position [330, 0]
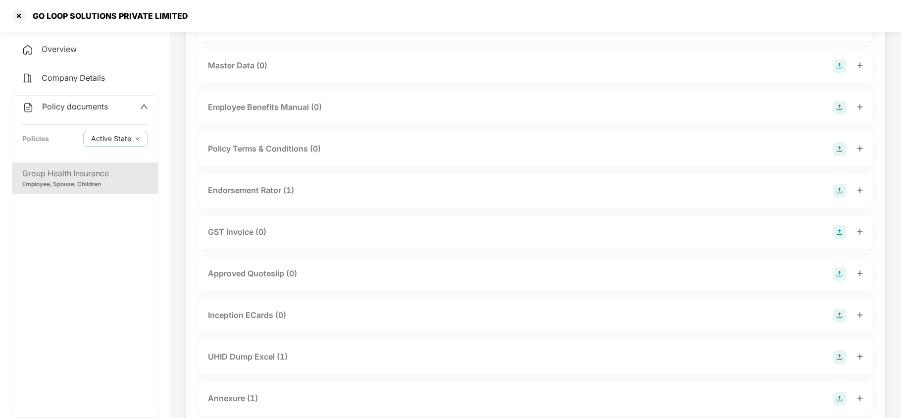
click at [250, 188] on div "Endorsement Rator (1)" at bounding box center [251, 190] width 86 height 12
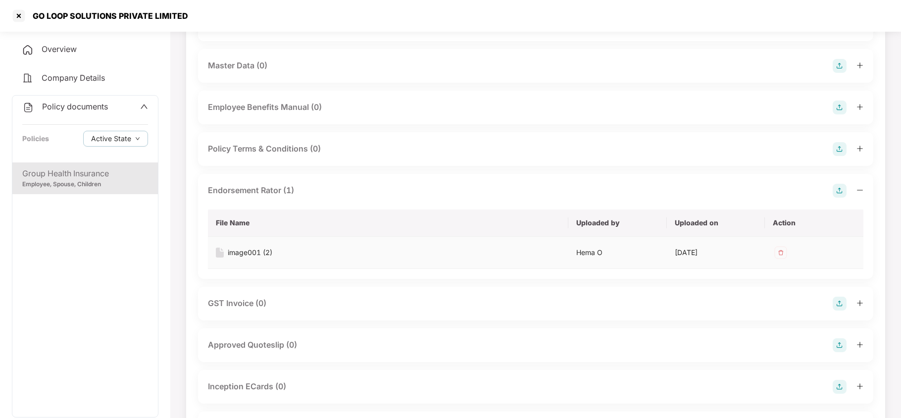
click at [257, 252] on div "image001 (2)" at bounding box center [250, 252] width 45 height 11
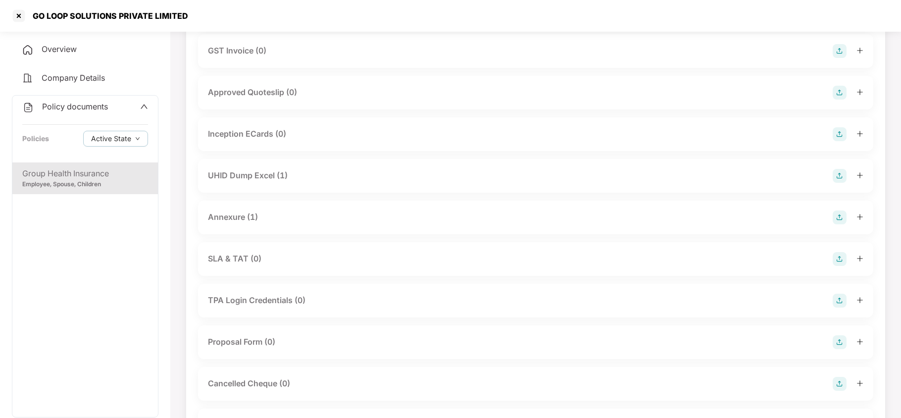
scroll to position [594, 0]
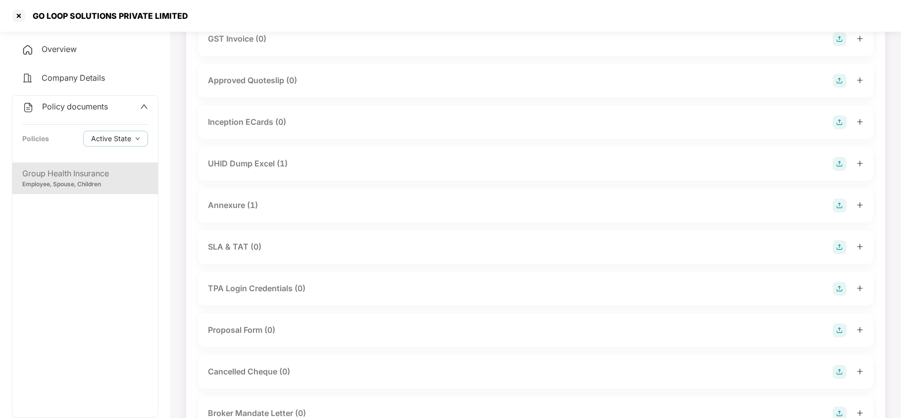
click at [258, 165] on div "UHID Dump Excel (1)" at bounding box center [248, 163] width 80 height 12
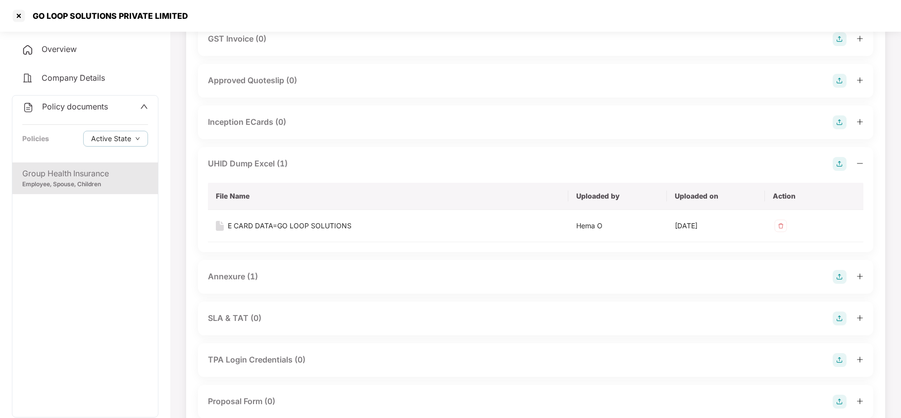
click at [243, 276] on div "Annexure (1)" at bounding box center [233, 276] width 50 height 12
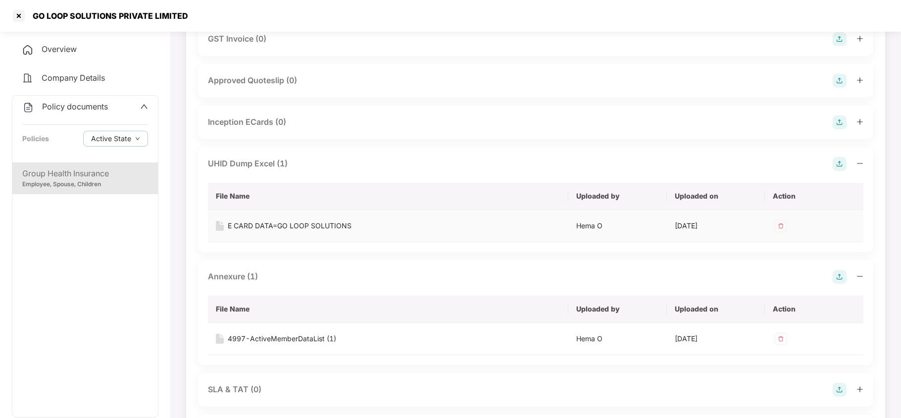
click at [272, 222] on div "E CARD DATA=GO LOOP SOLUTIONS" at bounding box center [290, 225] width 124 height 11
click at [281, 341] on div "4997-ActiveMemberDataList (1)" at bounding box center [282, 338] width 108 height 11
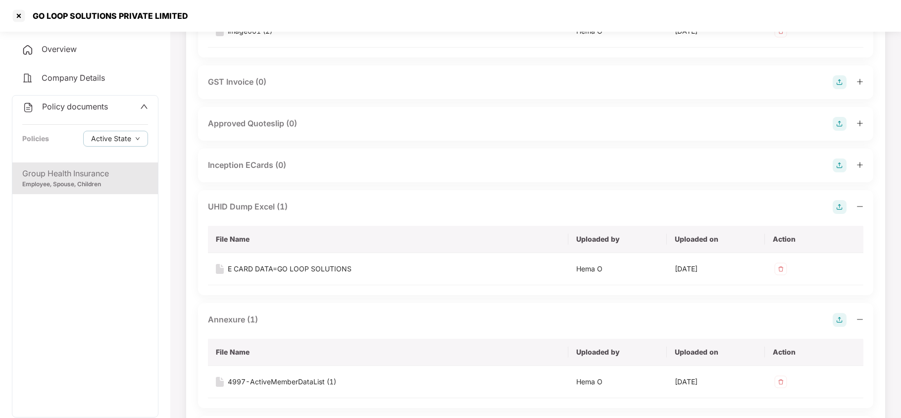
scroll to position [528, 0]
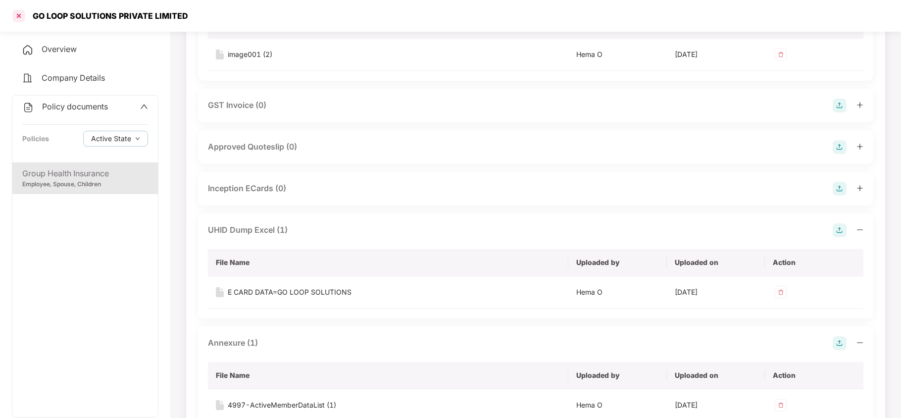
click at [15, 18] on div at bounding box center [19, 16] width 16 height 16
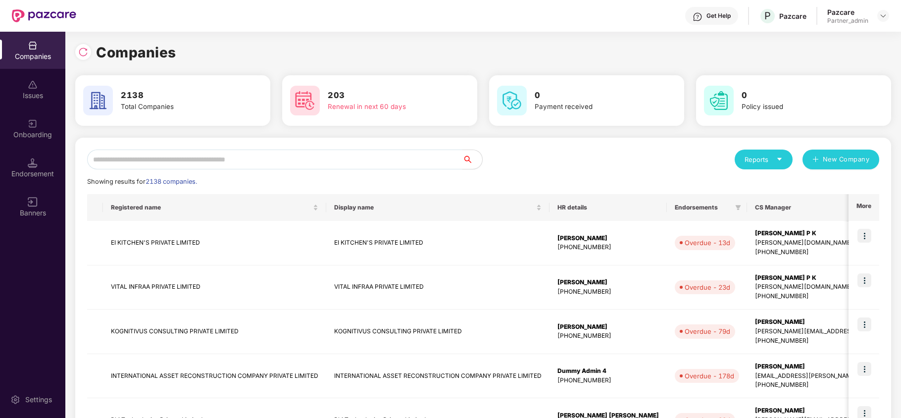
click at [137, 163] on input "text" at bounding box center [274, 159] width 375 height 20
paste input "**********"
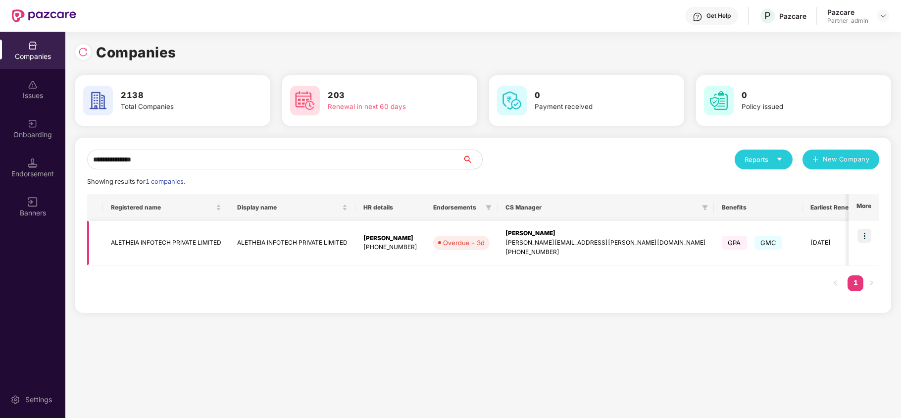
type input "**********"
drag, startPoint x: 864, startPoint y: 234, endPoint x: 832, endPoint y: 260, distance: 41.8
click at [864, 236] on img at bounding box center [864, 236] width 14 height 14
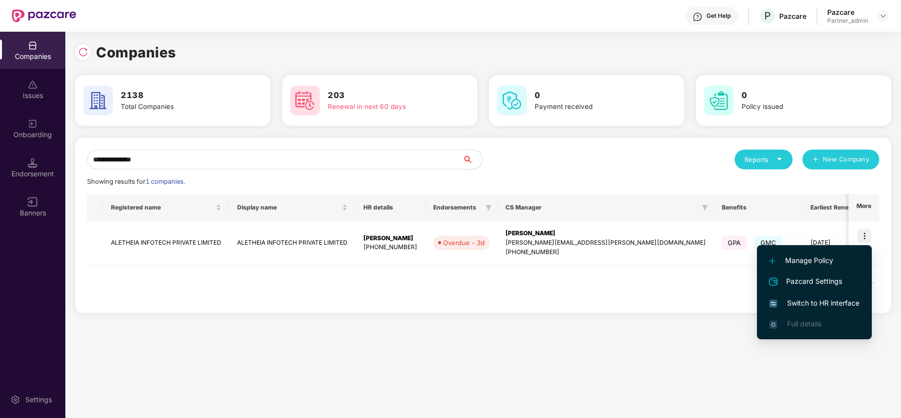
click at [784, 299] on span "Switch to HR interface" at bounding box center [814, 302] width 90 height 11
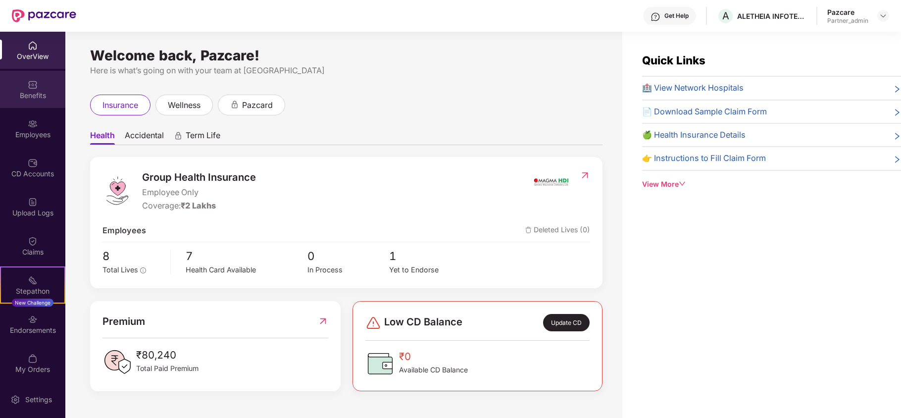
click at [32, 95] on div "Benefits" at bounding box center [32, 96] width 65 height 10
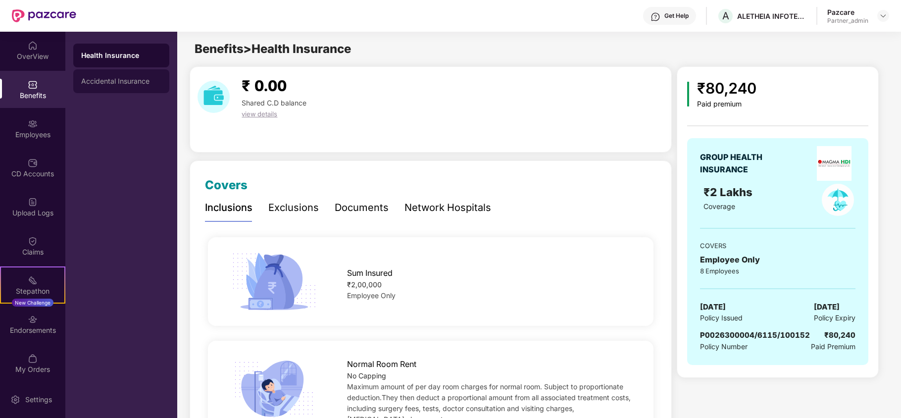
click at [125, 78] on div "Accidental Insurance" at bounding box center [121, 81] width 80 height 8
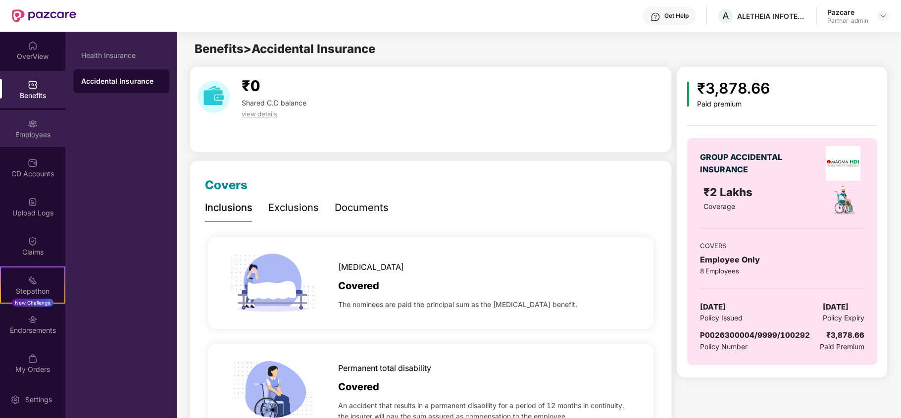
click at [21, 130] on div "Employees" at bounding box center [32, 135] width 65 height 10
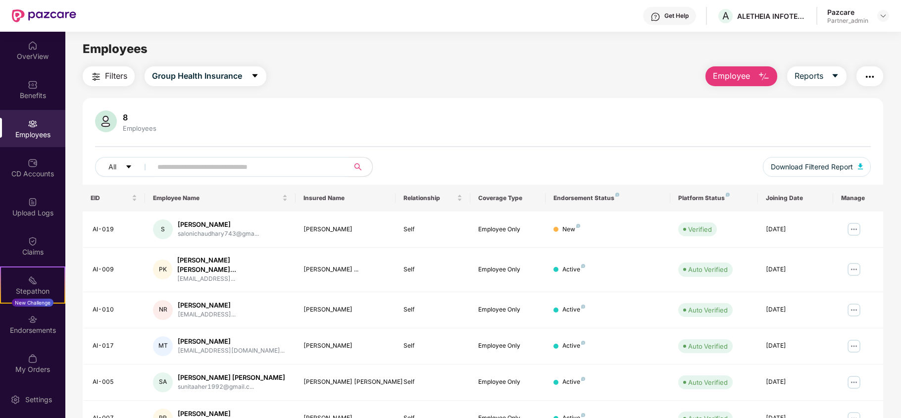
click at [101, 72] on img "button" at bounding box center [96, 77] width 12 height 12
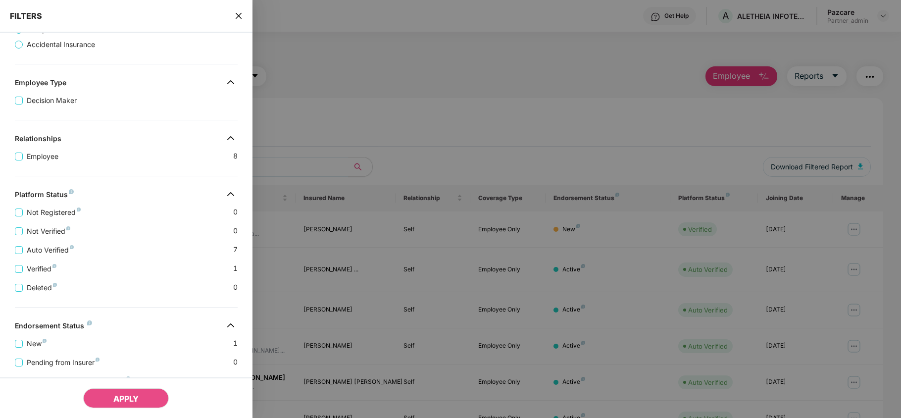
scroll to position [196, 0]
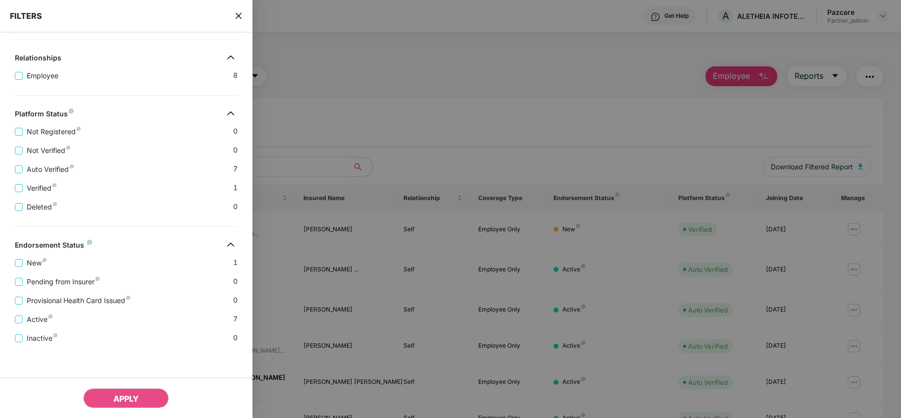
click at [238, 18] on icon "close" at bounding box center [239, 16] width 8 height 8
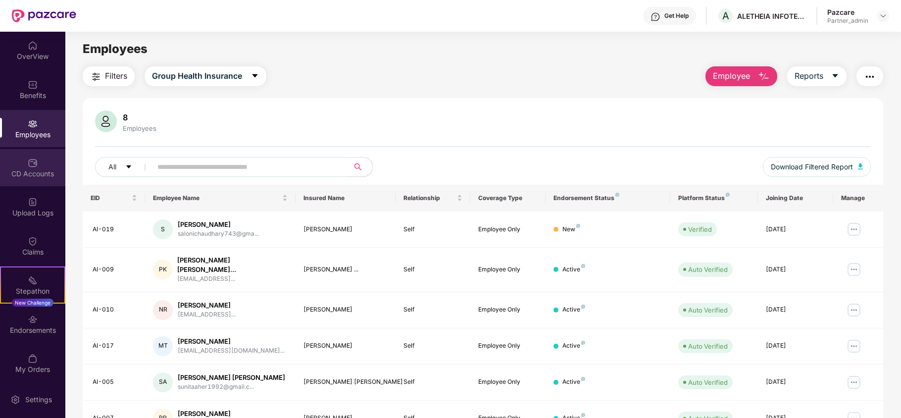
click at [26, 170] on div "CD Accounts" at bounding box center [32, 174] width 65 height 10
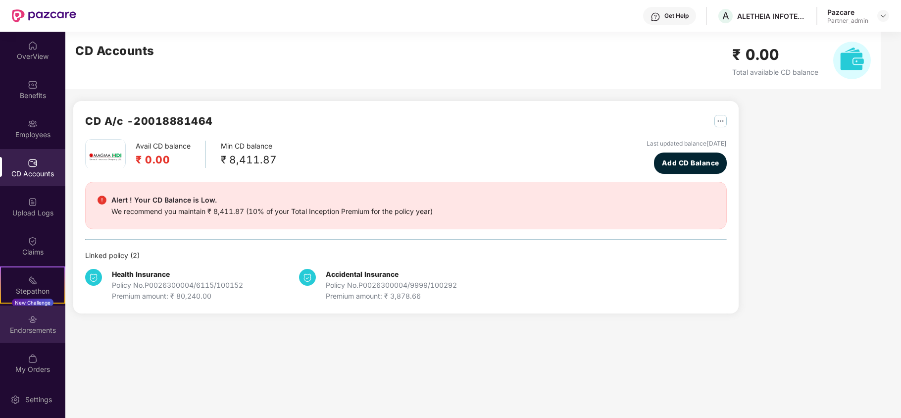
click at [31, 333] on div "Endorsements" at bounding box center [32, 330] width 65 height 10
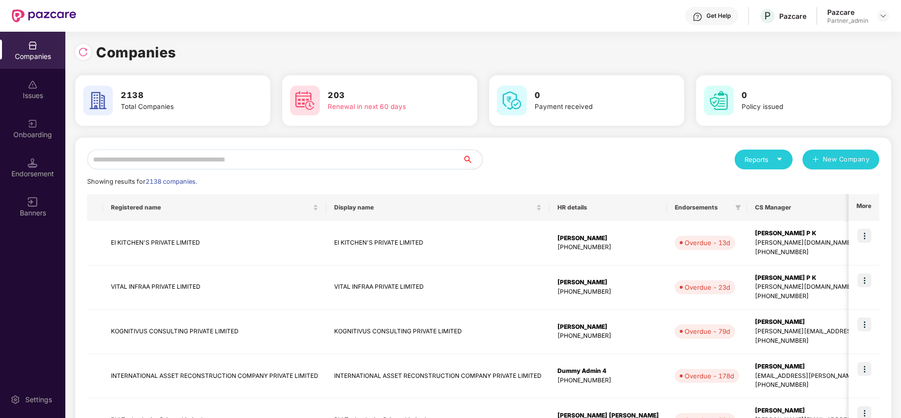
click at [129, 156] on input "text" at bounding box center [274, 159] width 375 height 20
paste input "**********"
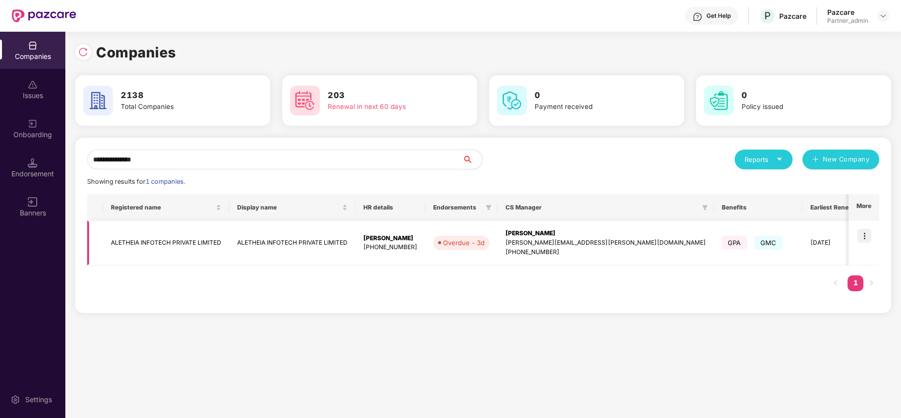
type input "**********"
click at [125, 238] on td "ALETHEIA INFOTECH PRIVATE LIMITED" at bounding box center [166, 243] width 126 height 45
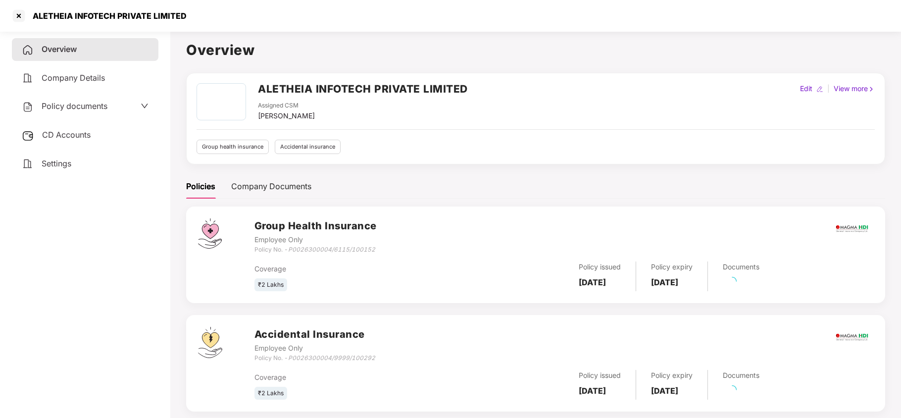
click at [50, 160] on span "Settings" at bounding box center [57, 163] width 30 height 10
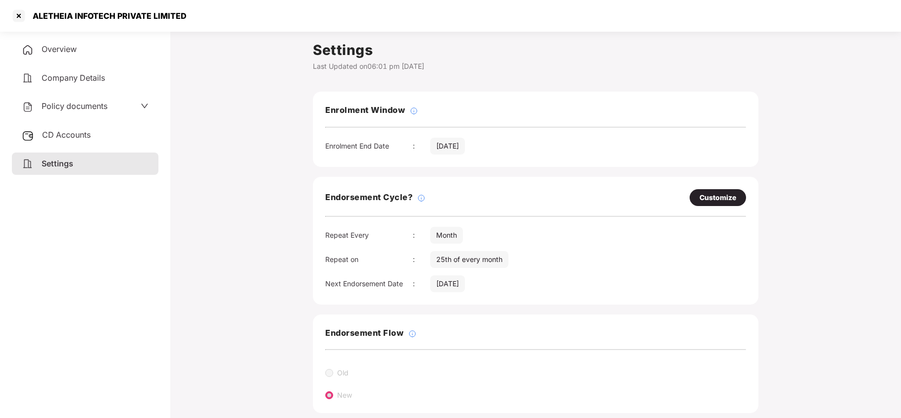
click at [54, 105] on span "Policy documents" at bounding box center [75, 106] width 66 height 10
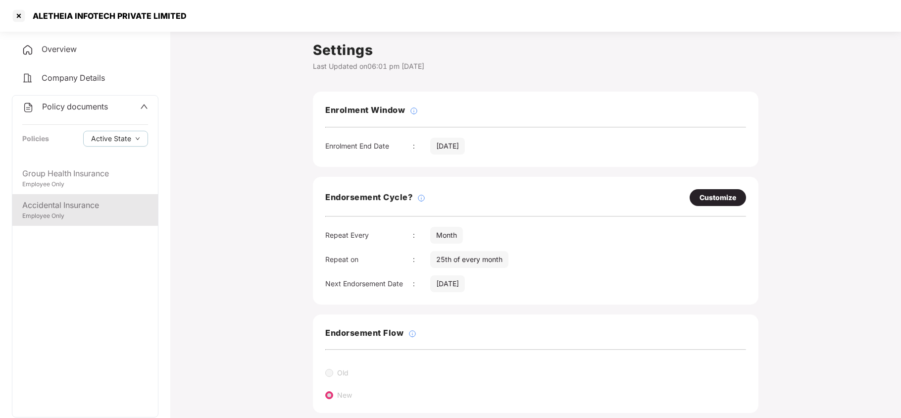
click at [71, 210] on div "Accidental Insurance" at bounding box center [85, 205] width 126 height 12
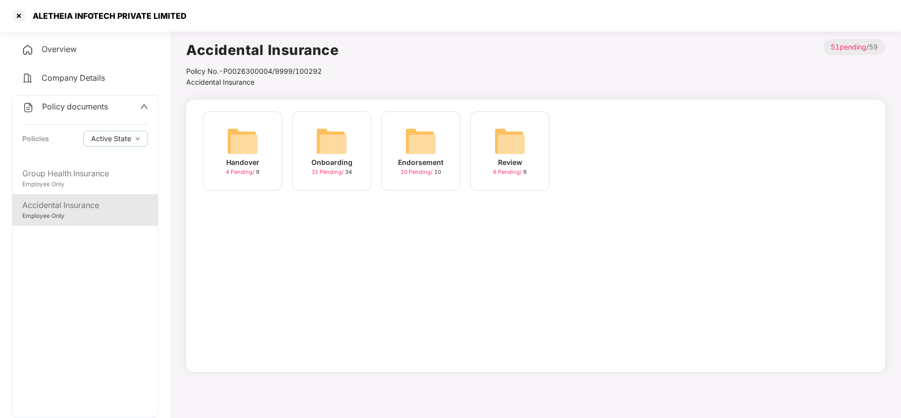
click at [336, 146] on img at bounding box center [332, 141] width 32 height 32
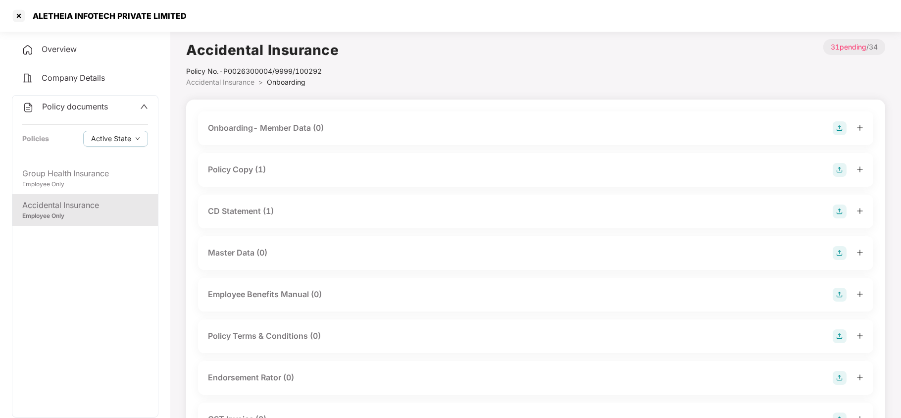
click at [254, 171] on div "Policy Copy (1)" at bounding box center [237, 169] width 58 height 12
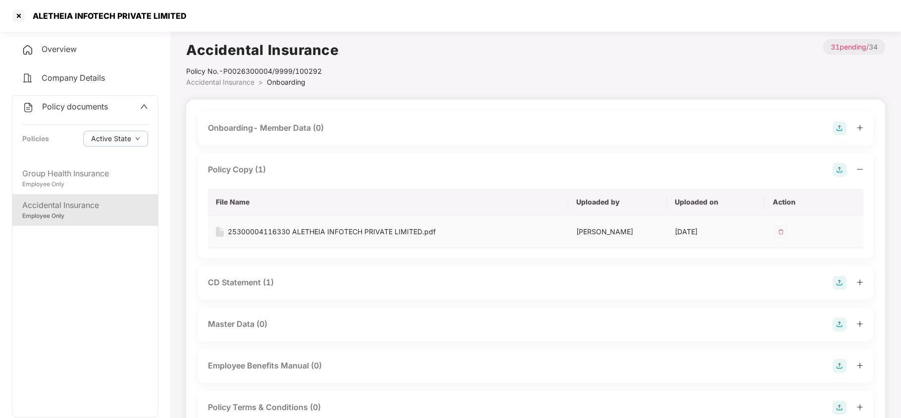
click at [283, 233] on div "25300004116330 ALETHEIA INFOTECH PRIVATE LIMITED.pdf" at bounding box center [332, 231] width 208 height 11
click at [255, 280] on div "CD Statement (1)" at bounding box center [241, 282] width 66 height 12
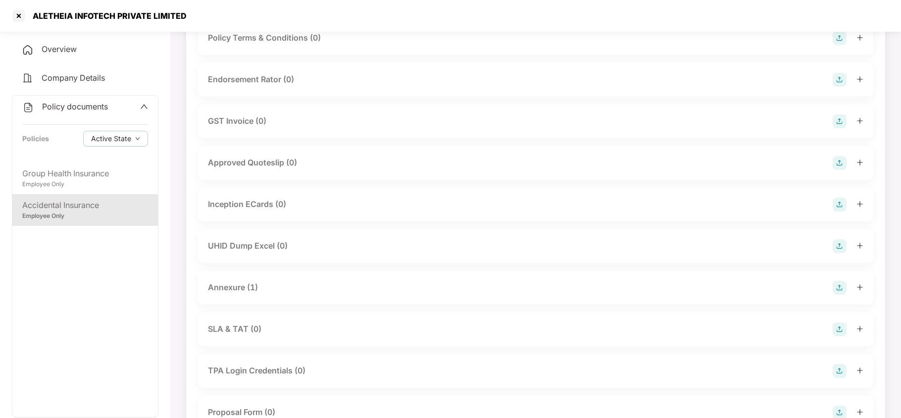
scroll to position [462, 0]
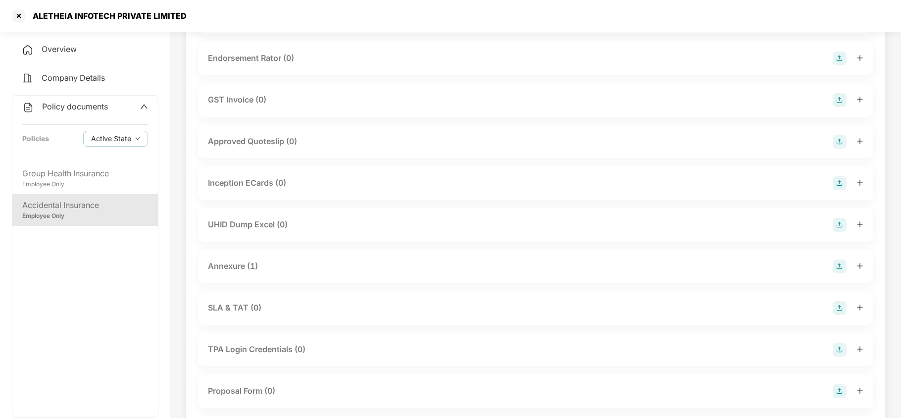
click at [234, 274] on div "Annexure (1)" at bounding box center [535, 266] width 675 height 34
click at [234, 262] on div "Annexure (1)" at bounding box center [233, 266] width 50 height 12
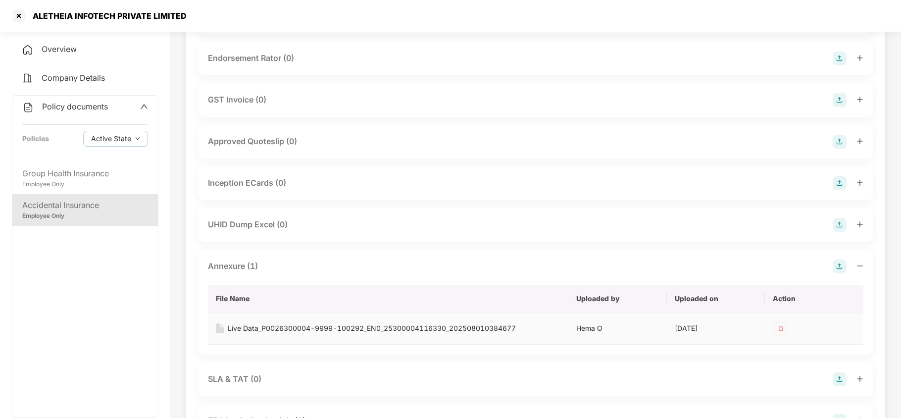
click at [259, 327] on div "Live Data_P0026300004-9999-100292_EN0_25300004116330_202508010384677" at bounding box center [372, 328] width 288 height 11
click at [59, 175] on div "Group Health Insurance" at bounding box center [85, 173] width 126 height 12
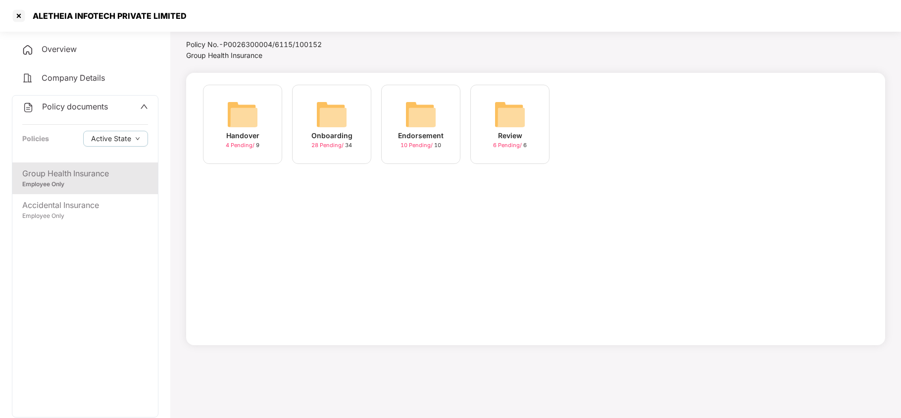
click at [323, 110] on img at bounding box center [332, 114] width 32 height 32
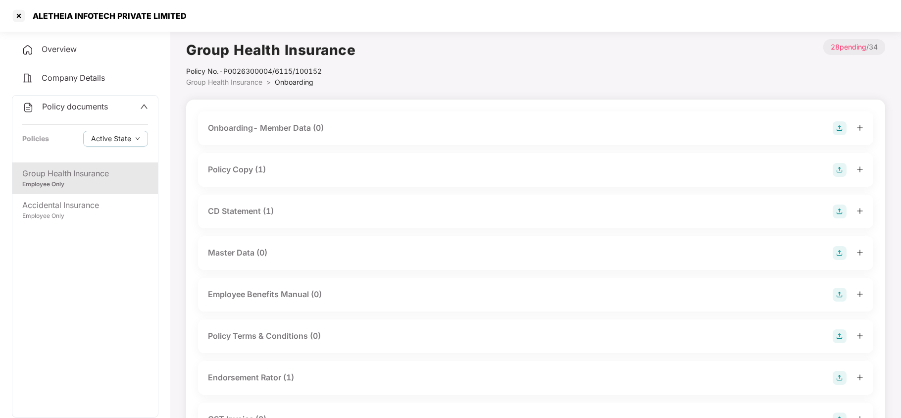
click at [258, 167] on div "Policy Copy (1)" at bounding box center [237, 169] width 58 height 12
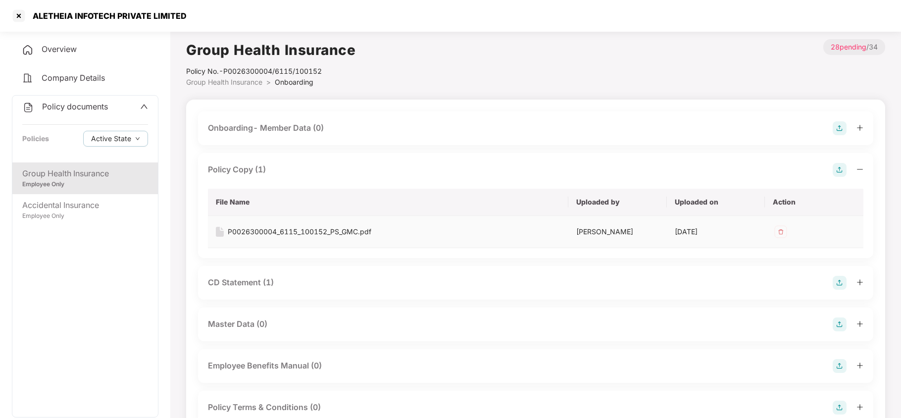
click at [276, 232] on div "P0026300004_6115_100152_PS_GMC.pdf" at bounding box center [300, 231] width 144 height 11
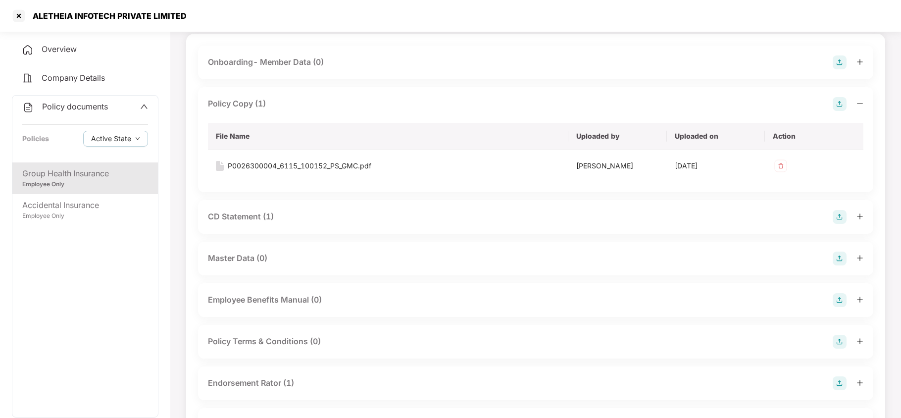
click at [258, 218] on div "CD Statement (1)" at bounding box center [241, 216] width 66 height 12
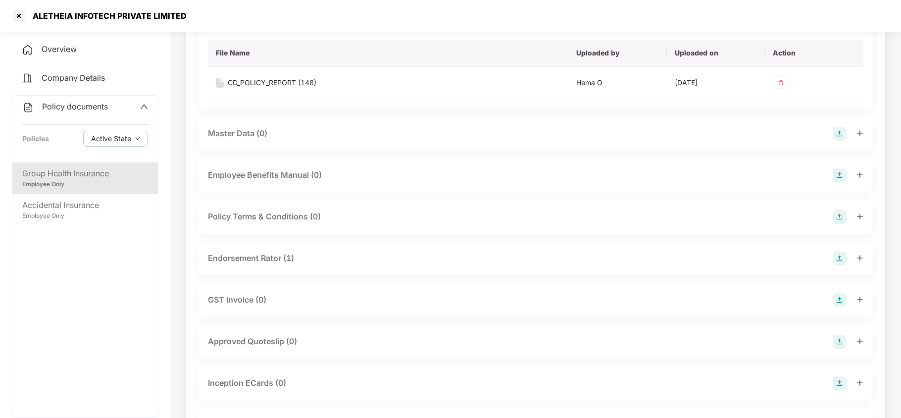
scroll to position [330, 0]
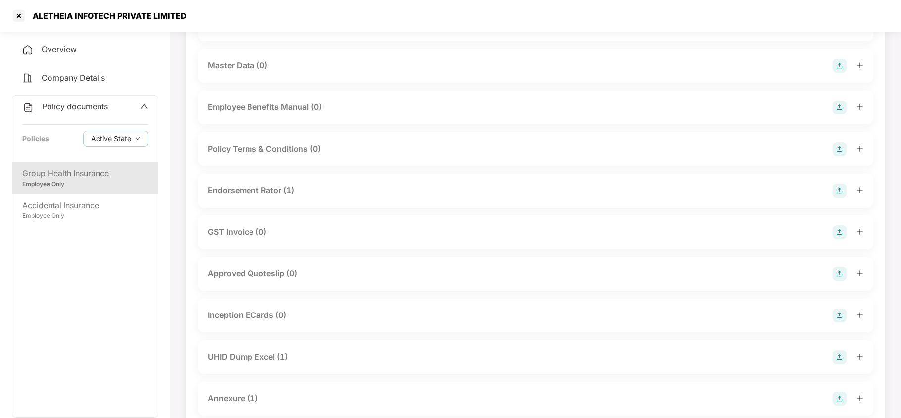
click at [265, 190] on div "Endorsement Rator (1)" at bounding box center [251, 190] width 86 height 12
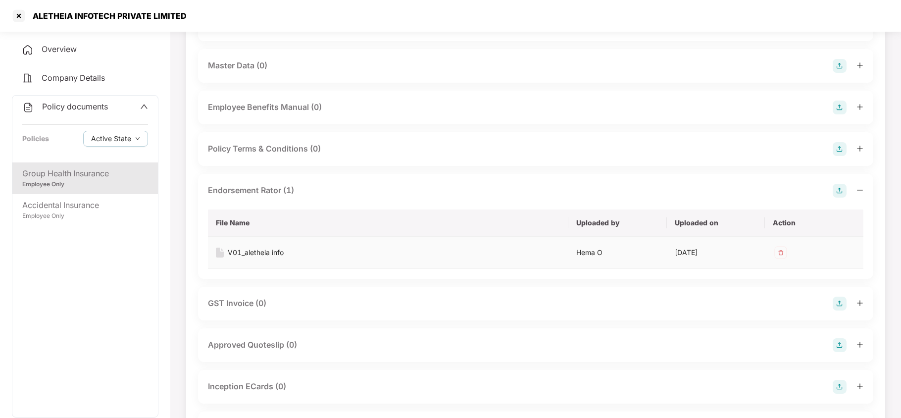
click at [248, 249] on div "V01_aletheia info" at bounding box center [256, 252] width 56 height 11
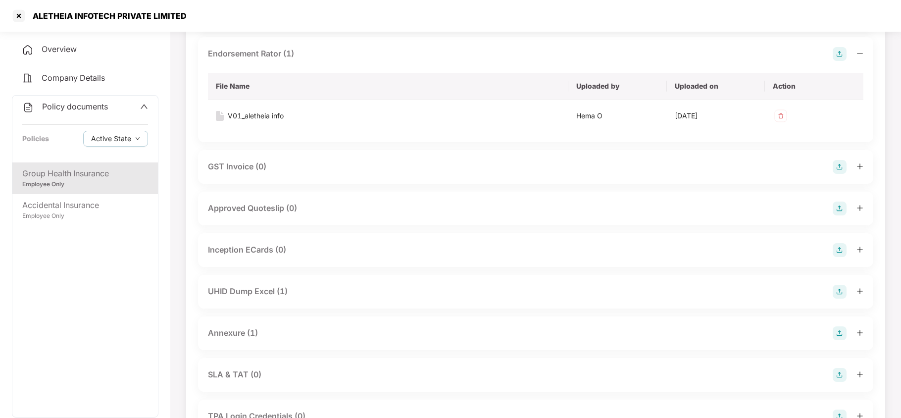
scroll to position [528, 0]
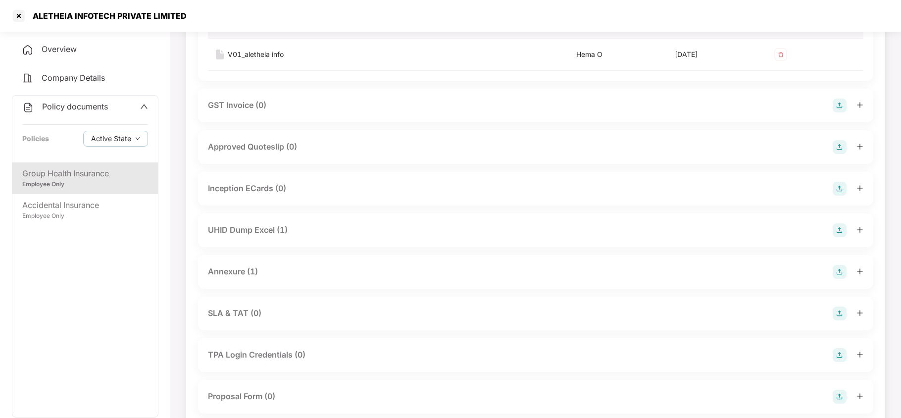
click at [272, 230] on div "UHID Dump Excel (1)" at bounding box center [248, 230] width 80 height 12
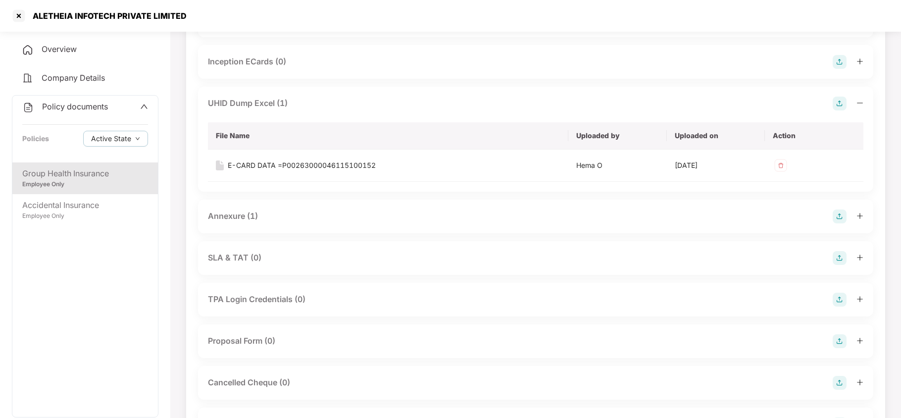
scroll to position [660, 0]
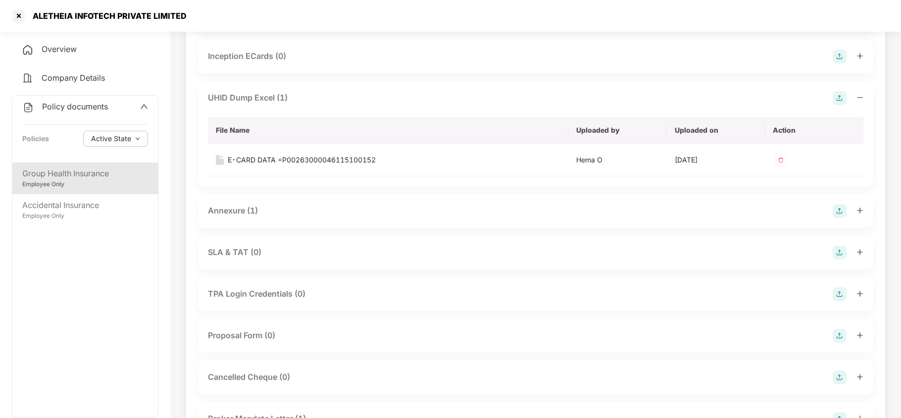
click at [247, 210] on div "Annexure (1)" at bounding box center [233, 210] width 50 height 12
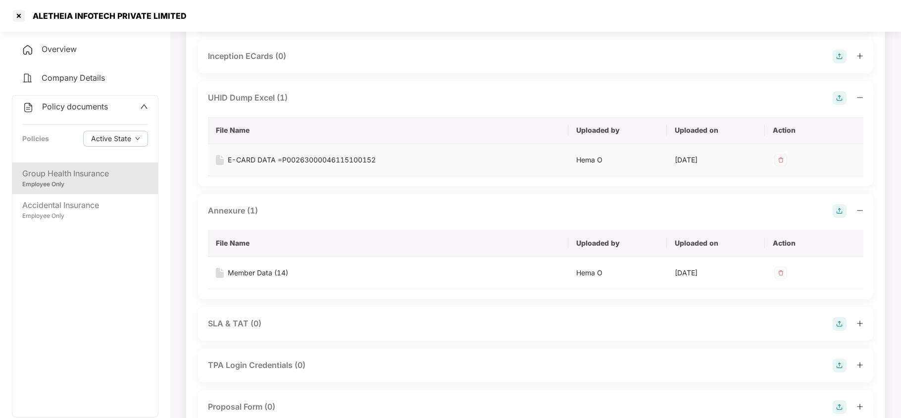
click at [311, 158] on div "E-CARD DATA =P00263000046115100152" at bounding box center [302, 159] width 148 height 11
click at [258, 270] on div "Member Data (14)" at bounding box center [258, 272] width 60 height 11
click at [18, 15] on div at bounding box center [19, 16] width 16 height 16
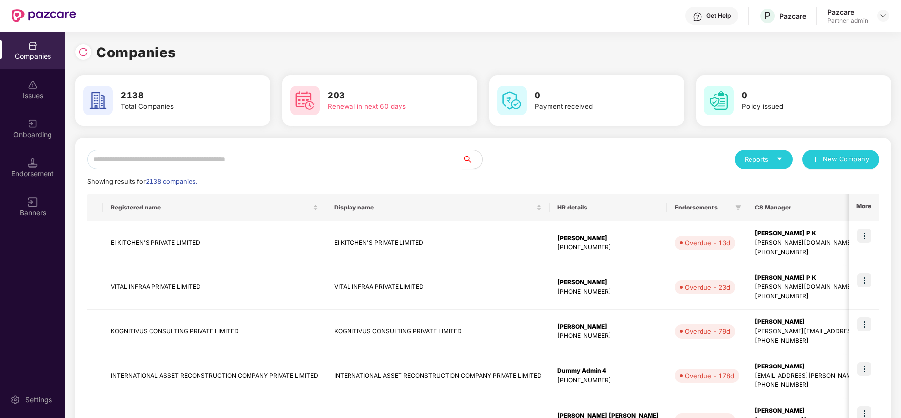
click at [195, 153] on input "text" at bounding box center [274, 159] width 375 height 20
paste input "**********"
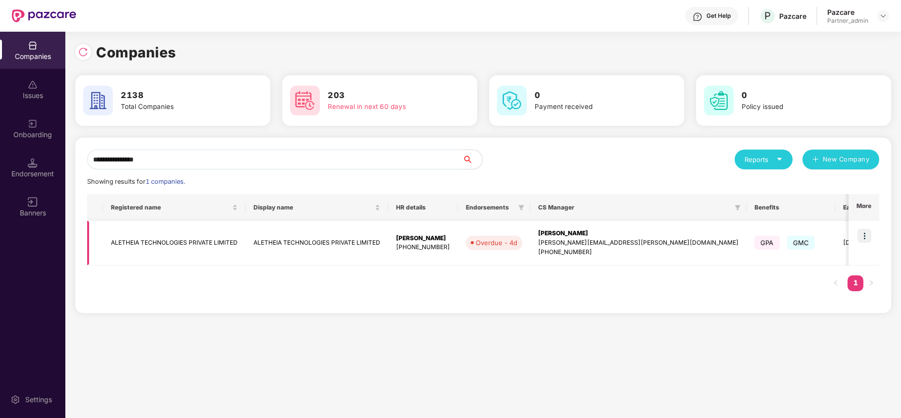
type input "**********"
click at [866, 236] on img at bounding box center [864, 236] width 14 height 14
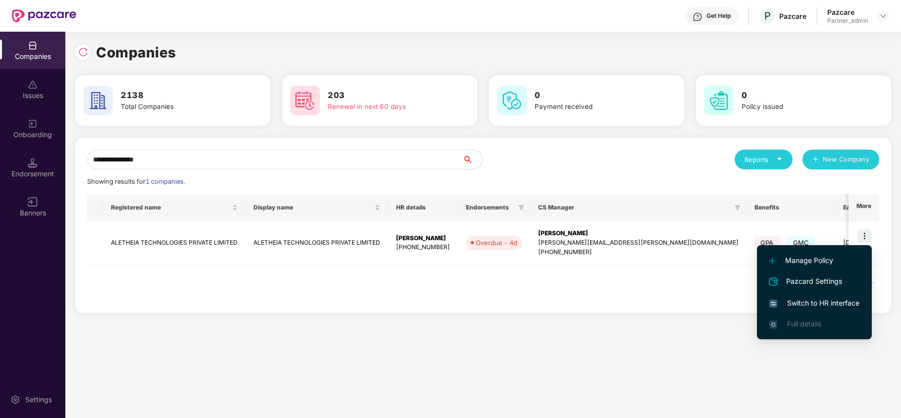
click at [836, 301] on span "Switch to HR interface" at bounding box center [814, 302] width 90 height 11
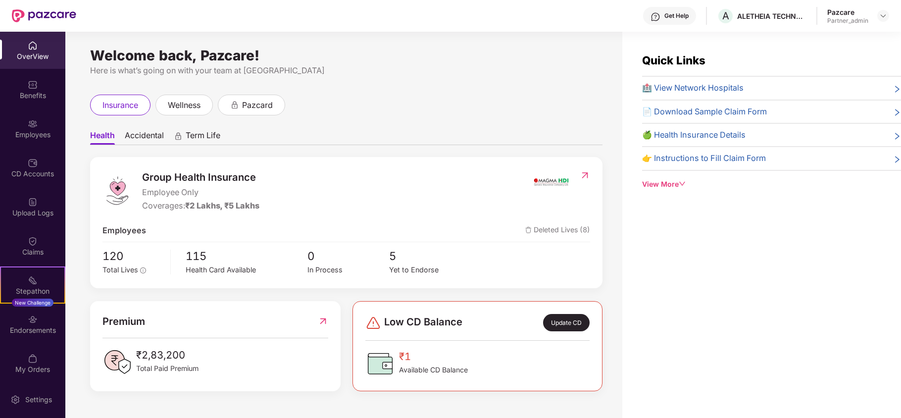
click at [31, 97] on div "Benefits" at bounding box center [32, 96] width 65 height 10
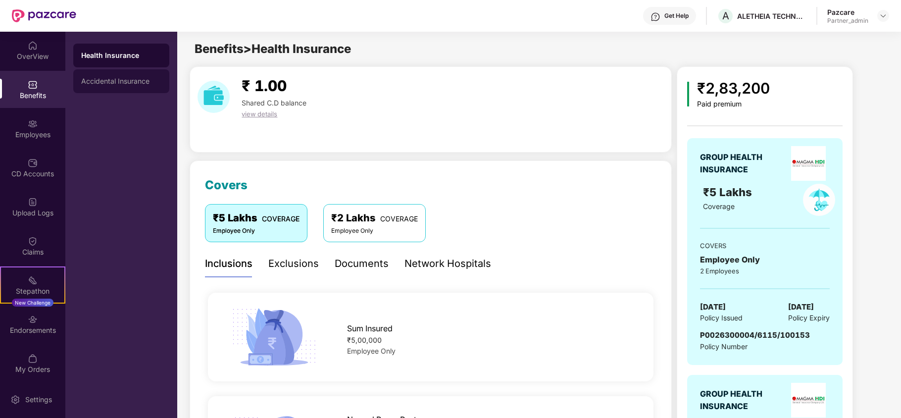
click at [92, 80] on div "Accidental Insurance" at bounding box center [121, 81] width 80 height 8
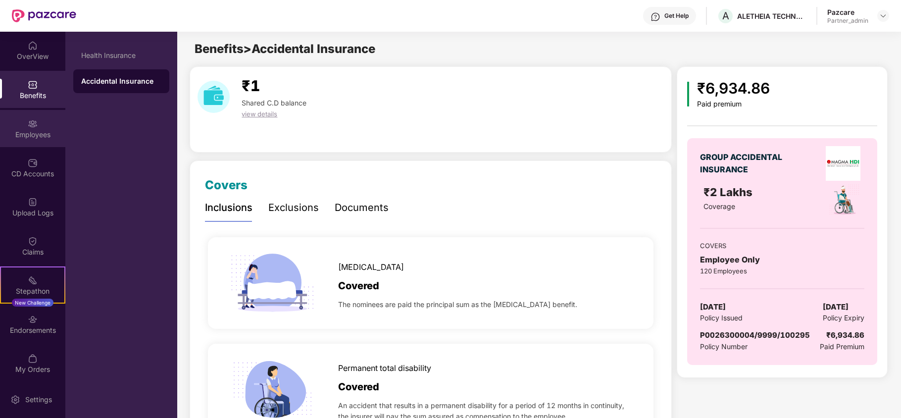
click at [36, 131] on div "Employees" at bounding box center [32, 135] width 65 height 10
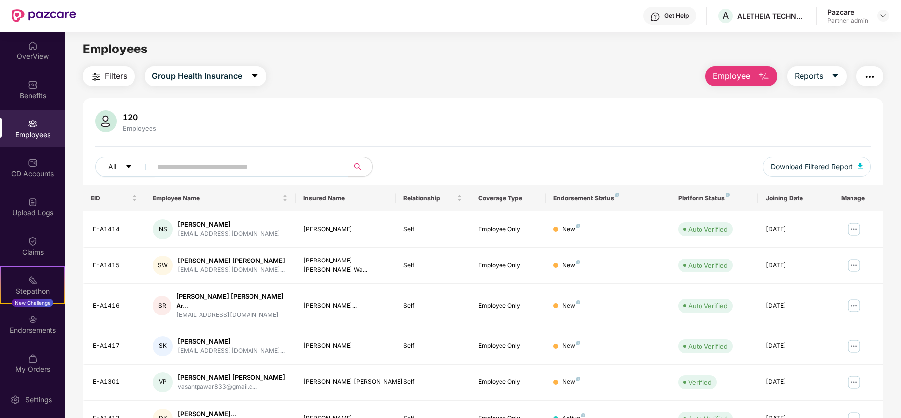
click at [120, 71] on span "Filters" at bounding box center [116, 76] width 22 height 12
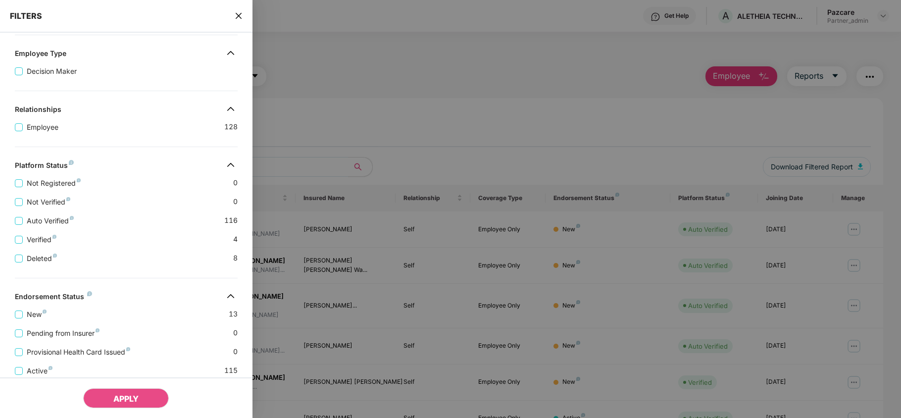
scroll to position [196, 0]
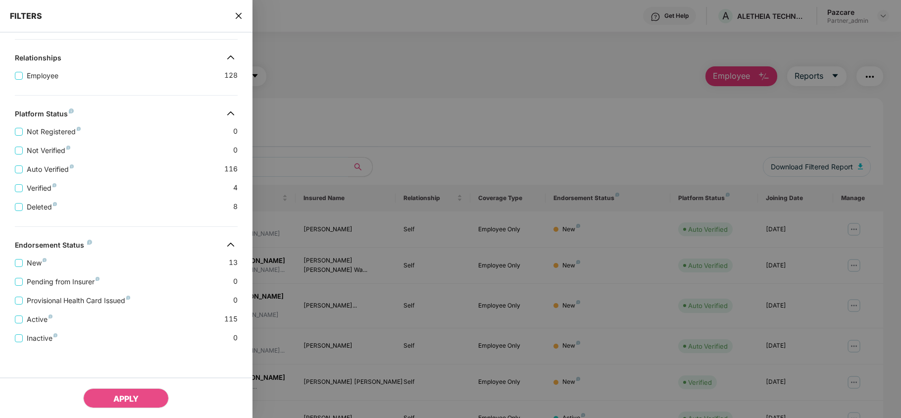
click at [236, 20] on span "close" at bounding box center [239, 16] width 8 height 10
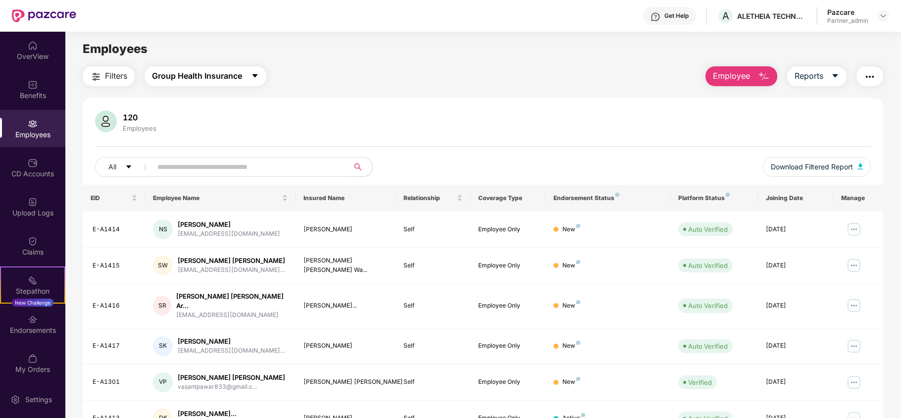
click at [217, 72] on span "Group Health Insurance" at bounding box center [197, 76] width 90 height 12
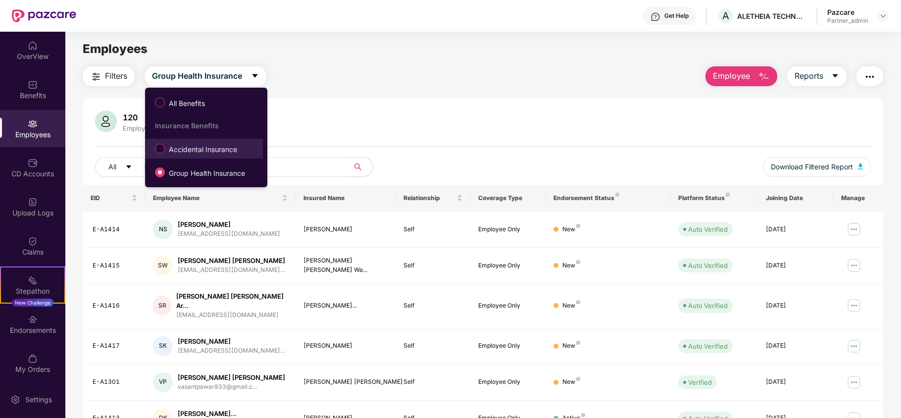
click at [193, 149] on span "Accidental Insurance" at bounding box center [203, 149] width 76 height 11
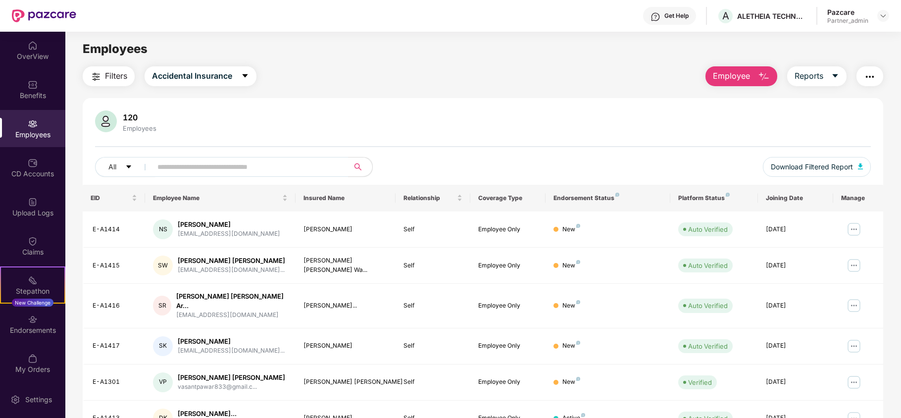
click at [105, 72] on span "Filters" at bounding box center [116, 76] width 22 height 12
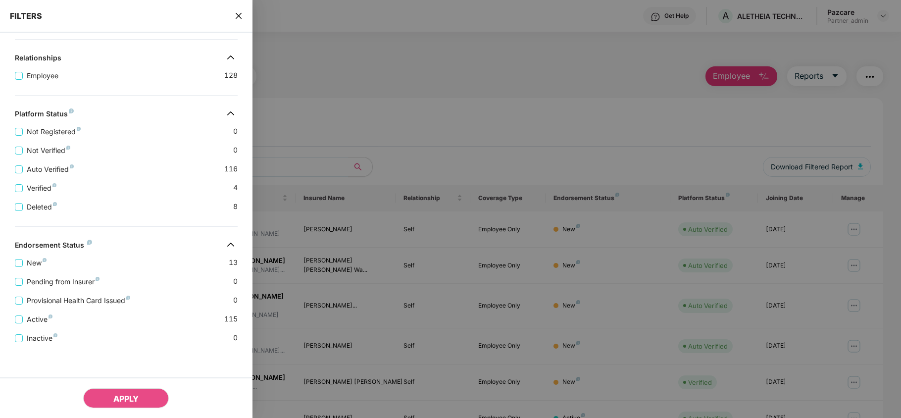
click at [236, 16] on icon "close" at bounding box center [239, 16] width 8 height 8
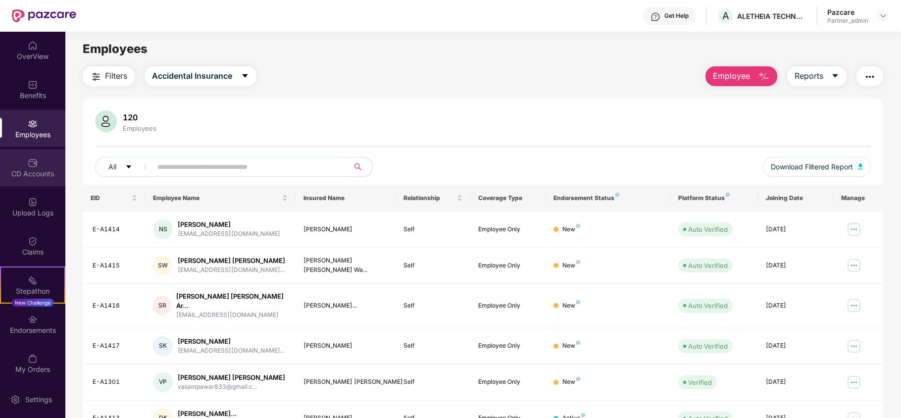
click at [39, 169] on div "CD Accounts" at bounding box center [32, 174] width 65 height 10
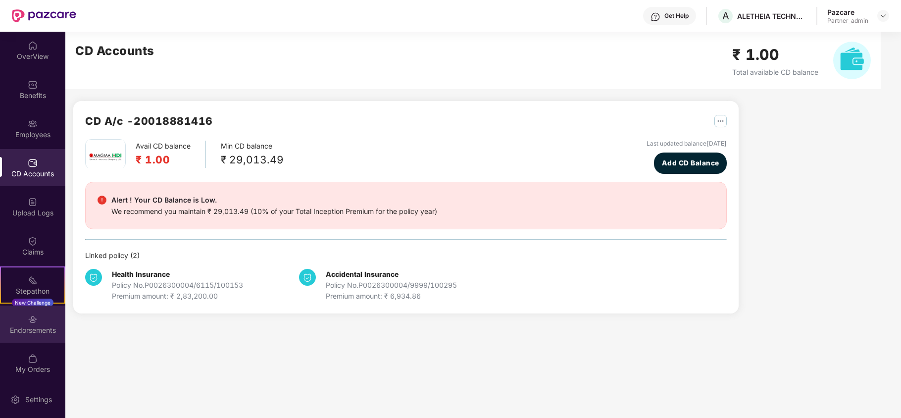
click at [22, 330] on div "Endorsements" at bounding box center [32, 330] width 65 height 10
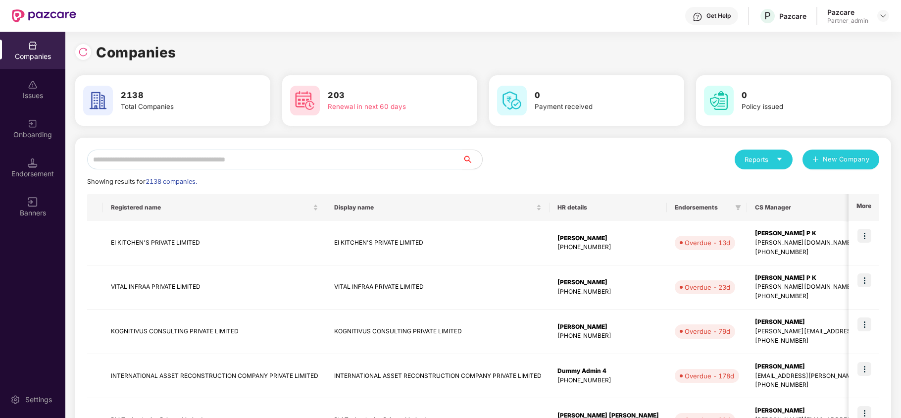
click at [127, 160] on input "text" at bounding box center [274, 159] width 375 height 20
paste input "**********"
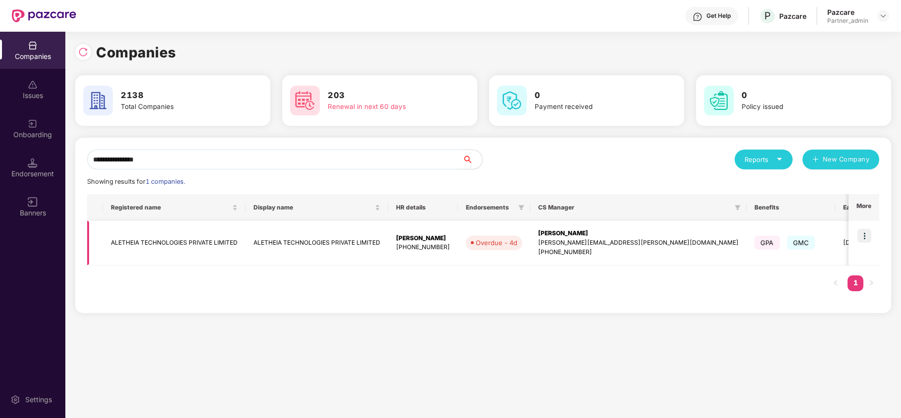
type input "**********"
click at [131, 240] on td "ALETHEIA TECHNOLOGIES PRIVATE LIMITED" at bounding box center [174, 243] width 143 height 45
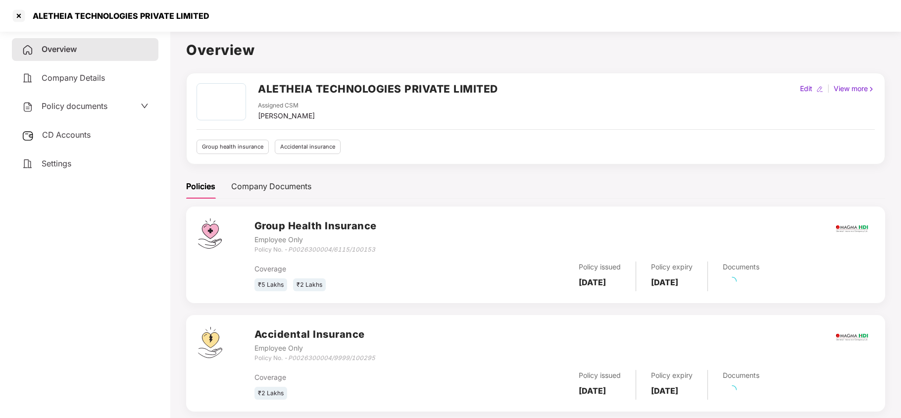
click at [53, 165] on span "Settings" at bounding box center [57, 163] width 30 height 10
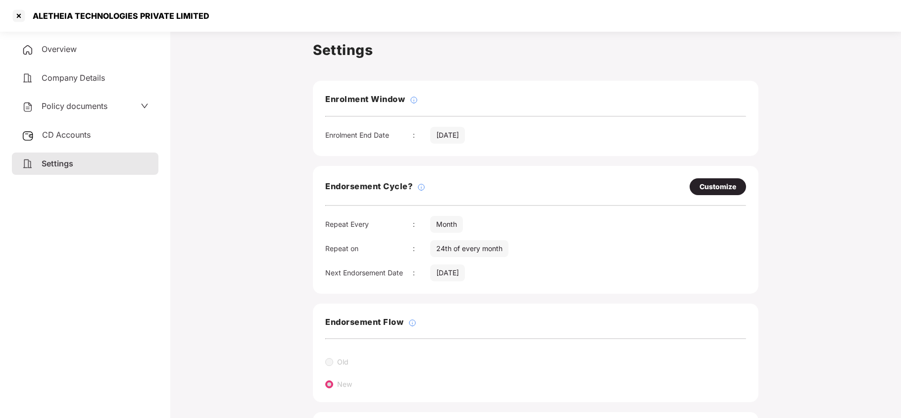
drag, startPoint x: 76, startPoint y: 103, endPoint x: 73, endPoint y: 152, distance: 49.6
click at [76, 103] on span "Policy documents" at bounding box center [75, 106] width 66 height 10
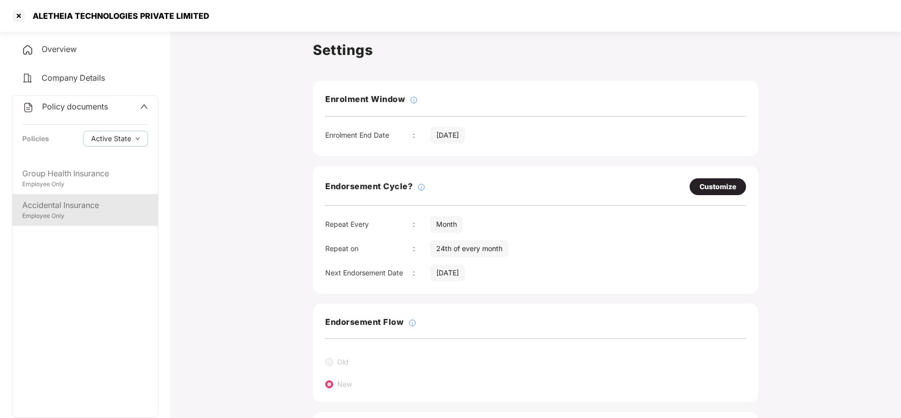
click at [56, 200] on div "Accidental Insurance" at bounding box center [85, 205] width 126 height 12
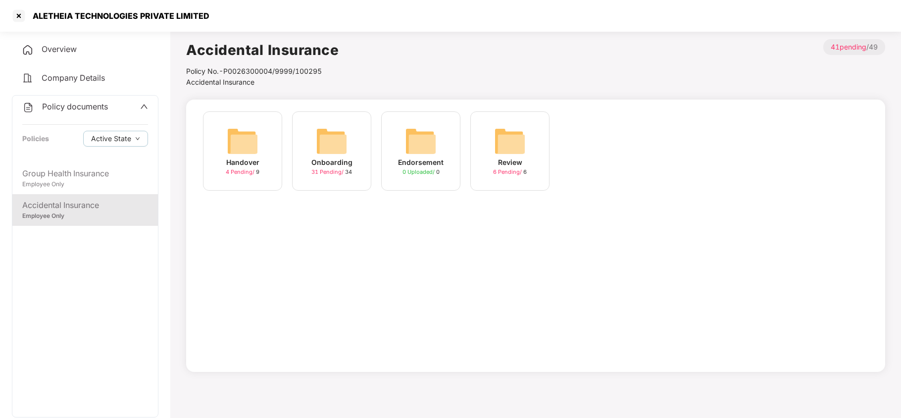
click at [322, 137] on img at bounding box center [332, 141] width 32 height 32
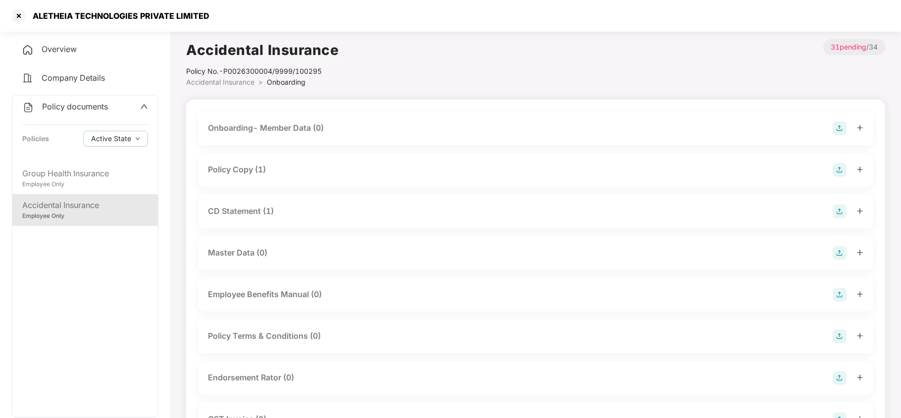
click at [260, 167] on div "Policy Copy (1)" at bounding box center [237, 169] width 58 height 12
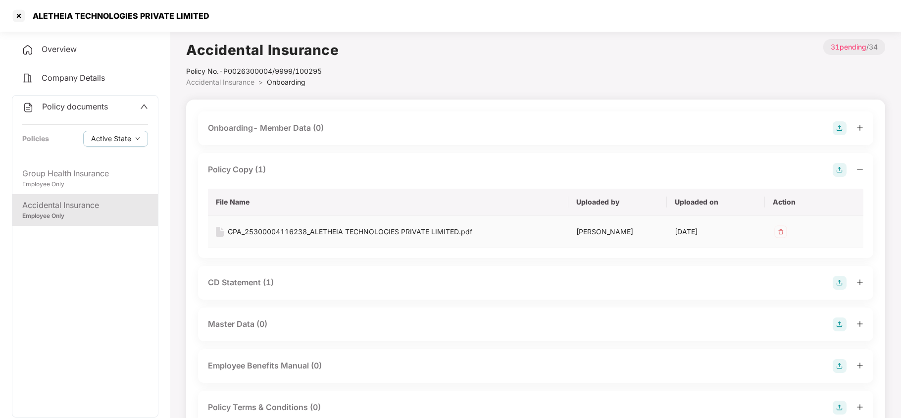
click at [282, 230] on div "GPA_25300004116238_ALETHEIA TECHNOLOGIES PRIVATE LIMITED.pdf" at bounding box center [350, 231] width 244 height 11
click at [245, 279] on div "CD Statement (1)" at bounding box center [241, 282] width 66 height 12
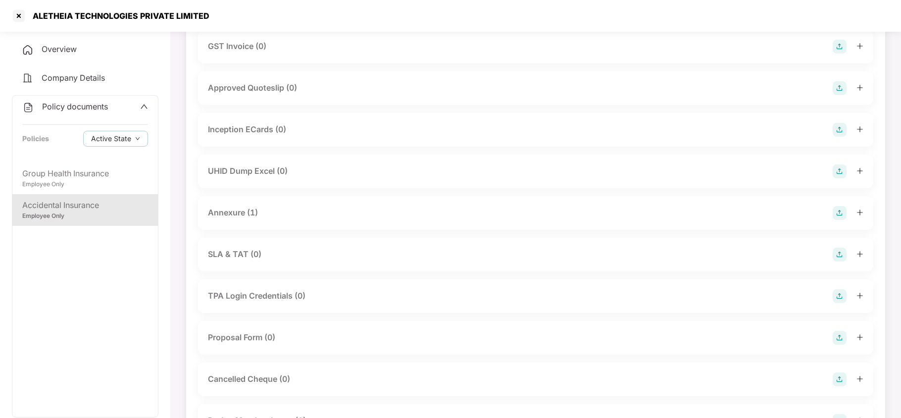
scroll to position [528, 0]
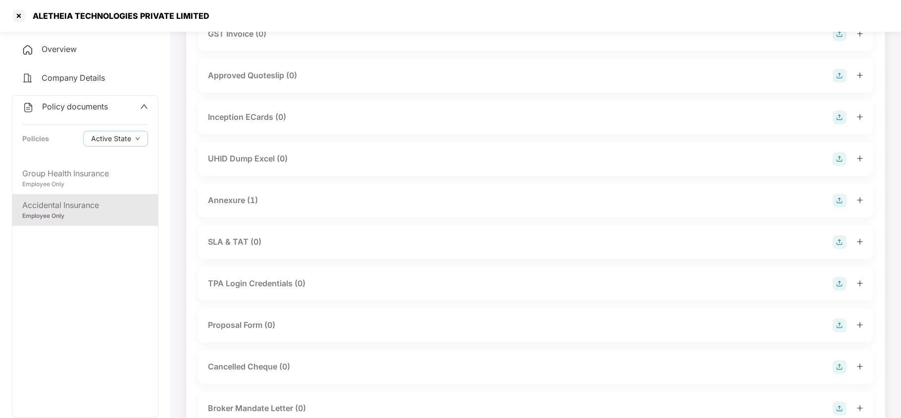
click at [231, 198] on div "Annexure (1)" at bounding box center [233, 200] width 50 height 12
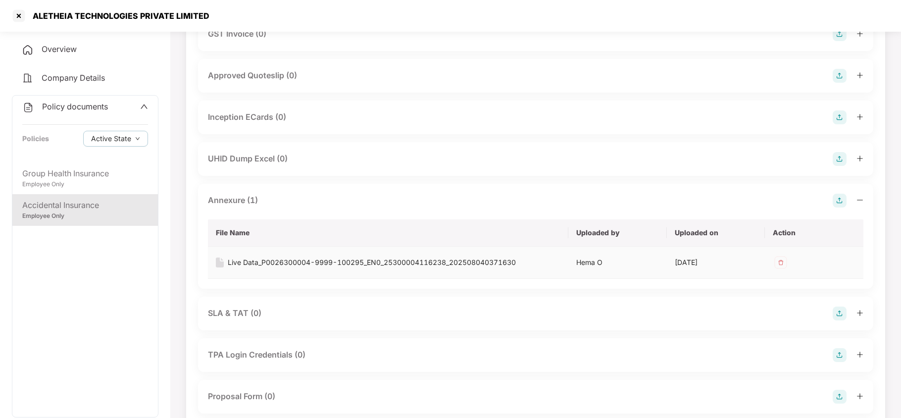
click at [264, 262] on div "Live Data_P0026300004-9999-100295_EN0_25300004116238_202508040371630" at bounding box center [372, 262] width 288 height 11
click at [75, 173] on div "Group Health Insurance" at bounding box center [85, 173] width 126 height 12
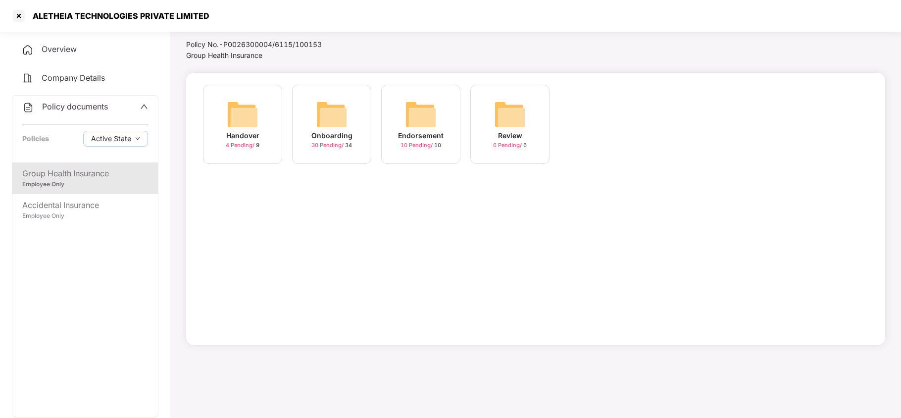
click at [338, 125] on img at bounding box center [332, 114] width 32 height 32
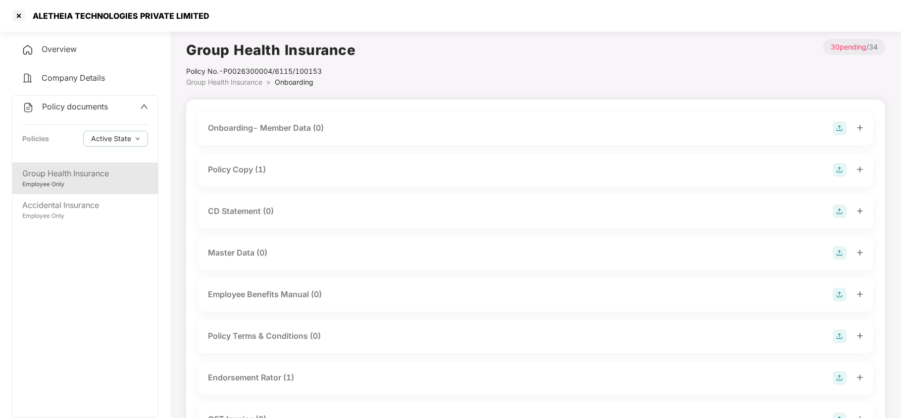
click at [265, 164] on div "Policy Copy (1)" at bounding box center [237, 169] width 58 height 12
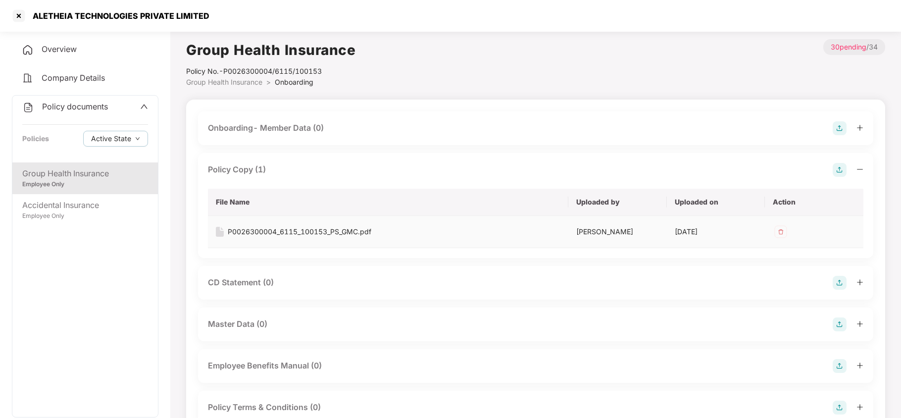
click at [274, 230] on div "P0026300004_6115_100153_PS_GMC.pdf" at bounding box center [300, 231] width 144 height 11
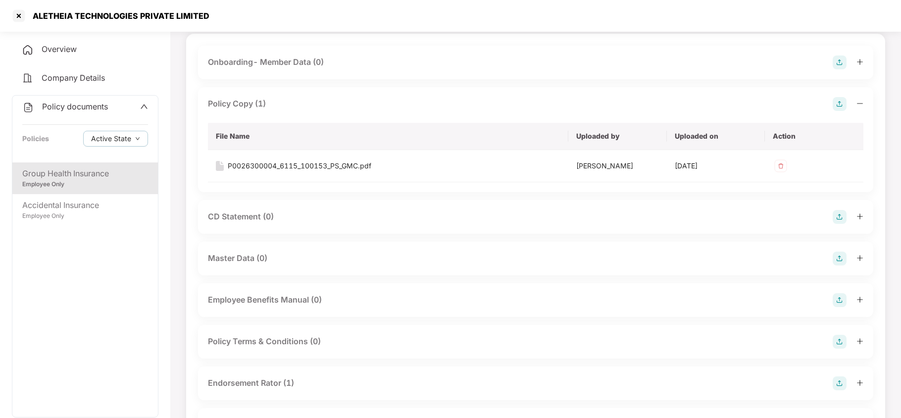
scroll to position [132, 0]
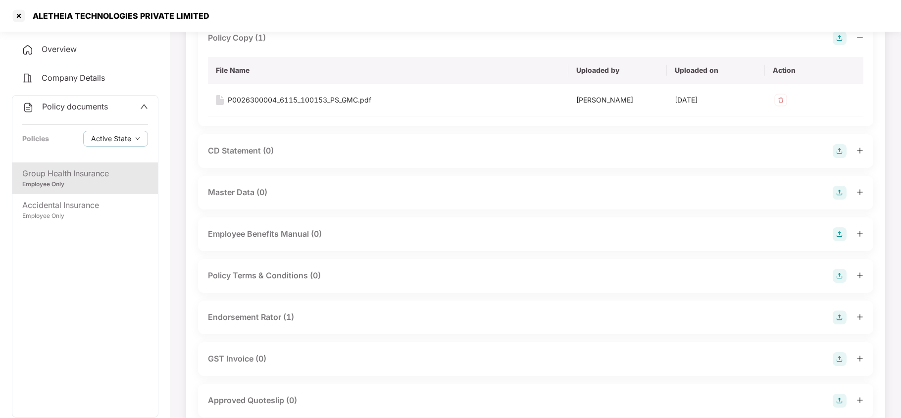
click at [287, 317] on div "Endorsement Rator (1)" at bounding box center [251, 317] width 86 height 12
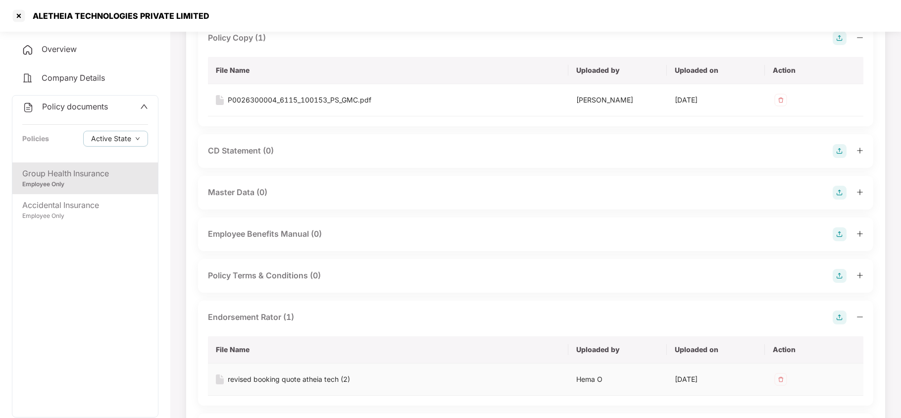
click at [301, 378] on div "revised booking quote atheia tech (2)" at bounding box center [289, 379] width 122 height 11
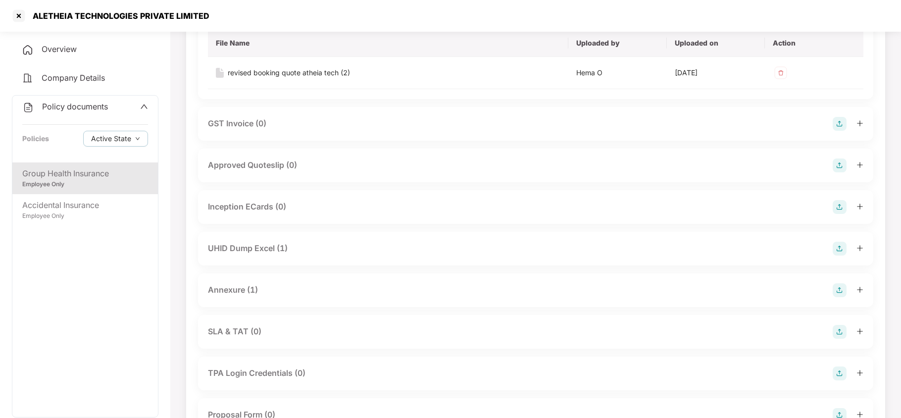
scroll to position [462, 0]
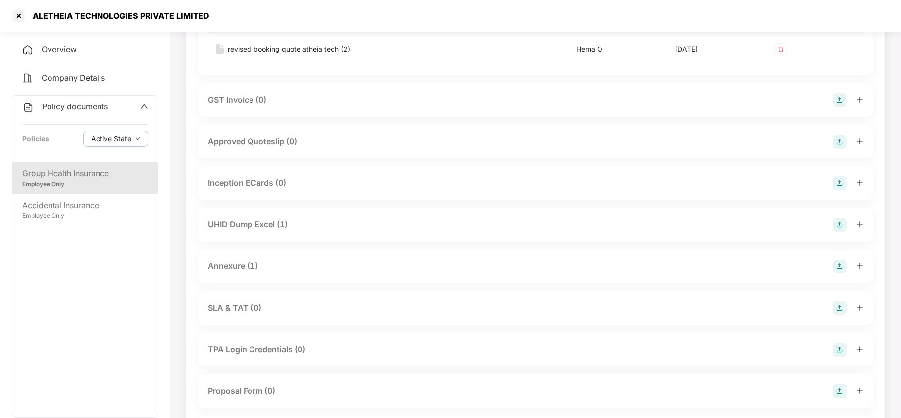
click at [280, 228] on div "UHID Dump Excel (1)" at bounding box center [248, 224] width 80 height 12
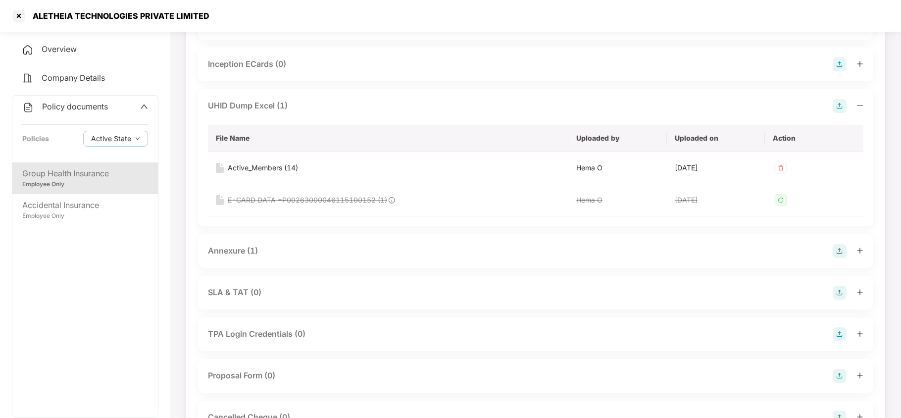
scroll to position [594, 0]
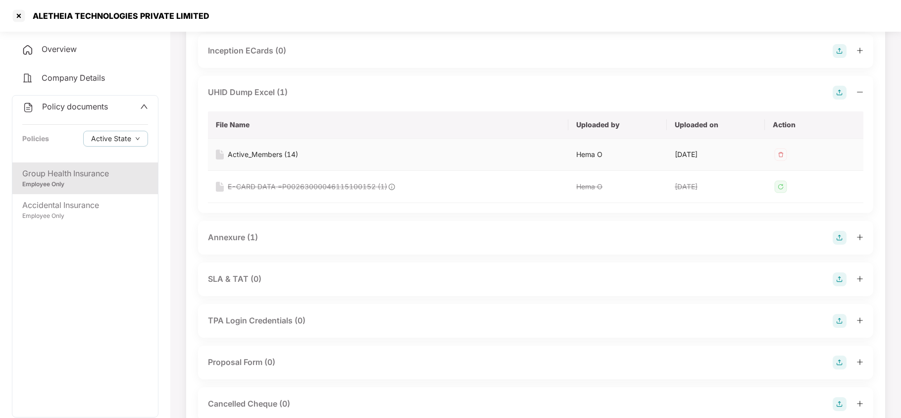
click at [285, 153] on div "Active_Members (14)" at bounding box center [263, 154] width 70 height 11
click at [236, 241] on div "Annexure (1)" at bounding box center [233, 237] width 50 height 12
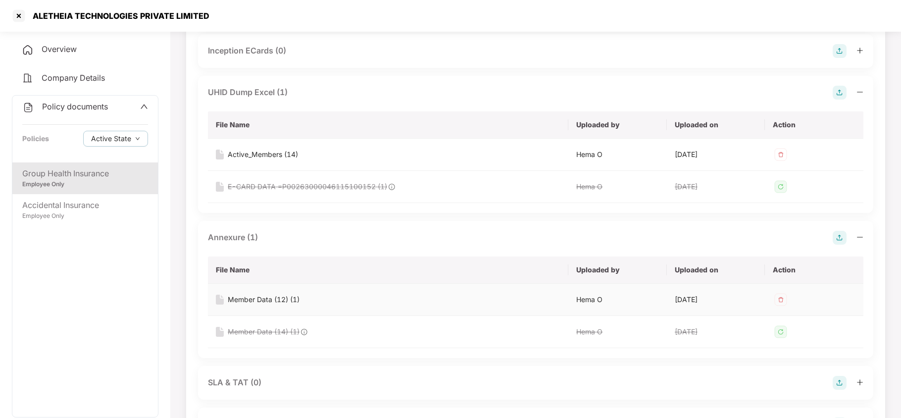
click at [256, 301] on div "Member Data (12) (1)" at bounding box center [264, 299] width 72 height 11
click at [16, 15] on div at bounding box center [19, 16] width 16 height 16
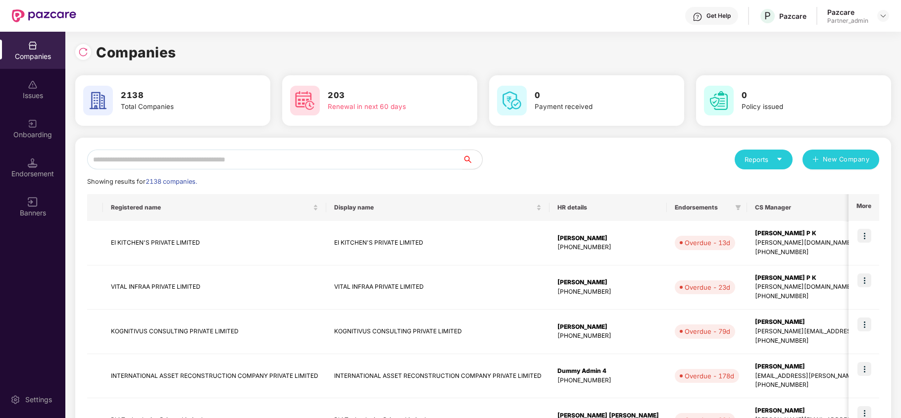
click at [291, 162] on input "text" at bounding box center [274, 159] width 375 height 20
paste input "**********"
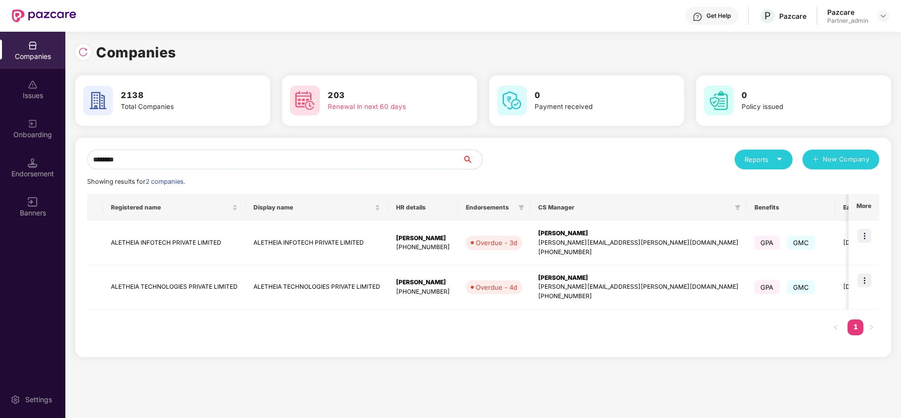
paste input "********"
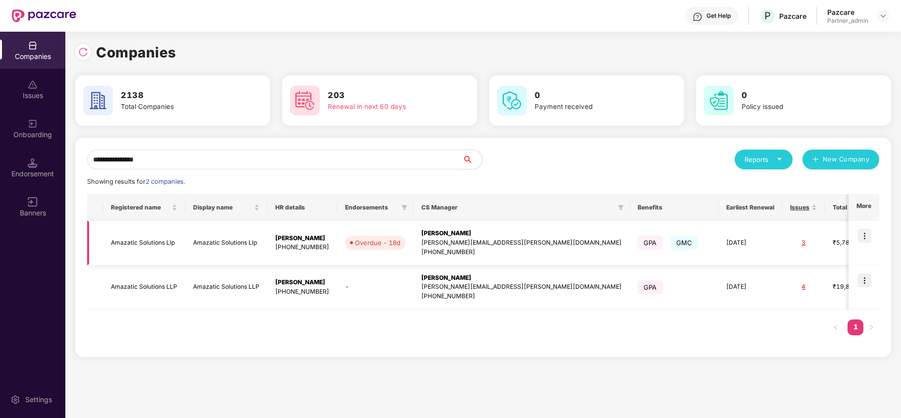
type input "**********"
click at [863, 238] on img at bounding box center [864, 236] width 14 height 14
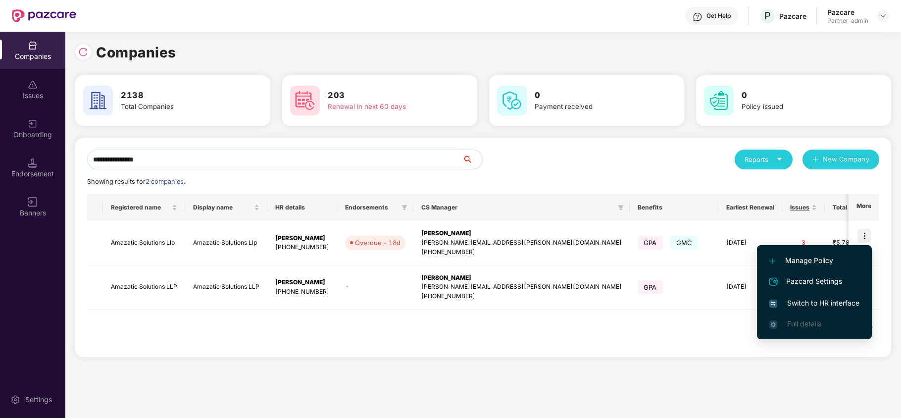
click at [819, 301] on span "Switch to HR interface" at bounding box center [814, 302] width 90 height 11
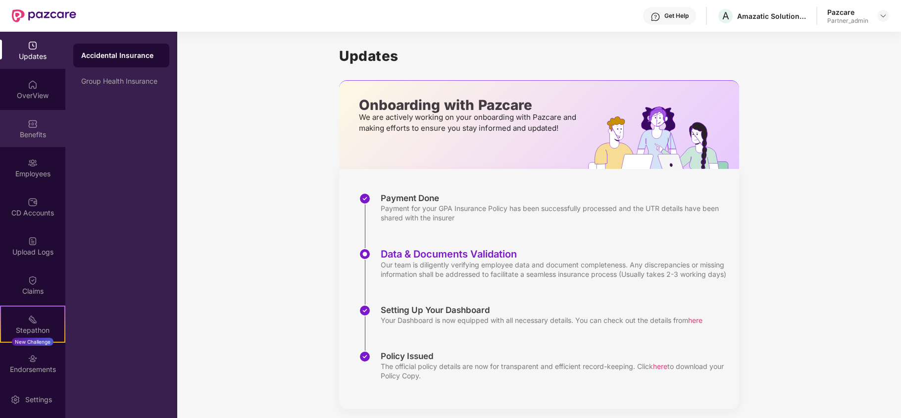
click at [27, 132] on div "Benefits" at bounding box center [32, 135] width 65 height 10
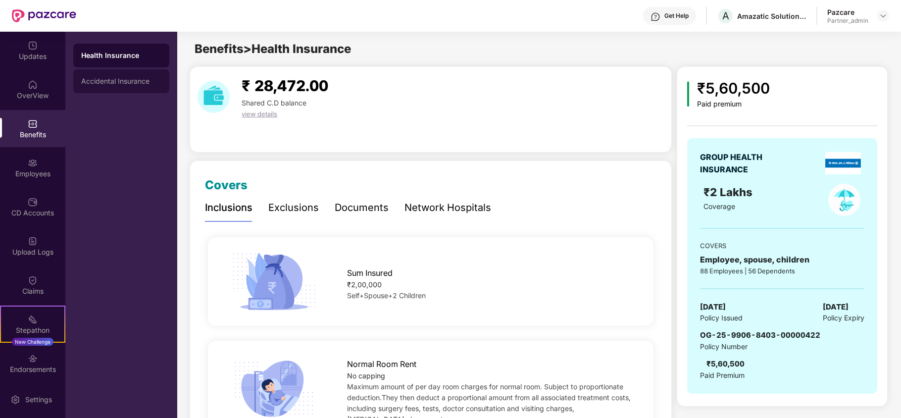
click at [139, 73] on div "Accidental Insurance" at bounding box center [121, 81] width 96 height 24
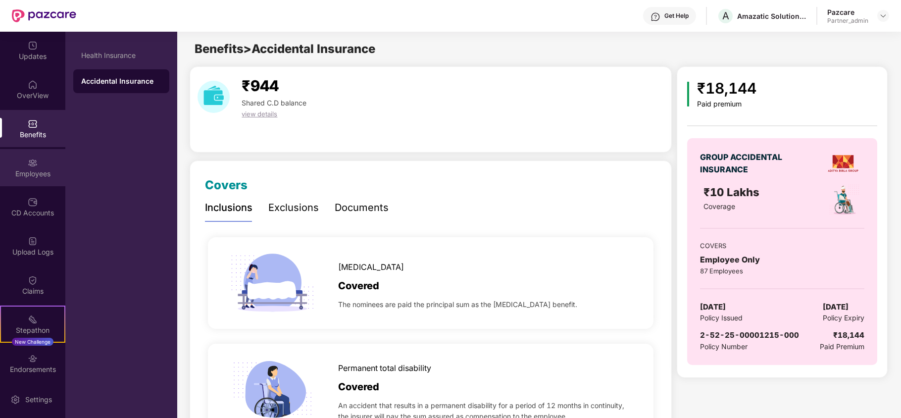
click at [35, 160] on img at bounding box center [33, 163] width 10 height 10
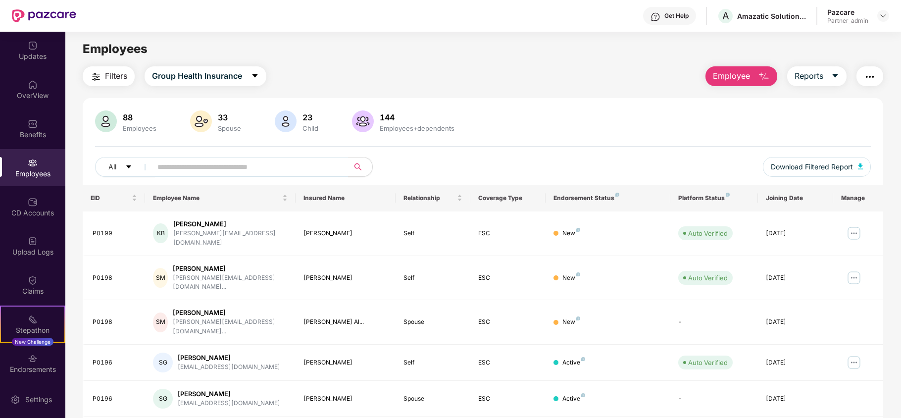
click at [113, 78] on span "Filters" at bounding box center [116, 76] width 22 height 12
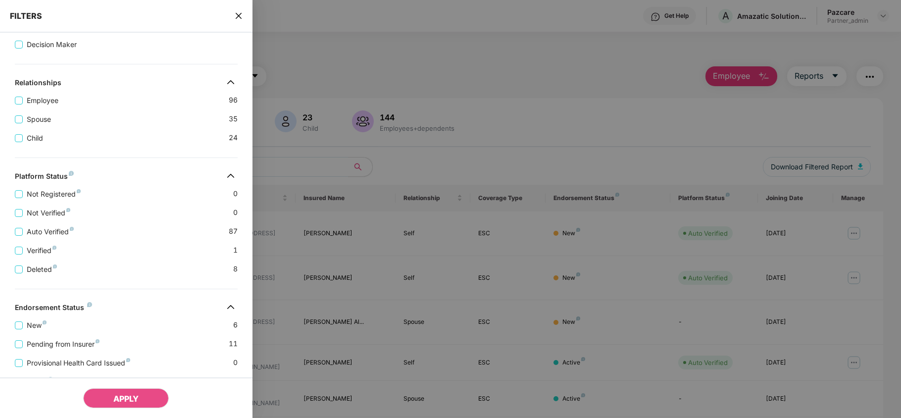
scroll to position [235, 0]
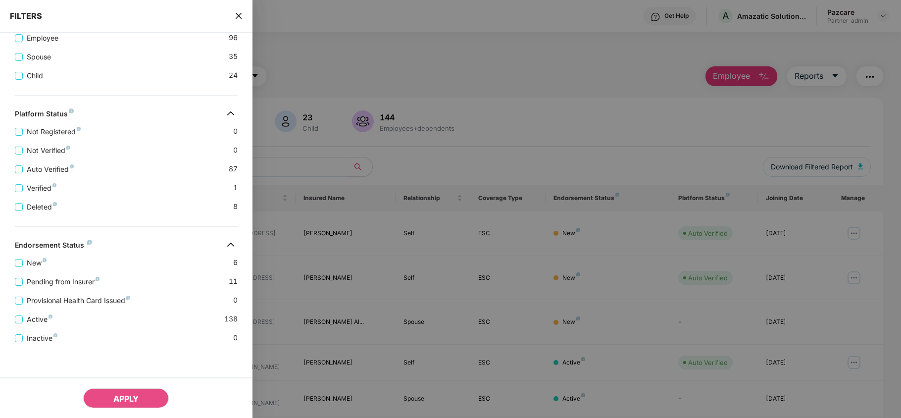
click at [240, 15] on icon "close" at bounding box center [239, 16] width 8 height 8
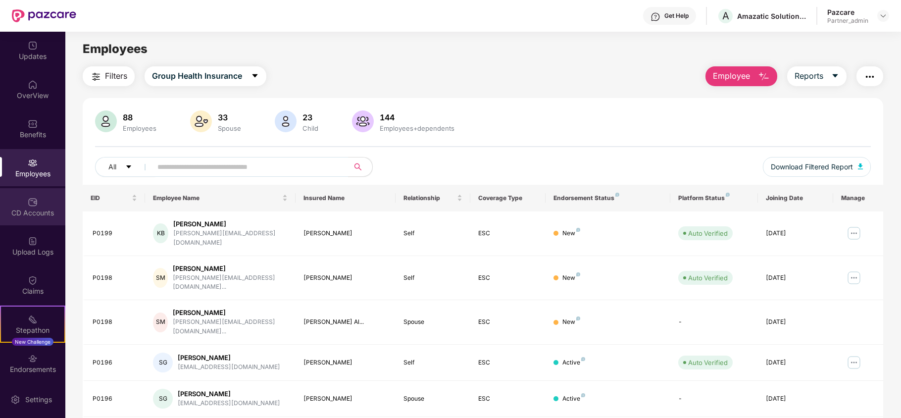
click at [38, 217] on div "CD Accounts" at bounding box center [32, 213] width 65 height 10
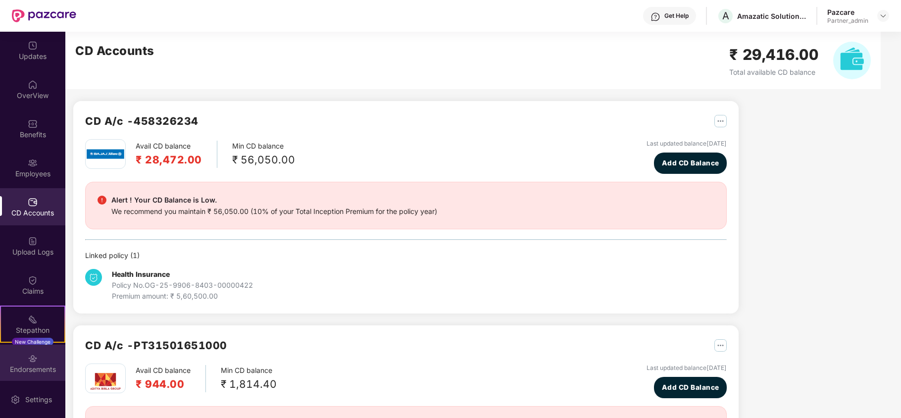
click at [20, 362] on div "Endorsements" at bounding box center [32, 362] width 65 height 37
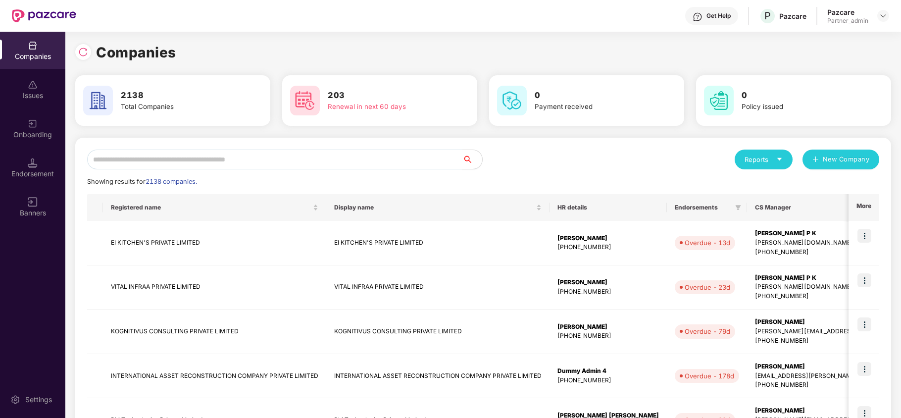
click at [159, 157] on input "text" at bounding box center [274, 159] width 375 height 20
paste input "**********"
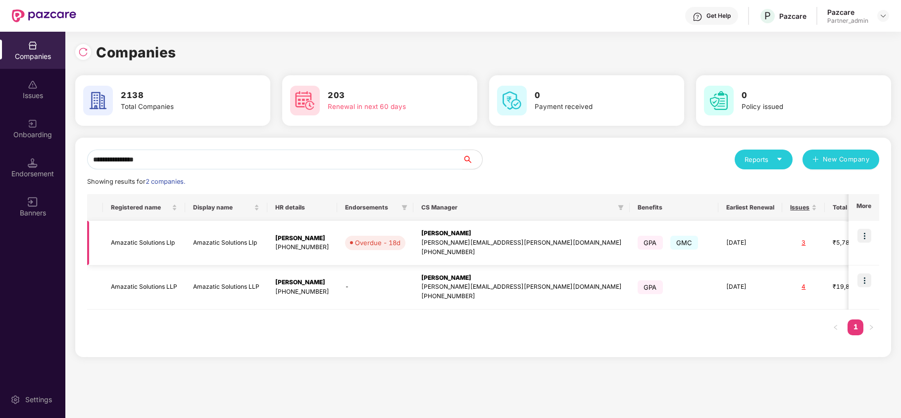
type input "**********"
click at [150, 244] on td "Amazatic Solutions Llp" at bounding box center [144, 243] width 82 height 45
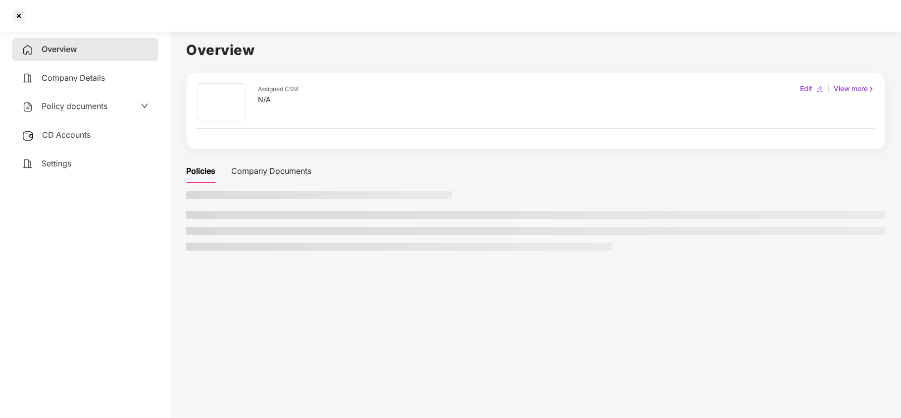
click at [59, 164] on span "Settings" at bounding box center [57, 163] width 30 height 10
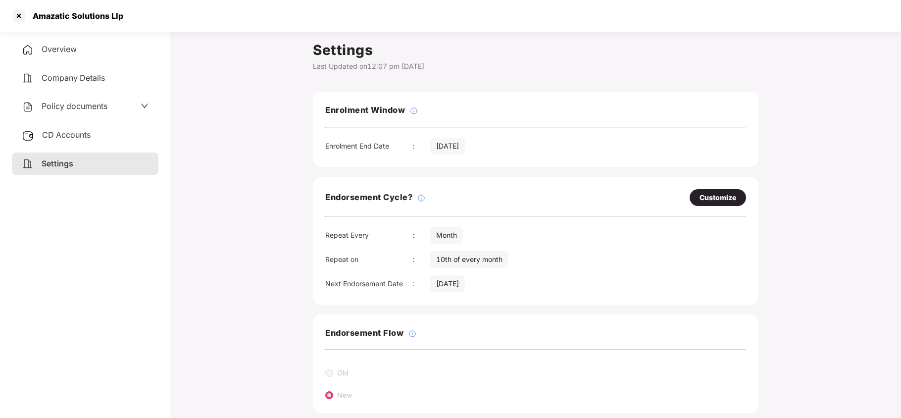
click at [77, 103] on span "Policy documents" at bounding box center [75, 106] width 66 height 10
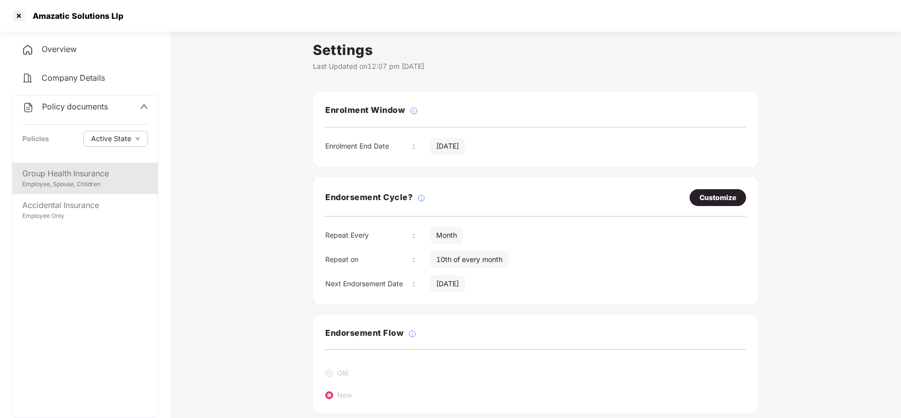
click at [93, 180] on div "Employee, Spouse, Children" at bounding box center [85, 184] width 126 height 9
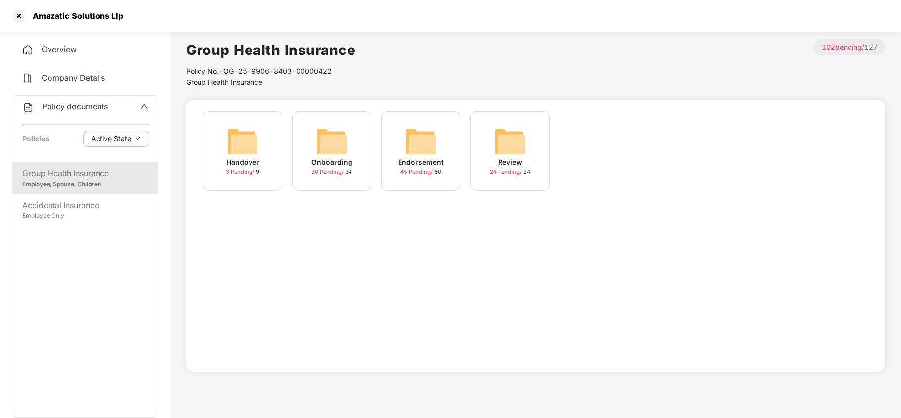
click at [80, 226] on div "Group Health Insurance Employee, Spouse, Children Accidental Insurance Employee…" at bounding box center [84, 289] width 145 height 254
click at [84, 216] on div "Employee Only" at bounding box center [85, 215] width 126 height 9
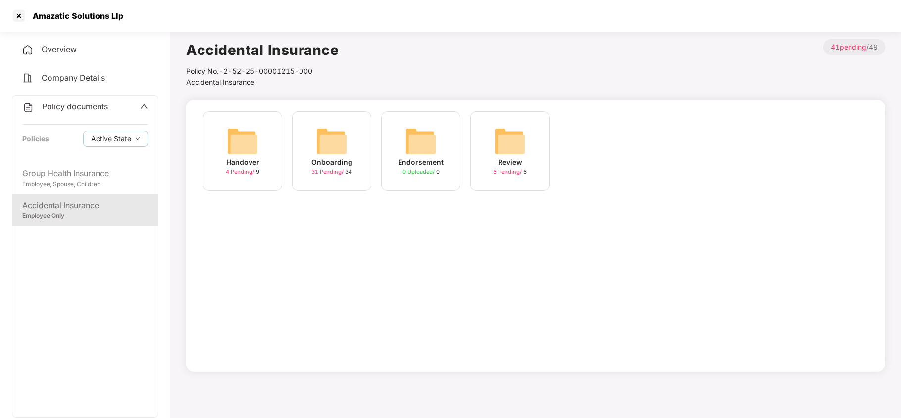
click at [331, 140] on img at bounding box center [332, 141] width 32 height 32
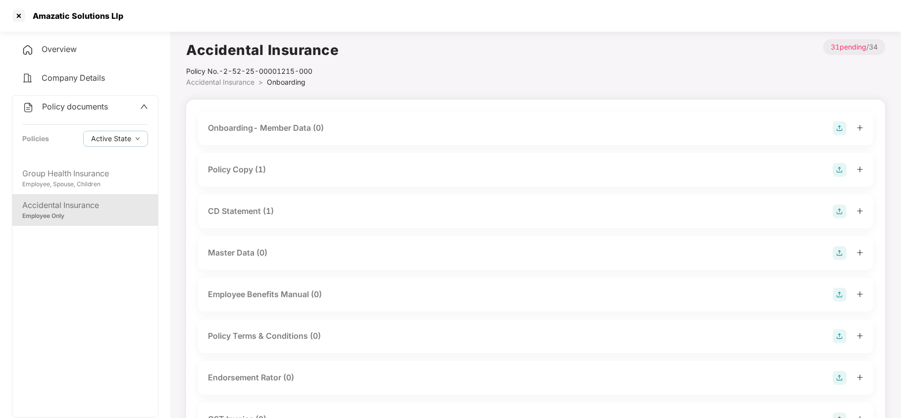
click at [265, 171] on div "Policy Copy (1)" at bounding box center [237, 169] width 58 height 12
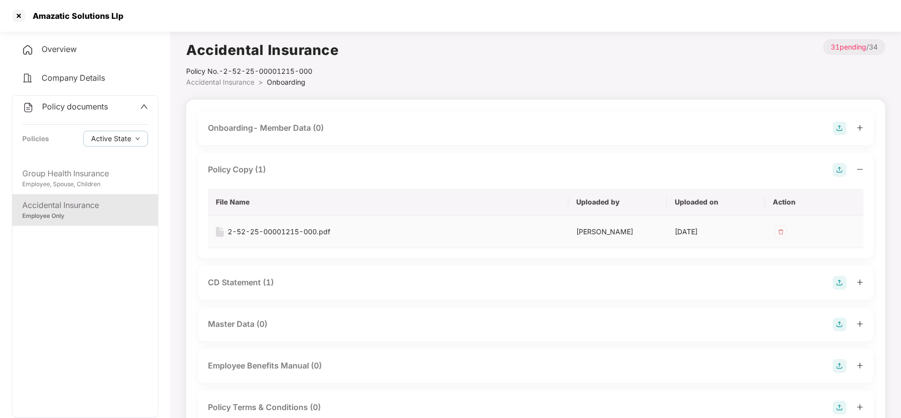
click at [289, 230] on div "2-52-25-00001215-000.pdf" at bounding box center [279, 231] width 102 height 11
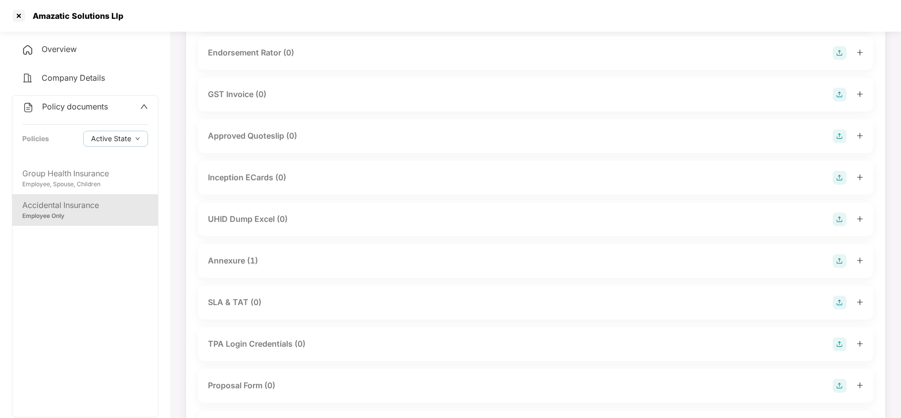
scroll to position [462, 0]
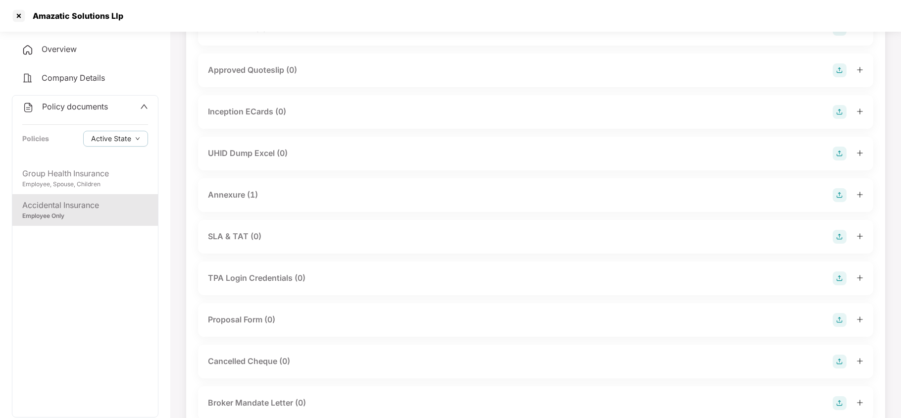
click at [240, 191] on div "Annexure (1)" at bounding box center [233, 195] width 50 height 12
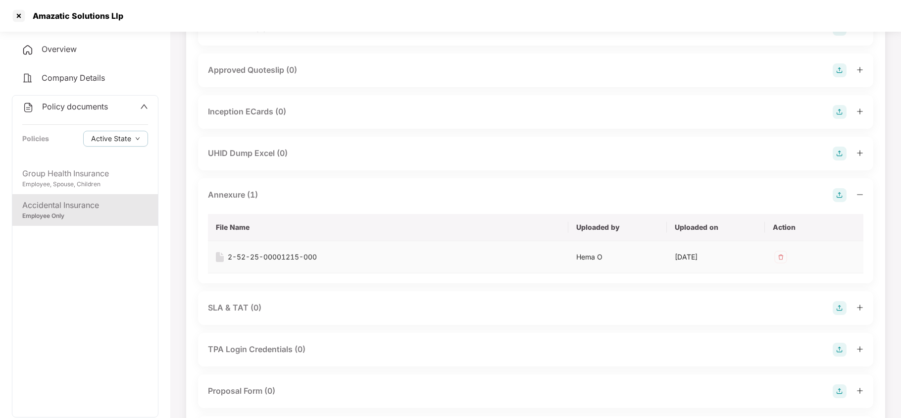
click at [280, 255] on div "2-52-25-00001215-000" at bounding box center [272, 256] width 89 height 11
drag, startPoint x: 76, startPoint y: 177, endPoint x: 96, endPoint y: 189, distance: 23.5
click at [76, 178] on div "Group Health Insurance" at bounding box center [85, 173] width 126 height 12
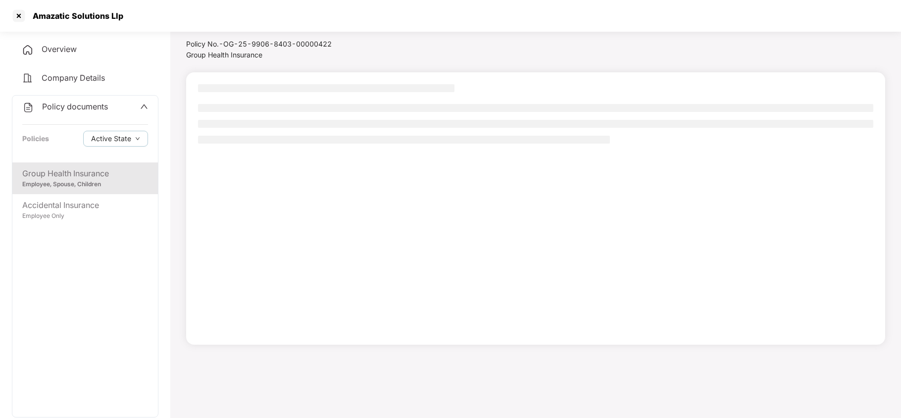
scroll to position [27, 0]
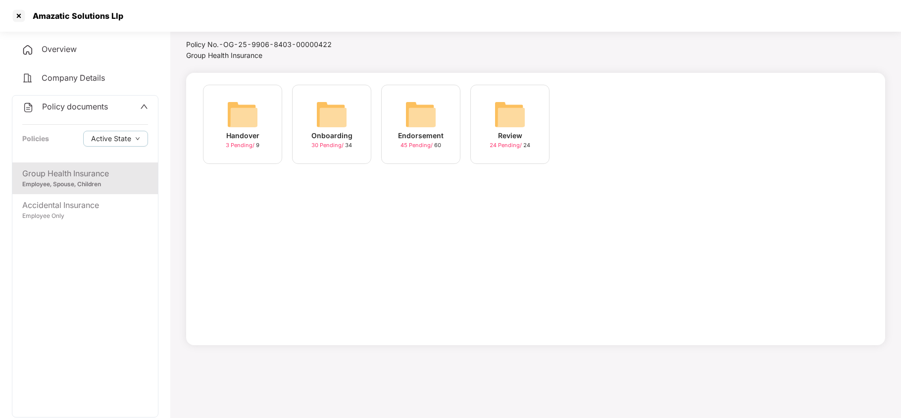
click at [335, 128] on img at bounding box center [332, 114] width 32 height 32
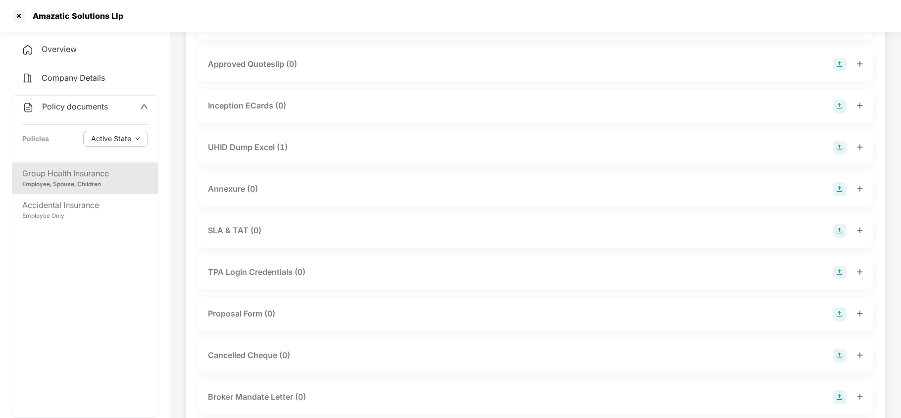
scroll to position [396, 0]
click at [269, 146] on div "UHID Dump Excel (1)" at bounding box center [248, 148] width 80 height 12
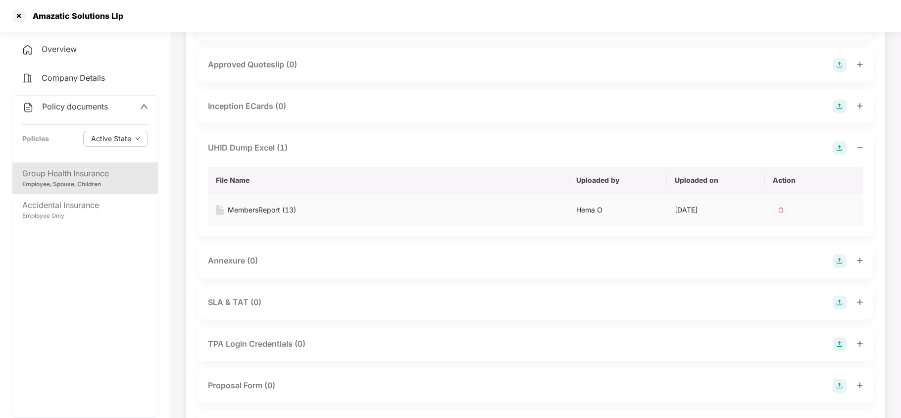
click at [280, 210] on div "MembersReport (13)" at bounding box center [262, 209] width 68 height 11
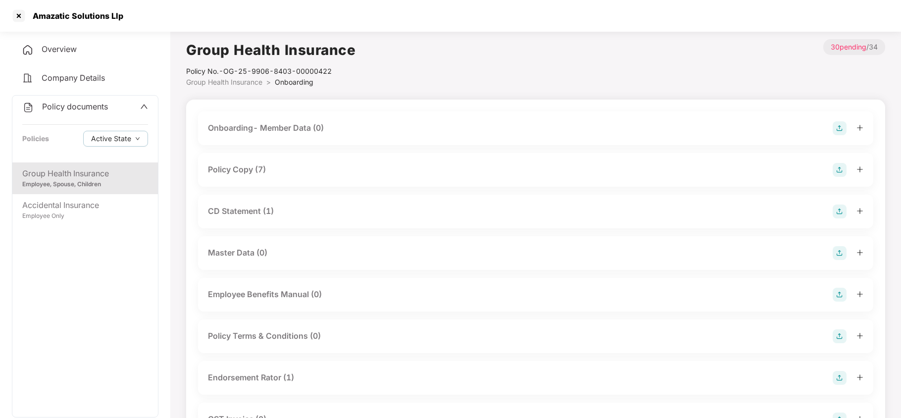
click at [248, 171] on div "Policy Copy (7)" at bounding box center [237, 169] width 58 height 12
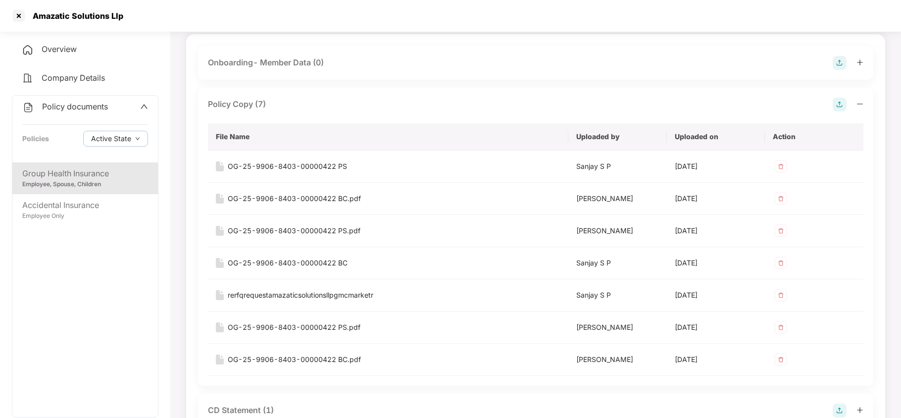
scroll to position [66, 0]
click at [319, 167] on div "OG-25-9906-8403-00000422 PS" at bounding box center [287, 165] width 119 height 11
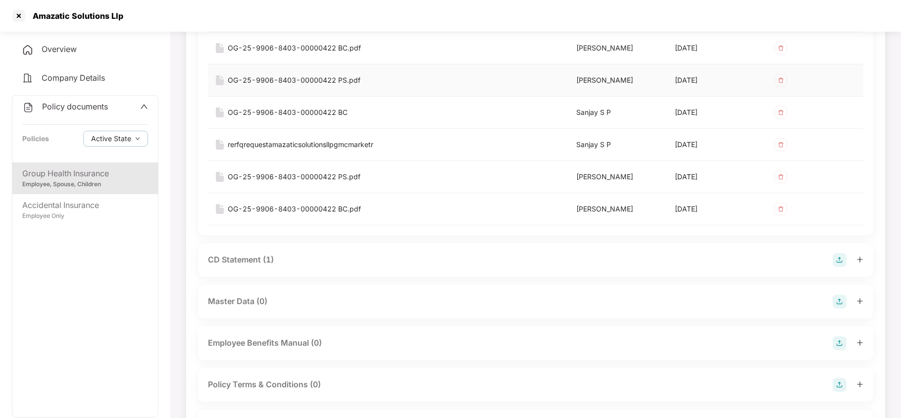
scroll to position [264, 0]
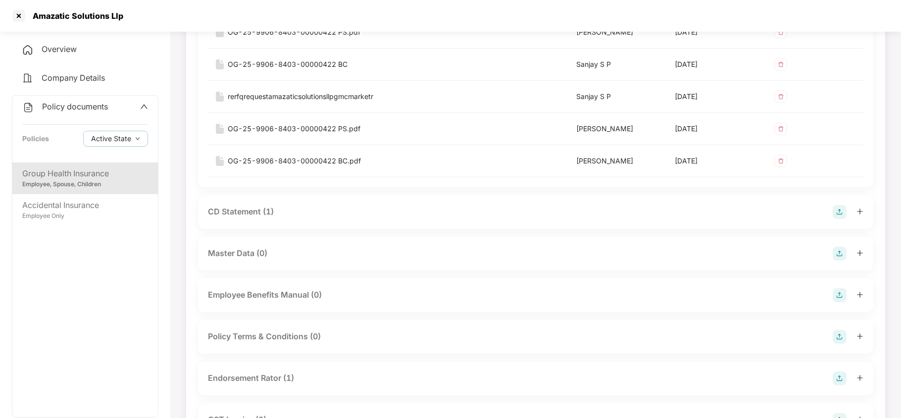
click at [257, 213] on div "CD Statement (1)" at bounding box center [241, 211] width 66 height 12
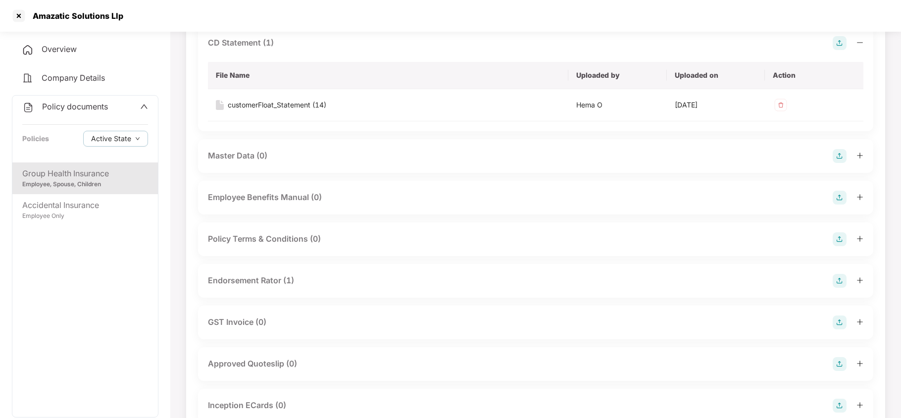
scroll to position [462, 0]
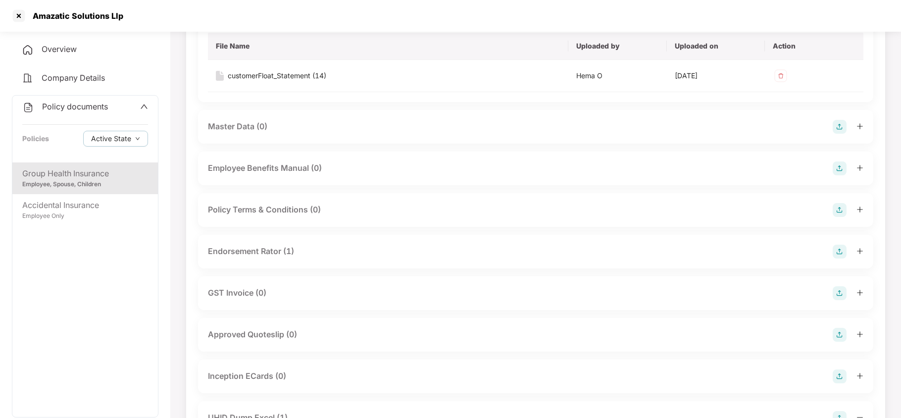
drag, startPoint x: 272, startPoint y: 252, endPoint x: 306, endPoint y: 267, distance: 37.0
click at [273, 252] on div "Endorsement Rator (1)" at bounding box center [251, 251] width 86 height 12
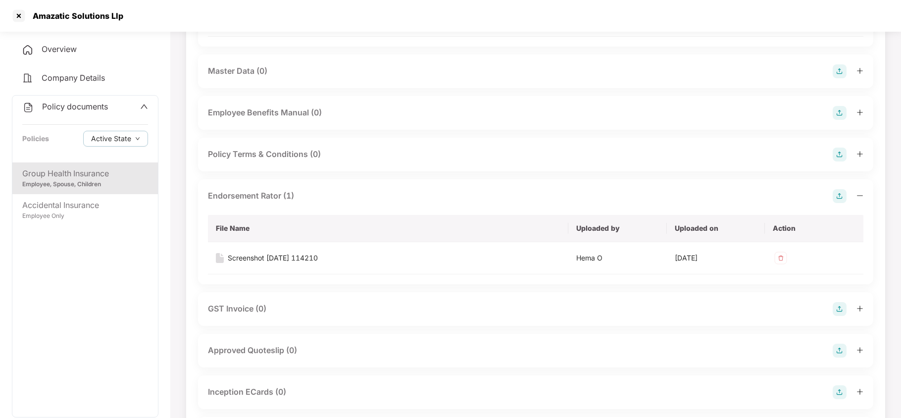
scroll to position [594, 0]
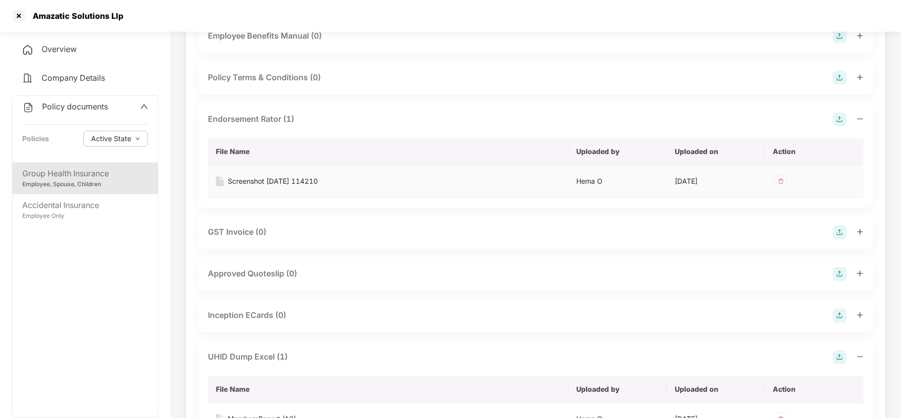
click at [287, 181] on div "Screenshot 2025-02-10 114210" at bounding box center [273, 181] width 90 height 11
click at [62, 204] on div "Accidental Insurance" at bounding box center [85, 205] width 126 height 12
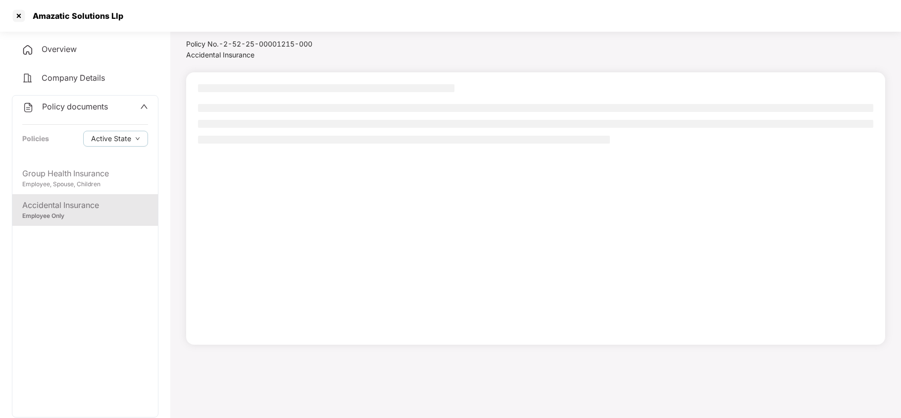
scroll to position [27, 0]
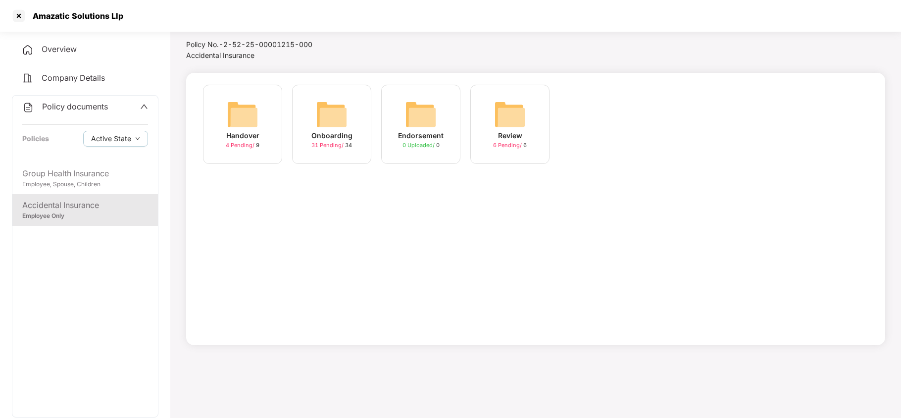
click at [325, 109] on img at bounding box center [332, 114] width 32 height 32
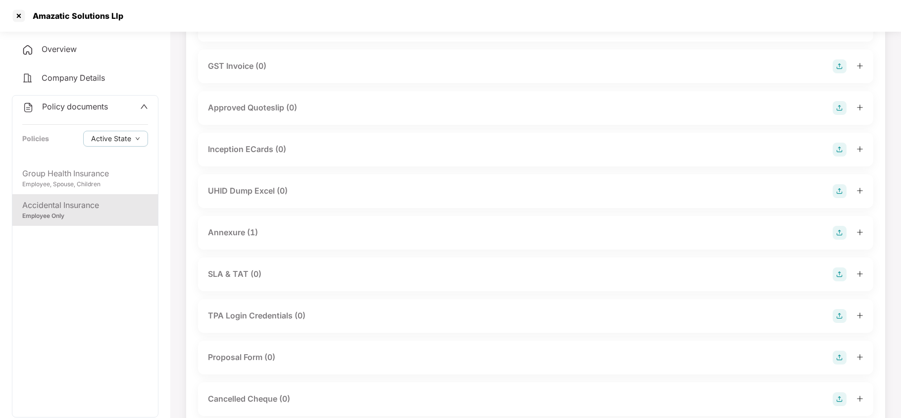
scroll to position [330, 0]
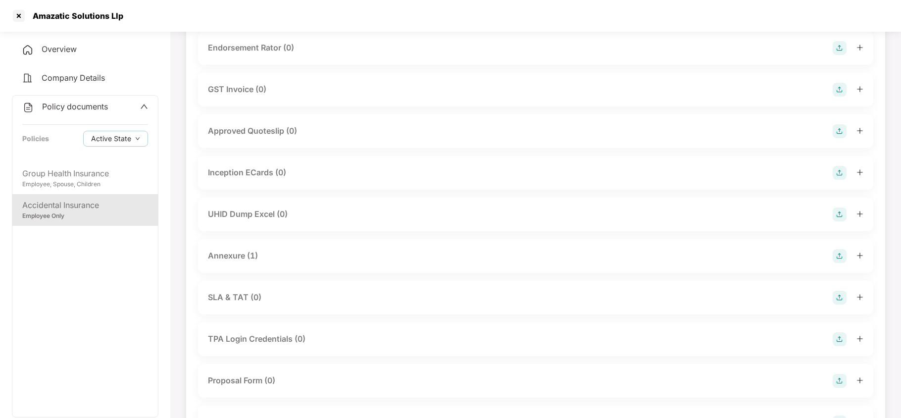
click at [239, 255] on div "Annexure (1)" at bounding box center [233, 255] width 50 height 12
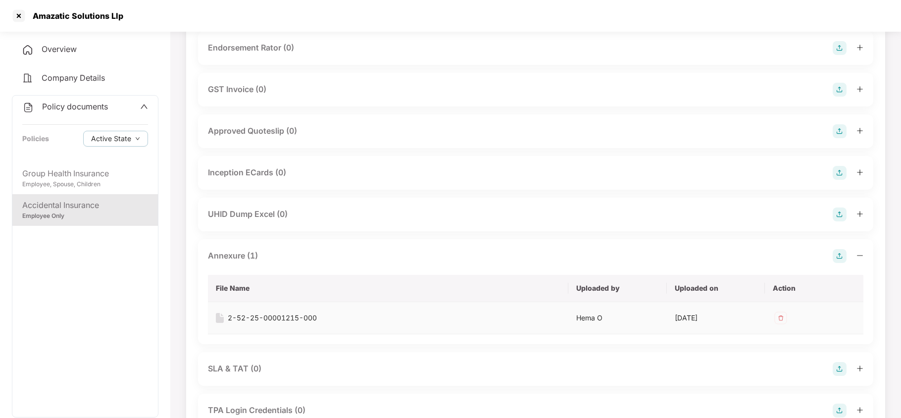
click at [280, 318] on div "2-52-25-00001215-000" at bounding box center [272, 317] width 89 height 11
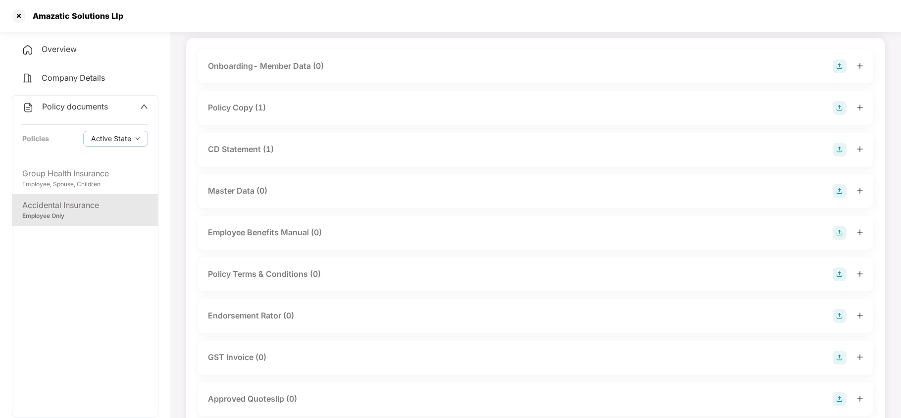
scroll to position [0, 0]
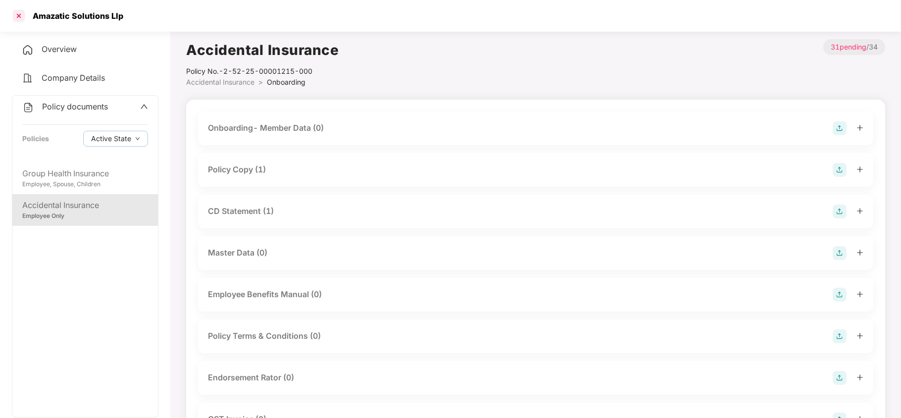
click at [19, 18] on div at bounding box center [19, 16] width 16 height 16
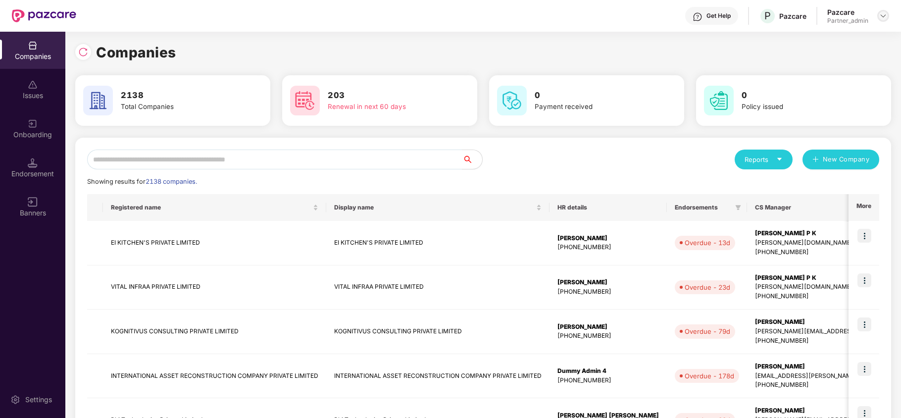
click at [886, 16] on img at bounding box center [883, 16] width 8 height 8
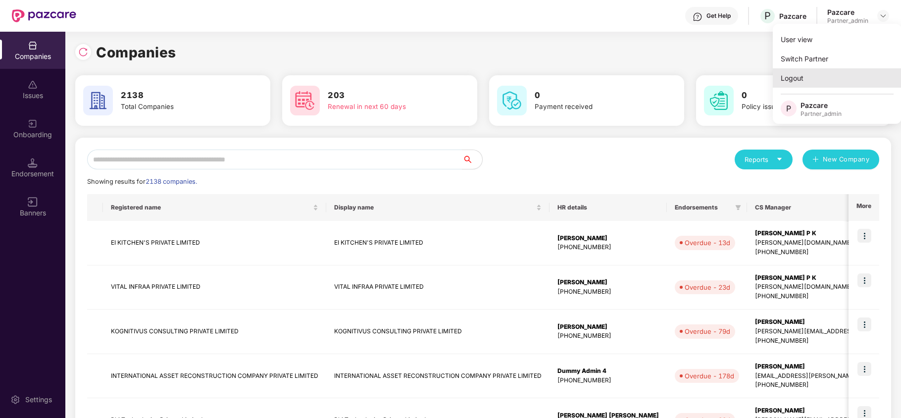
click at [798, 78] on div "Logout" at bounding box center [836, 77] width 129 height 19
